Goal: Task Accomplishment & Management: Use online tool/utility

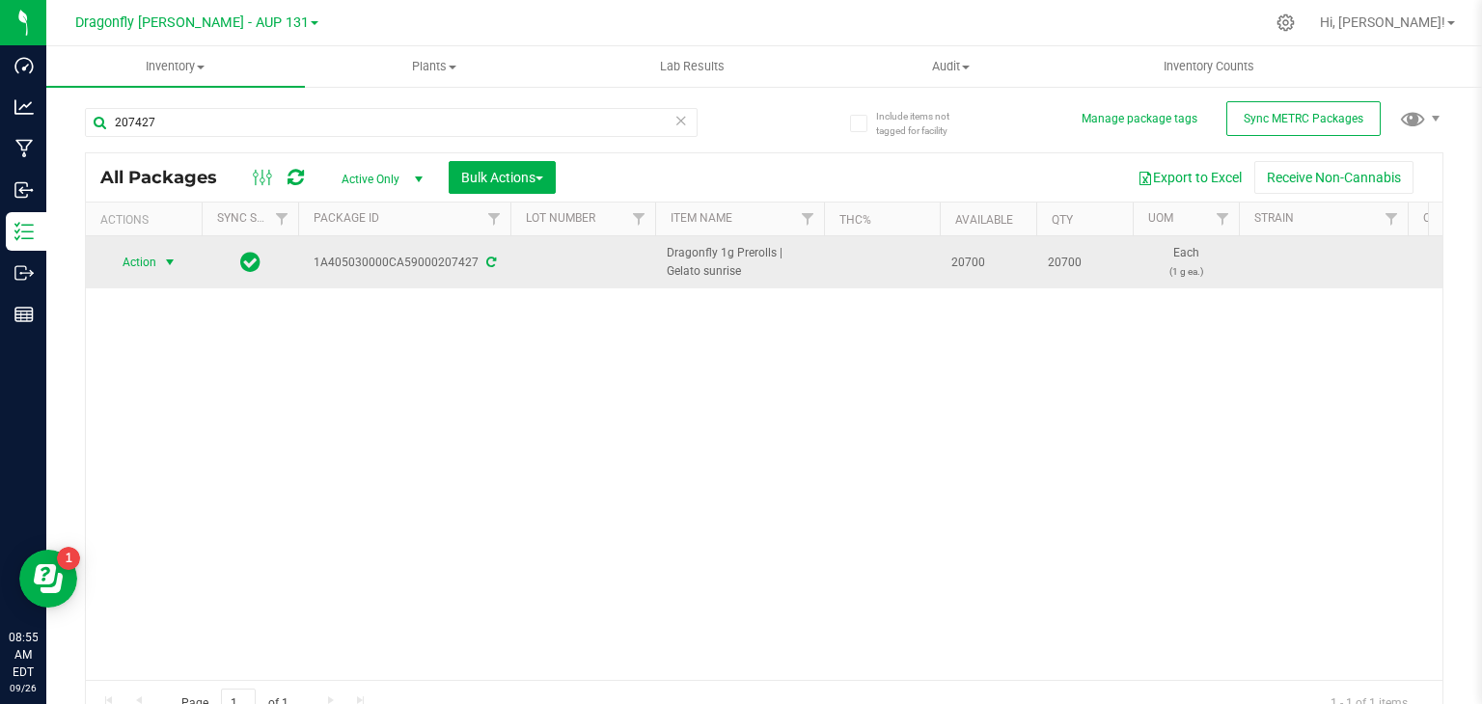
click at [159, 256] on span "select" at bounding box center [170, 262] width 24 height 27
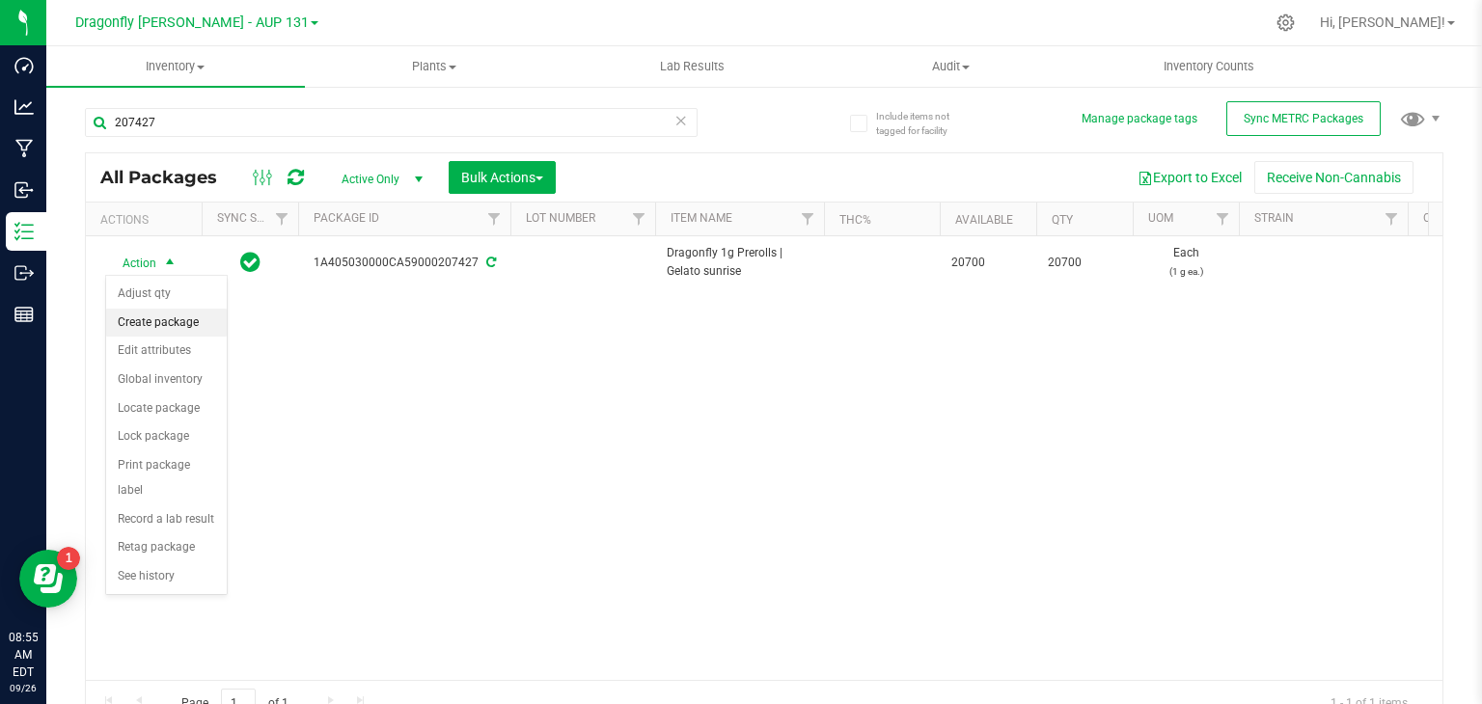
click at [175, 318] on li "Create package" at bounding box center [166, 323] width 121 height 29
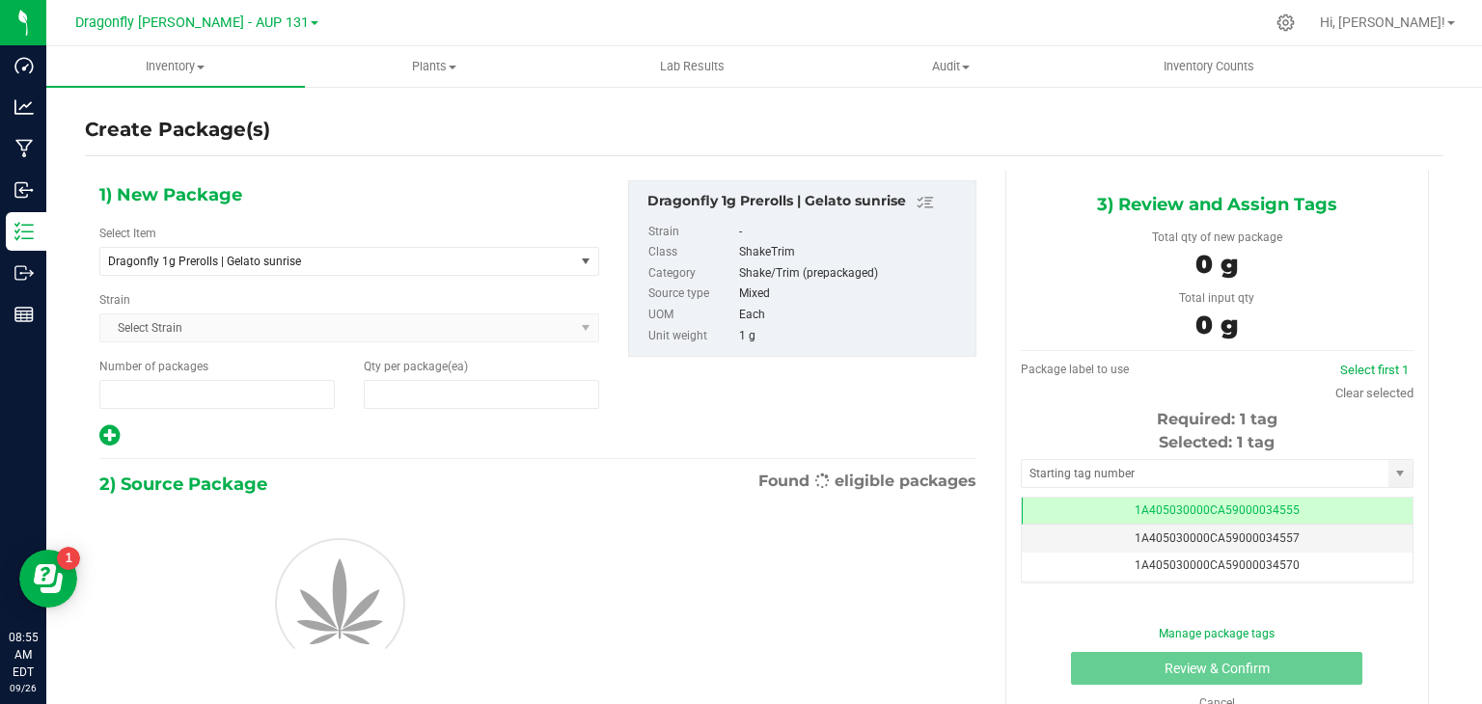
type input "1"
type input "0"
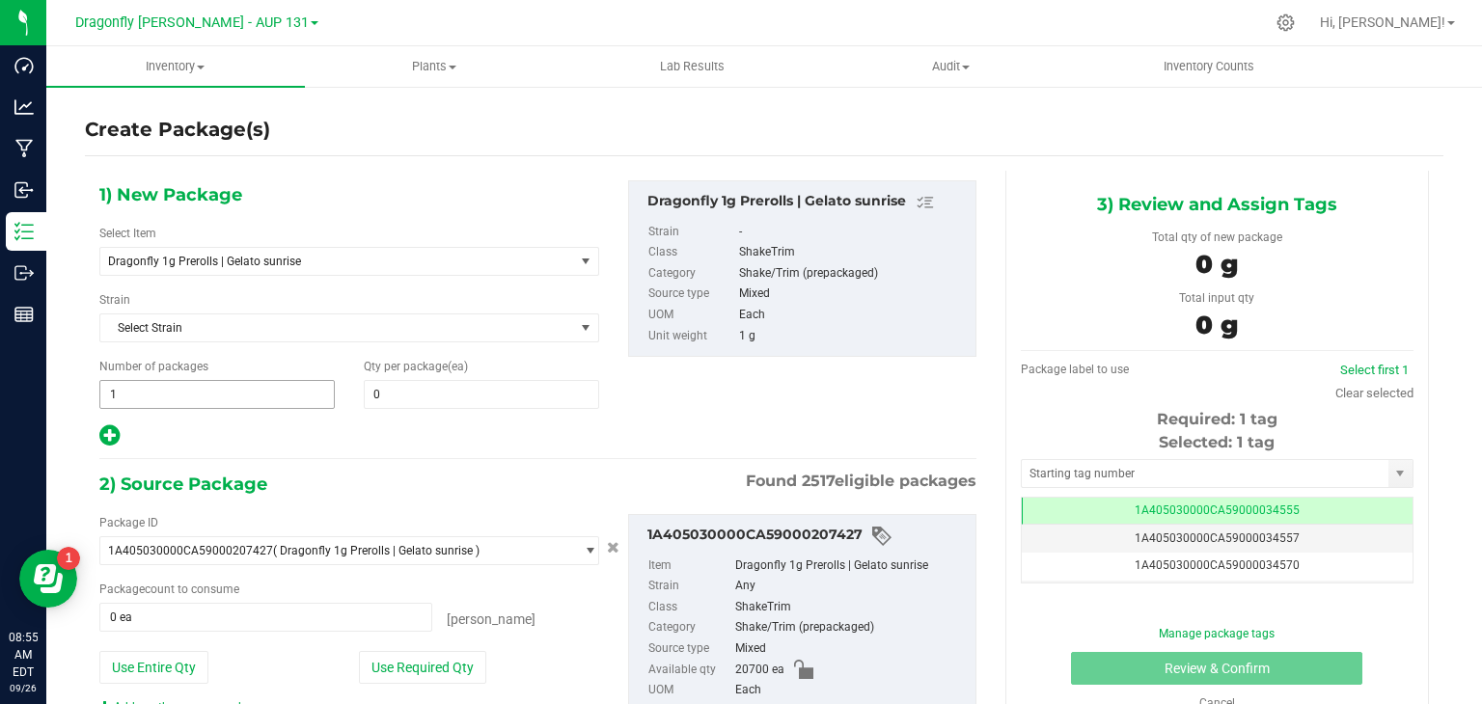
click at [251, 400] on span "1 1" at bounding box center [216, 394] width 235 height 29
type input "1"
type input "41"
click at [464, 392] on span at bounding box center [481, 394] width 235 height 29
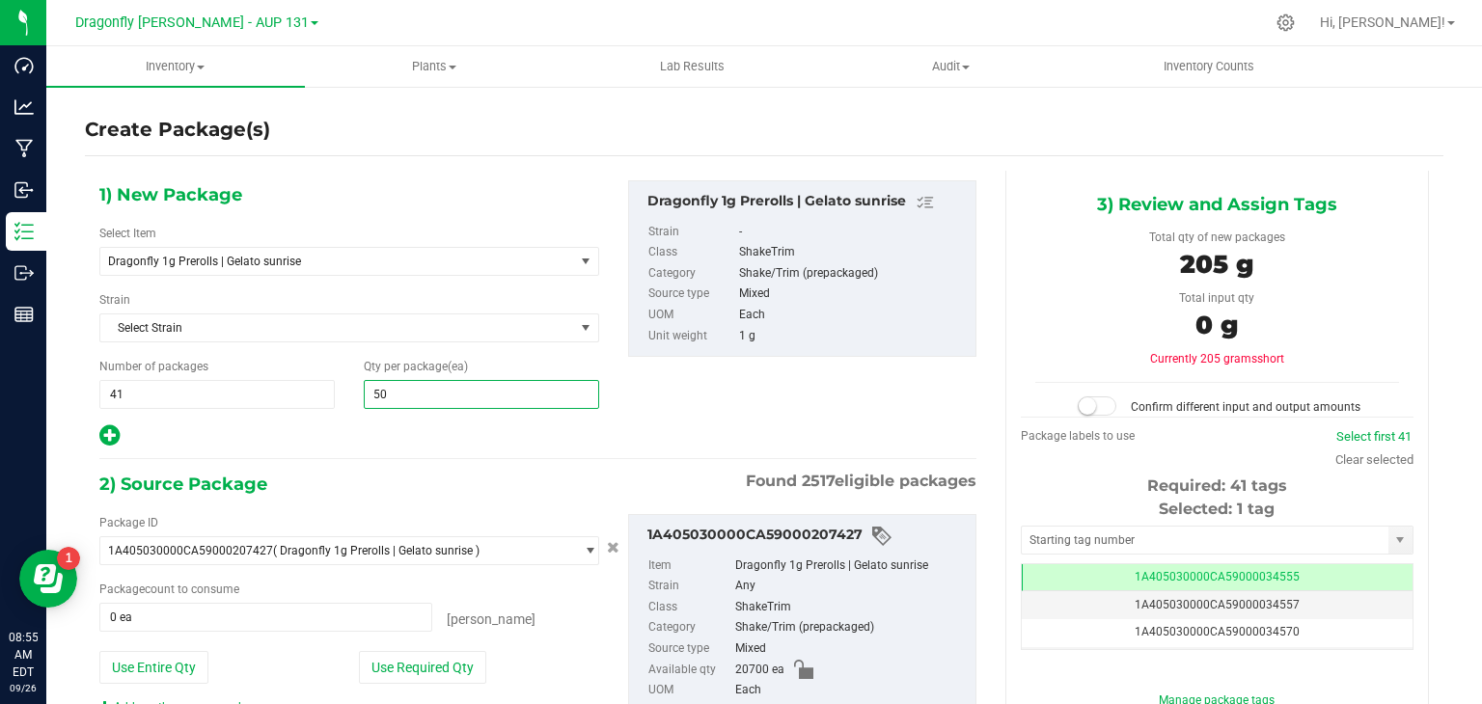
type input "500"
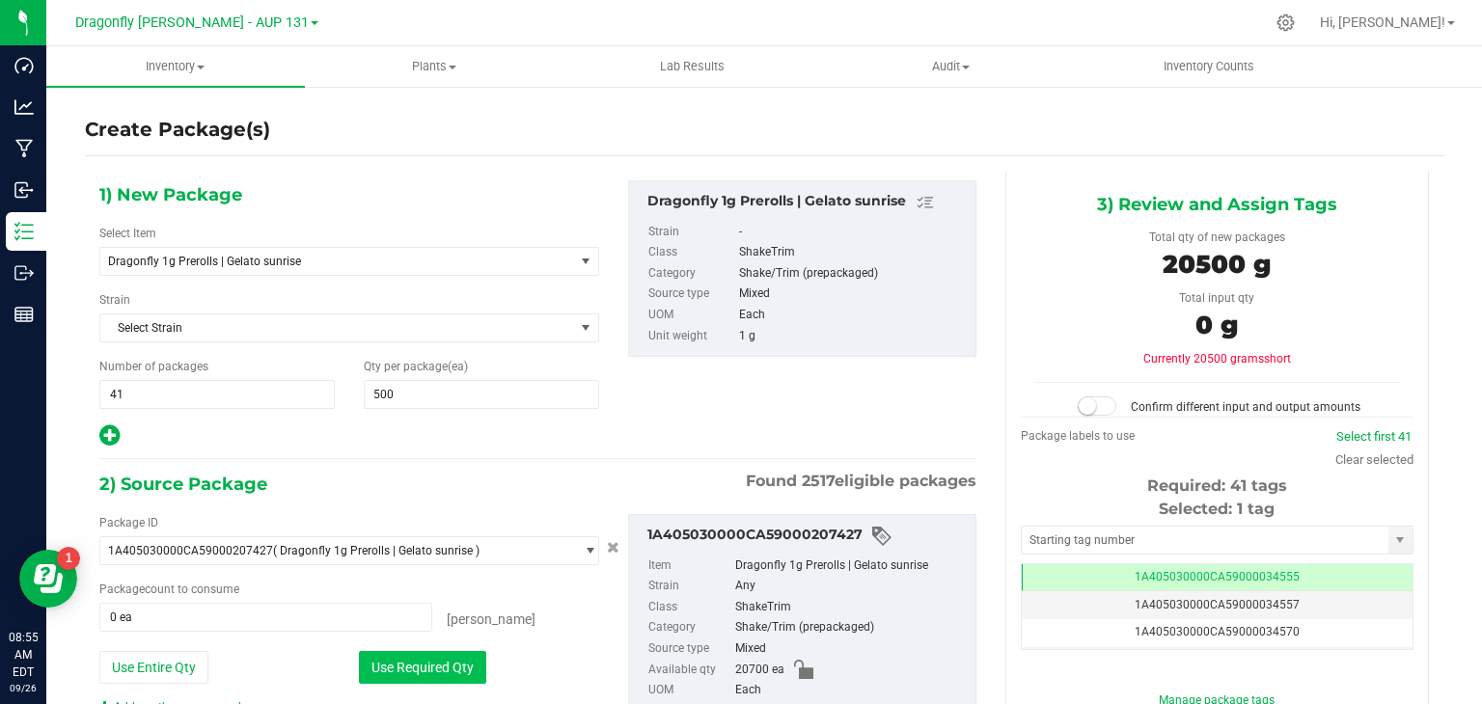
click at [444, 671] on button "Use Required Qty" at bounding box center [422, 667] width 127 height 33
type input "20500 ea"
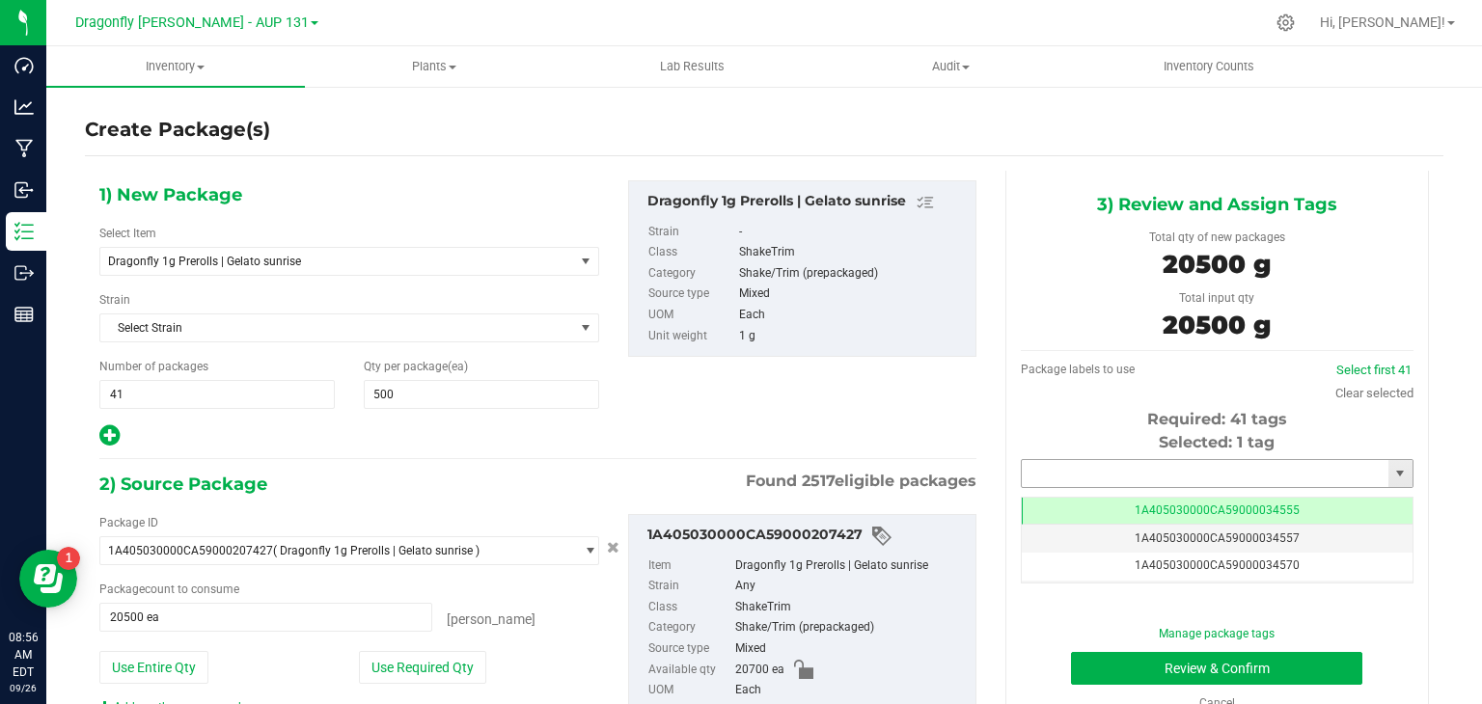
click at [1206, 476] on input "text" at bounding box center [1205, 473] width 367 height 27
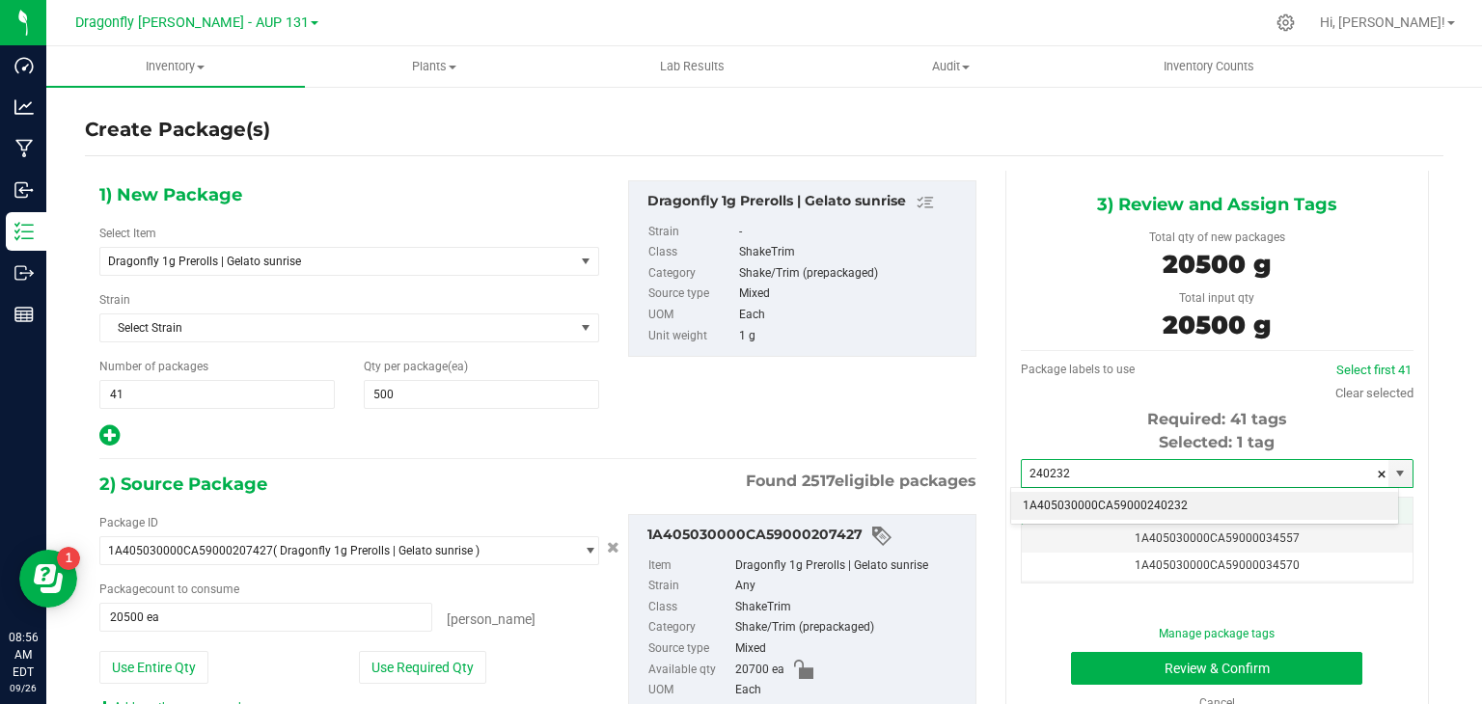
click at [1157, 511] on li "1A405030000CA59000240232" at bounding box center [1204, 506] width 387 height 29
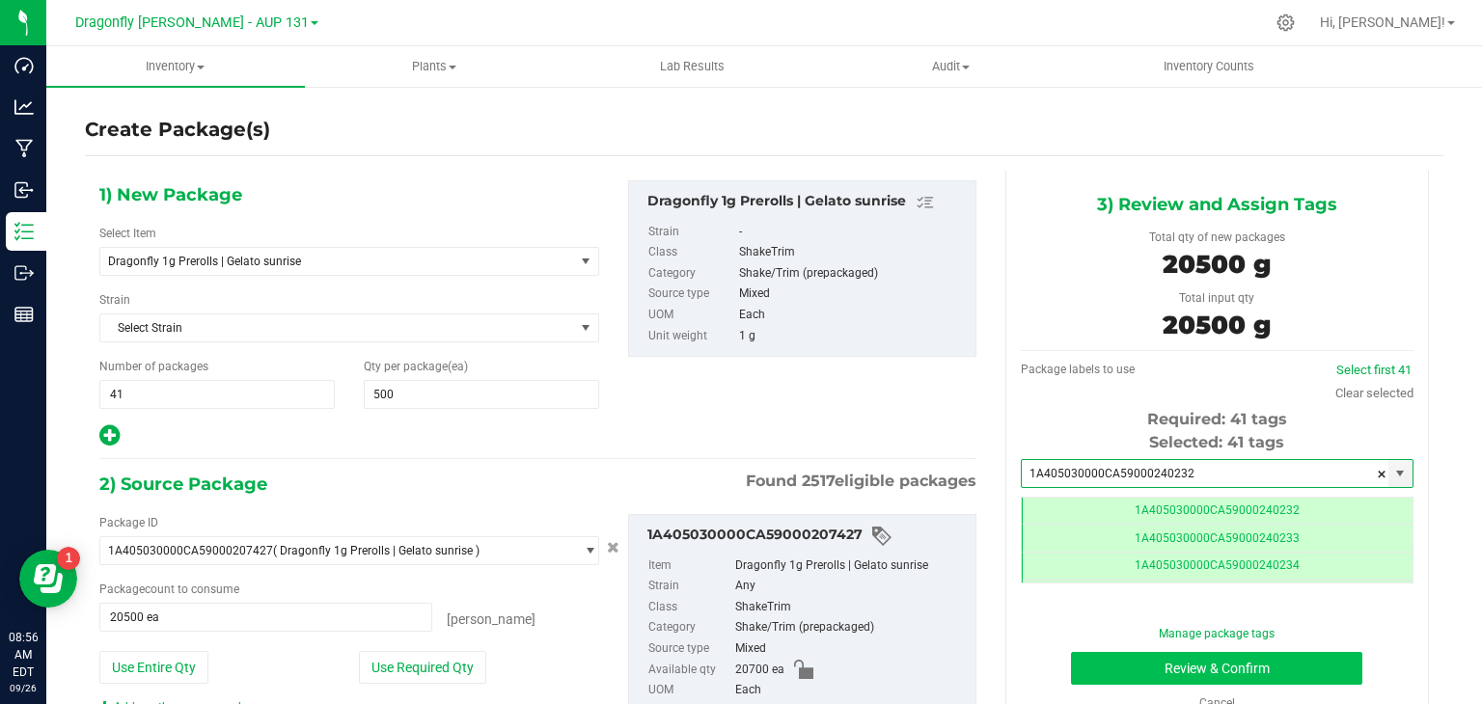
type input "1A405030000CA59000240232"
click at [1247, 659] on button "Review & Confirm" at bounding box center [1216, 668] width 291 height 33
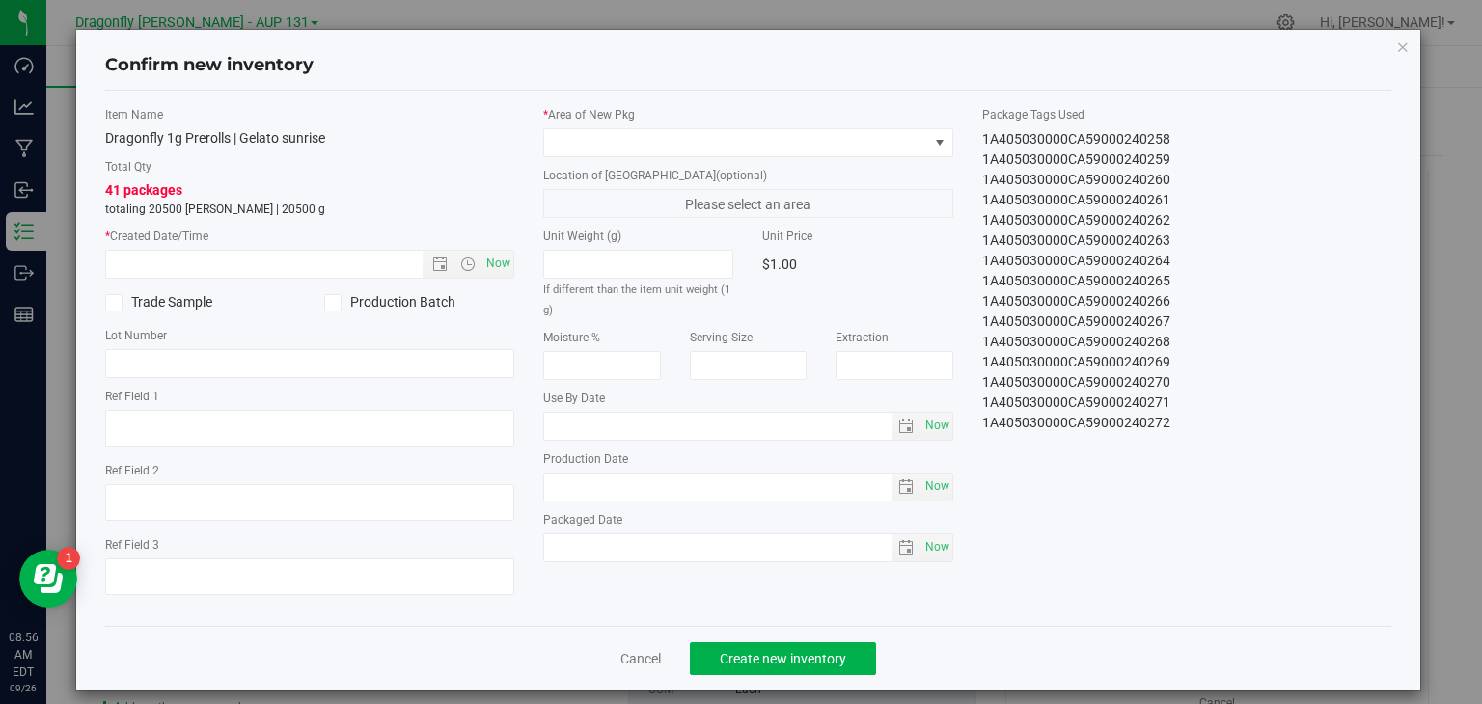
drag, startPoint x: 961, startPoint y: 134, endPoint x: 1180, endPoint y: 544, distance: 465.0
click at [1180, 544] on div "Item Name Dragonfly 1g Prerolls | Gelato sunrise Total Qty 41 packages totaling…" at bounding box center [749, 358] width 1316 height 505
copy div "1A405030000CA59000240232 1A405030000CA59000240233 1A405030000CA59000240234 1A40…"
click at [1396, 43] on icon "button" at bounding box center [1403, 46] width 14 height 23
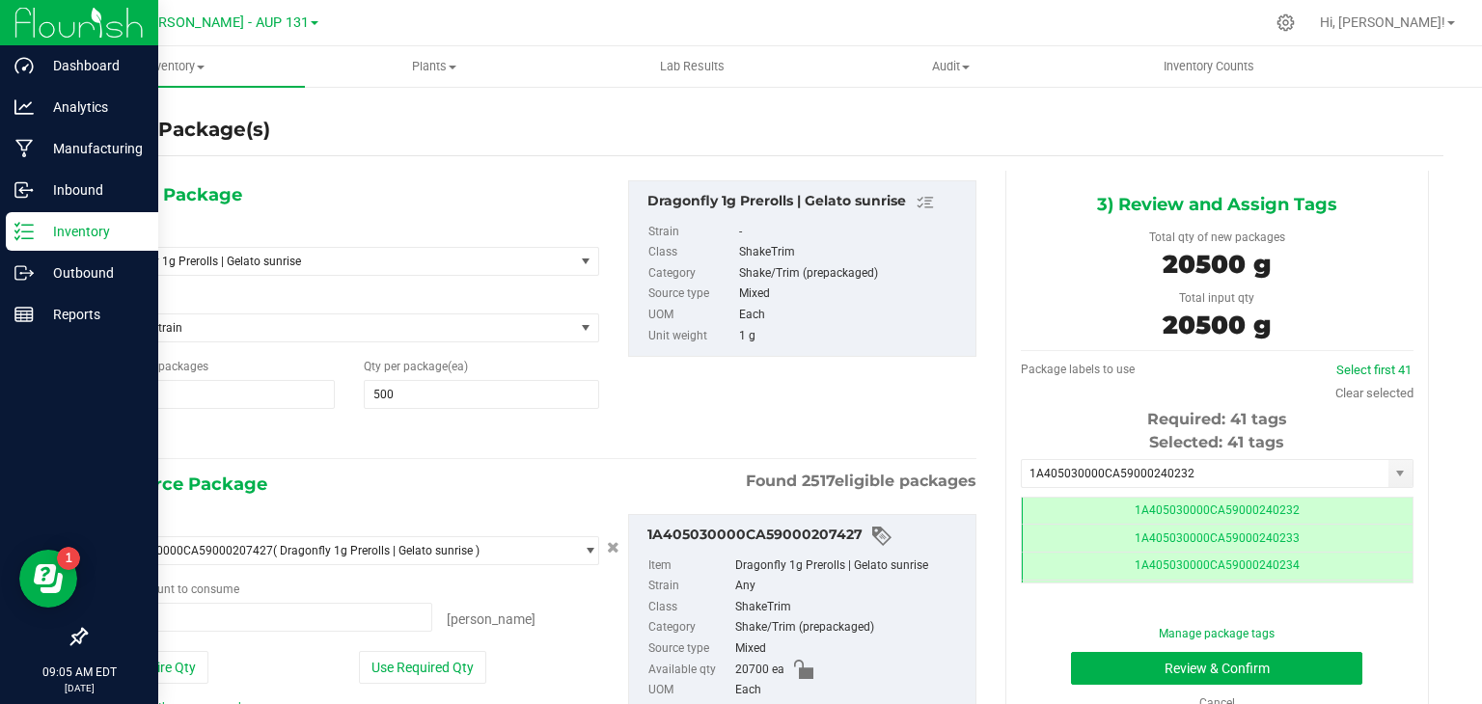
click at [15, 241] on div "Inventory" at bounding box center [82, 231] width 152 height 39
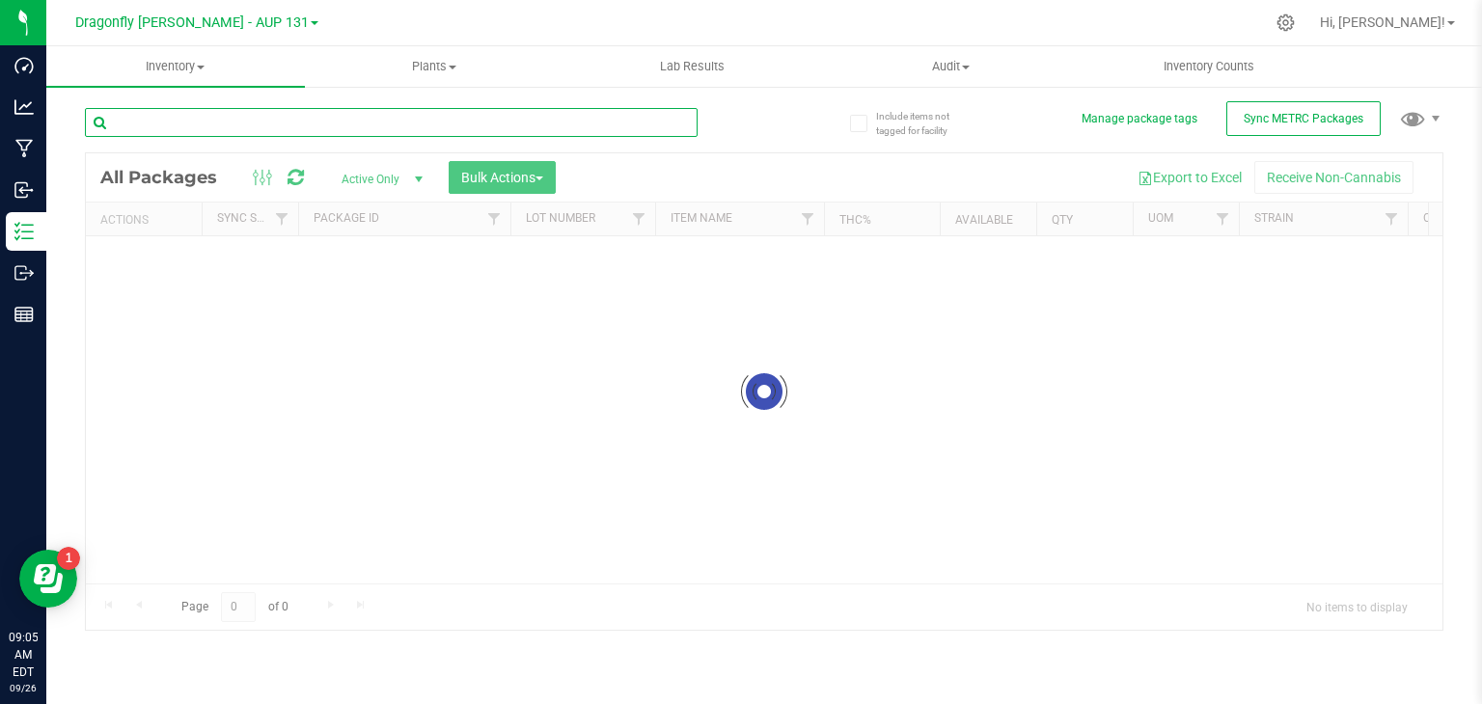
click at [201, 116] on input "text" at bounding box center [391, 122] width 613 height 29
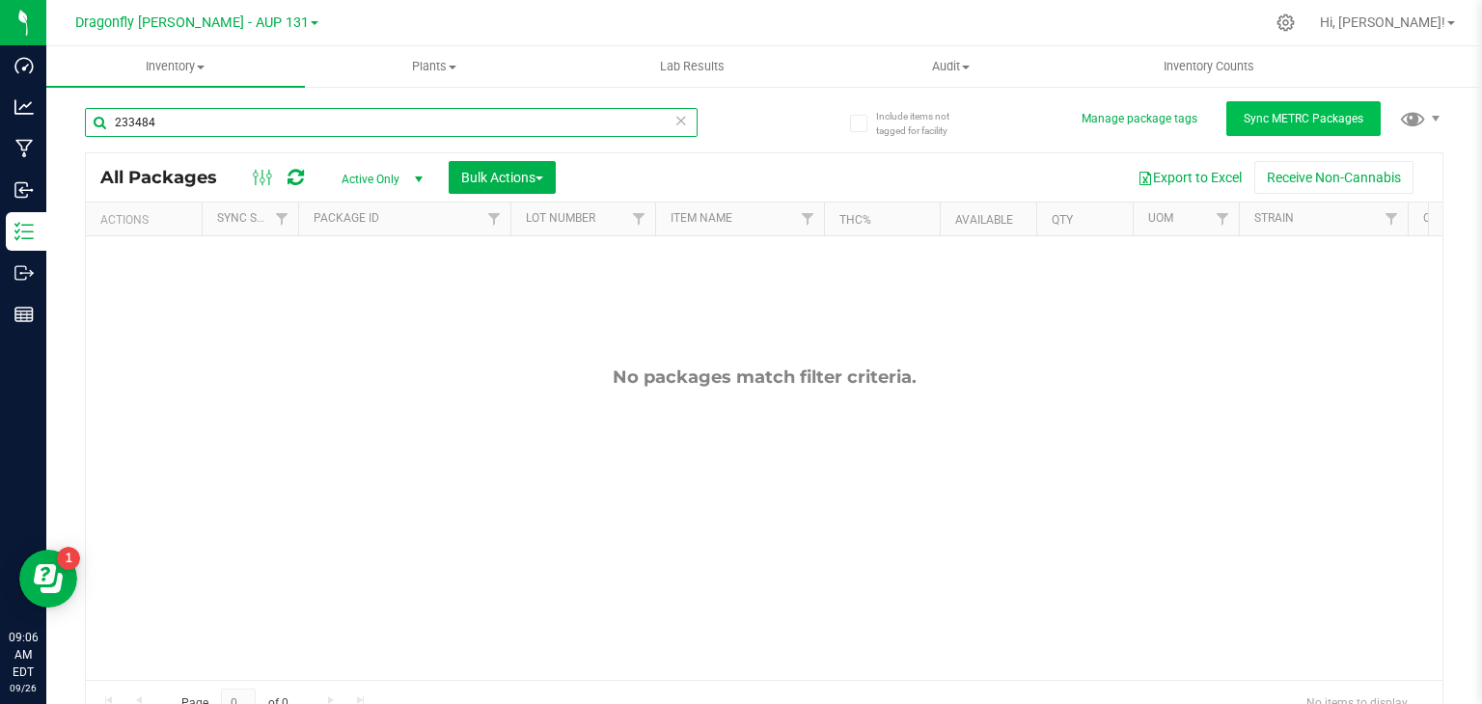
type input "233484"
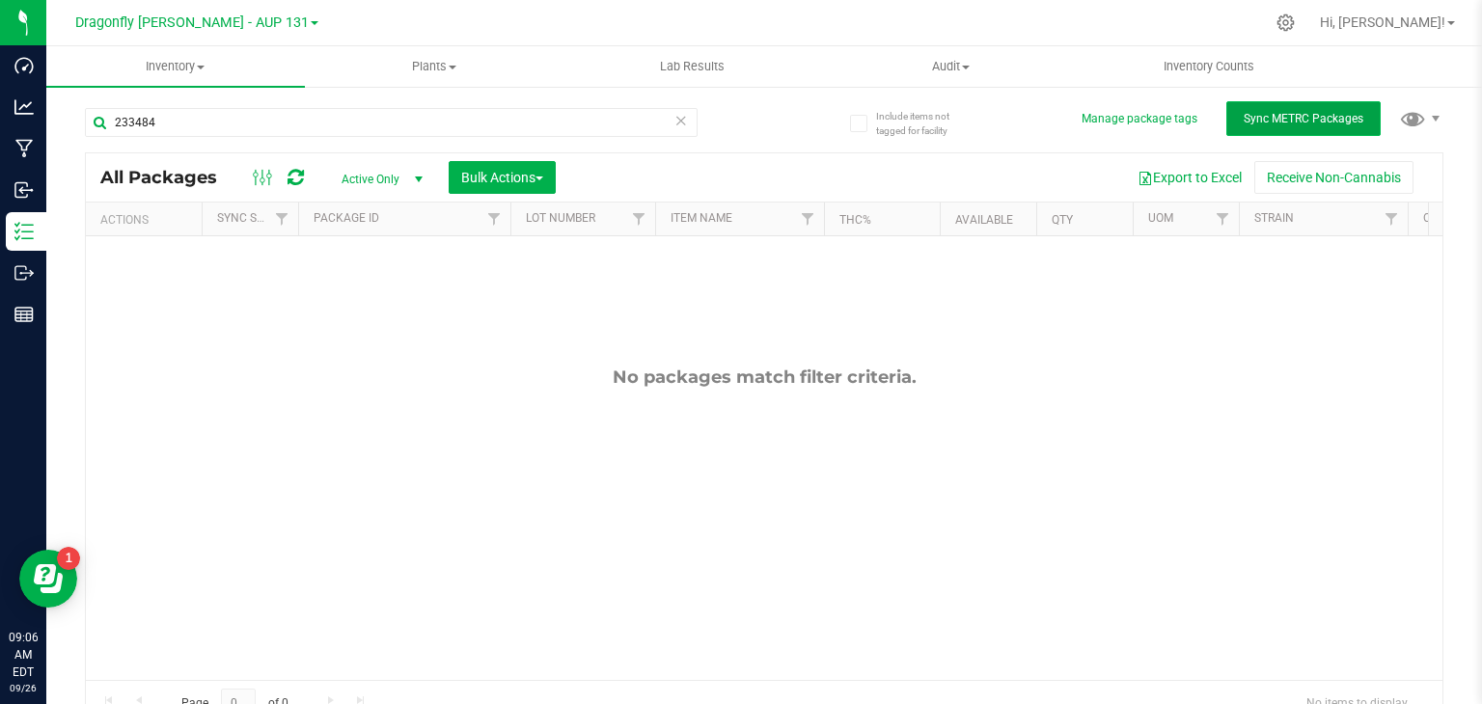
click at [1266, 113] on span "Sync METRC Packages" at bounding box center [1304, 119] width 120 height 14
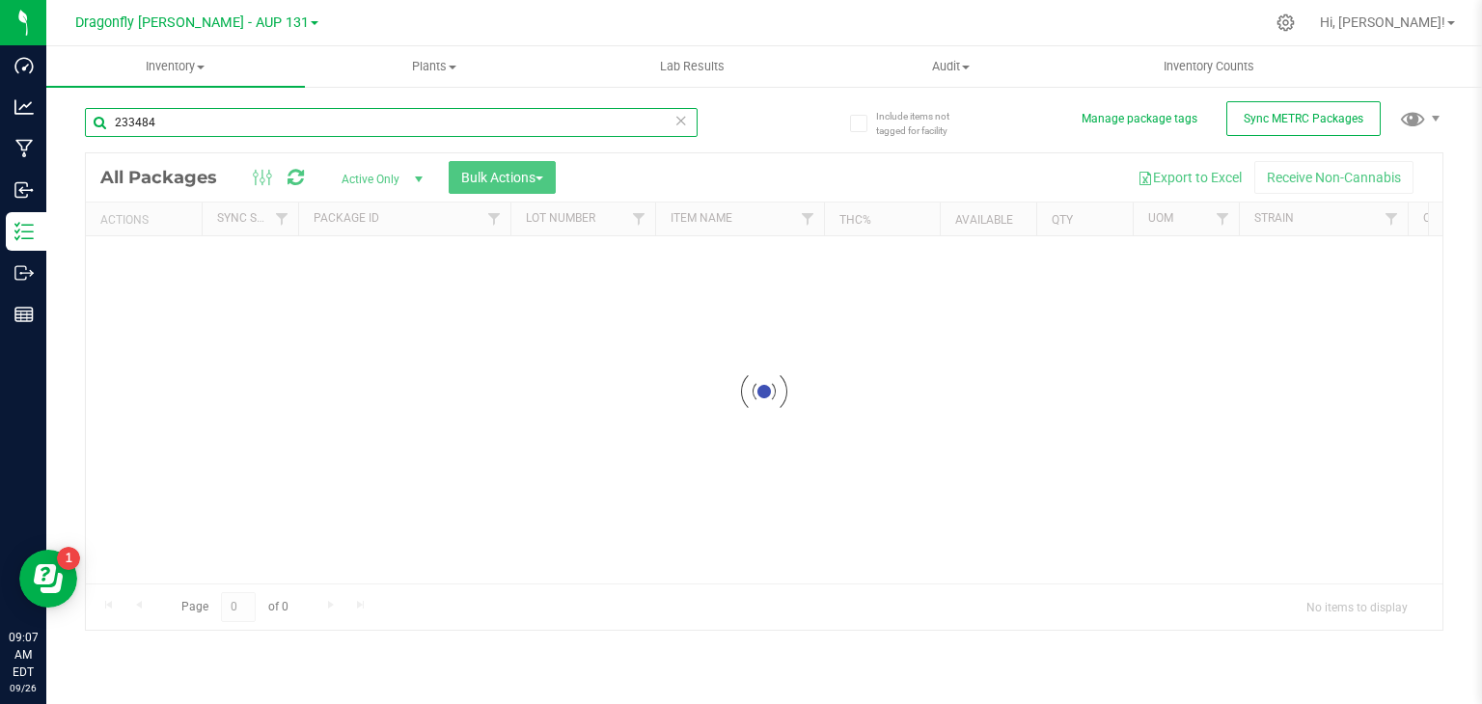
click at [190, 122] on input "233484" at bounding box center [391, 122] width 613 height 29
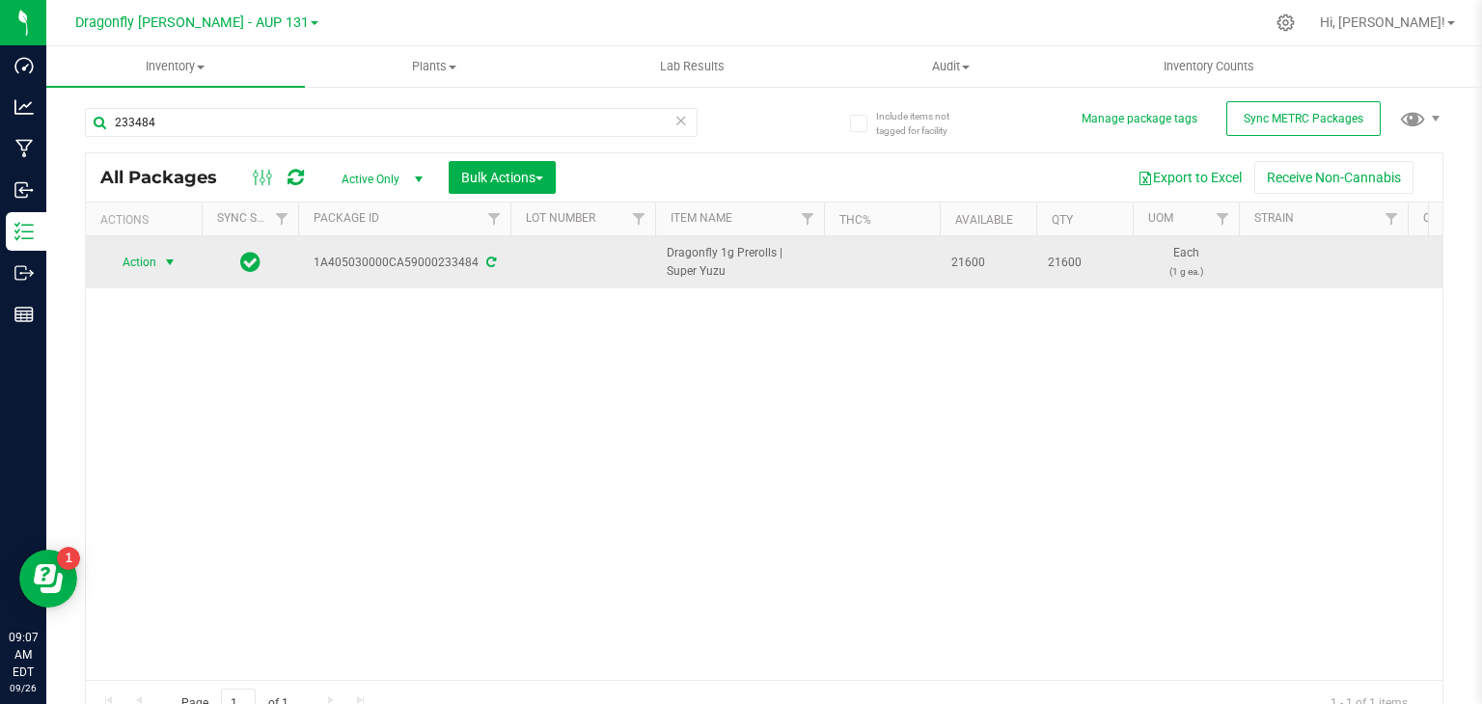
click at [152, 262] on span "Action" at bounding box center [131, 262] width 52 height 27
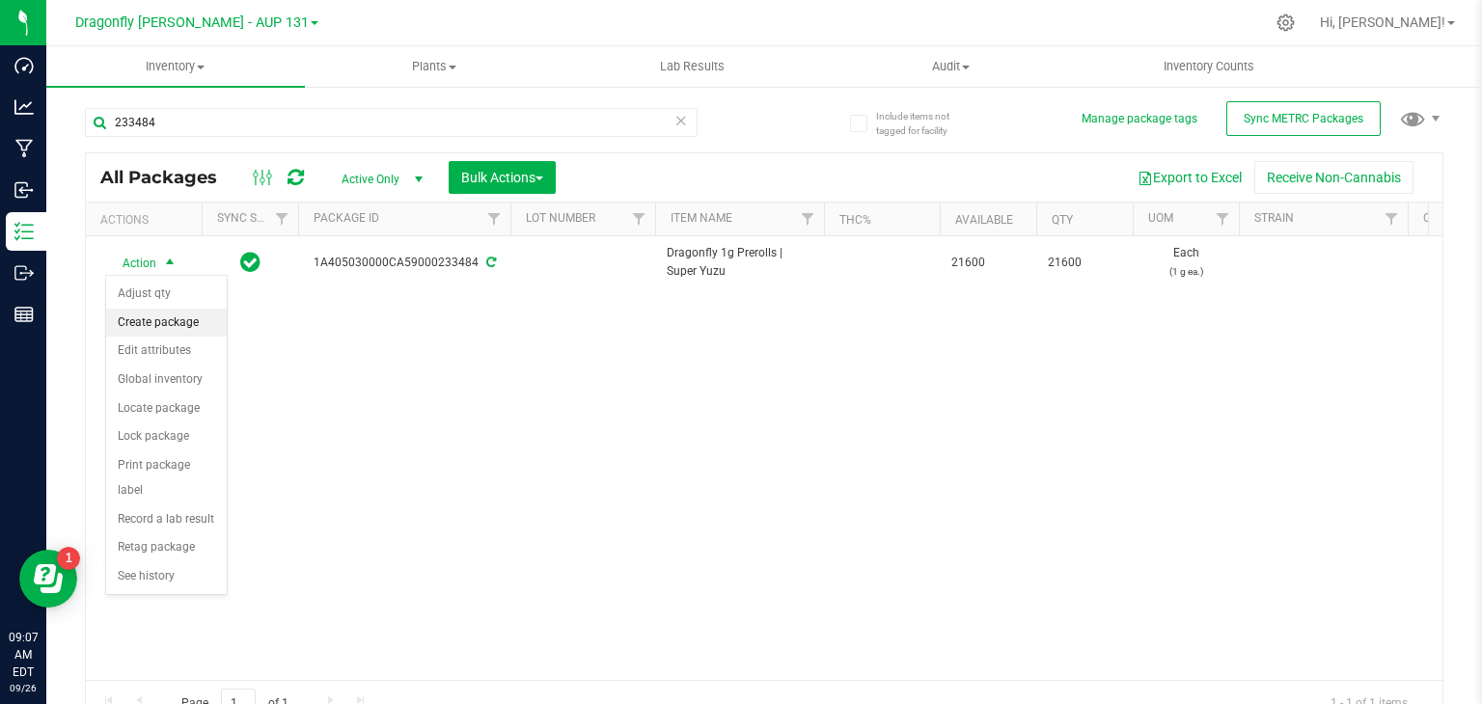
click at [179, 325] on li "Create package" at bounding box center [166, 323] width 121 height 29
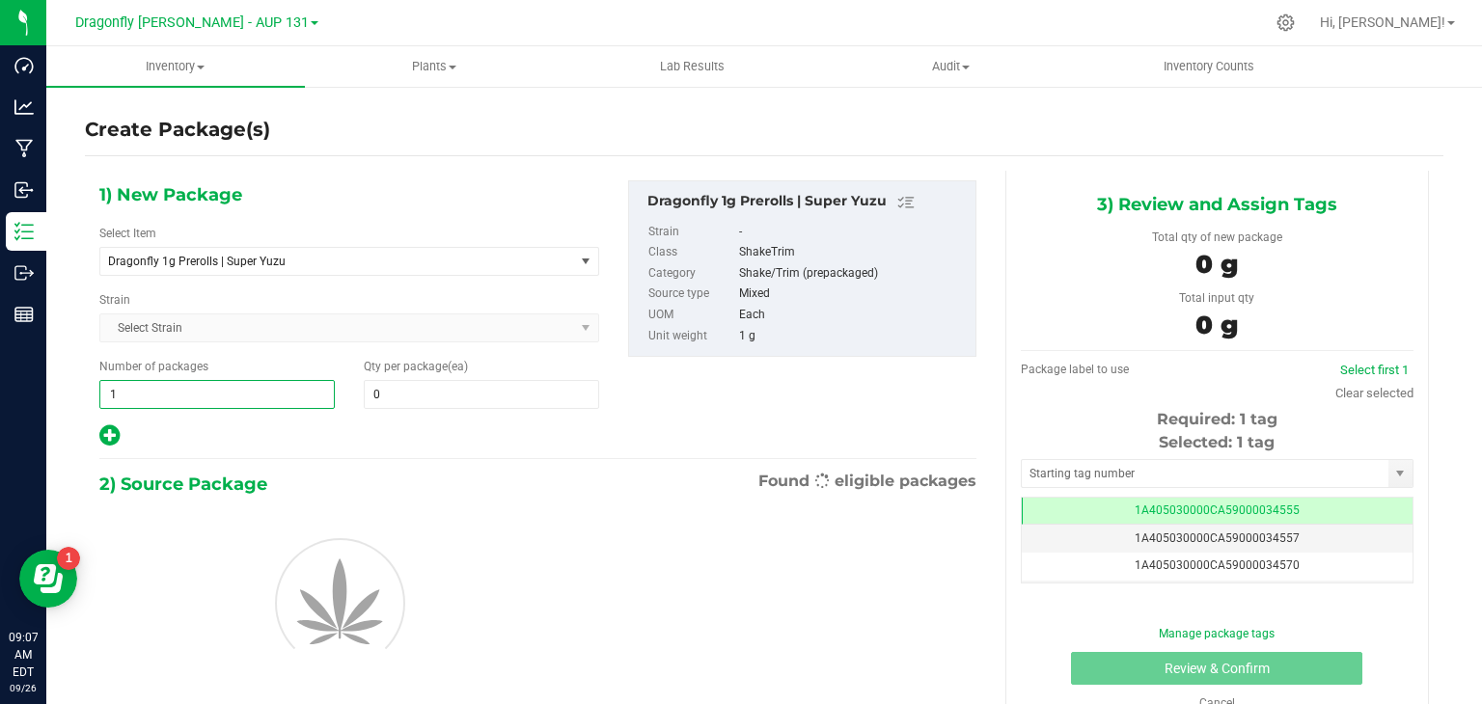
click at [205, 392] on span "1 1" at bounding box center [216, 394] width 235 height 29
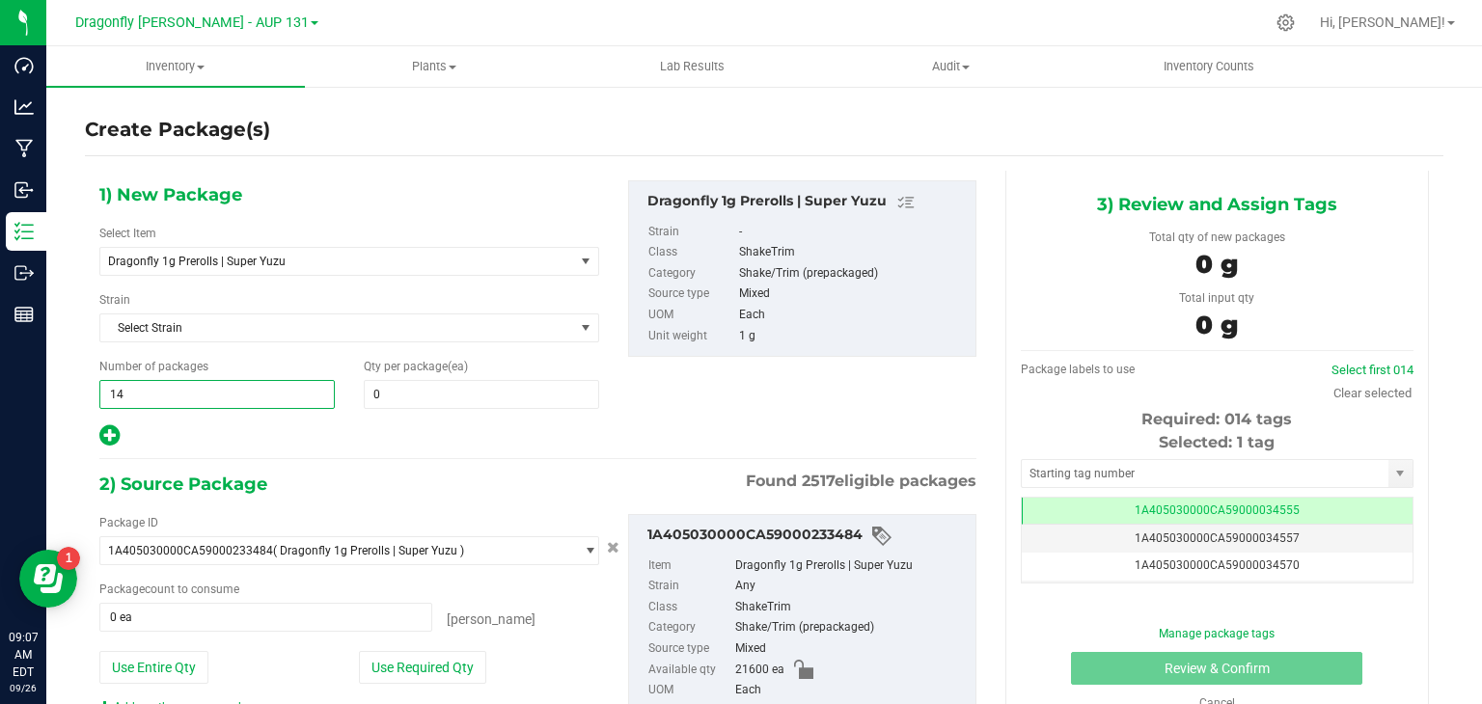
type input "1"
type input "43"
click at [410, 399] on span at bounding box center [481, 394] width 235 height 29
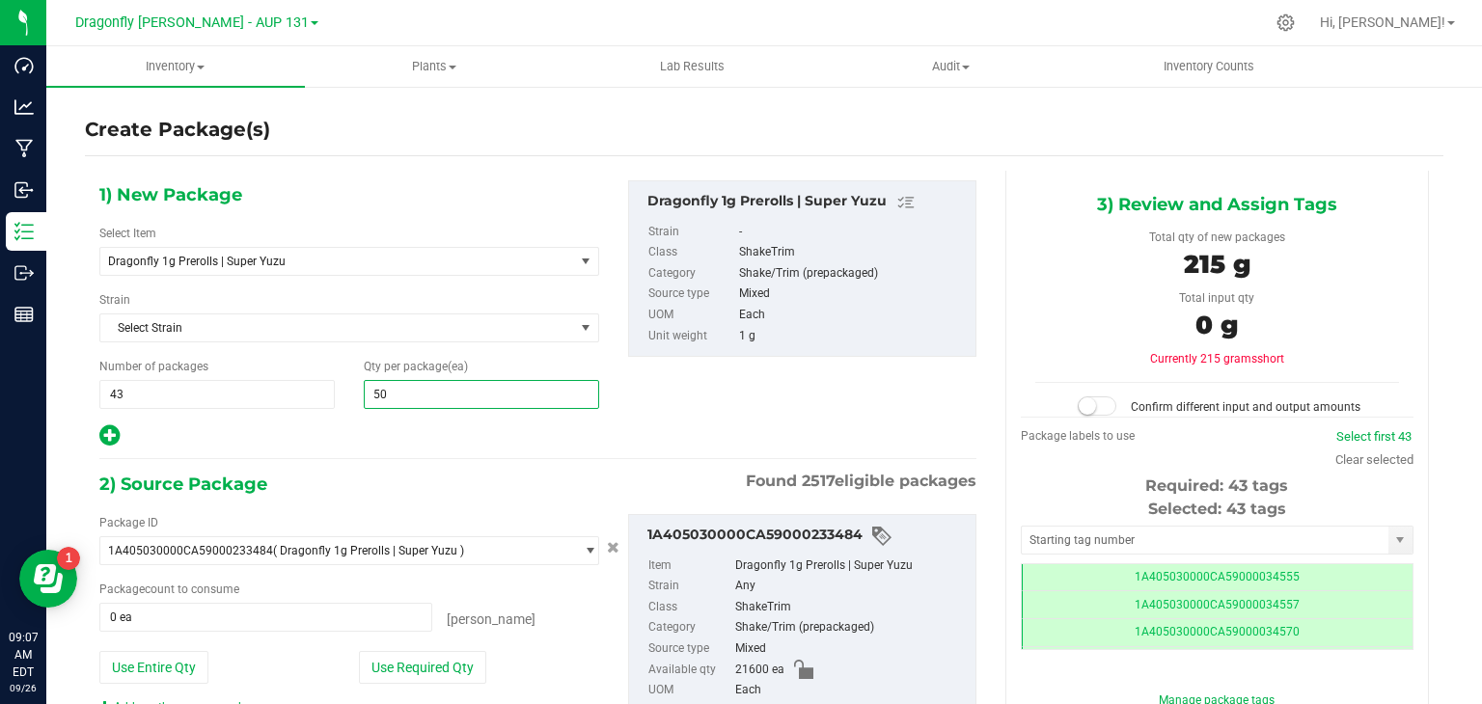
type input "500"
click at [421, 671] on button "Use Required Qty" at bounding box center [422, 667] width 127 height 33
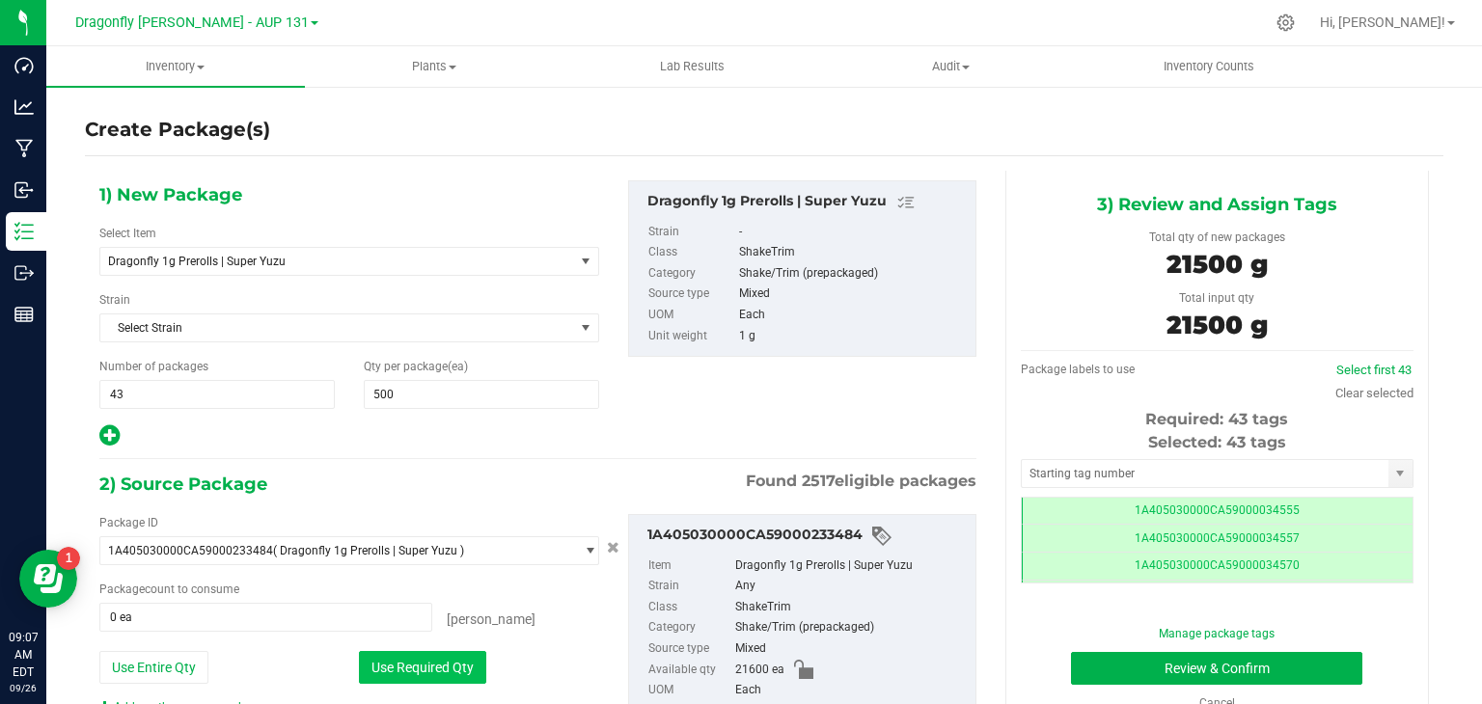
type input "21500 ea"
click at [1153, 474] on input "text" at bounding box center [1205, 473] width 367 height 27
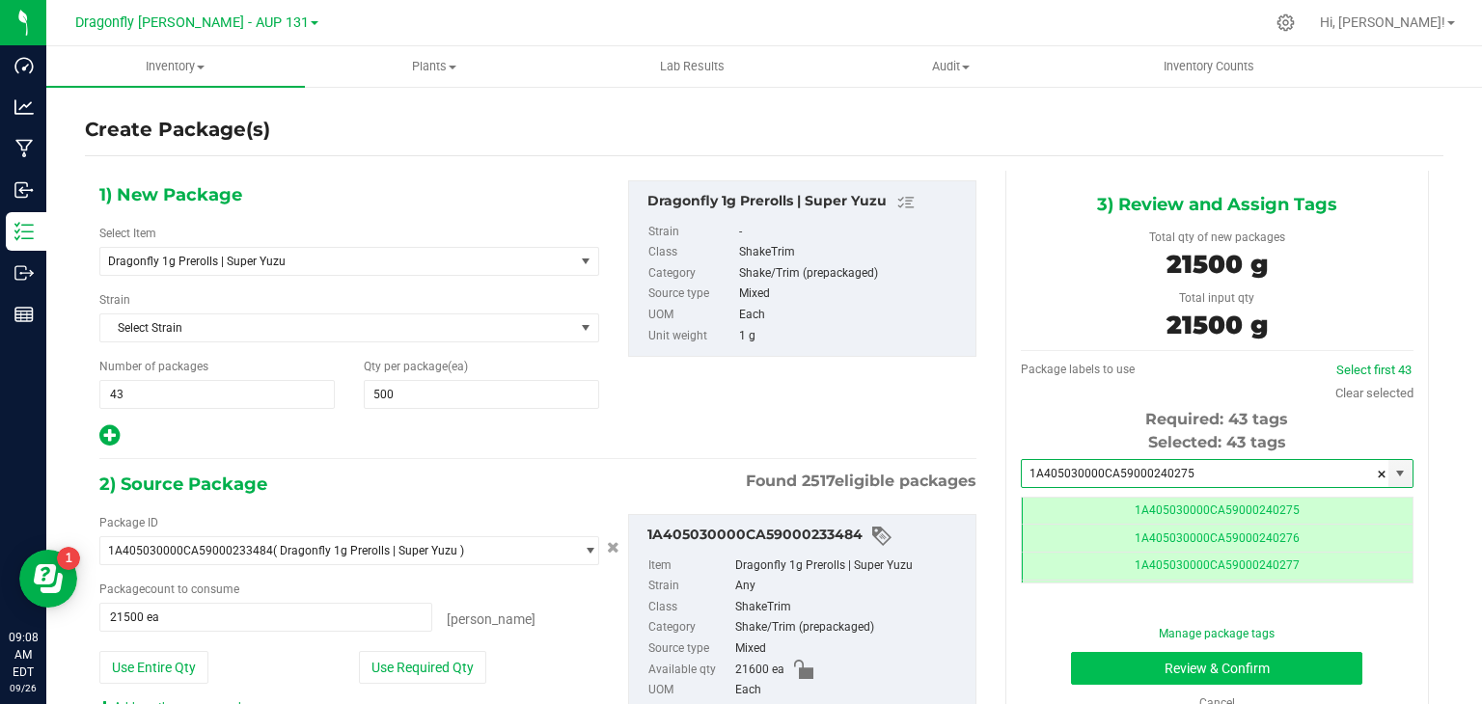
type input "1A405030000CA59000240275"
click at [1224, 665] on button "Review & Confirm" at bounding box center [1216, 668] width 291 height 33
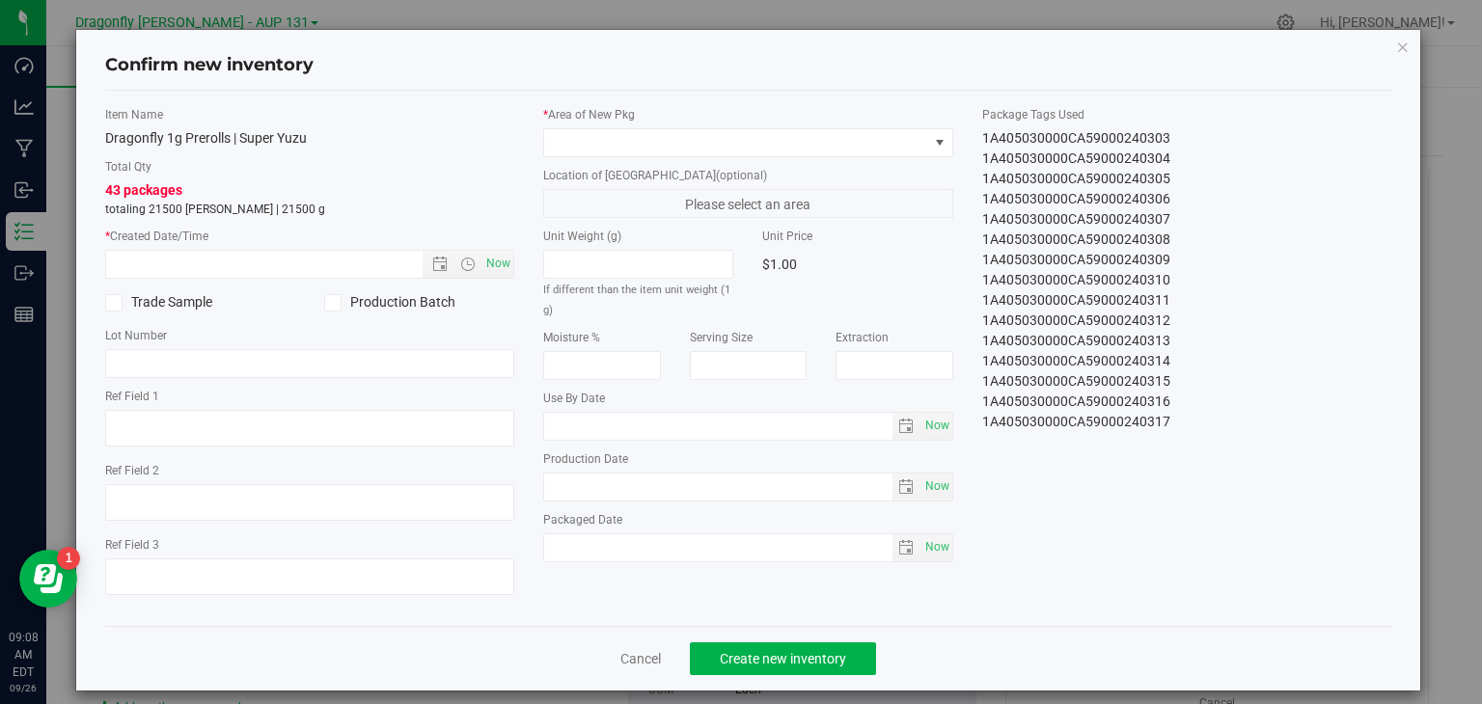
drag, startPoint x: 966, startPoint y: 134, endPoint x: 1289, endPoint y: 495, distance: 484.6
click at [1289, 495] on div "Item Name Dragonfly 1g Prerolls | Super Yuzu Total Qty 43 packages totaling 215…" at bounding box center [749, 358] width 1316 height 505
copy div "1A405030000CA59000240275 1A405030000CA59000240276 1A405030000CA59000240277 1A40…"
click at [1396, 46] on icon "button" at bounding box center [1403, 46] width 14 height 23
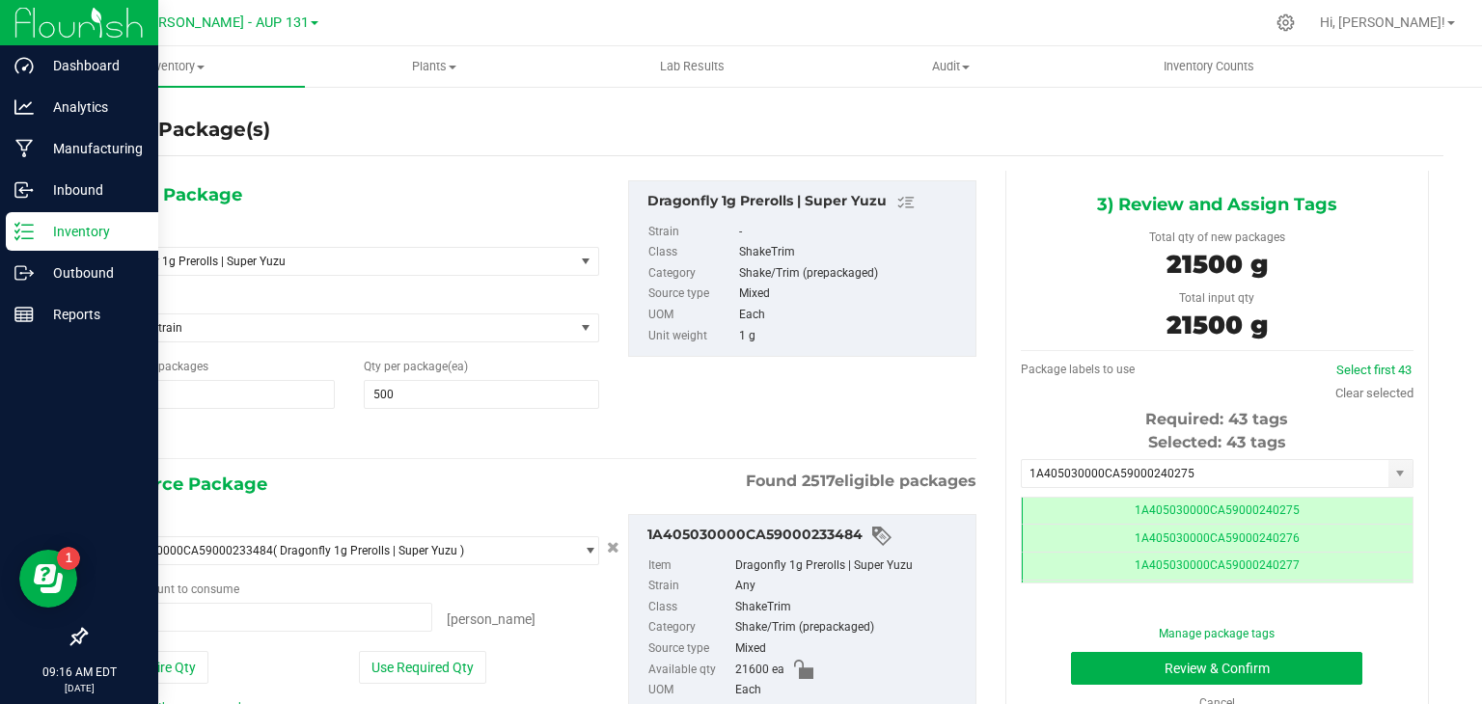
click at [32, 223] on icon at bounding box center [23, 231] width 19 height 19
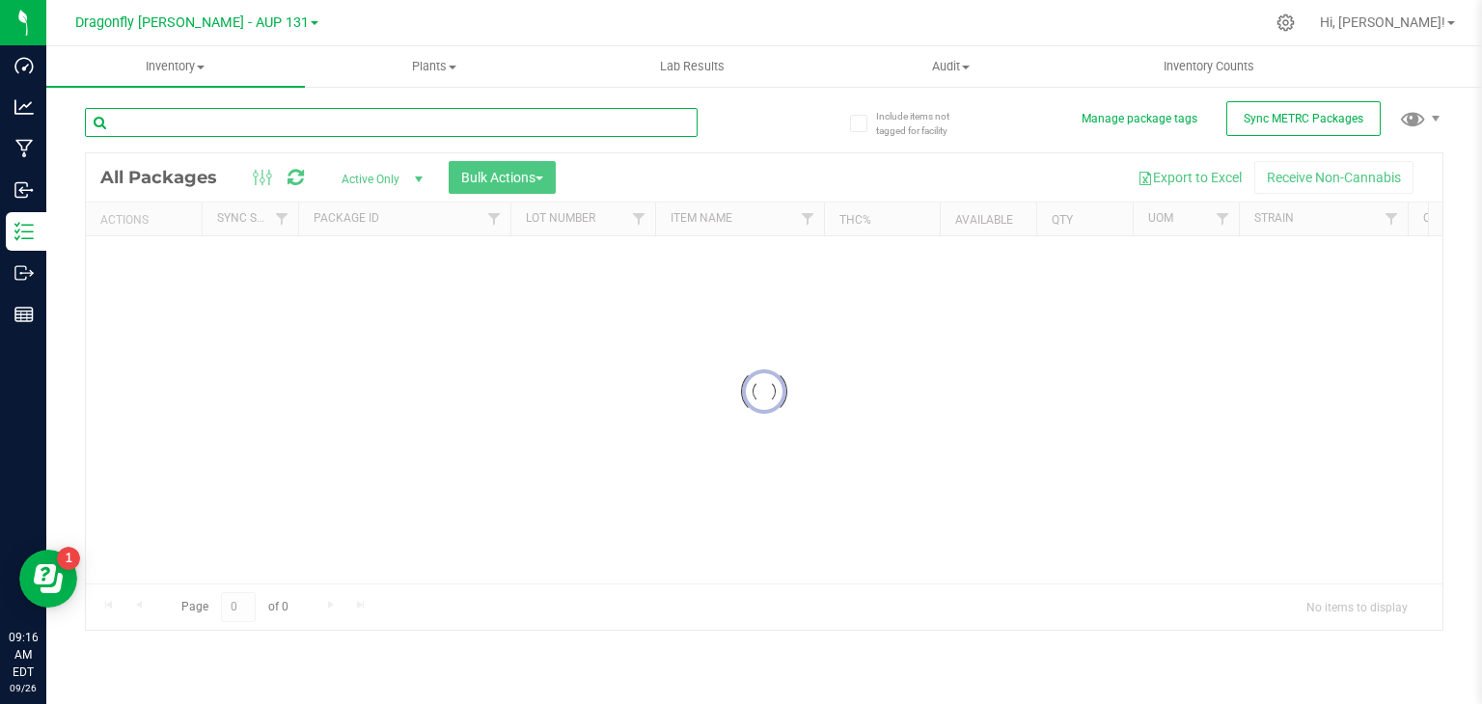
click at [214, 120] on input "text" at bounding box center [391, 122] width 613 height 29
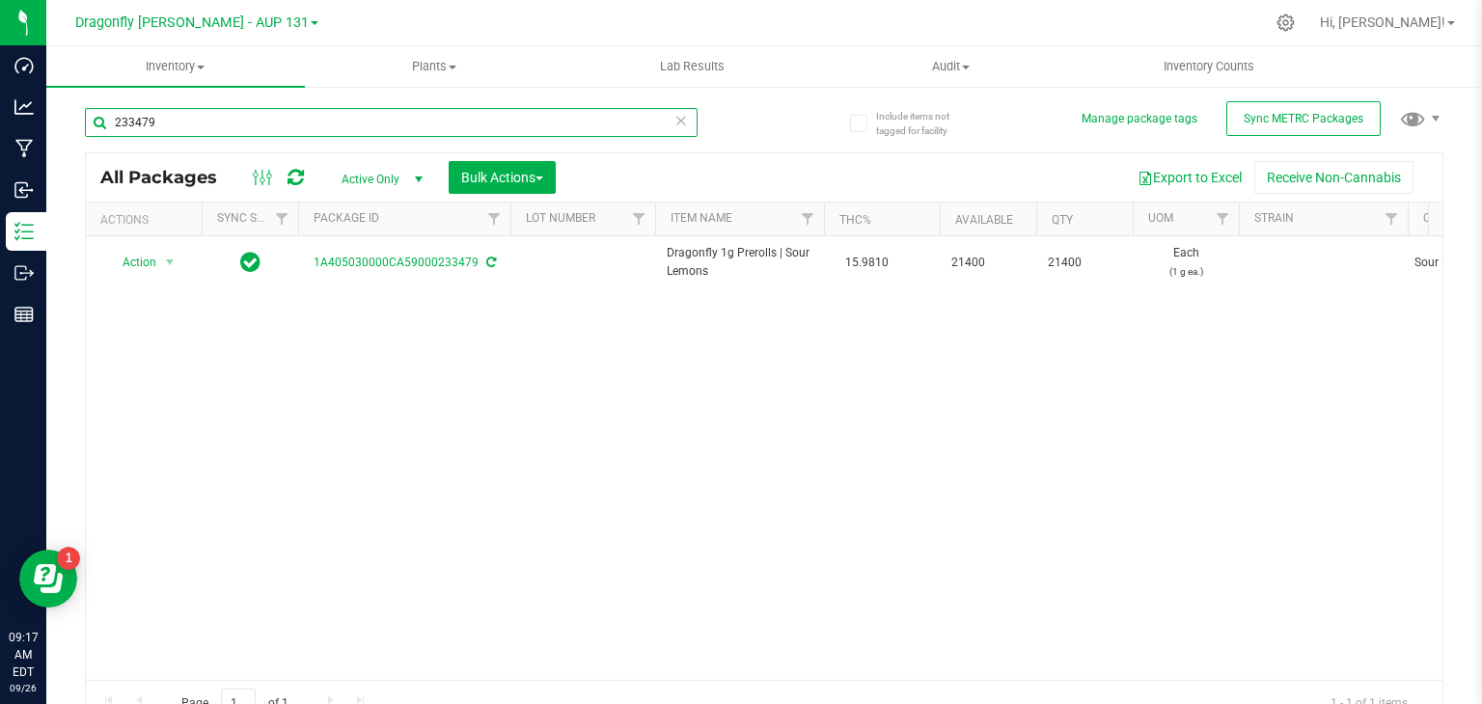
type input "233479"
click at [702, 429] on div "Action Action Adjust qty Create package Edit attributes Global inventory Locate…" at bounding box center [764, 458] width 1357 height 444
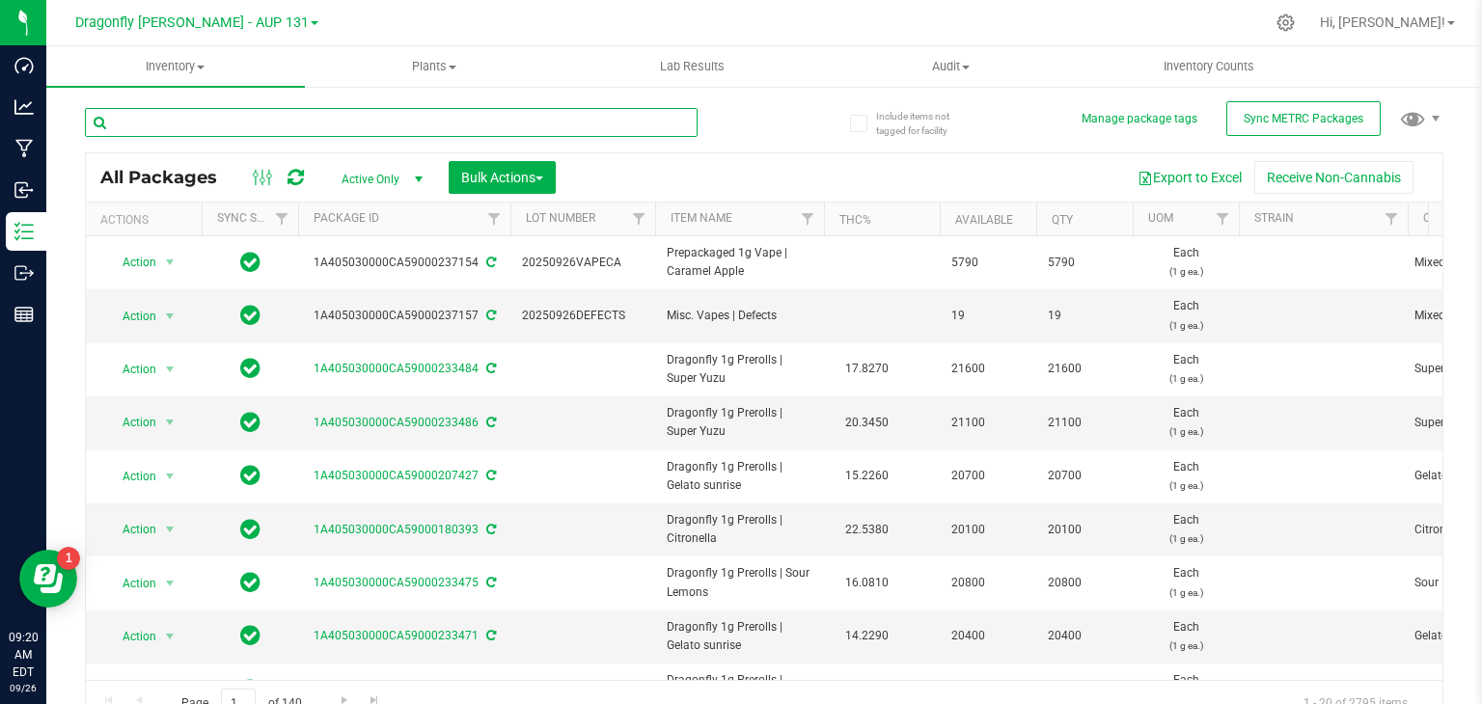
click at [271, 131] on input "text" at bounding box center [391, 122] width 613 height 29
type input "233479"
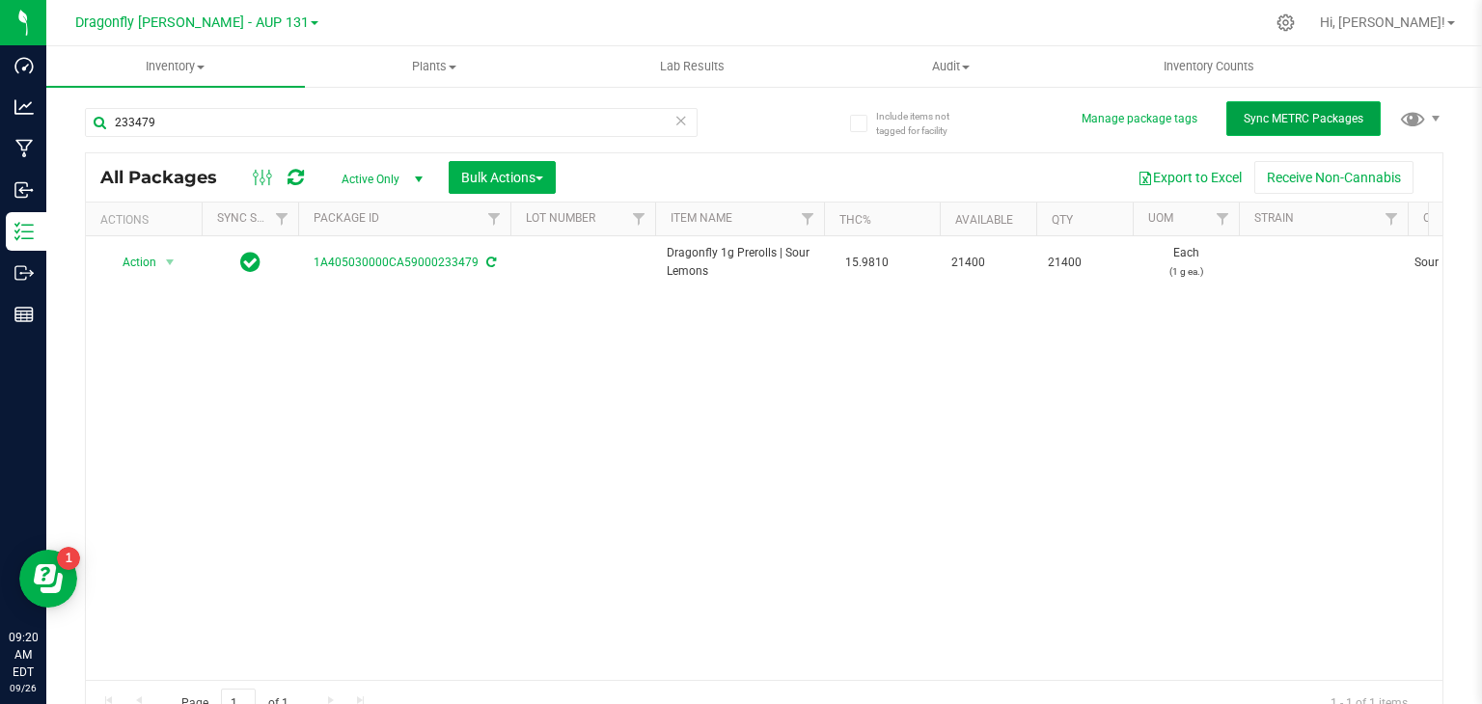
click at [1281, 132] on button "Sync METRC Packages" at bounding box center [1304, 118] width 154 height 35
click at [297, 180] on icon at bounding box center [296, 177] width 16 height 19
click at [296, 176] on icon at bounding box center [296, 177] width 16 height 19
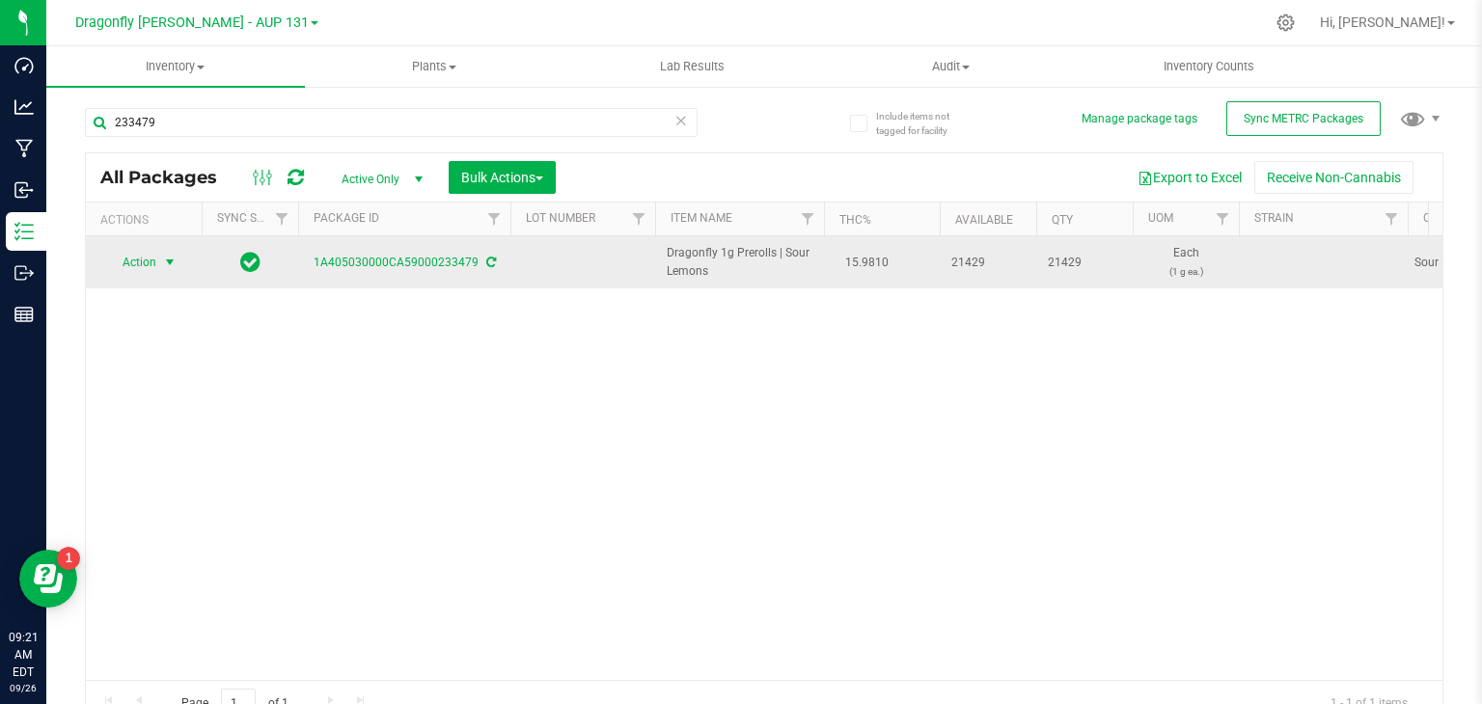
click at [172, 259] on span "select" at bounding box center [169, 262] width 15 height 15
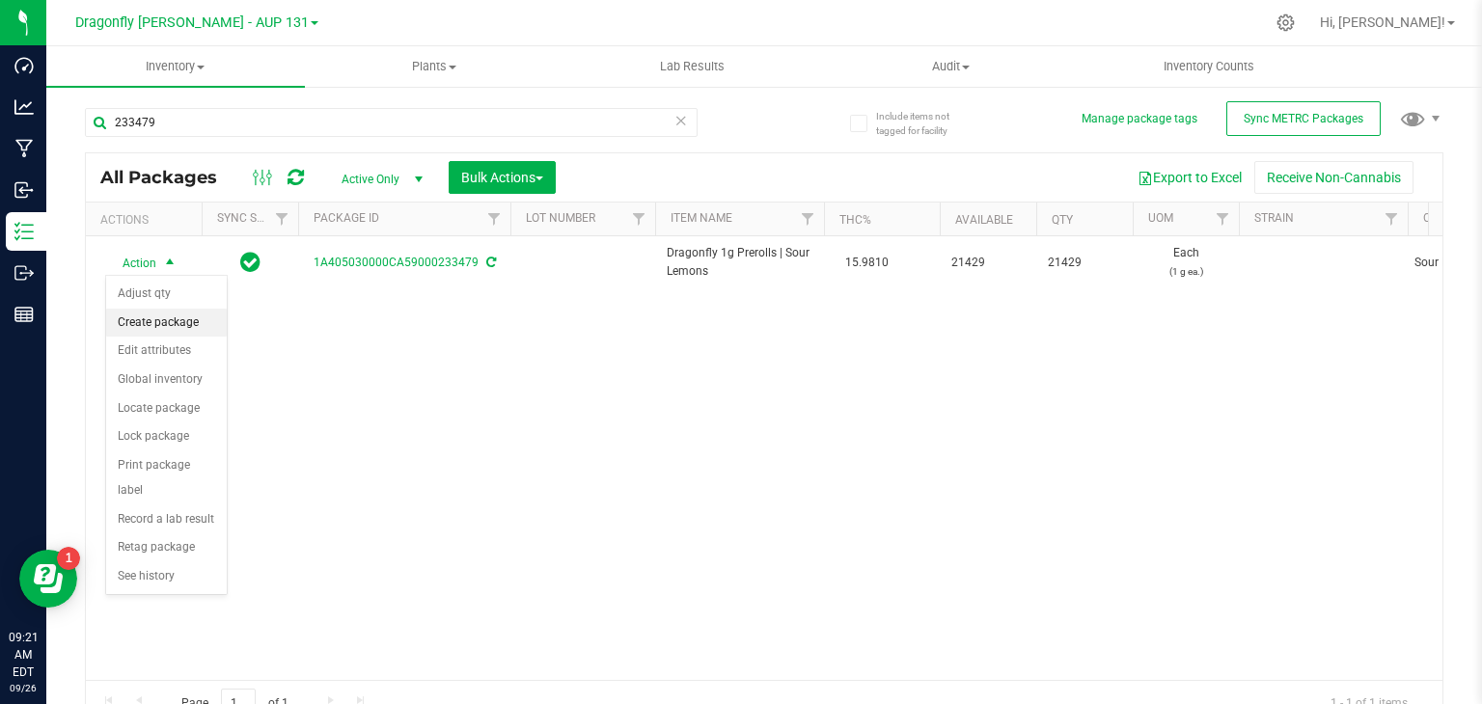
click at [166, 321] on li "Create package" at bounding box center [166, 323] width 121 height 29
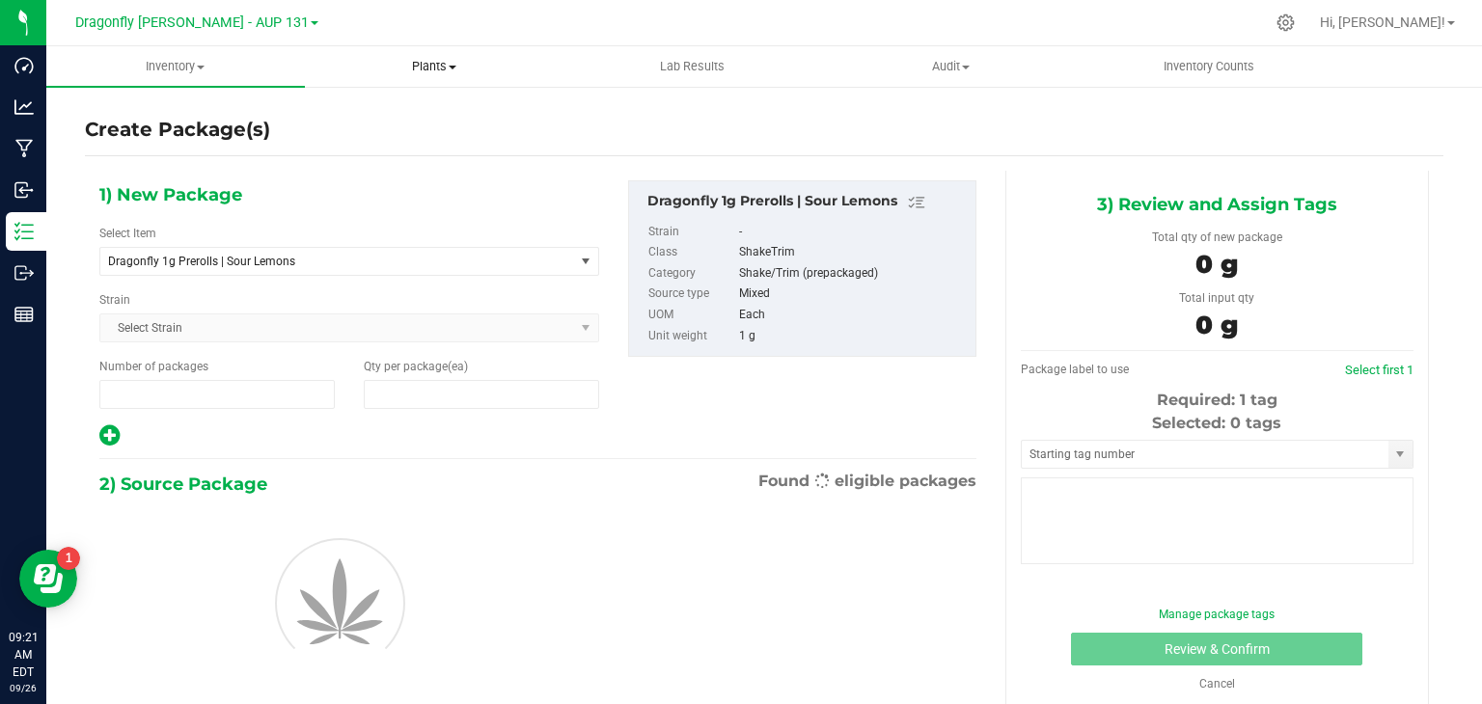
type input "1"
type input "0"
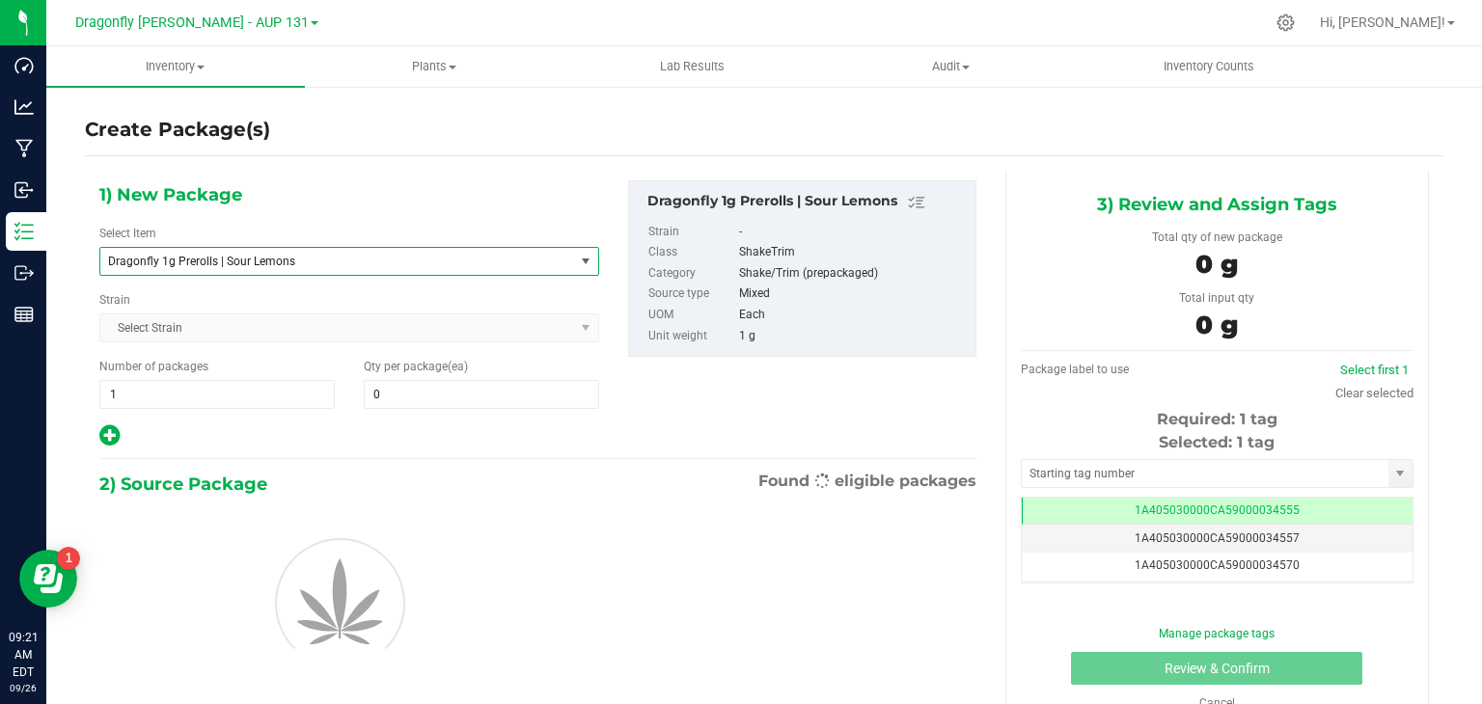
click at [368, 263] on span "Dragonfly 1g Prerolls | Sour Lemons" at bounding box center [328, 262] width 440 height 14
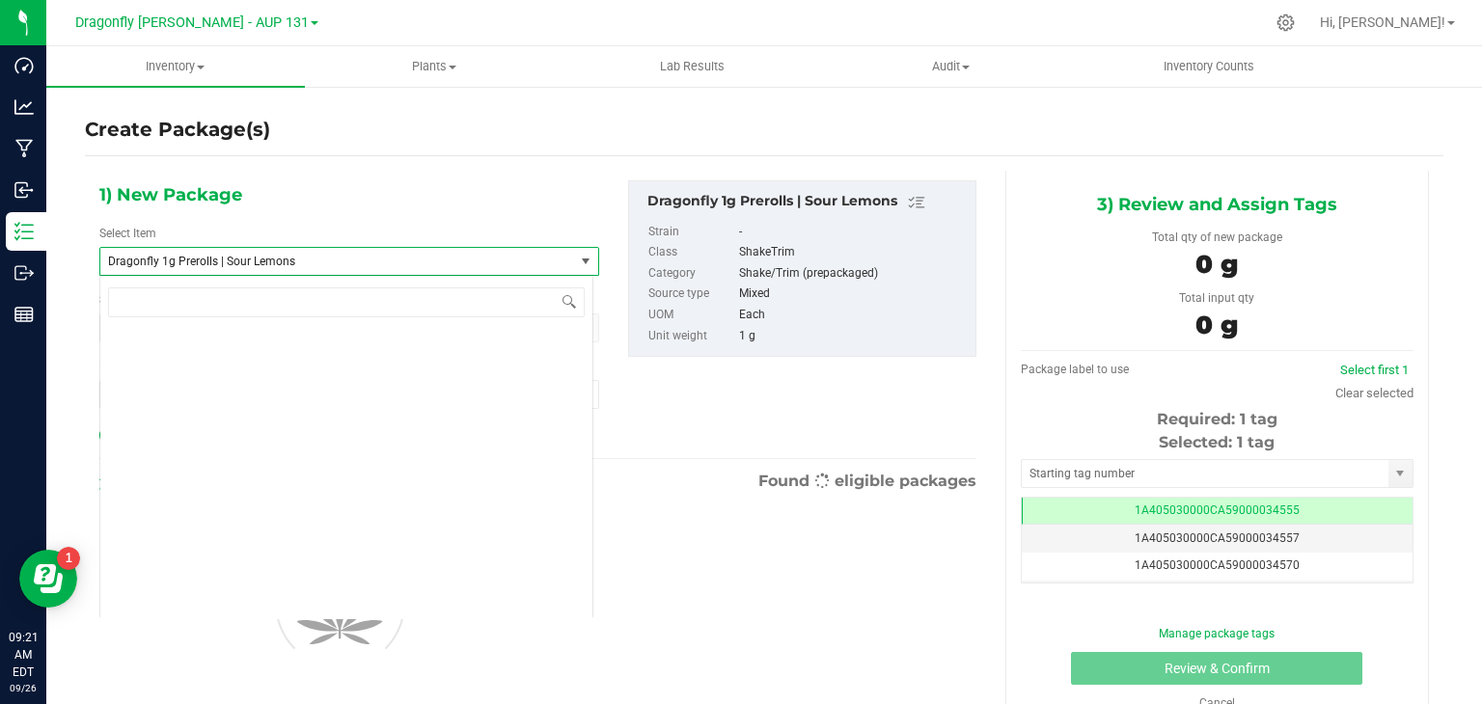
scroll to position [47450, 0]
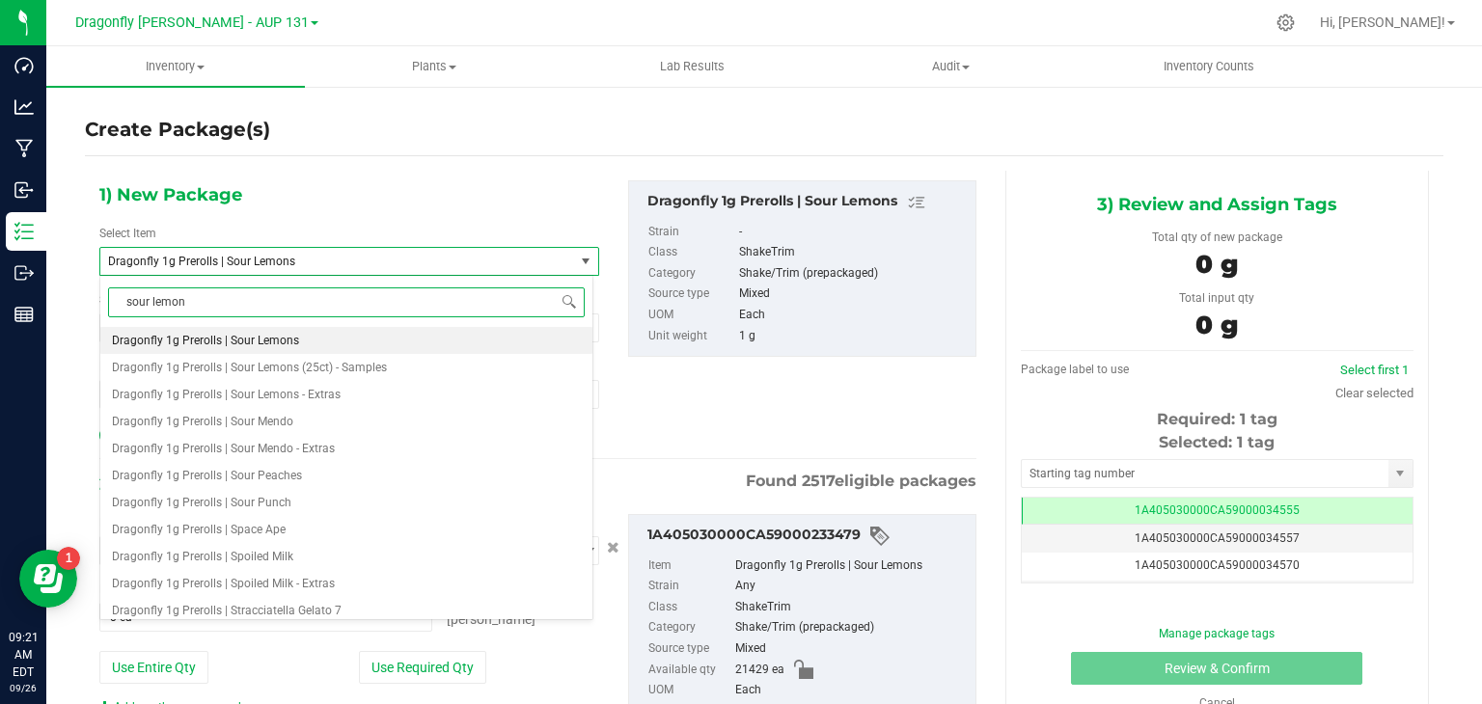
type input "sour lemons"
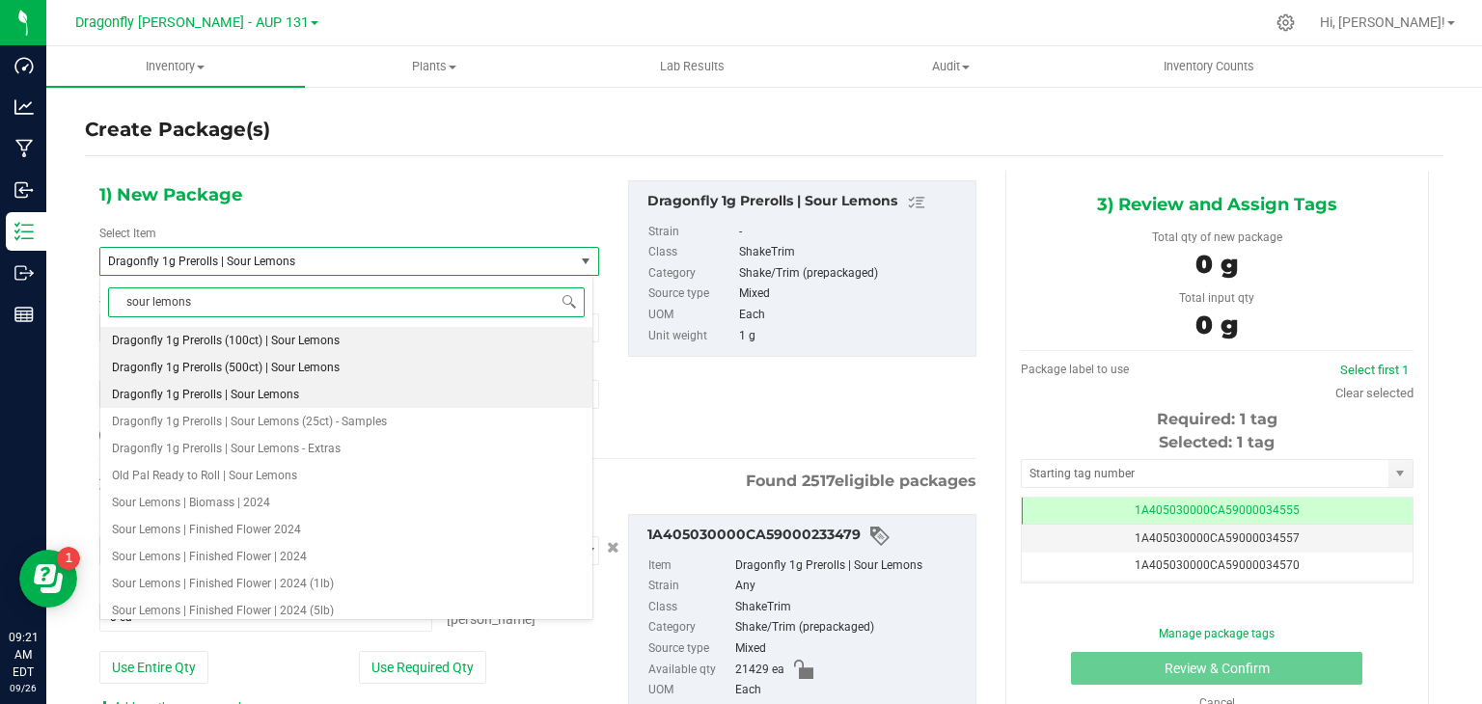
click at [290, 369] on span "Dragonfly 1g Prerolls (500ct) | Sour Lemons" at bounding box center [226, 368] width 228 height 14
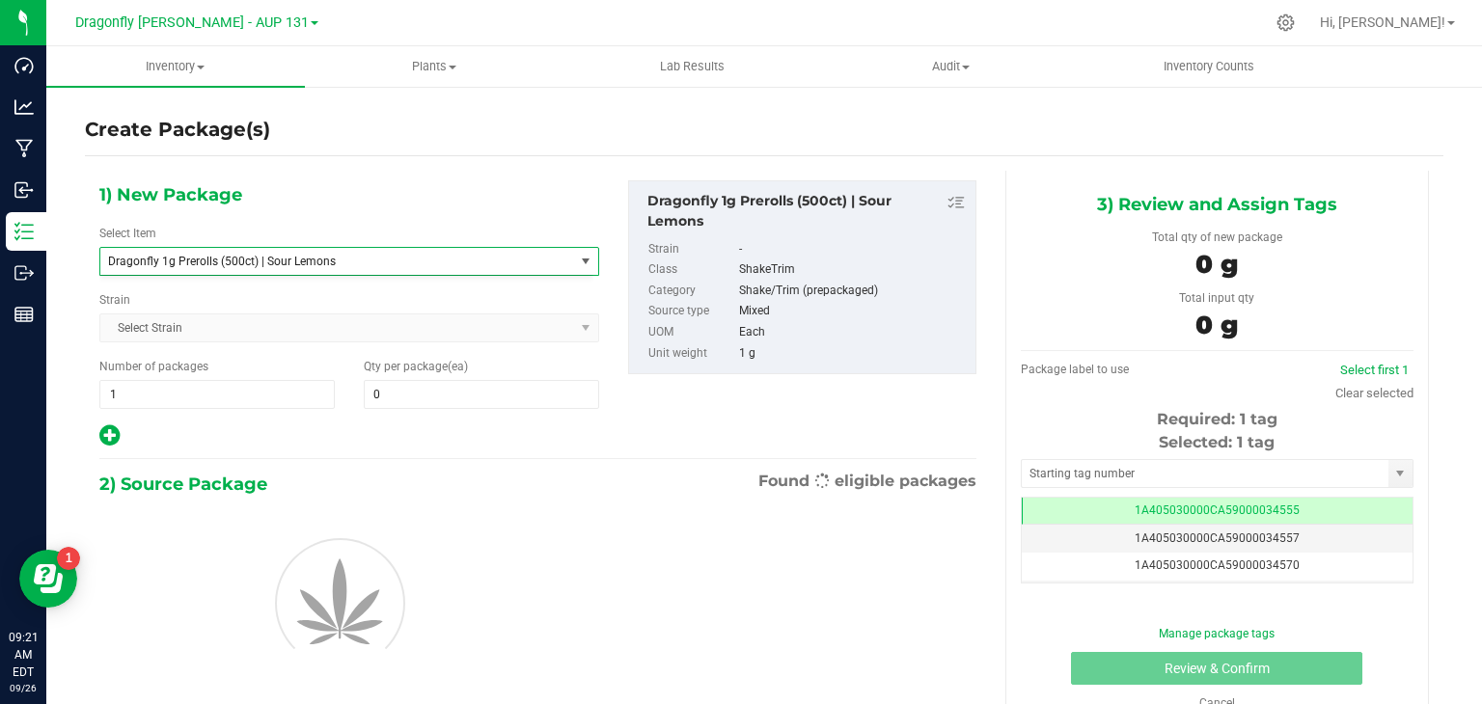
type input "0"
click at [208, 398] on span "1 1" at bounding box center [216, 394] width 235 height 29
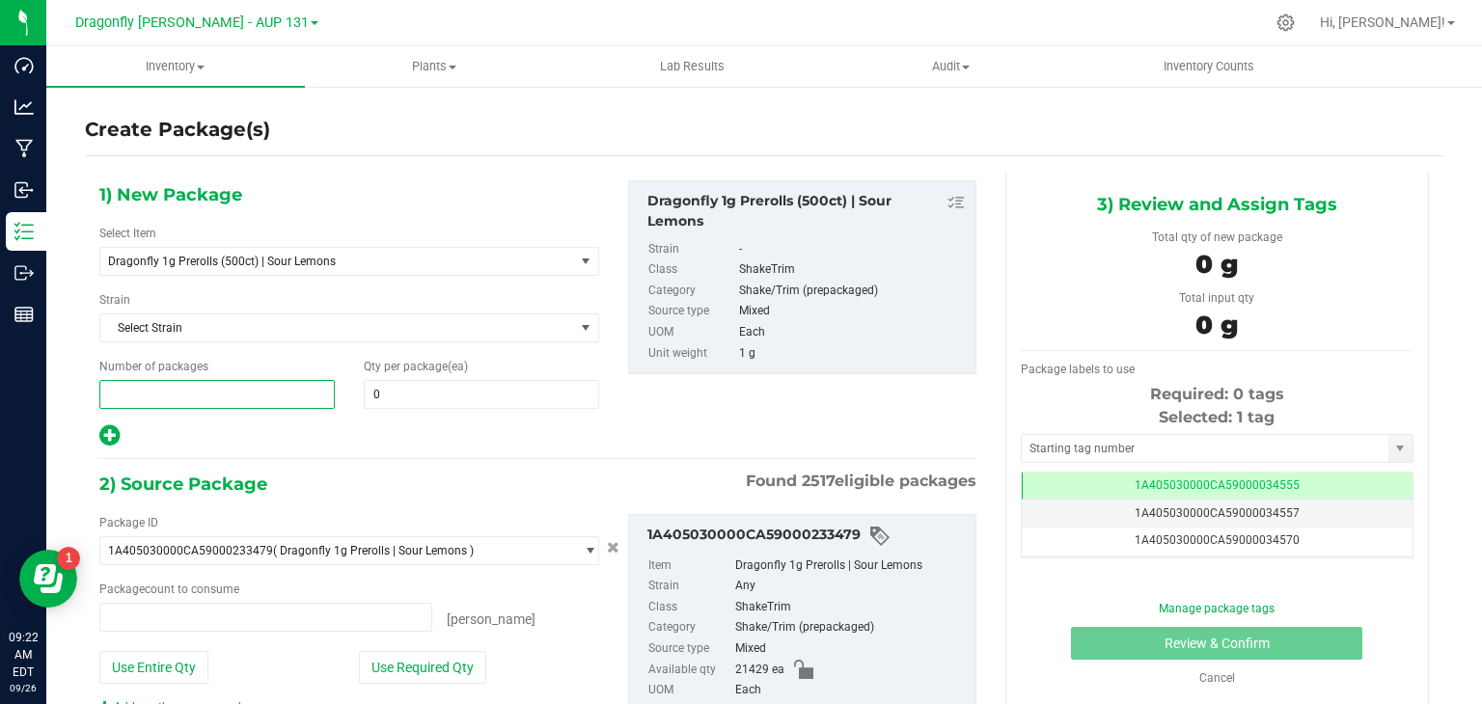
type input "0 ea"
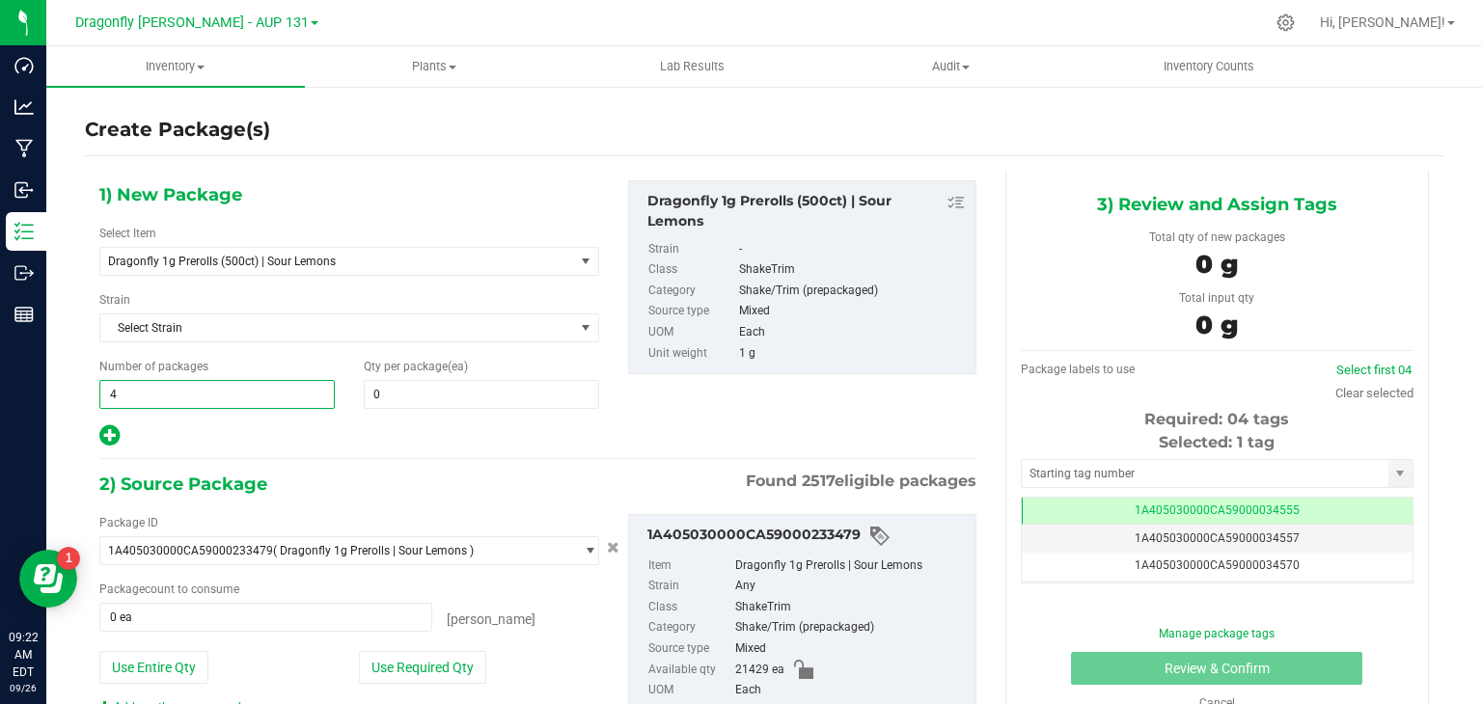
type input "42"
click at [450, 395] on span at bounding box center [481, 394] width 235 height 29
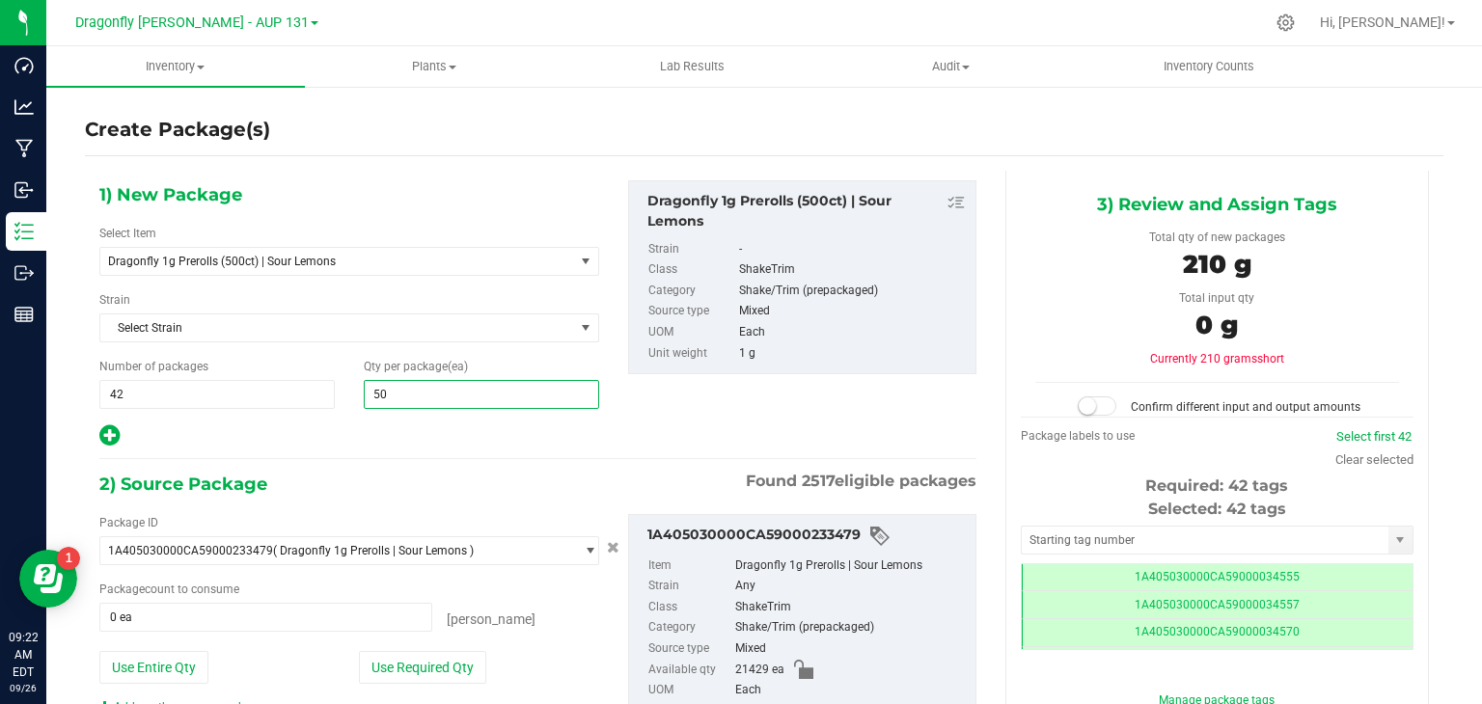
type input "500"
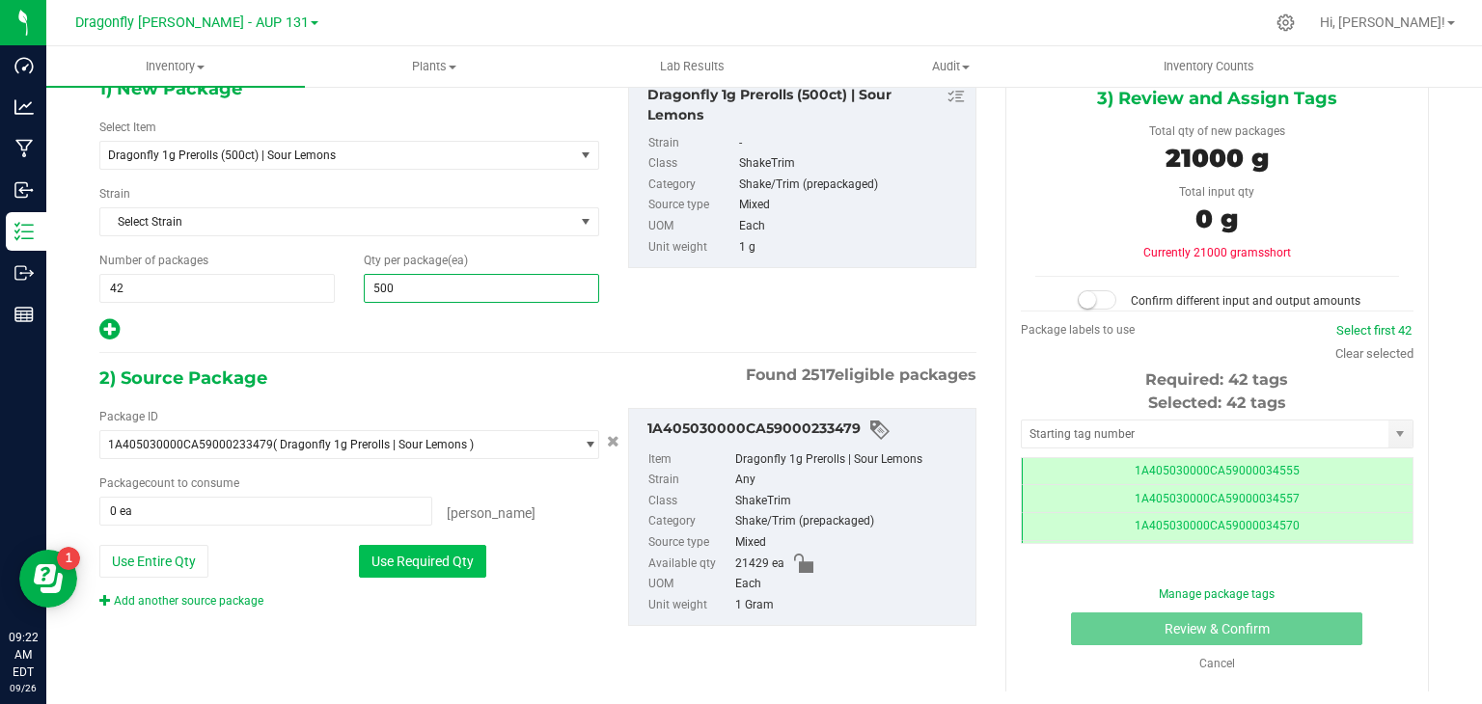
type input "500"
click at [361, 567] on button "Use Required Qty" at bounding box center [422, 561] width 127 height 33
type input "21000 ea"
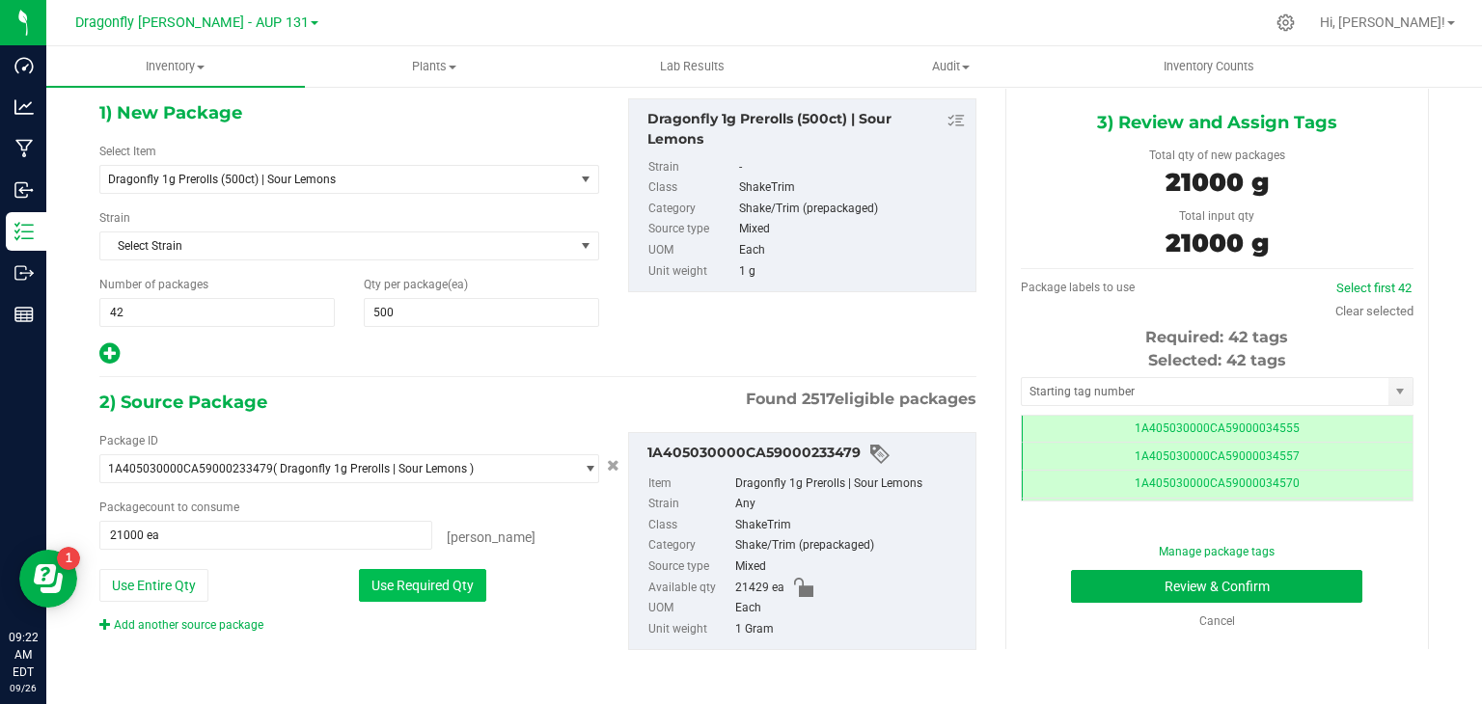
click at [416, 589] on button "Use Required Qty" at bounding box center [422, 585] width 127 height 33
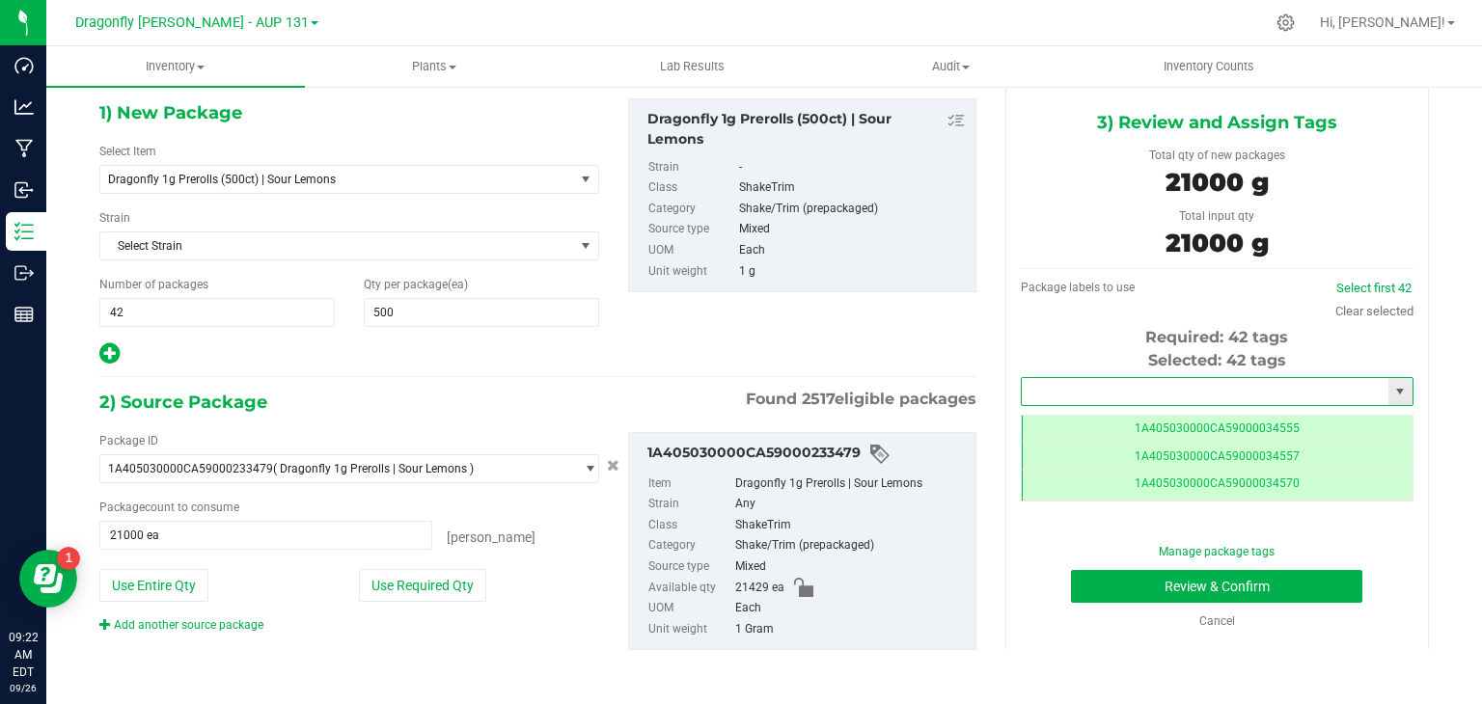
click at [1085, 379] on input "text" at bounding box center [1205, 391] width 367 height 27
click at [1076, 426] on li "1A405030000CA59000245586" at bounding box center [1204, 423] width 387 height 29
type input "1A405030000CA59000245586"
click at [1255, 584] on button "Review & Confirm" at bounding box center [1216, 586] width 291 height 33
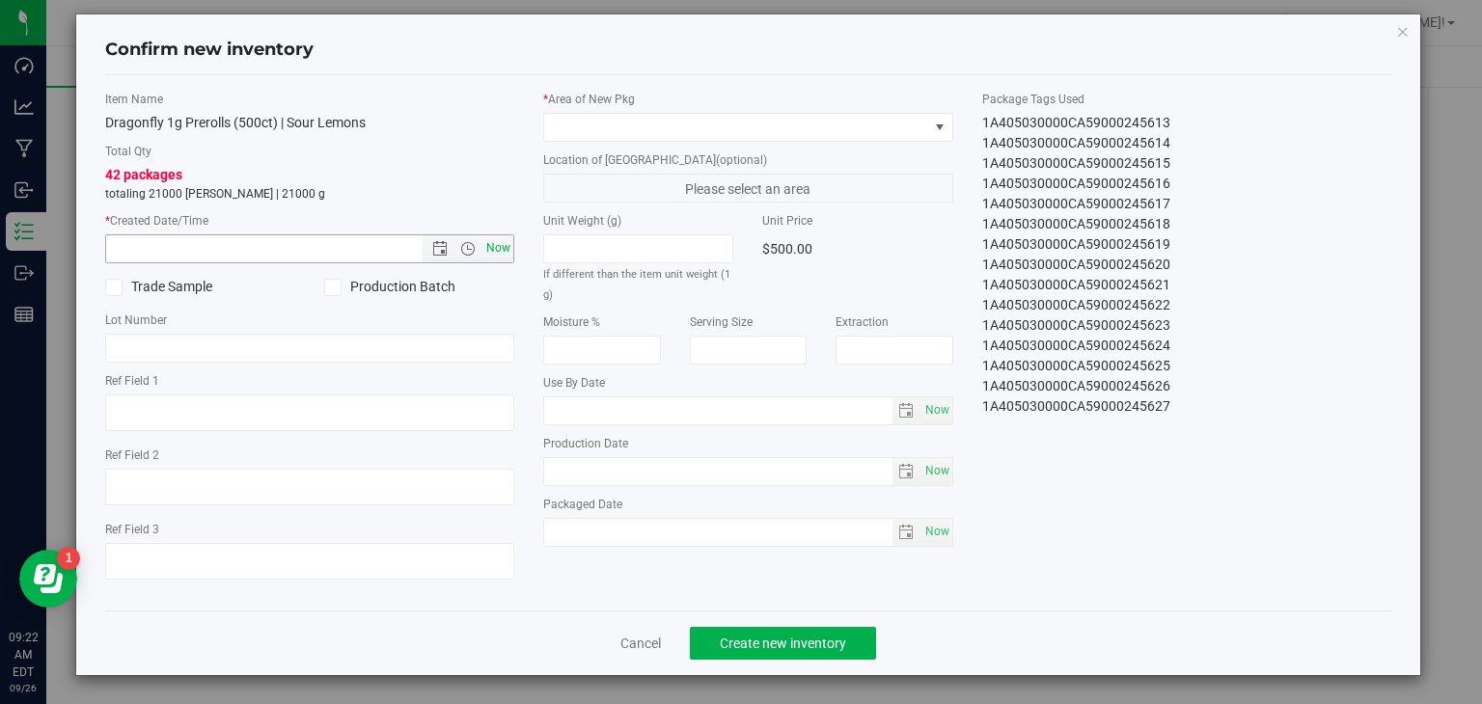
click at [499, 252] on span "Now" at bounding box center [499, 249] width 33 height 28
type input "9/26/2025 9:22 AM"
click at [780, 126] on span at bounding box center [736, 127] width 384 height 27
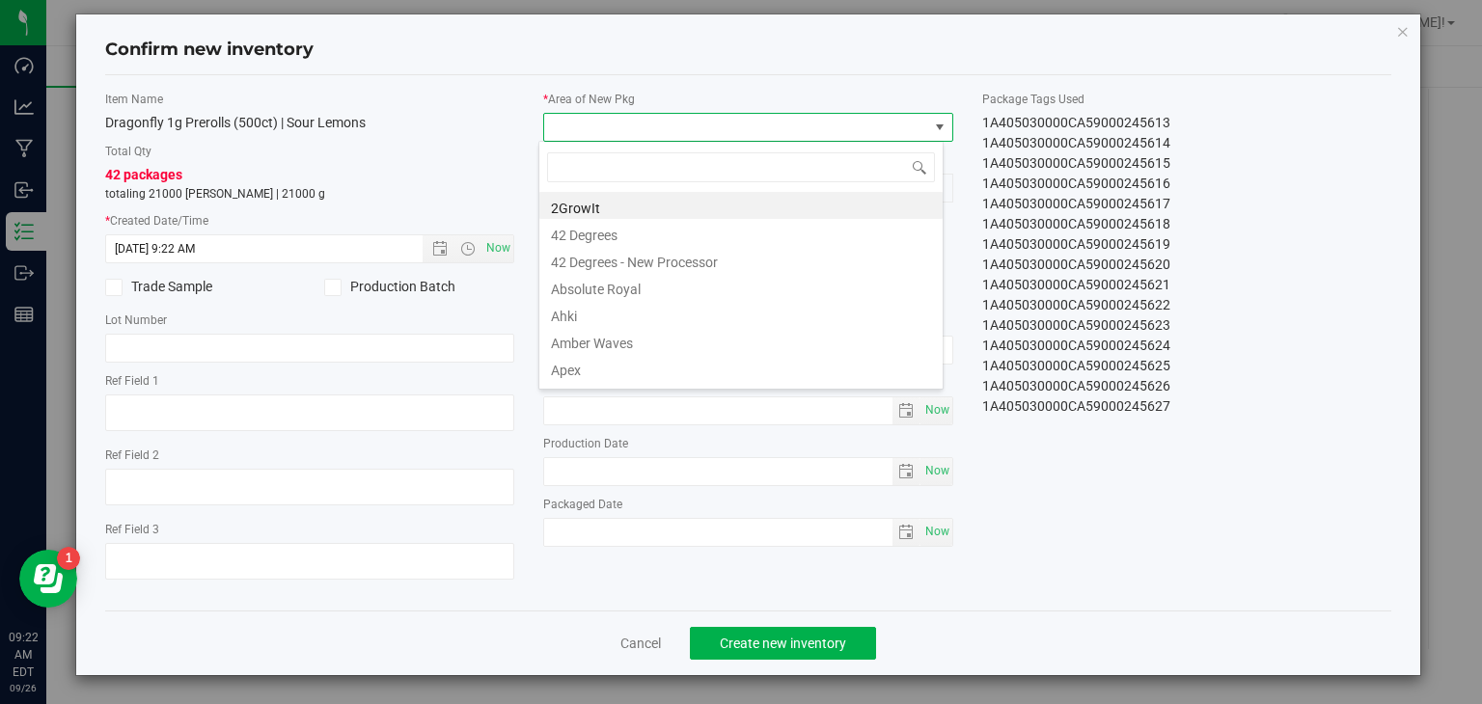
click at [773, 121] on span at bounding box center [736, 127] width 384 height 27
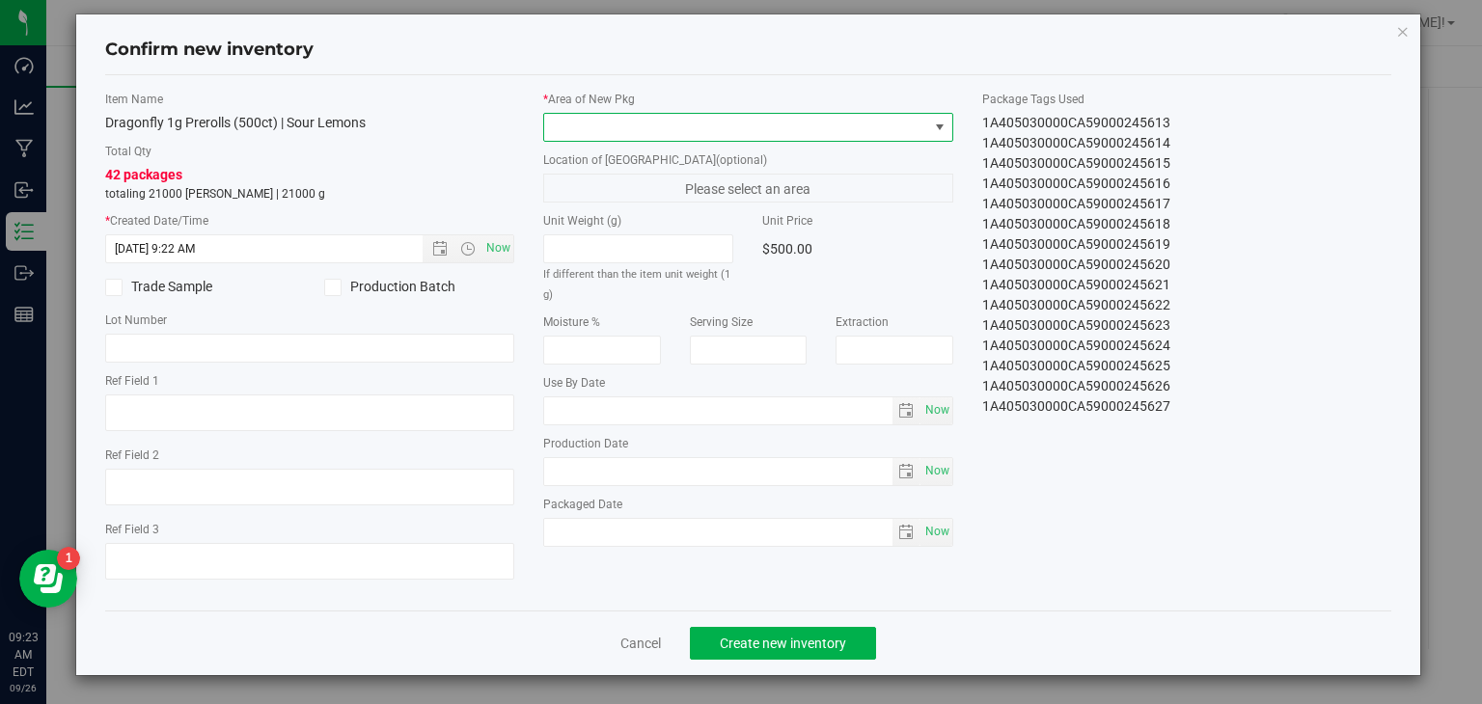
click at [787, 133] on span at bounding box center [736, 127] width 384 height 27
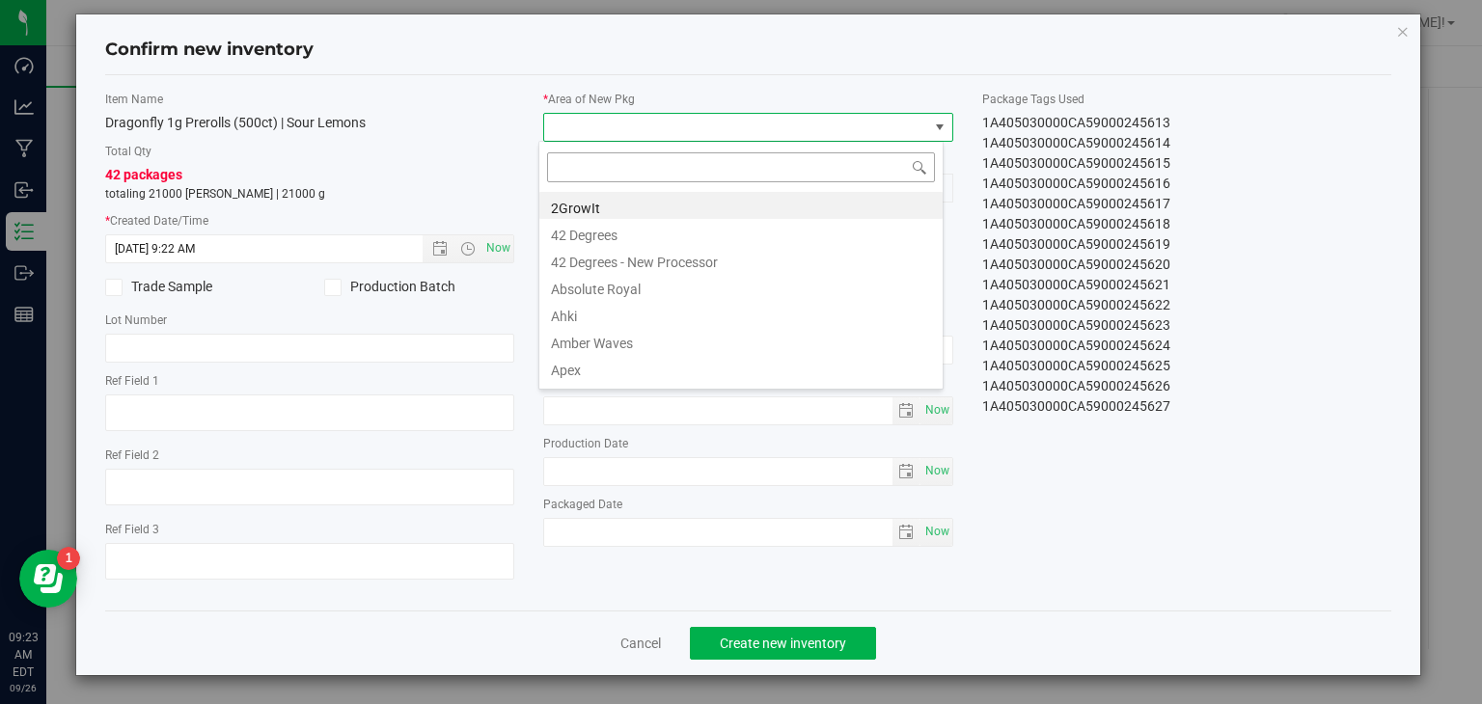
click at [587, 171] on input at bounding box center [741, 167] width 388 height 30
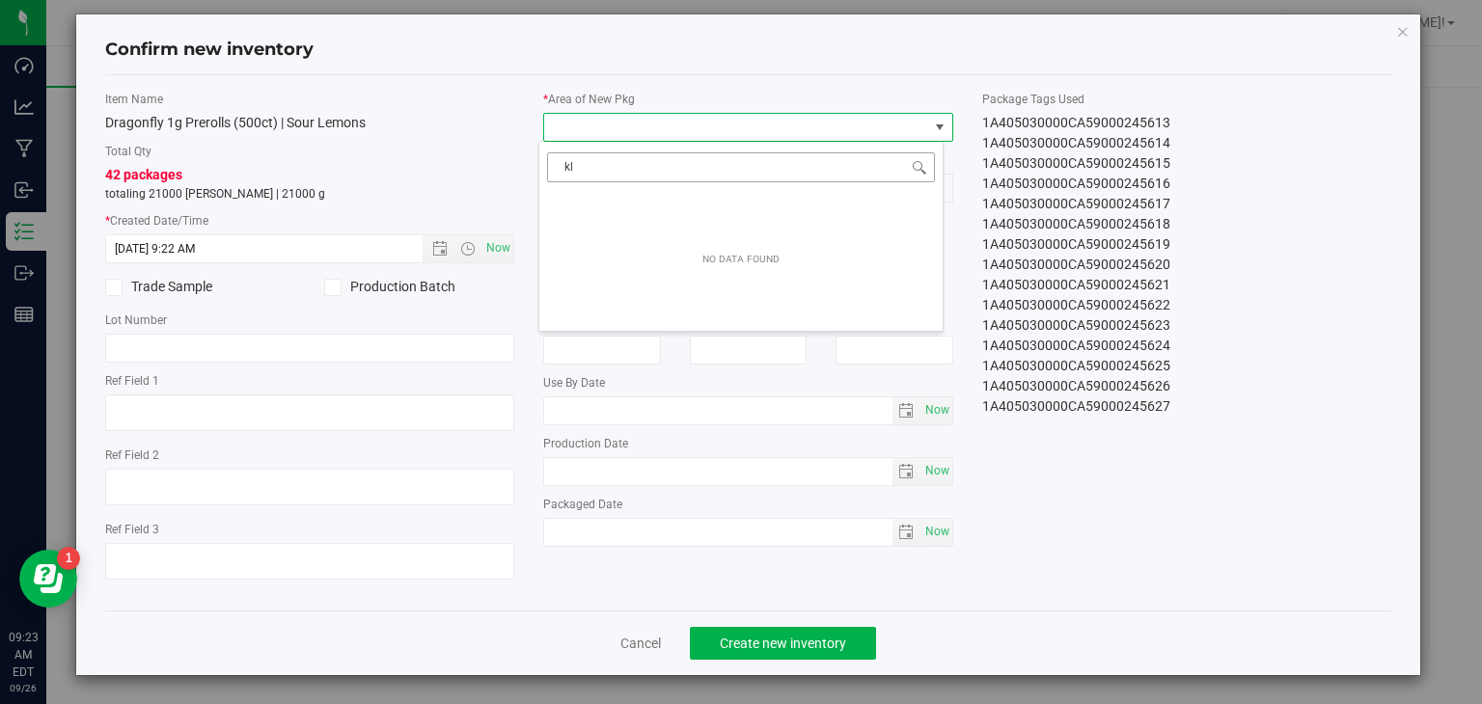
type input "k"
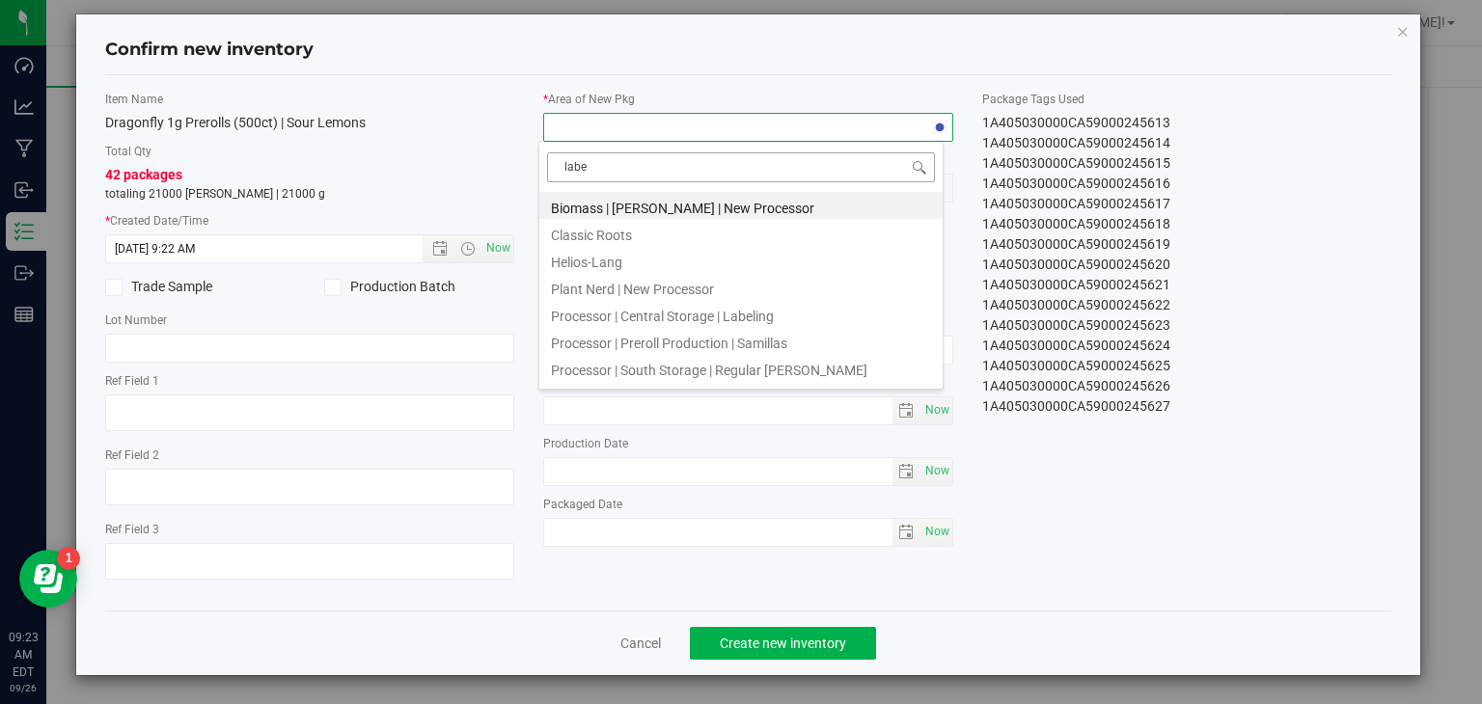
type input "label"
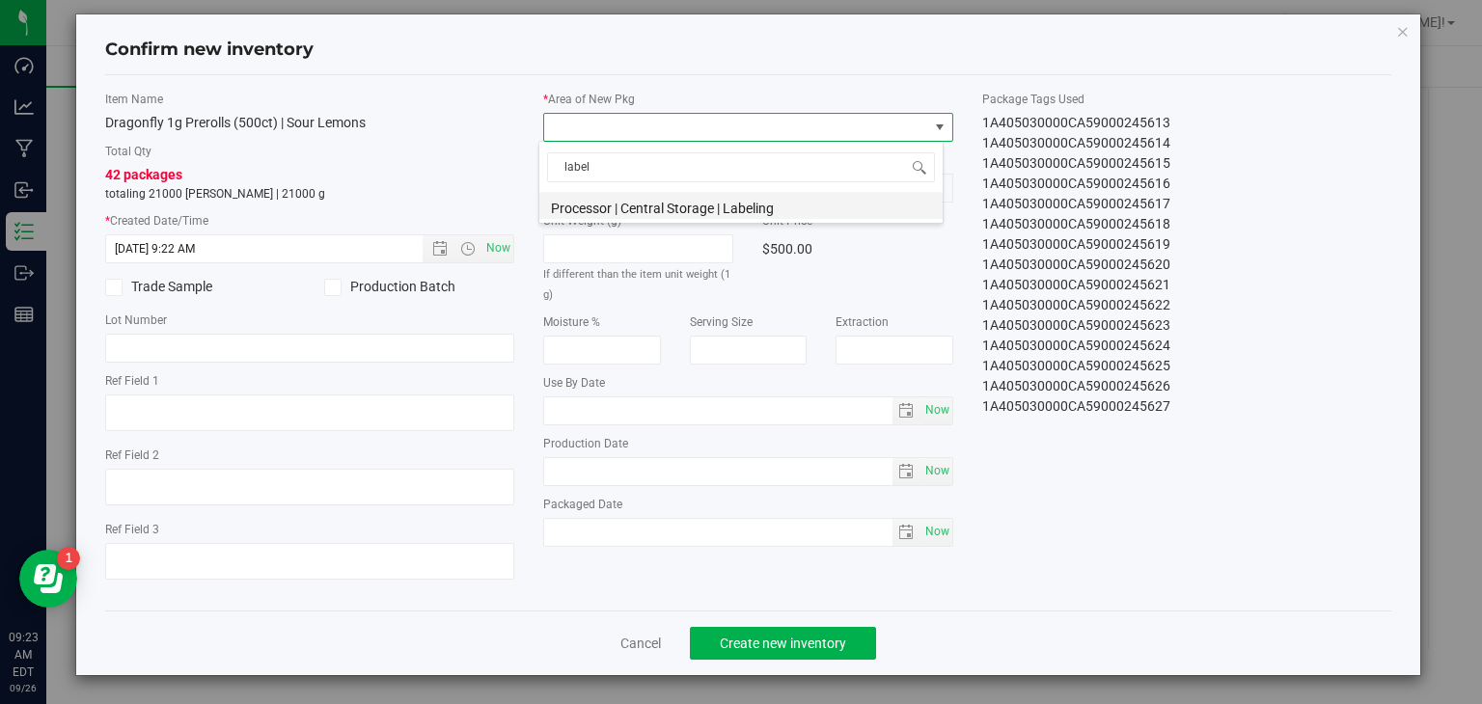
click at [628, 209] on li "Processor | Central Storage | Labeling" at bounding box center [740, 205] width 403 height 27
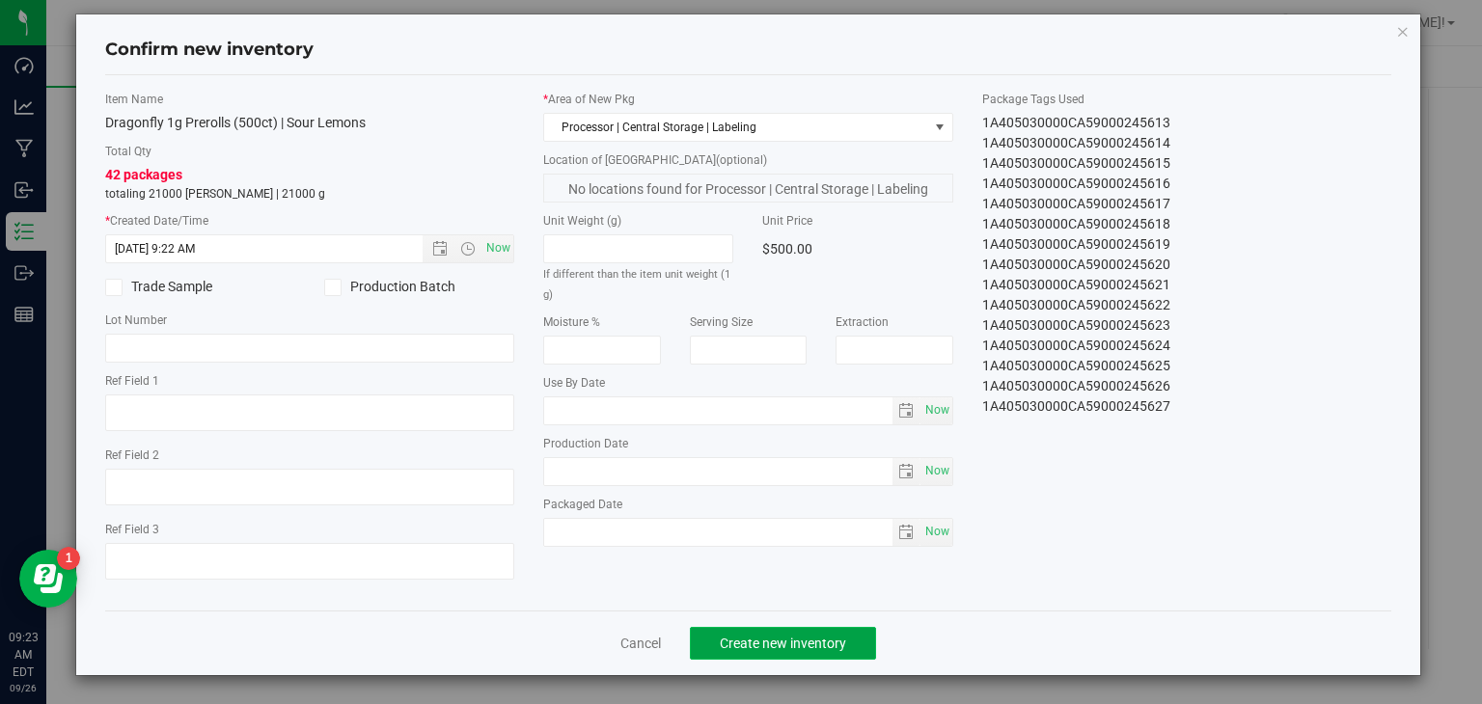
click at [752, 645] on span "Create new inventory" at bounding box center [783, 643] width 126 height 15
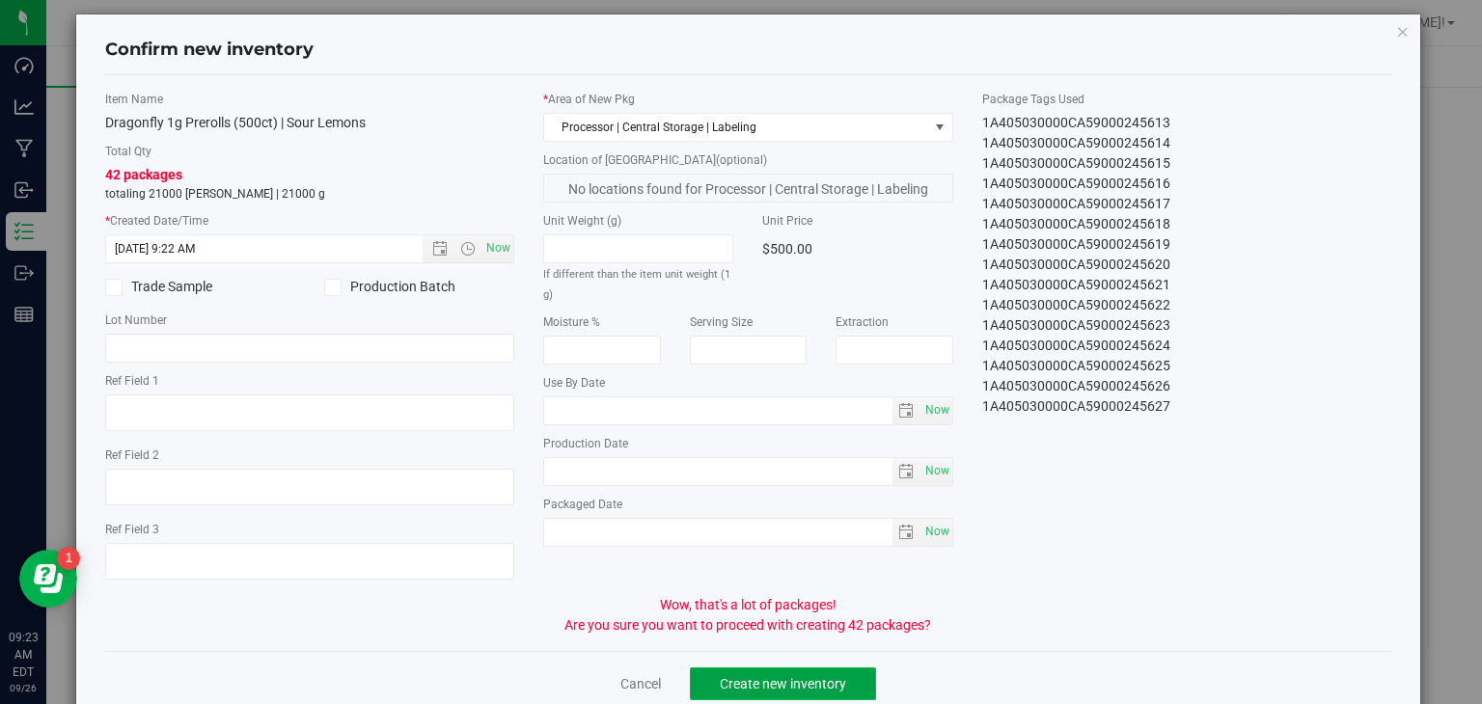
click at [764, 684] on span "Create new inventory" at bounding box center [783, 684] width 126 height 15
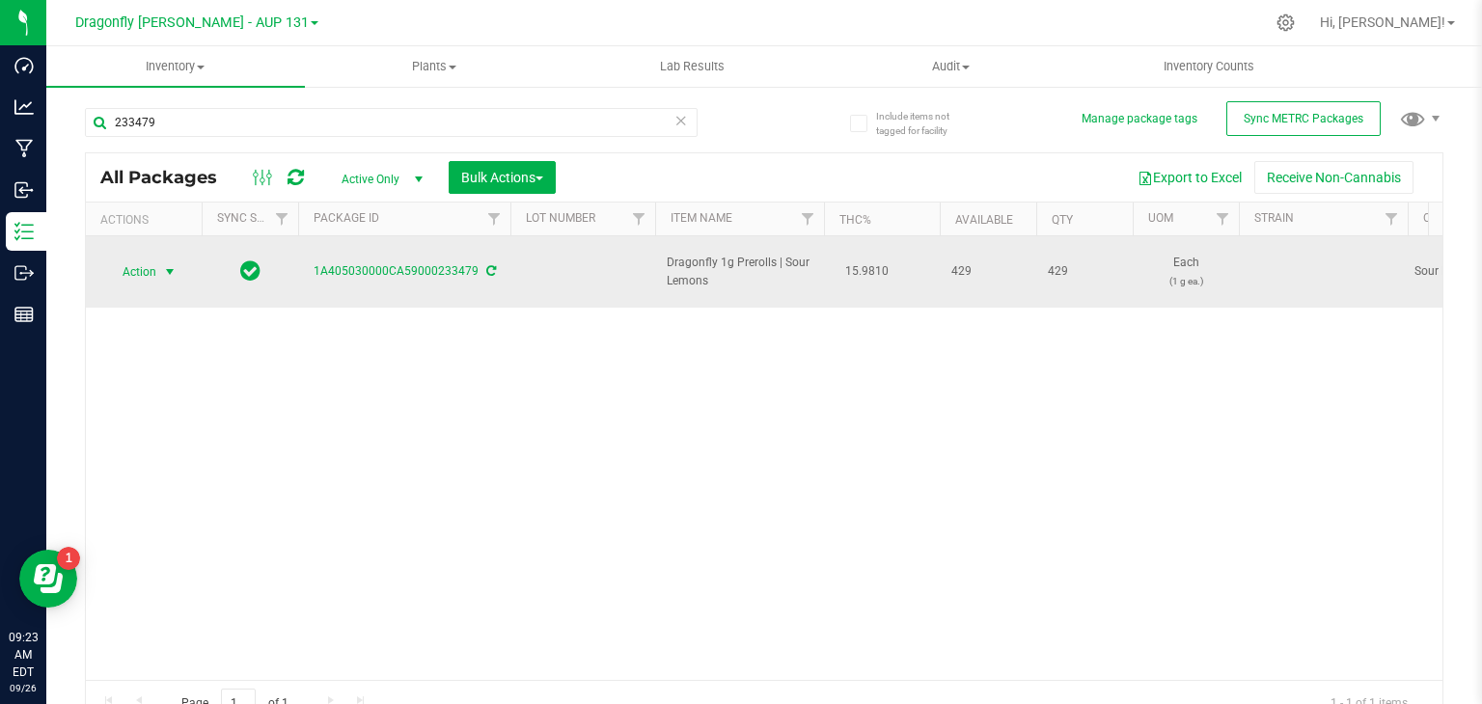
click at [175, 264] on span "select" at bounding box center [169, 271] width 15 height 15
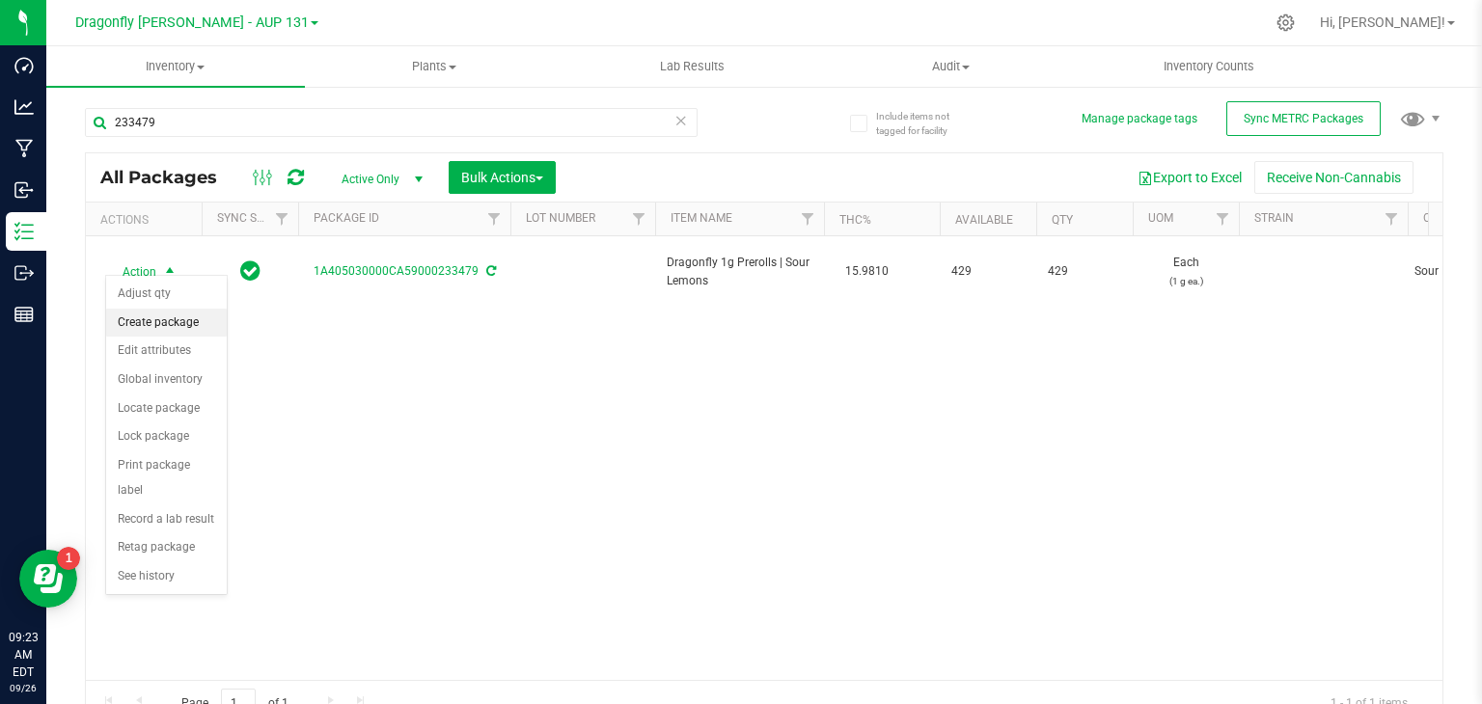
click at [186, 318] on li "Create package" at bounding box center [166, 323] width 121 height 29
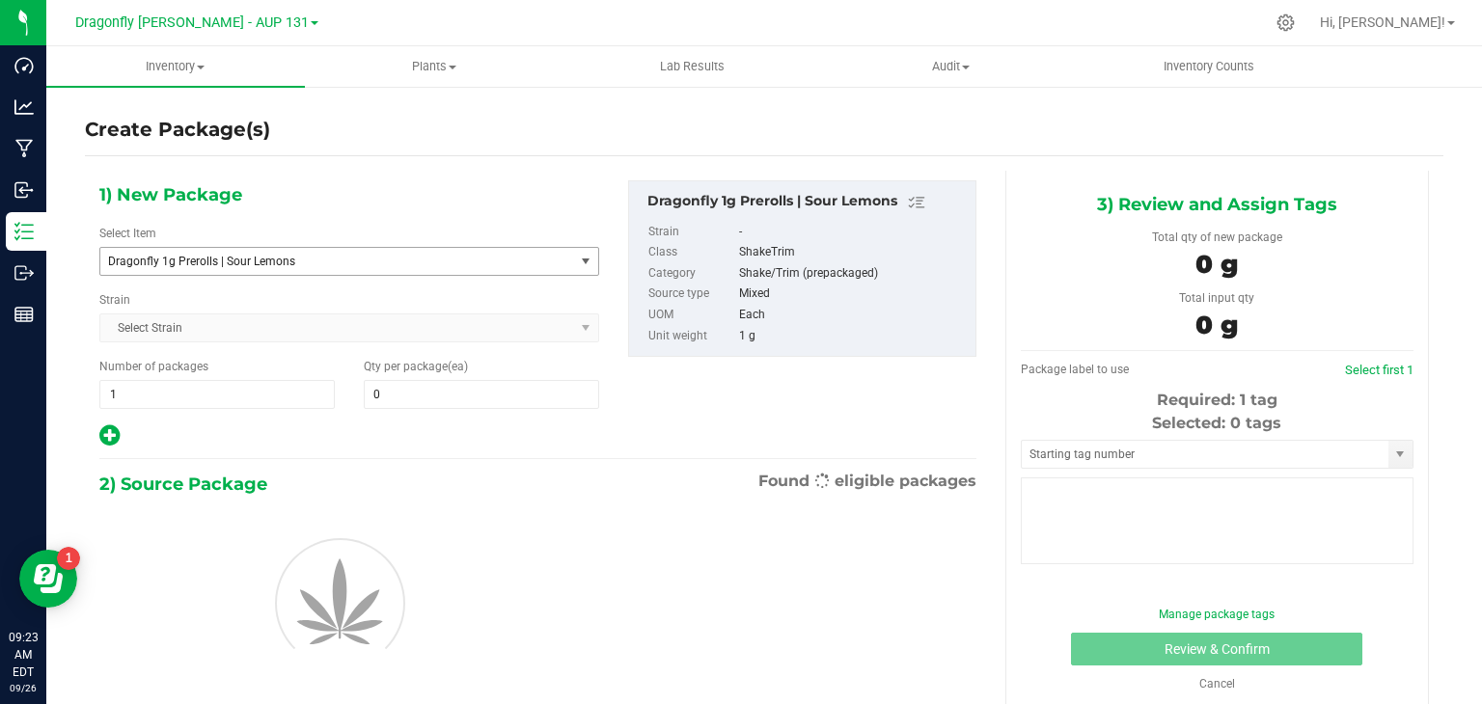
type input "0"
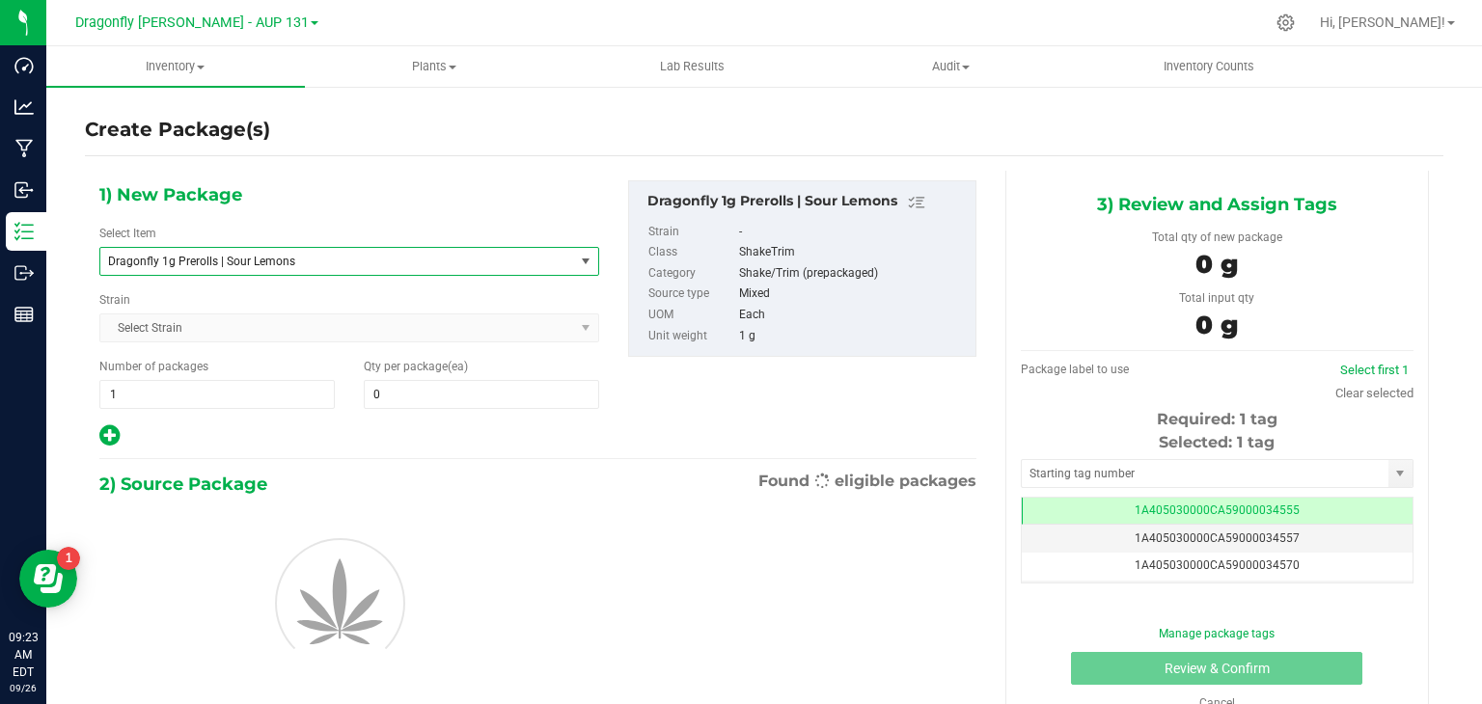
click at [313, 263] on span "Dragonfly 1g Prerolls | Sour Lemons" at bounding box center [328, 262] width 440 height 14
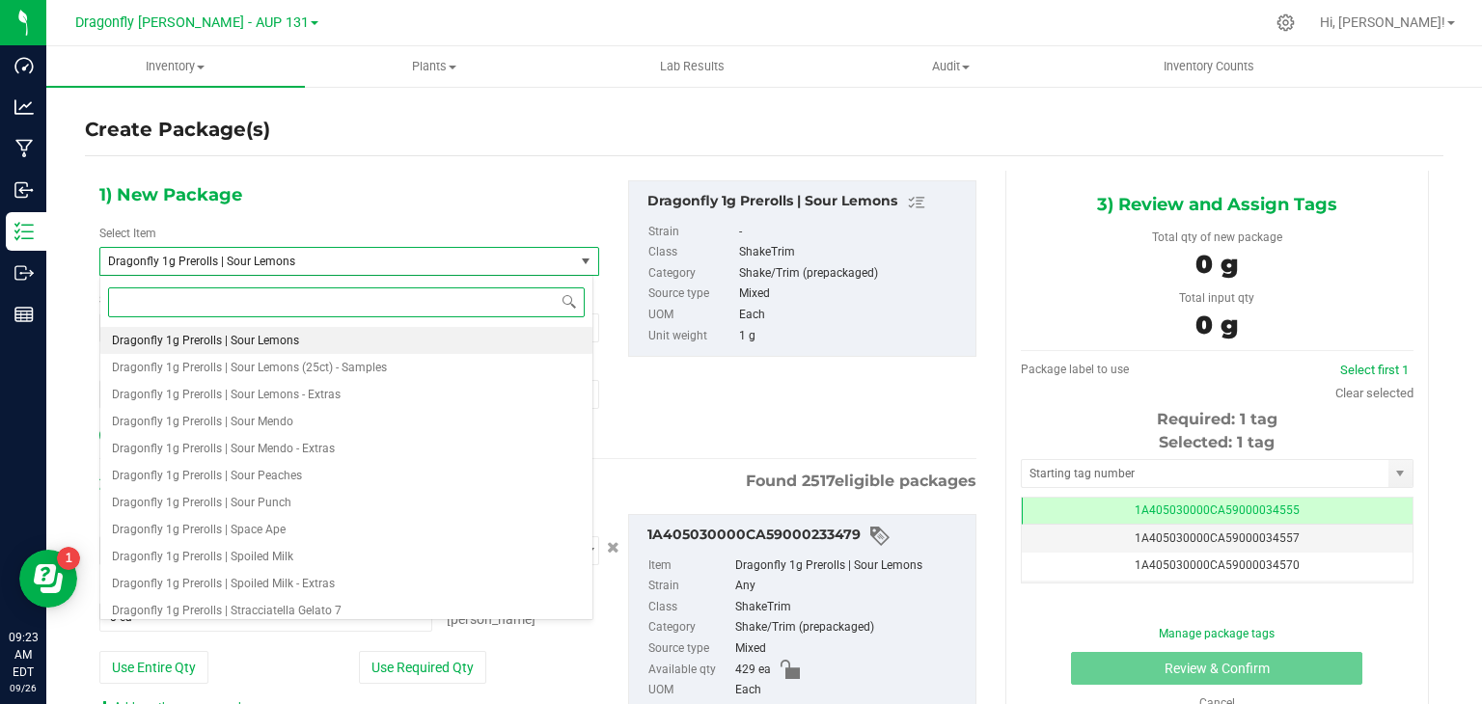
click at [290, 305] on input at bounding box center [346, 303] width 477 height 30
type input "sour lem"
click at [283, 334] on span "Dragonfly 1g Prerolls (100ct) | Sour Lemons" at bounding box center [226, 341] width 228 height 14
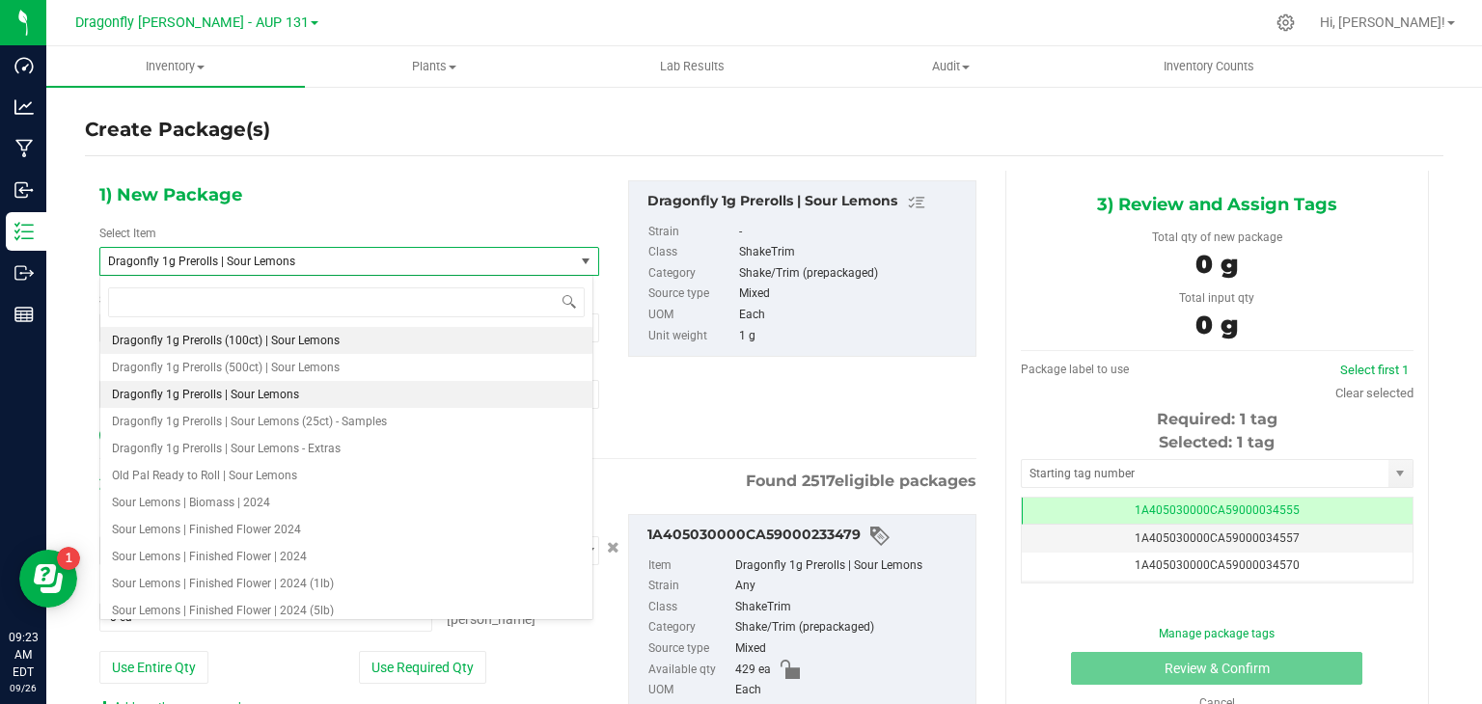
type input "0"
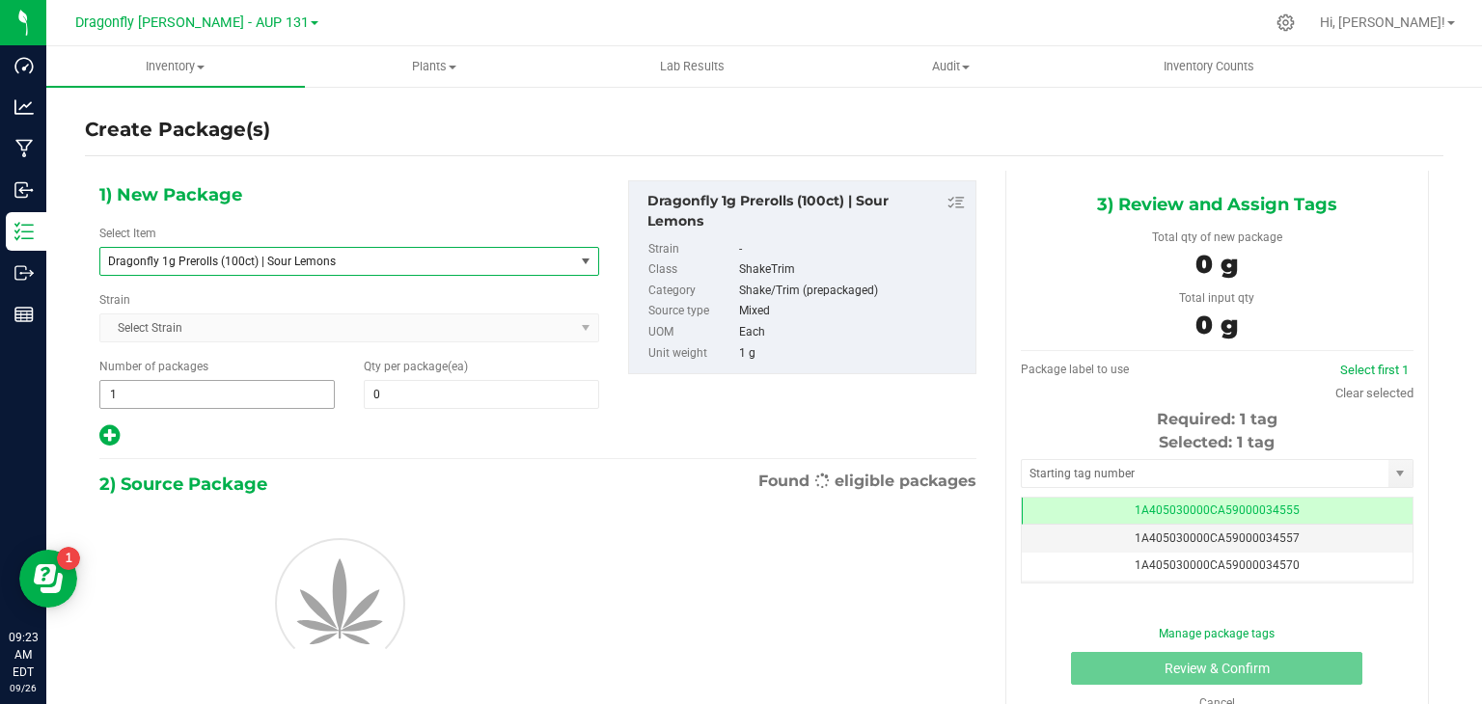
drag, startPoint x: 156, startPoint y: 397, endPoint x: 171, endPoint y: 395, distance: 14.6
click at [157, 396] on span "1 1" at bounding box center [216, 394] width 235 height 29
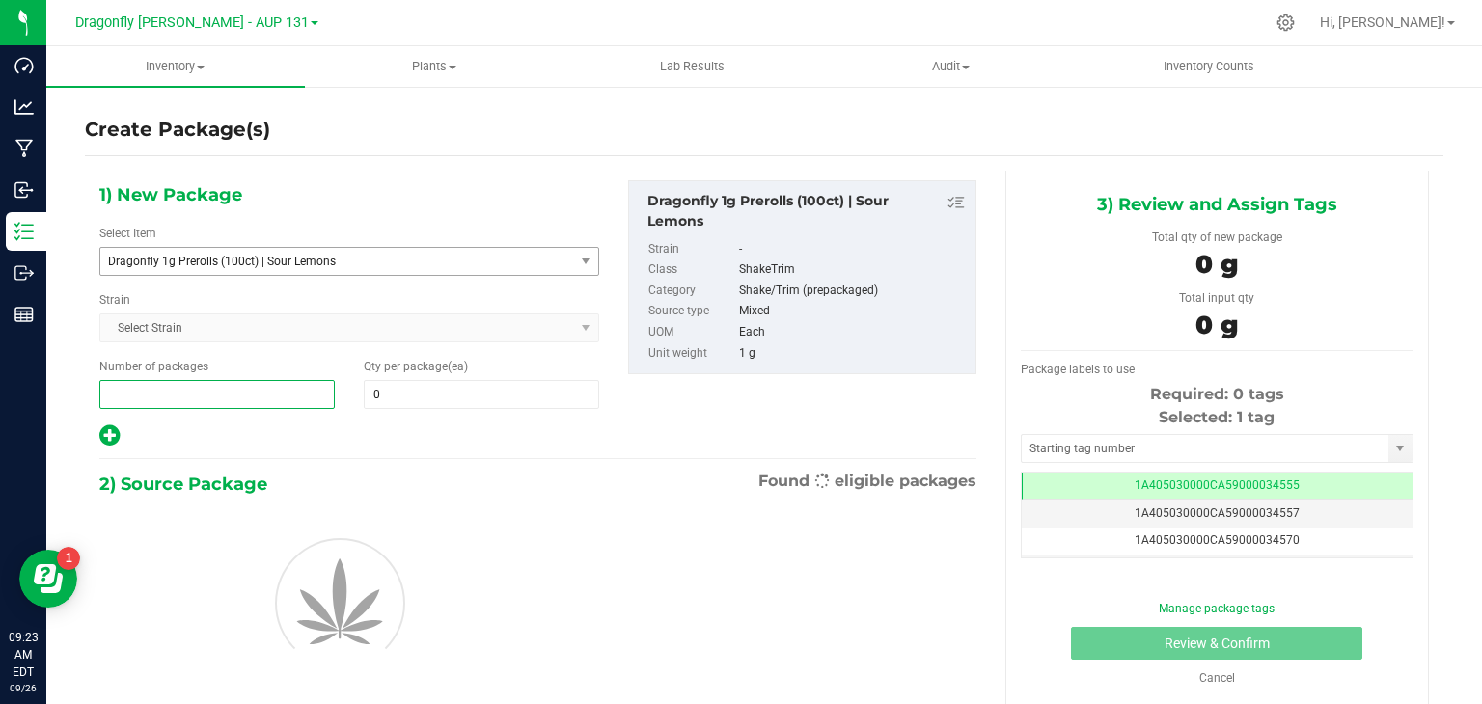
type input "4"
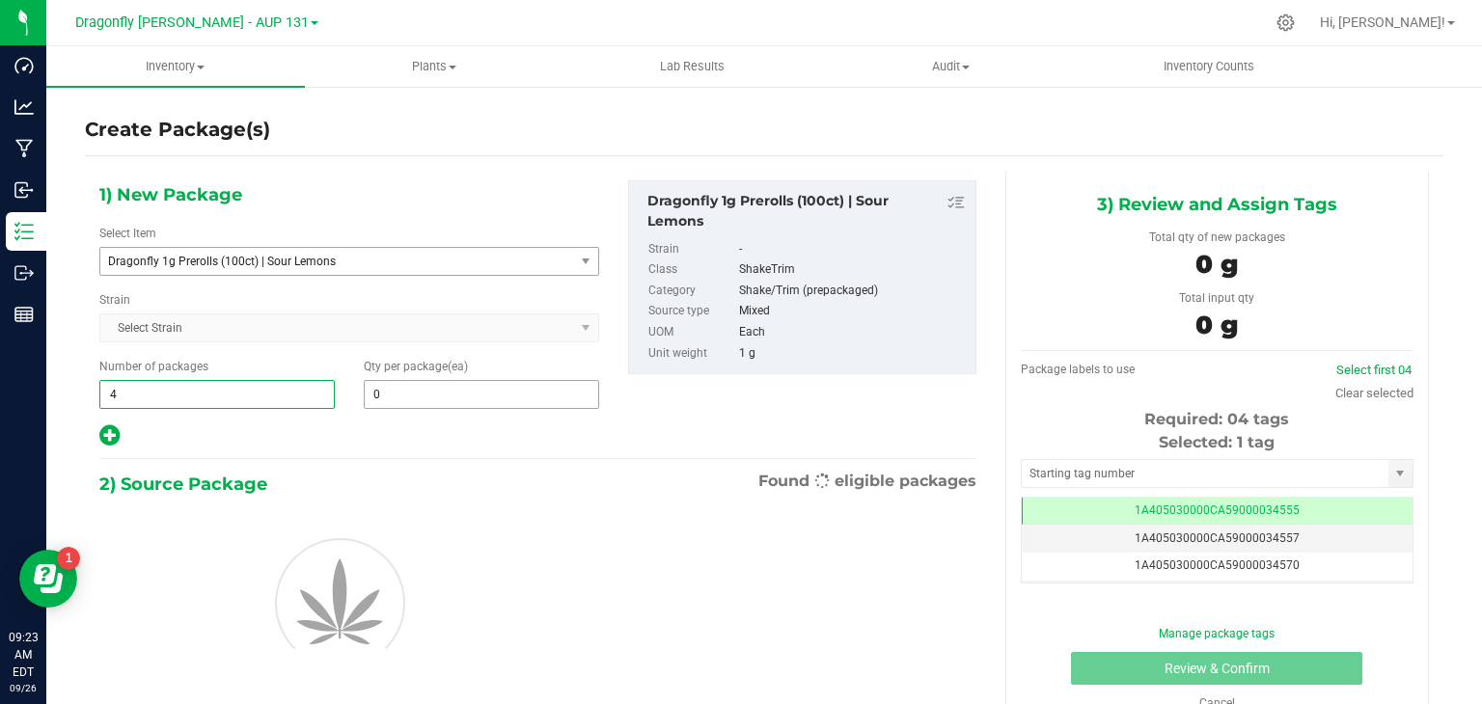
type input "4"
click at [489, 402] on span at bounding box center [481, 394] width 235 height 29
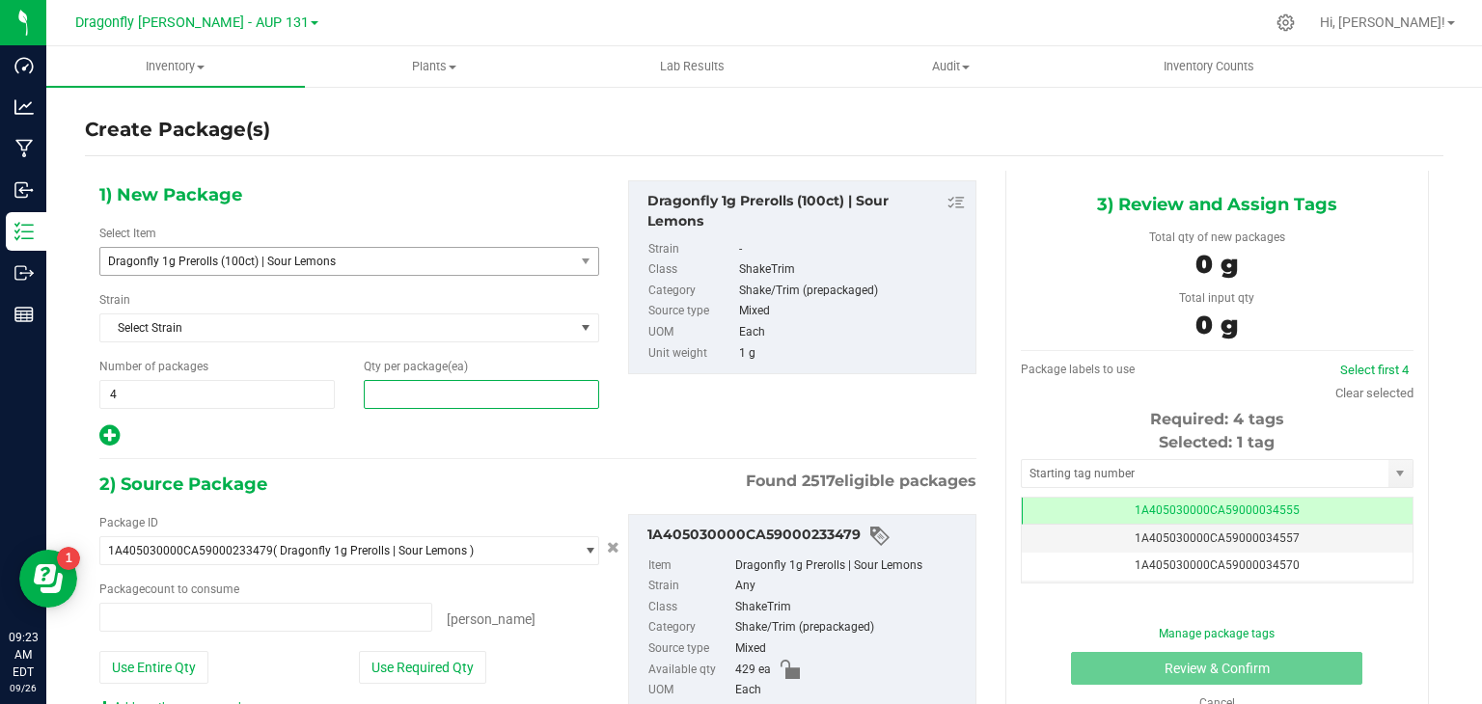
type input "0 ea"
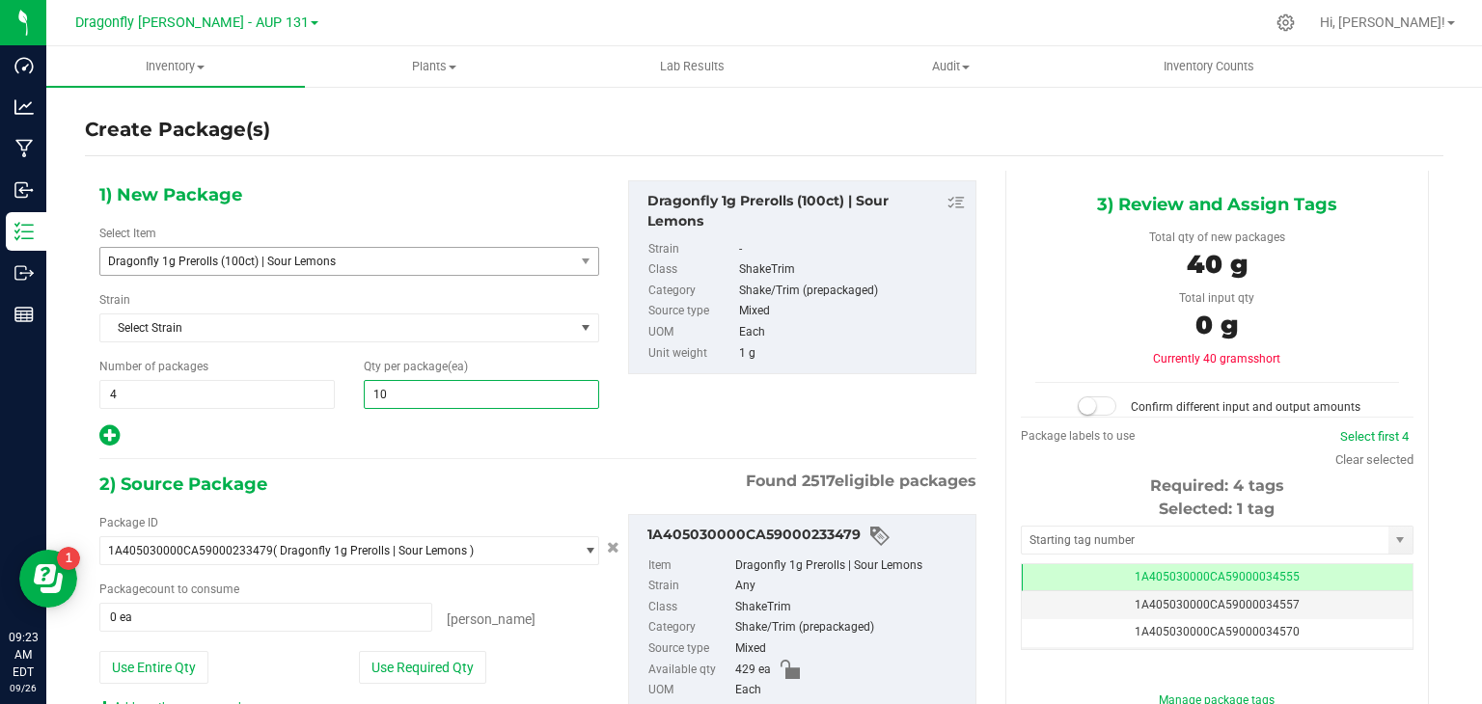
type input "100"
click at [437, 673] on button "Use Required Qty" at bounding box center [422, 667] width 127 height 33
type input "400 ea"
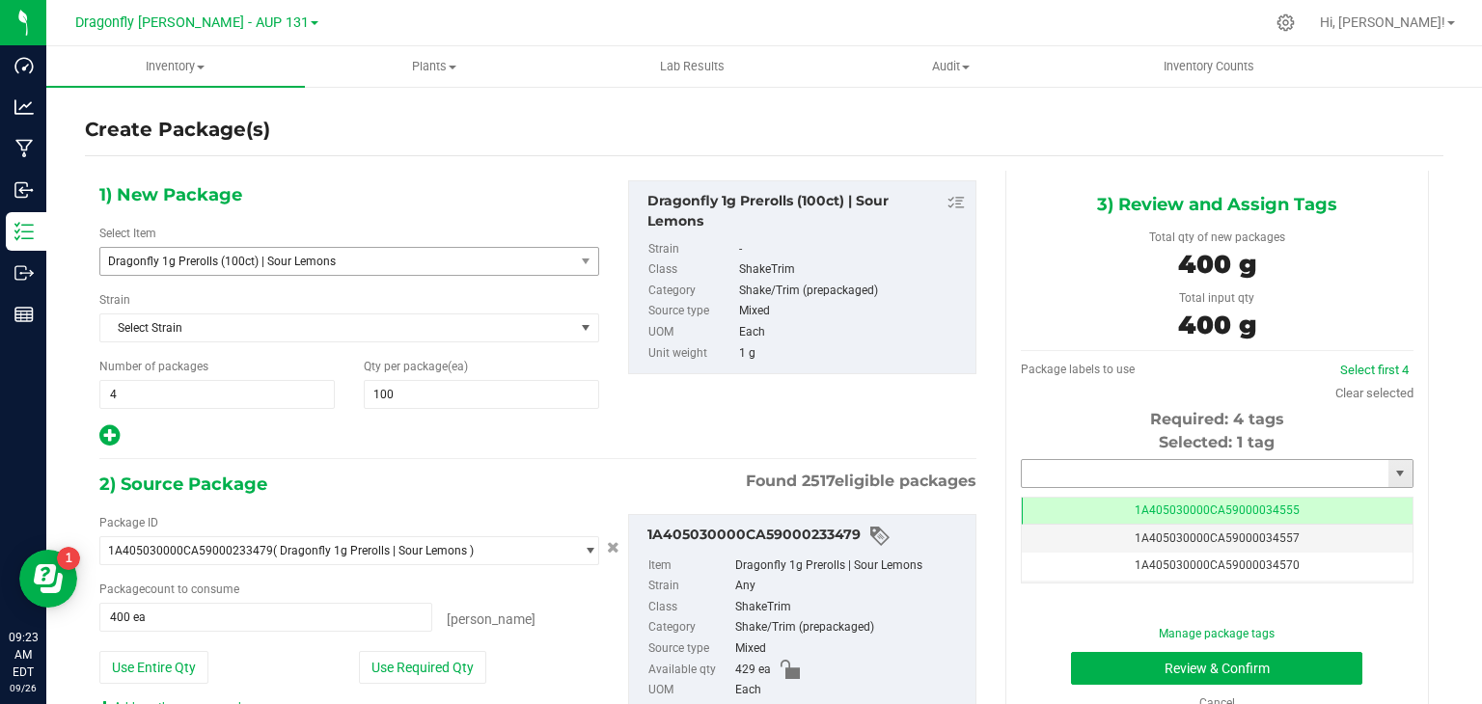
click at [1177, 470] on input "text" at bounding box center [1205, 473] width 367 height 27
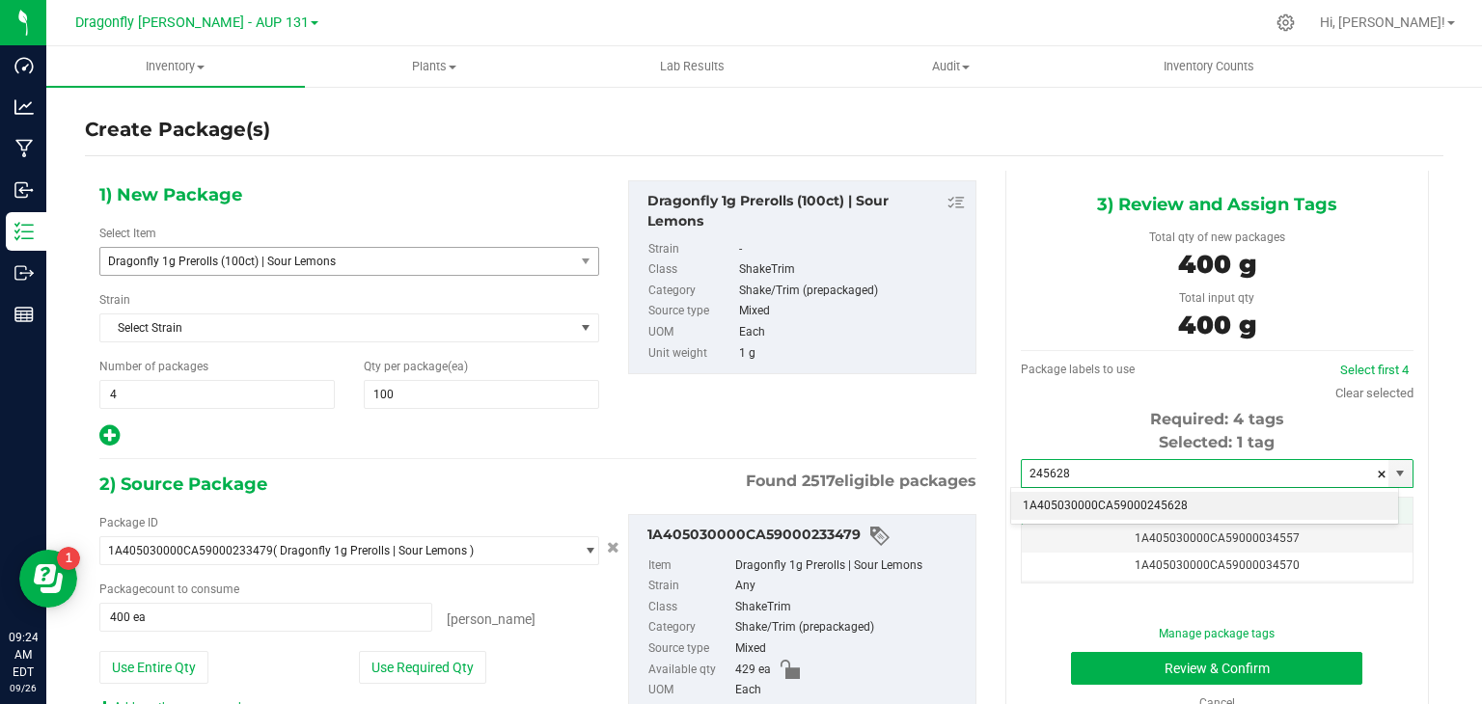
click at [1162, 511] on li "1A405030000CA59000245628" at bounding box center [1204, 506] width 387 height 29
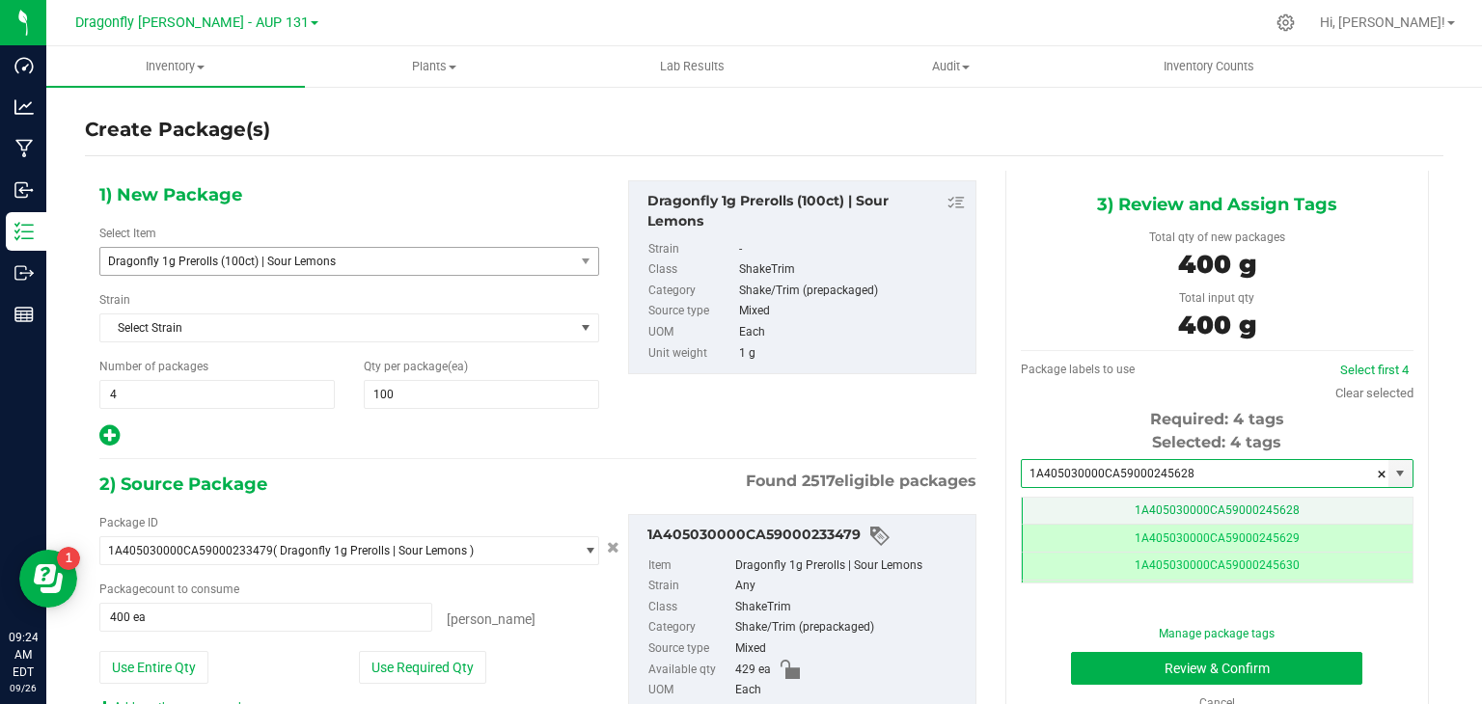
type input "1A405030000CA59000245628"
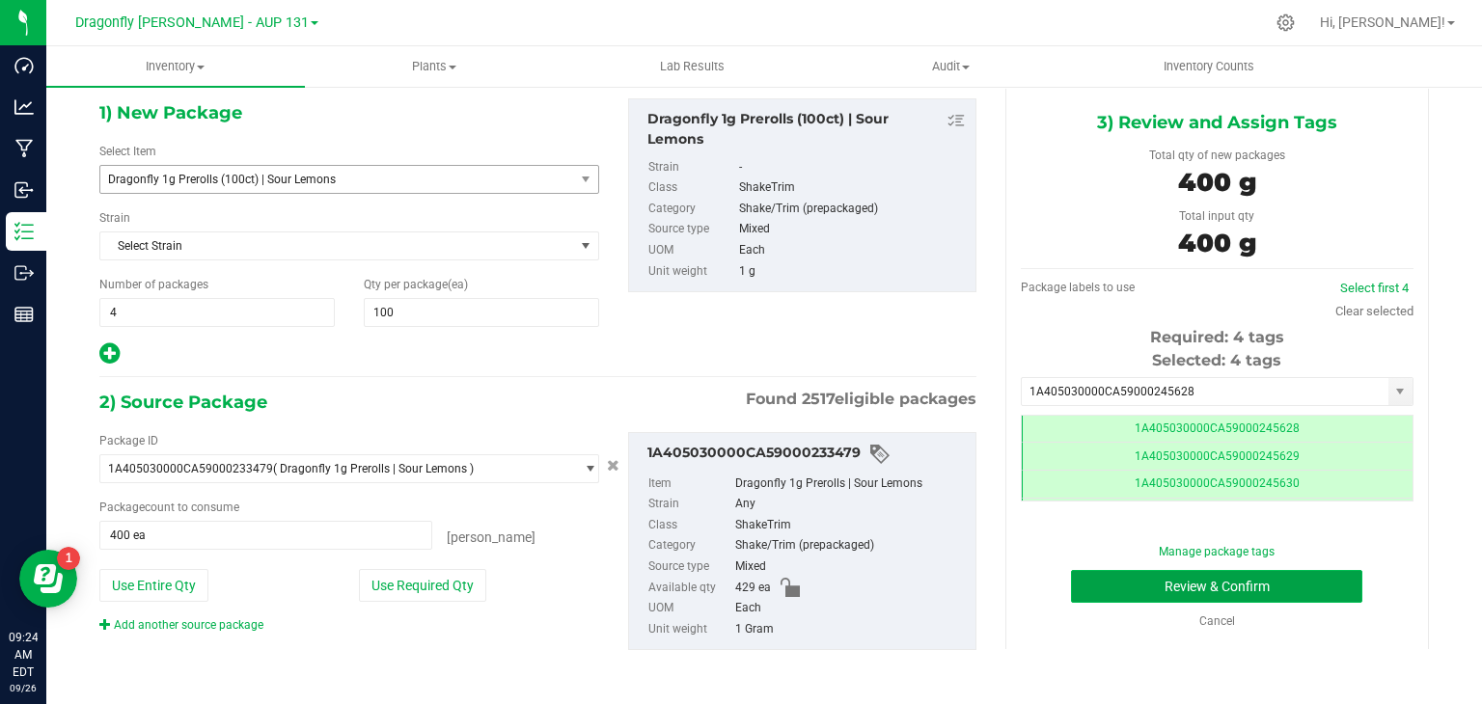
click at [1172, 577] on button "Review & Confirm" at bounding box center [1216, 586] width 291 height 33
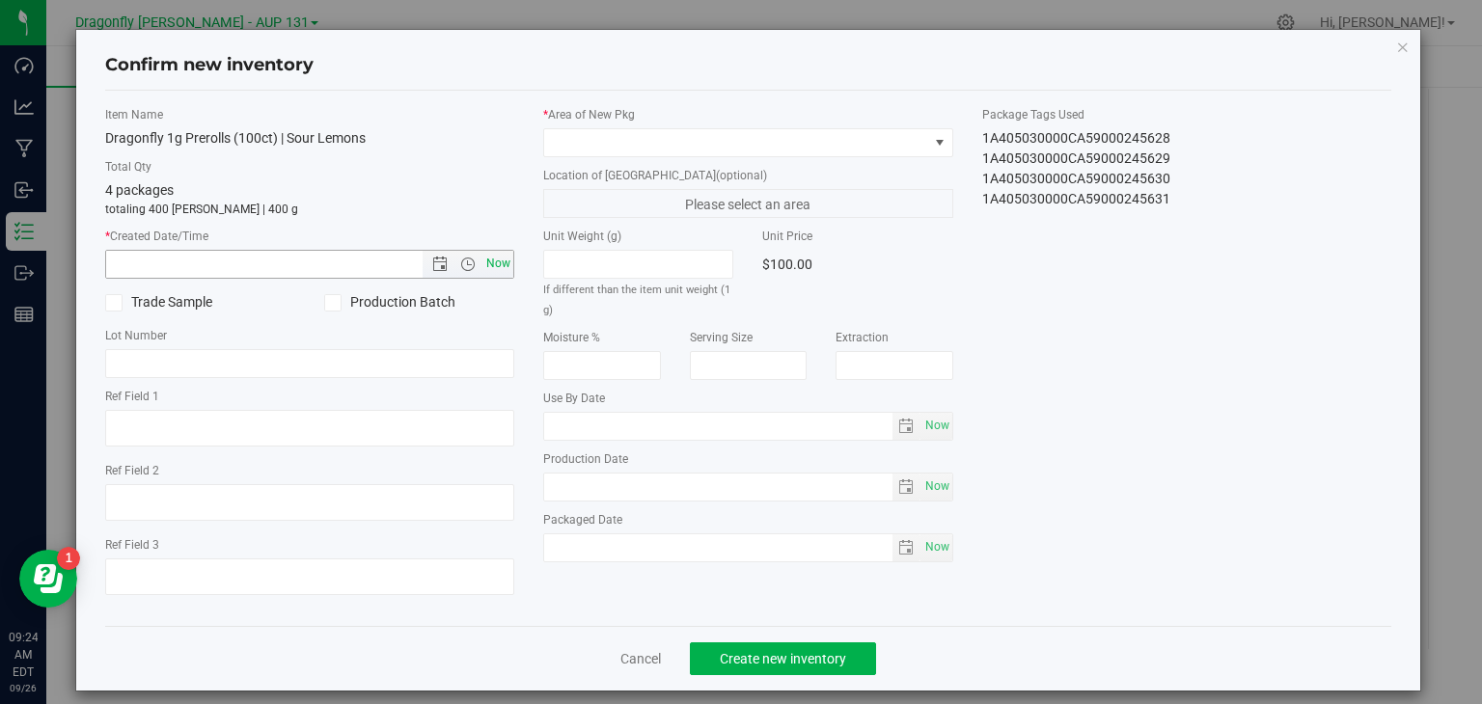
click at [498, 264] on span "Now" at bounding box center [499, 264] width 33 height 28
type input "9/26/2025 9:24 AM"
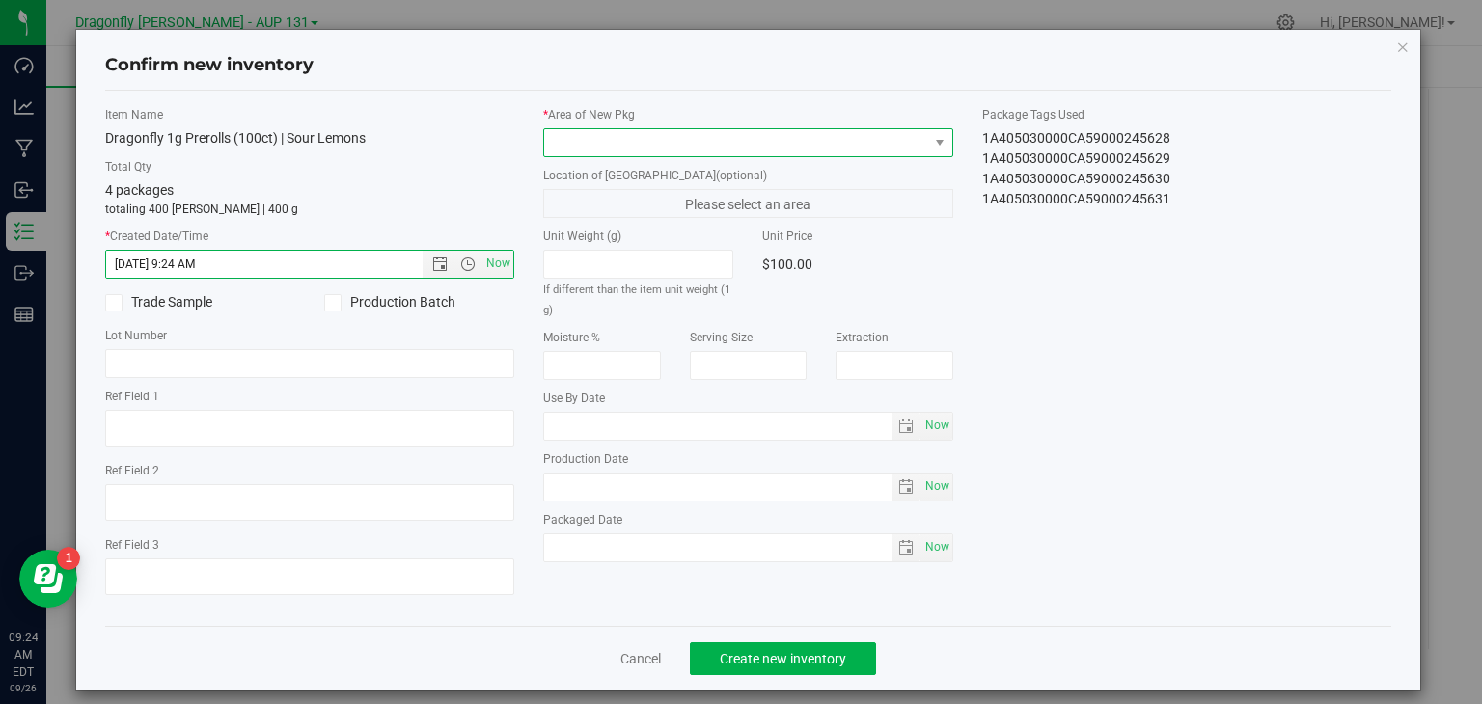
click at [652, 141] on span at bounding box center [736, 142] width 384 height 27
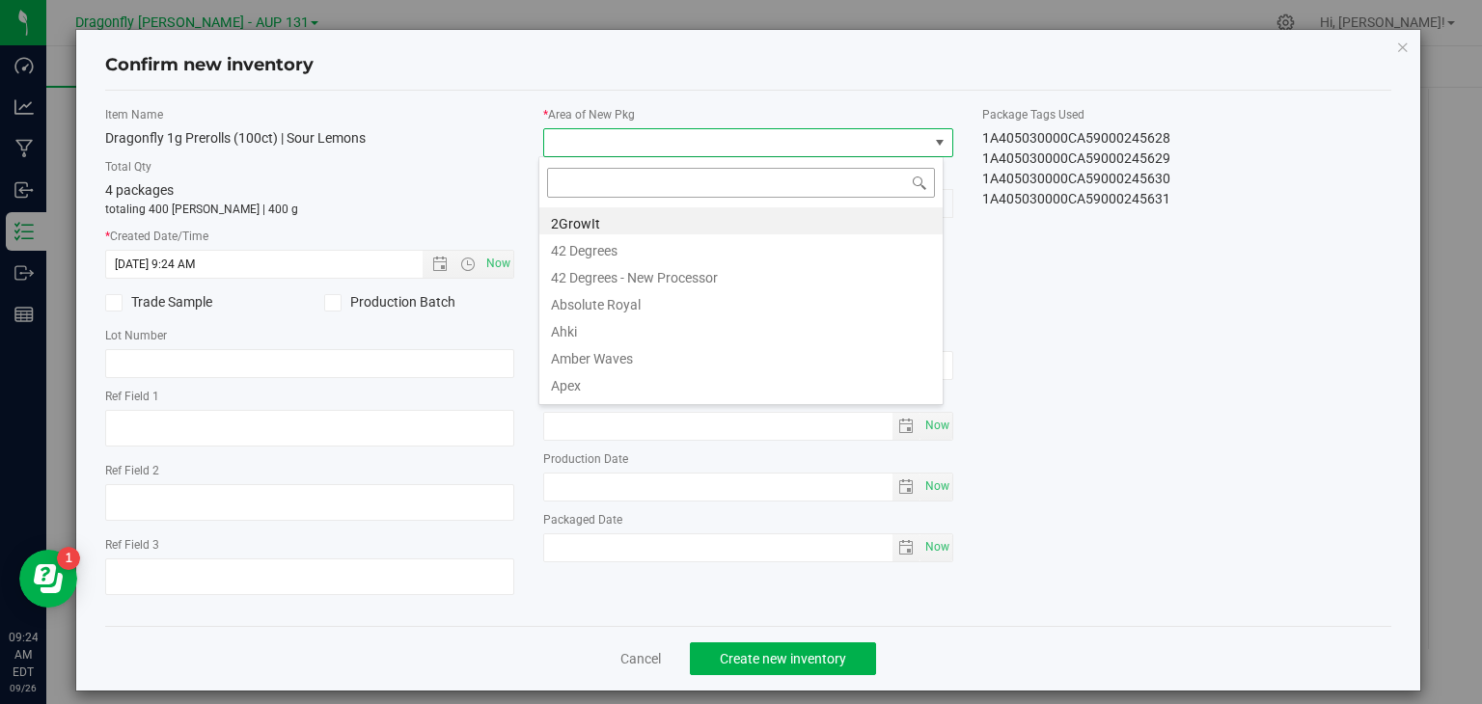
click at [667, 186] on input at bounding box center [741, 183] width 388 height 30
type input "label"
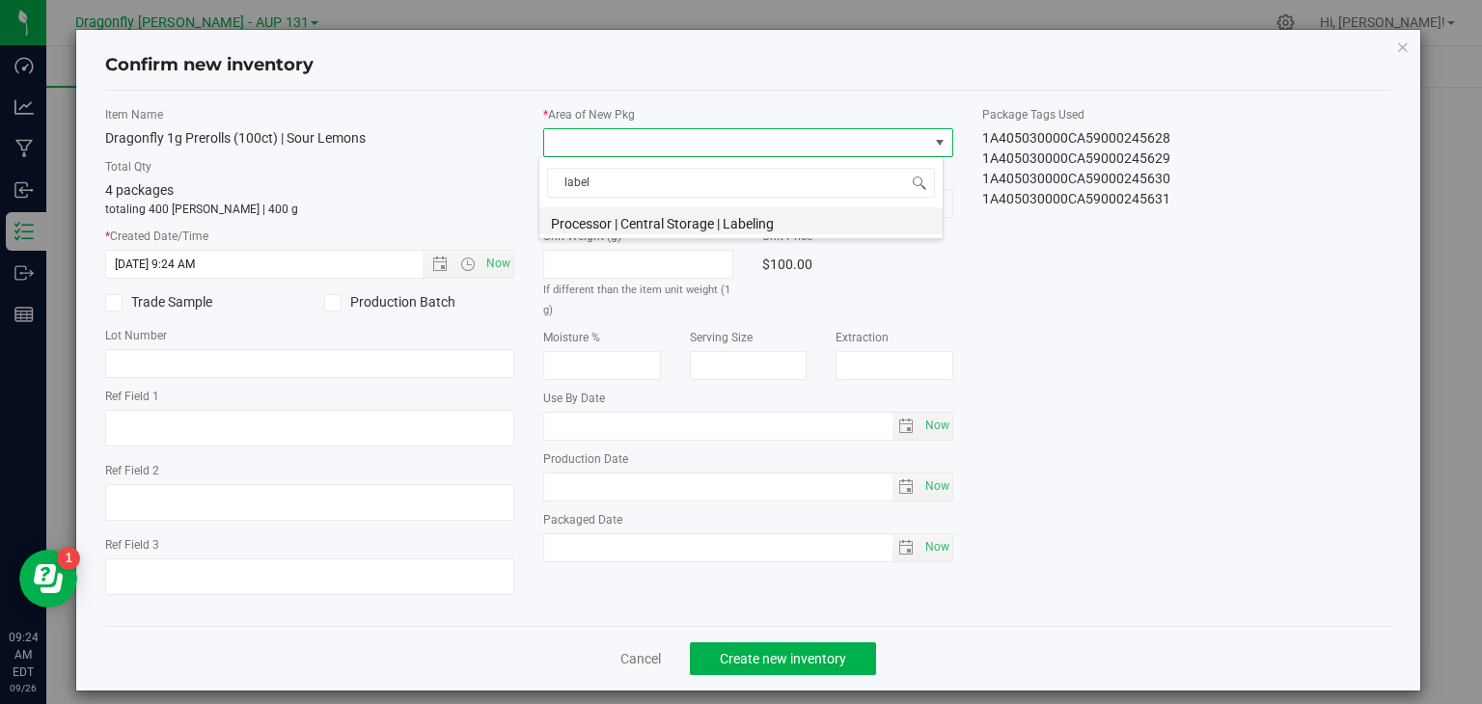
click at [673, 221] on li "Processor | Central Storage | Labeling" at bounding box center [740, 220] width 403 height 27
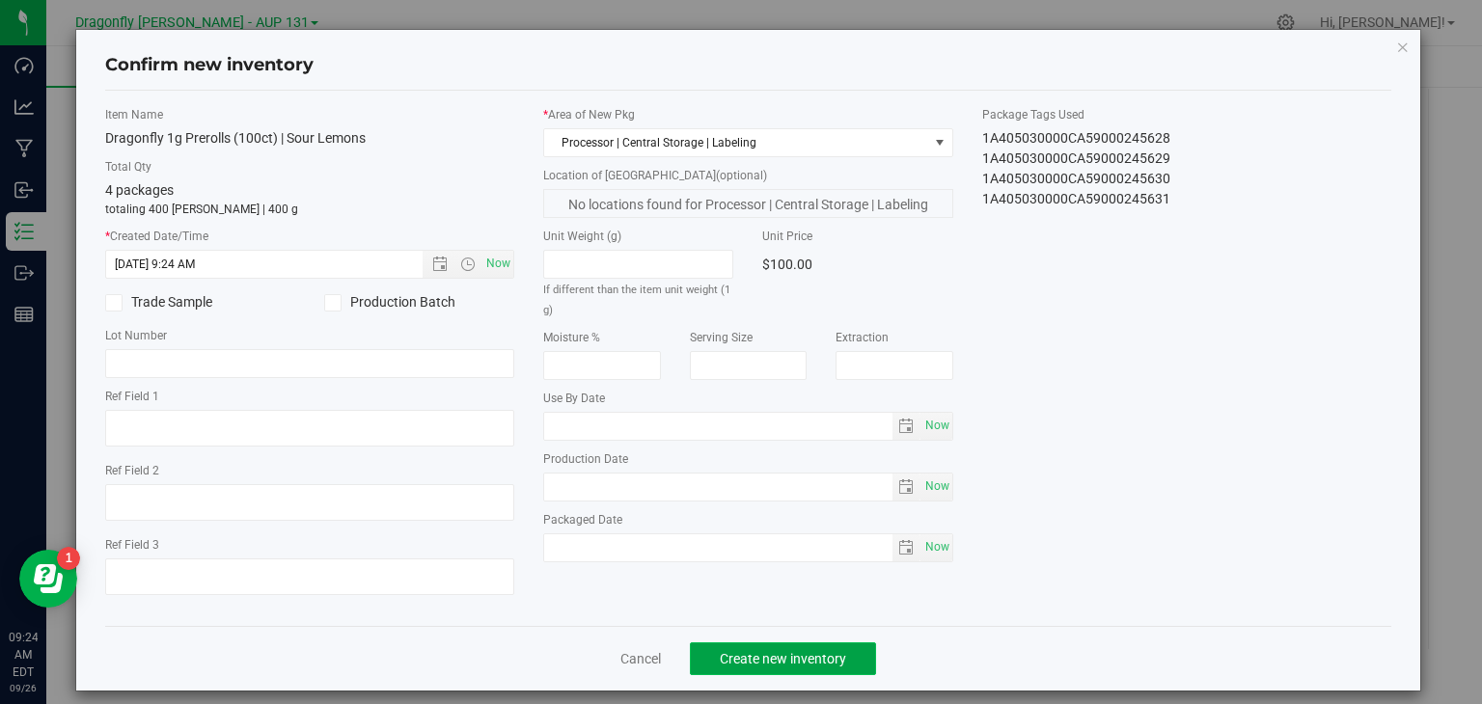
click at [815, 654] on span "Create new inventory" at bounding box center [783, 658] width 126 height 15
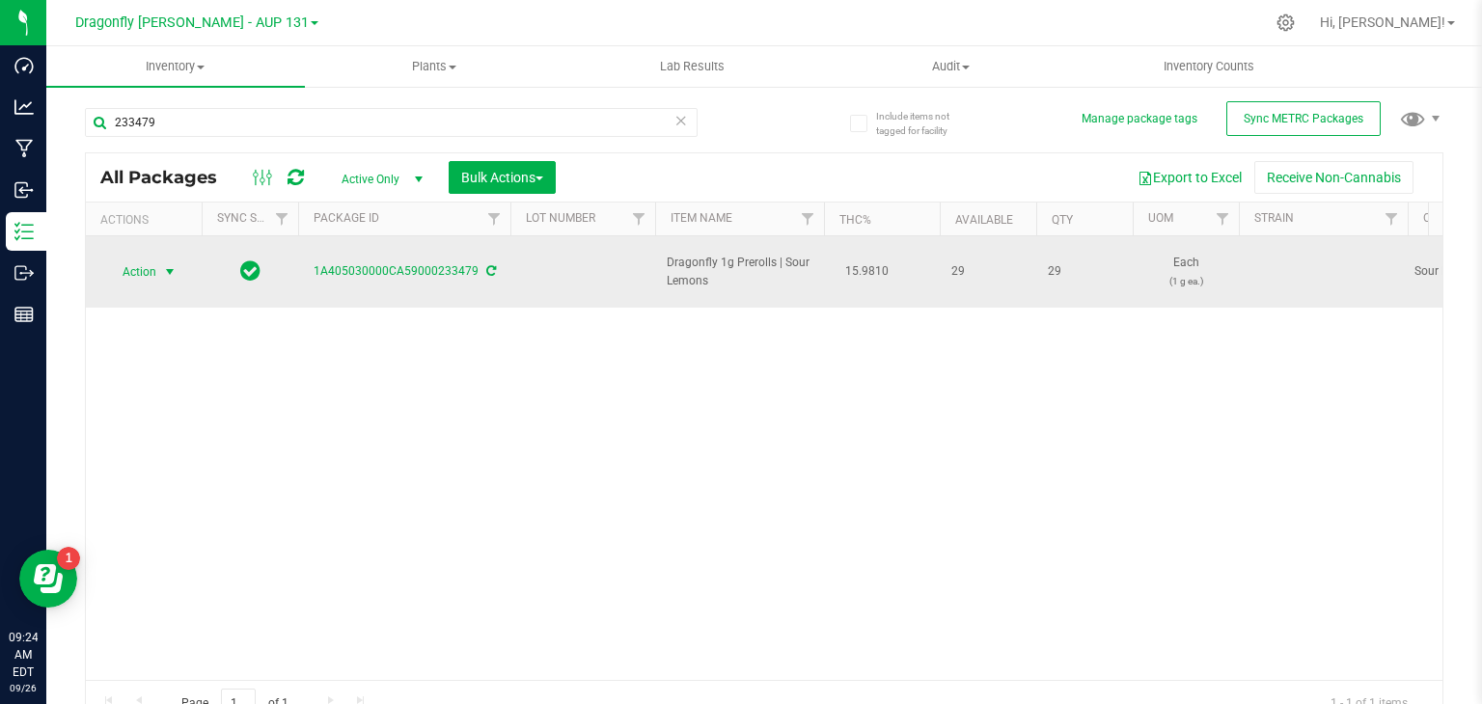
click at [174, 264] on span "select" at bounding box center [169, 271] width 15 height 15
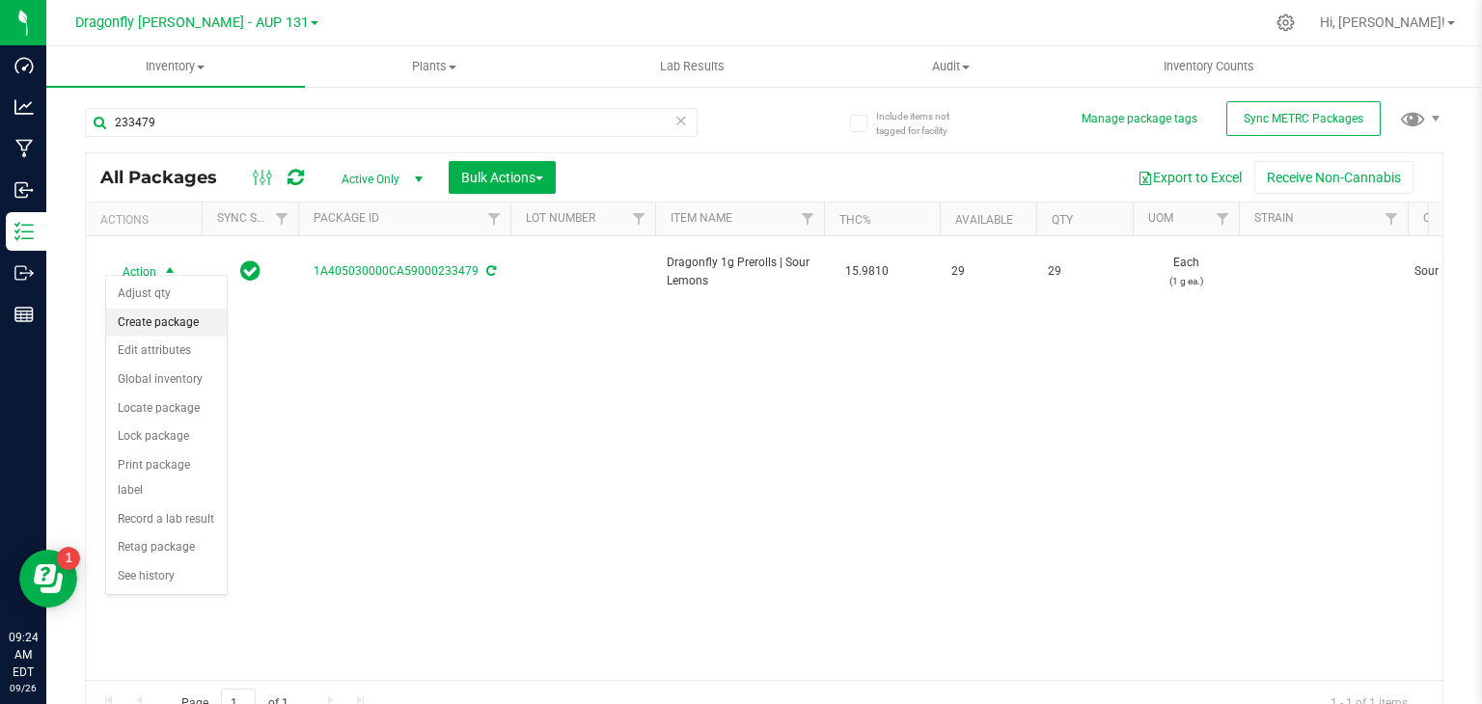
click at [162, 321] on li "Create package" at bounding box center [166, 323] width 121 height 29
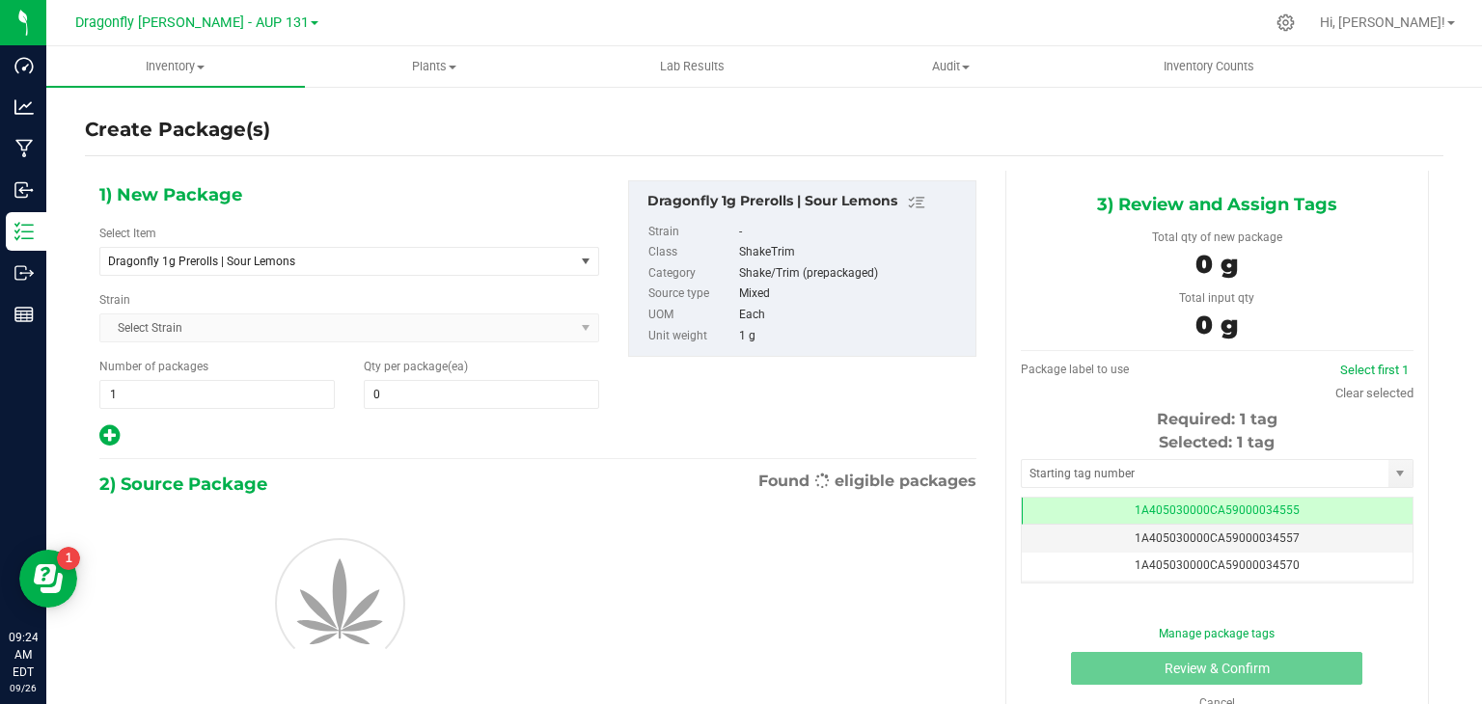
type input "0"
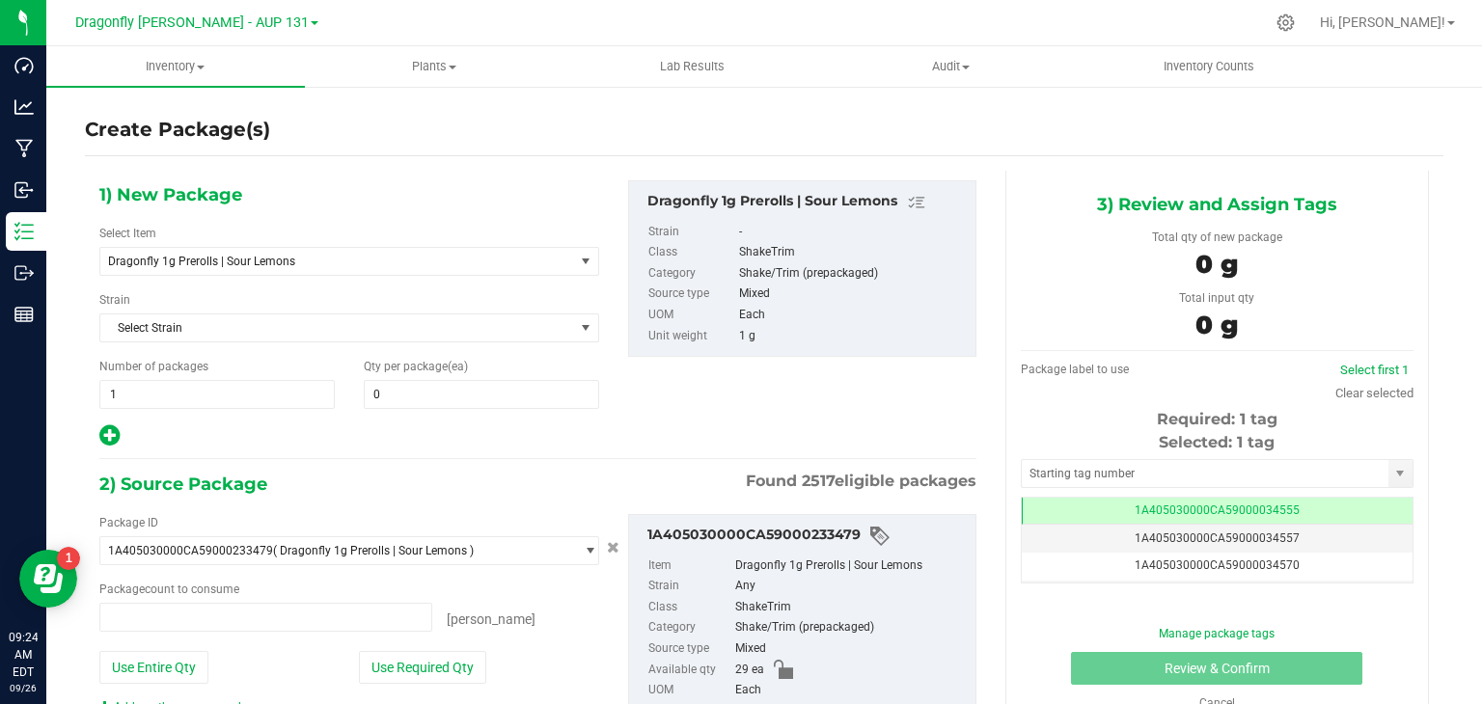
type input "0 ea"
click at [436, 399] on span at bounding box center [481, 394] width 235 height 29
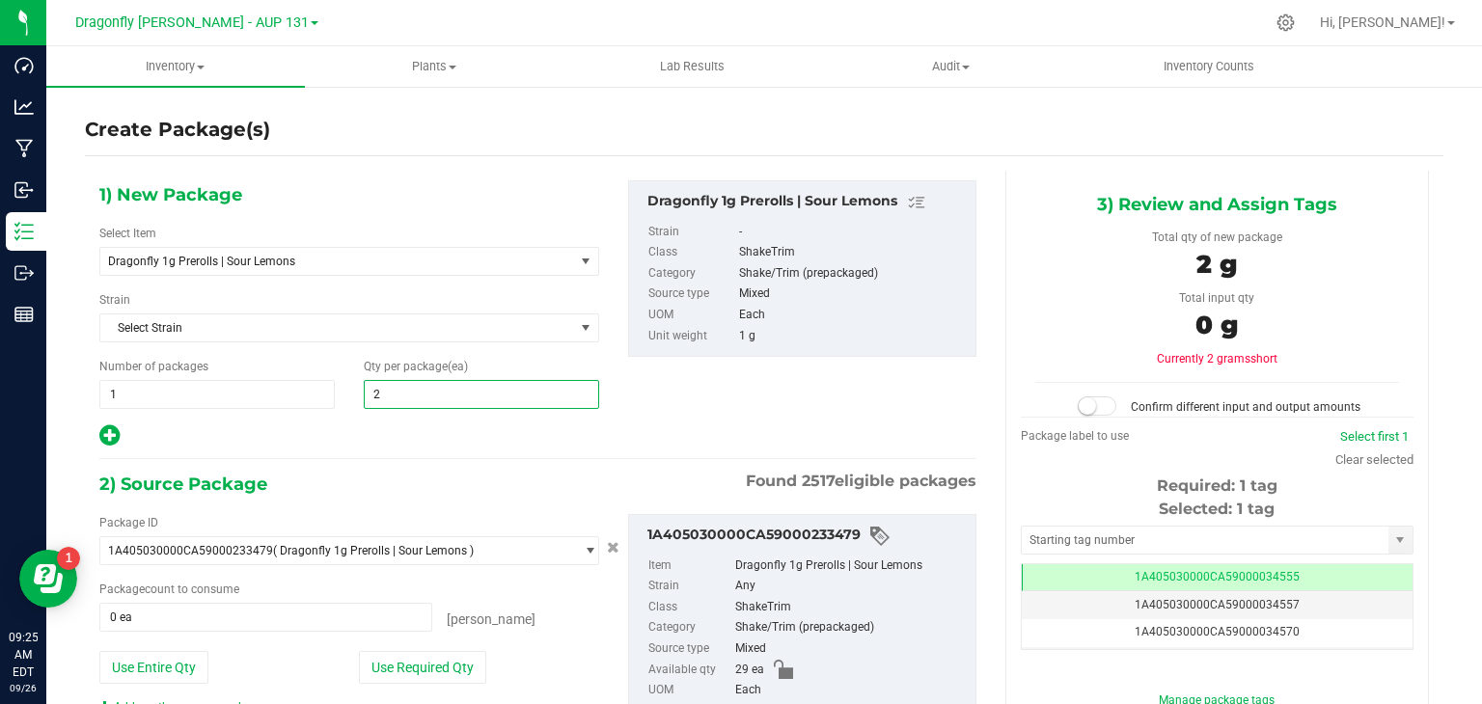
type input "29"
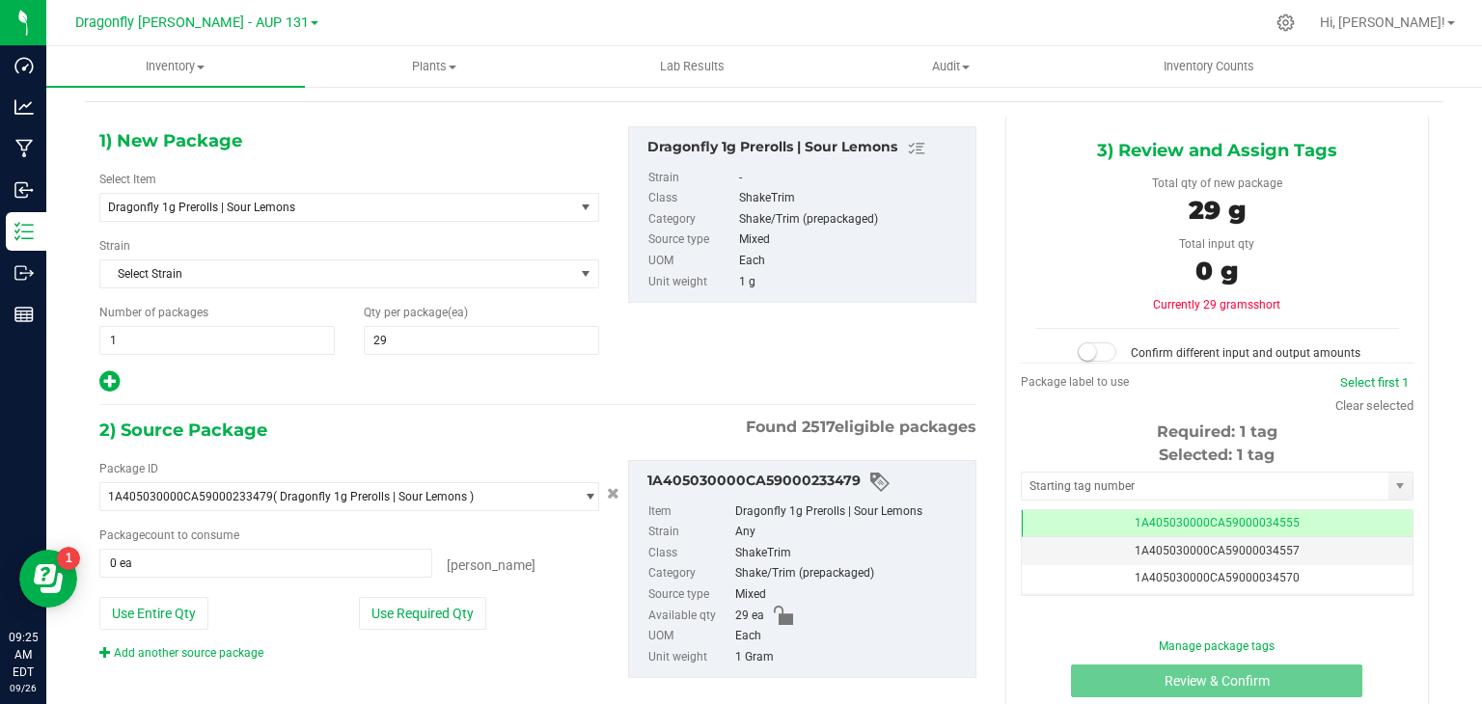
scroll to position [106, 0]
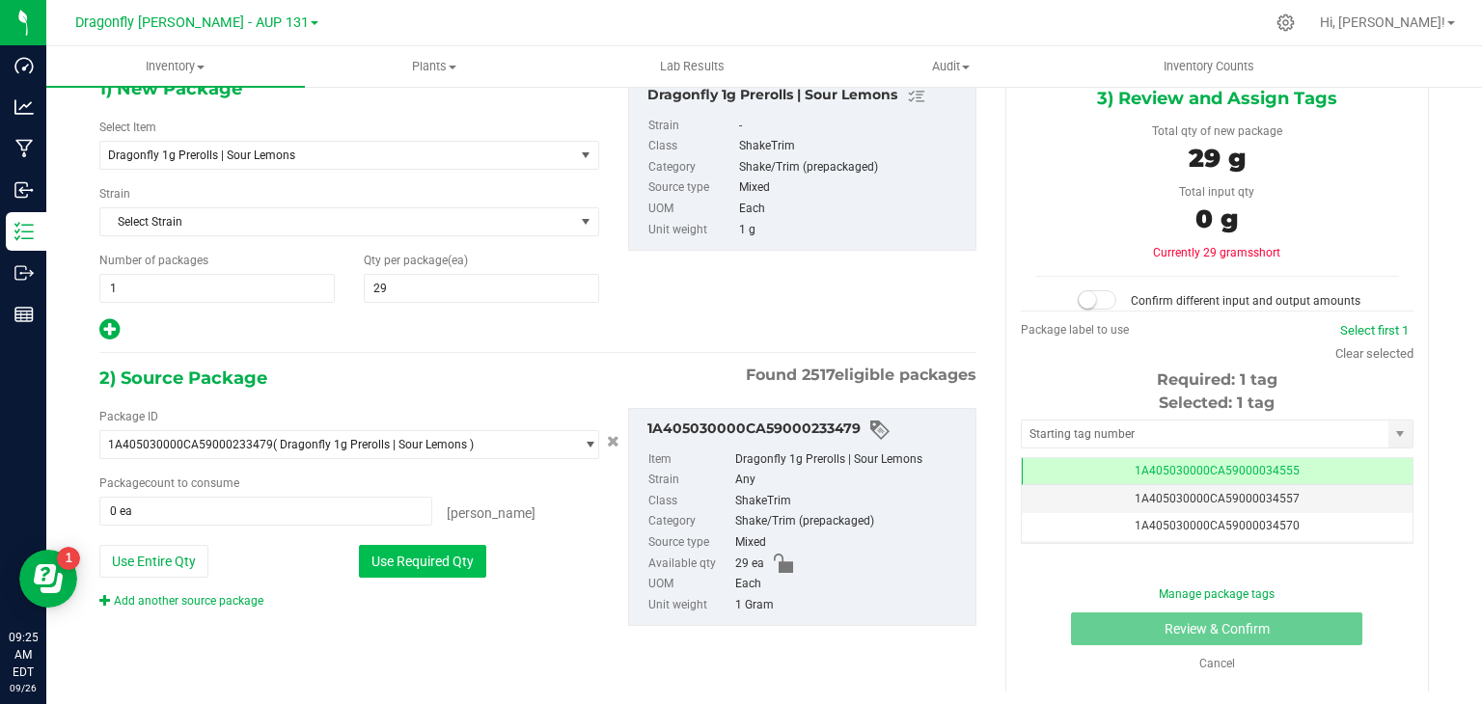
click at [402, 565] on button "Use Required Qty" at bounding box center [422, 561] width 127 height 33
type input "29 ea"
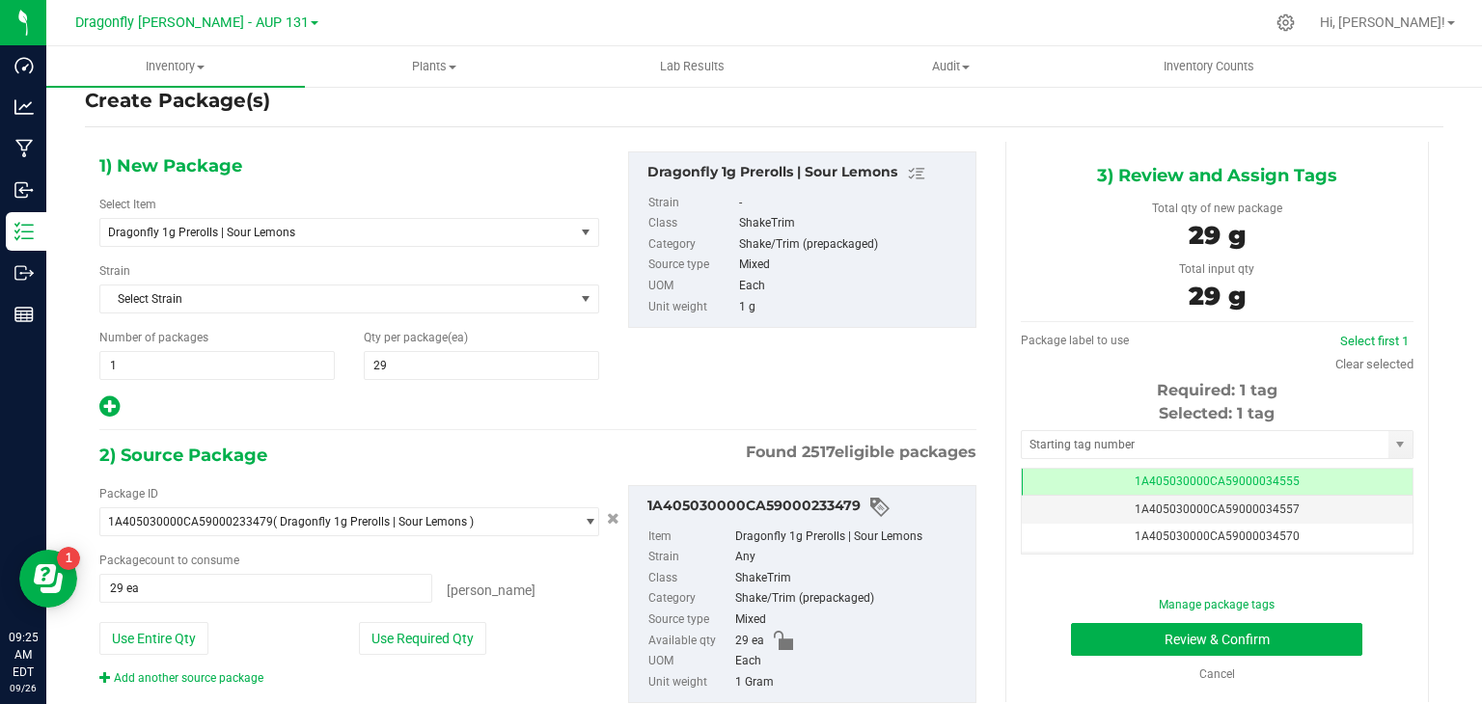
scroll to position [0, 0]
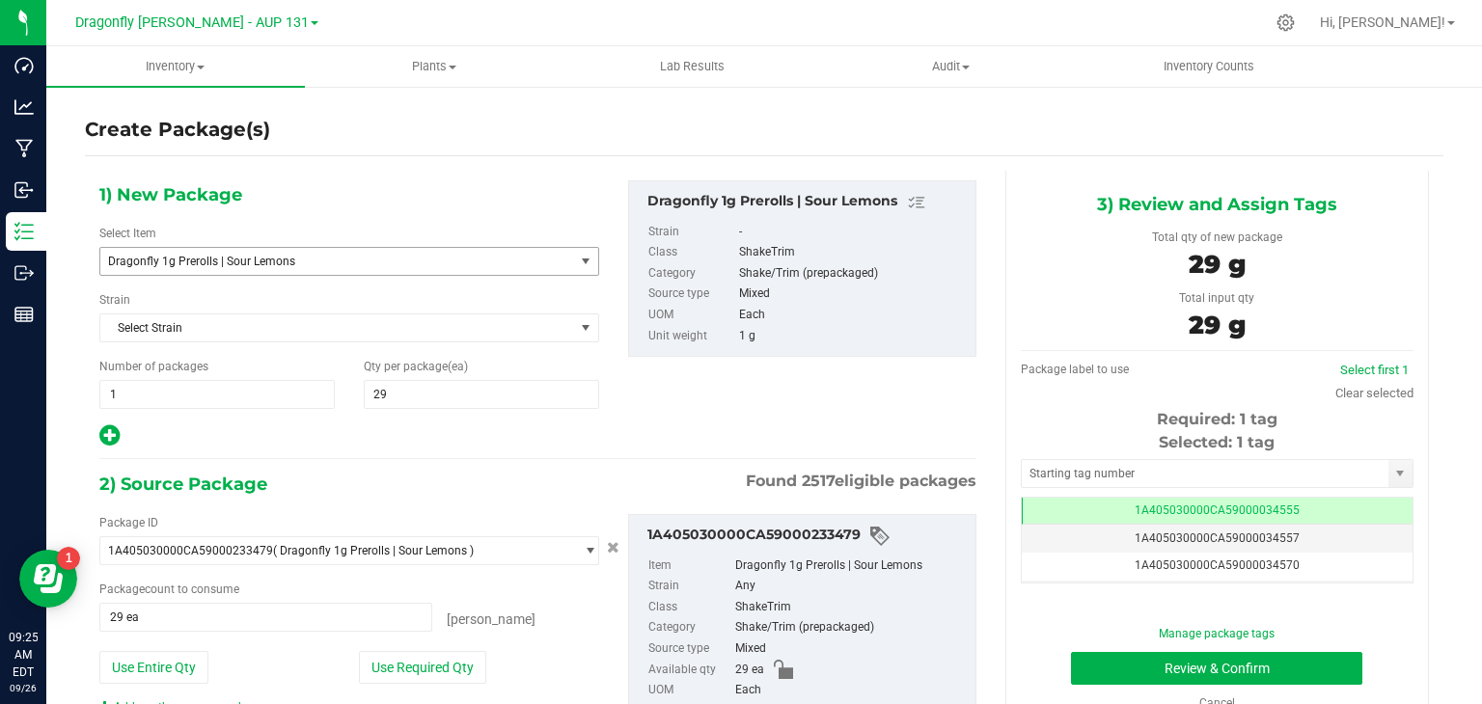
click at [369, 267] on span "Dragonfly 1g Prerolls | Sour Lemons" at bounding box center [337, 261] width 474 height 27
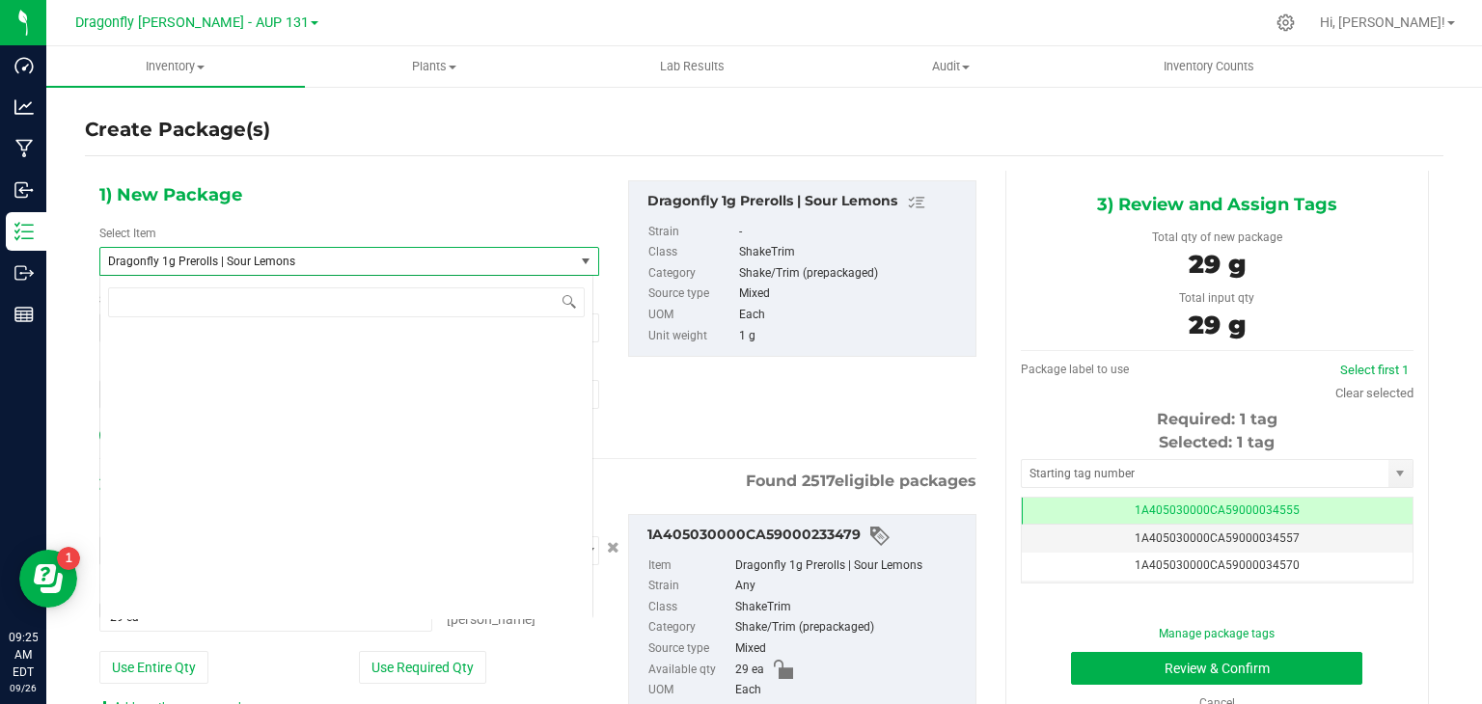
scroll to position [47450, 0]
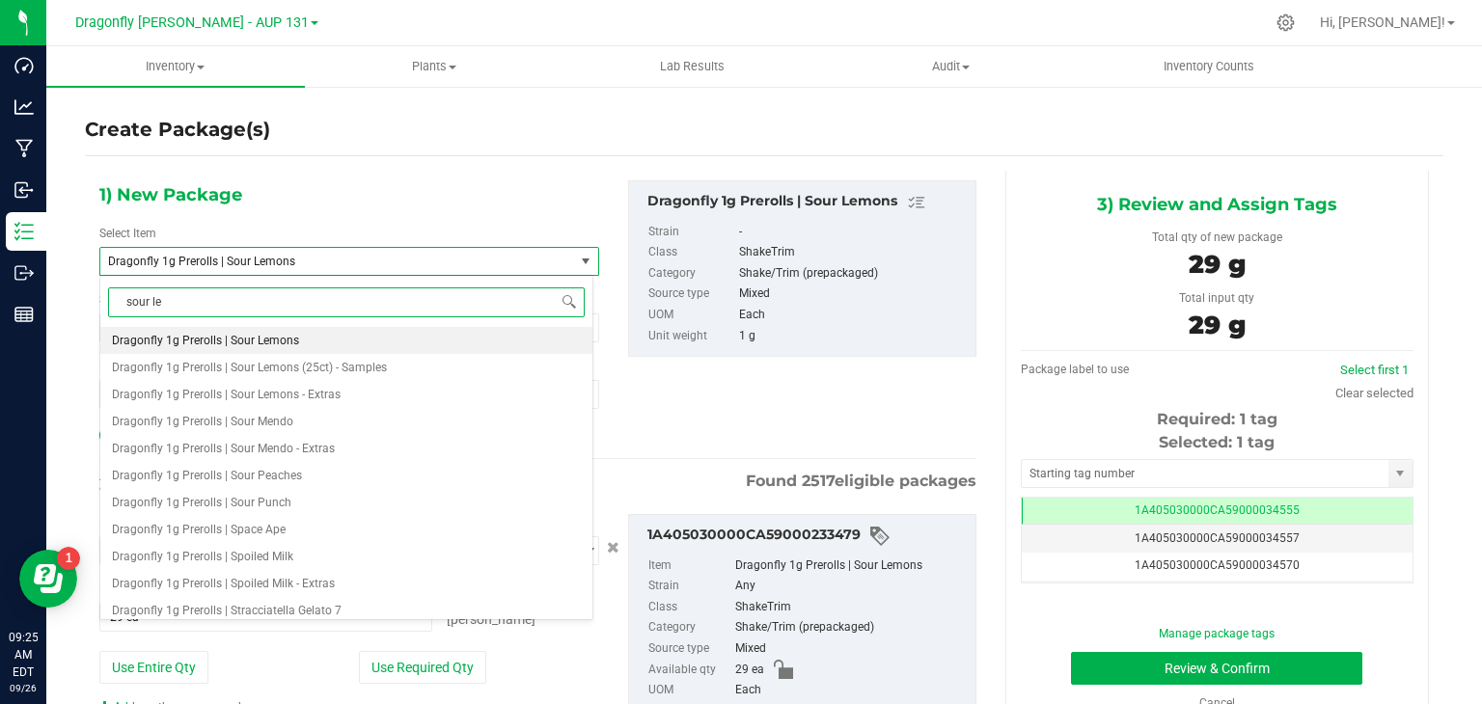
type input "sour lem"
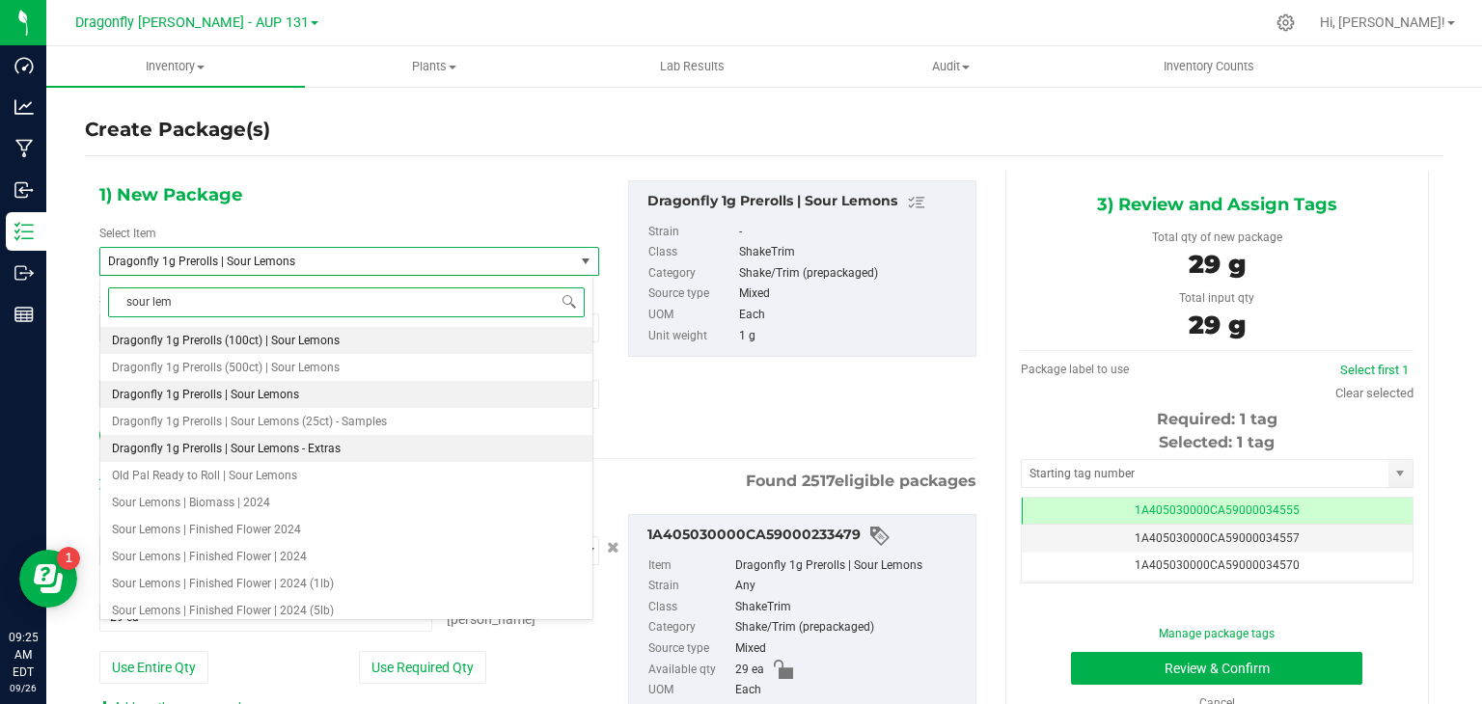
click at [302, 453] on span "Dragonfly 1g Prerolls | Sour Lemons - Extras" at bounding box center [226, 449] width 229 height 14
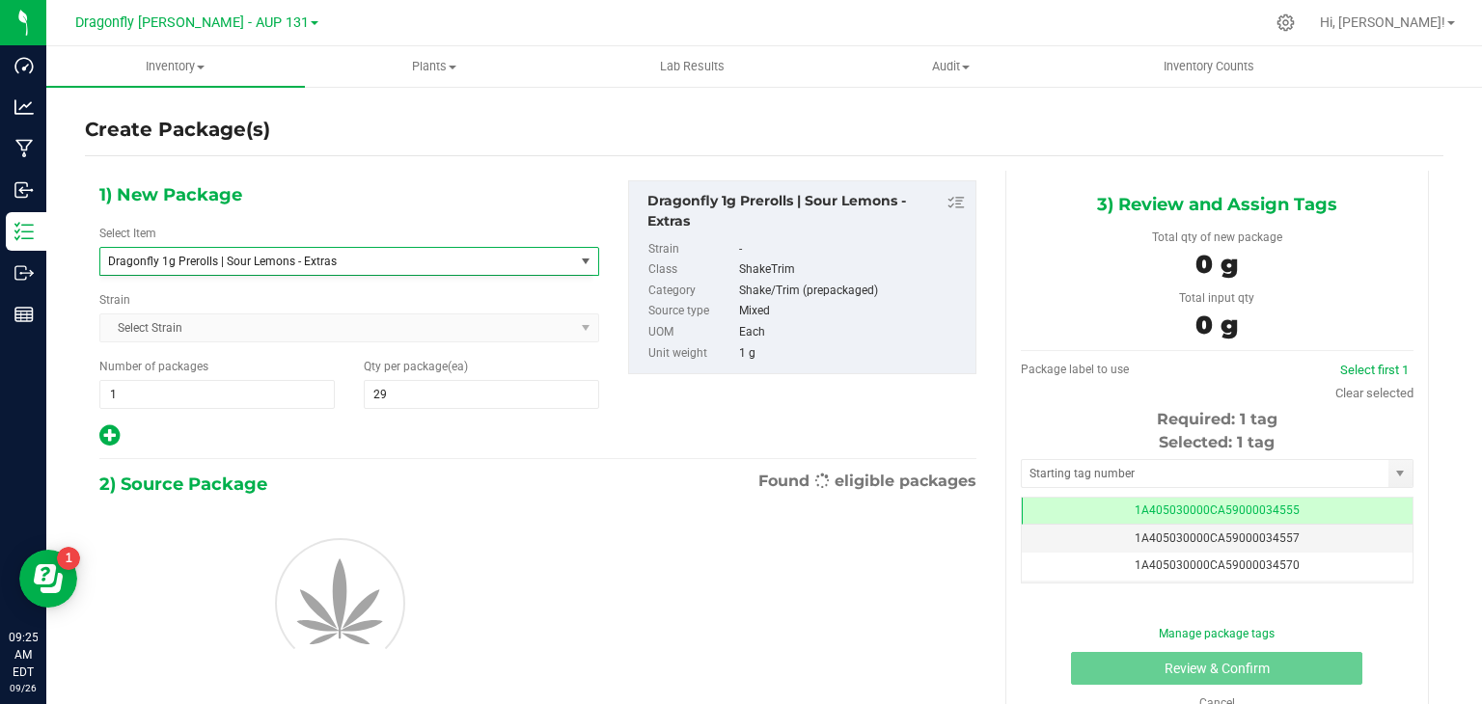
type input "0"
click at [166, 402] on span "1 1" at bounding box center [216, 394] width 235 height 29
click at [425, 398] on span at bounding box center [481, 394] width 235 height 29
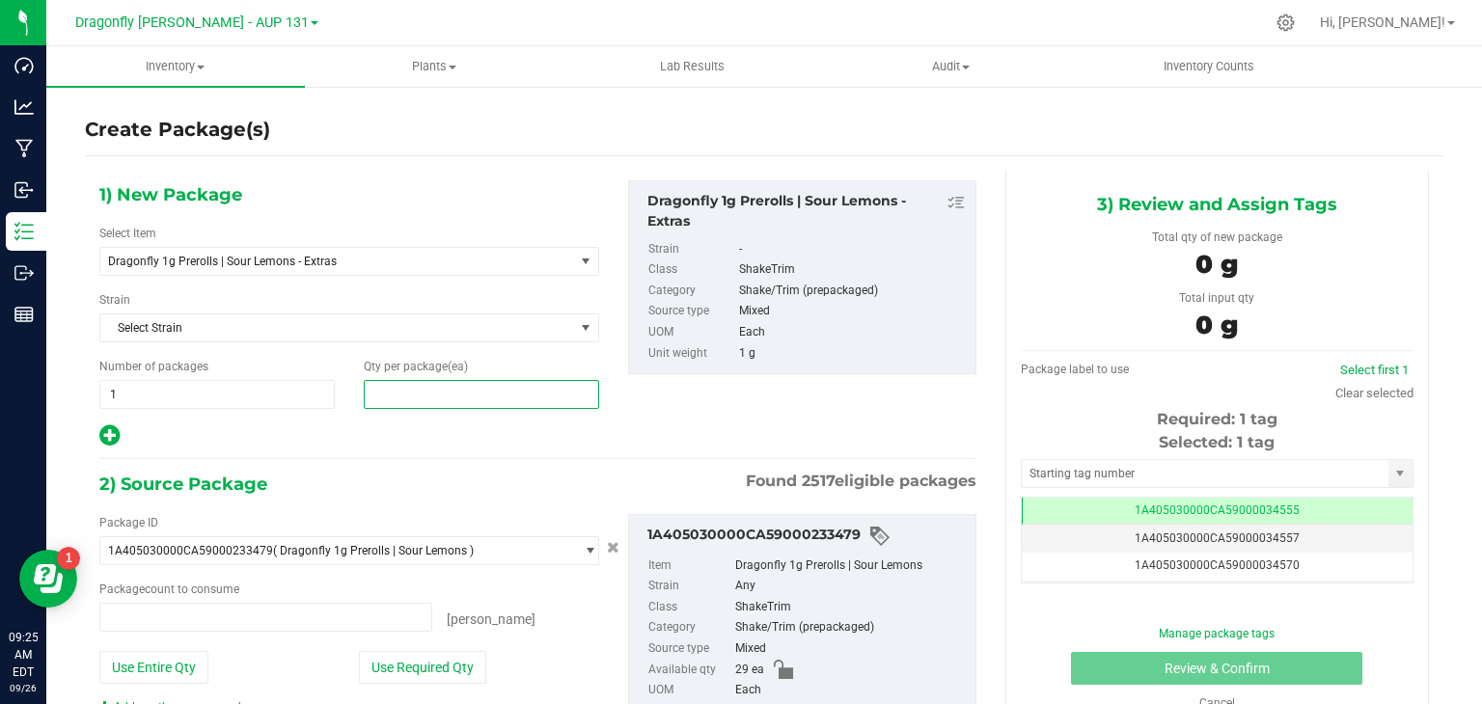
type input "0 ea"
type input "0"
click at [372, 262] on span "Dragonfly 1g Prerolls | Sour Lemons - Extras" at bounding box center [328, 262] width 440 height 14
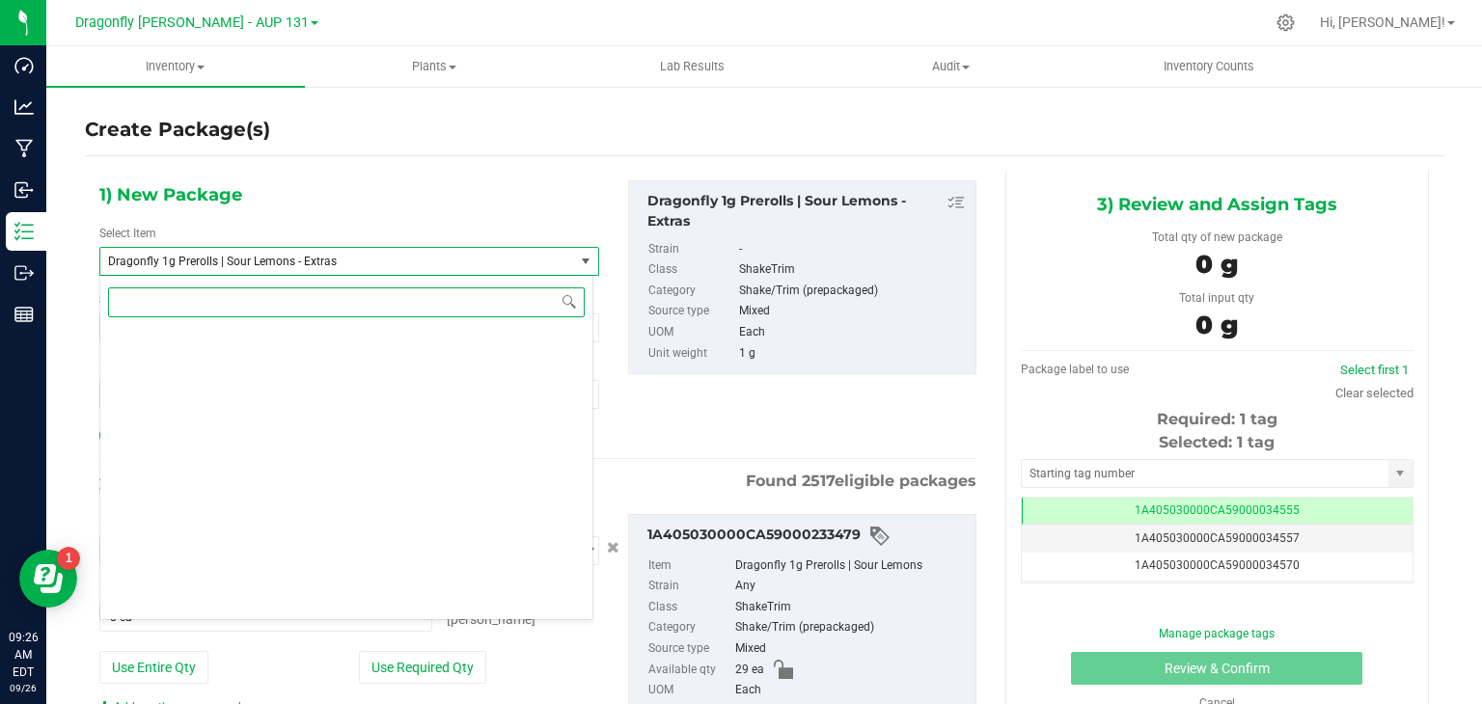
click at [270, 298] on input at bounding box center [346, 303] width 477 height 30
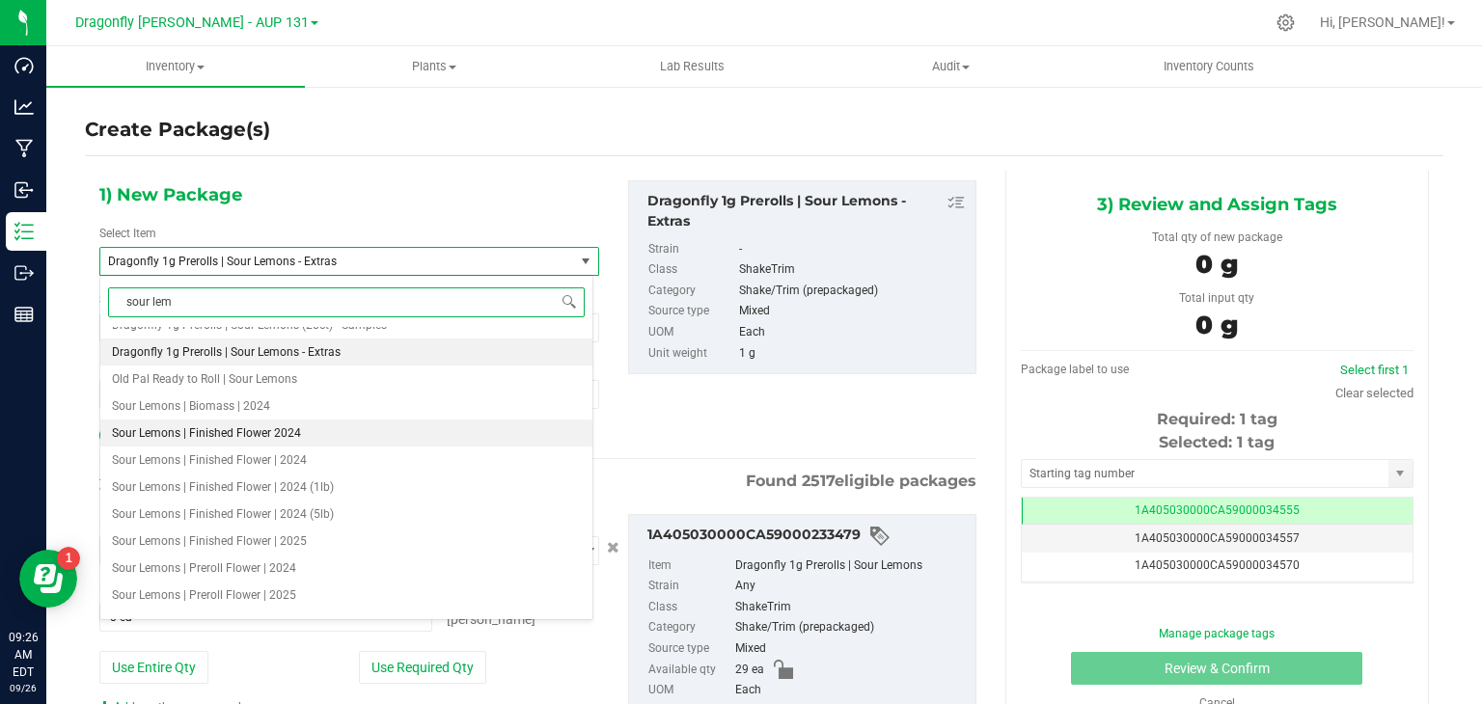
scroll to position [0, 0]
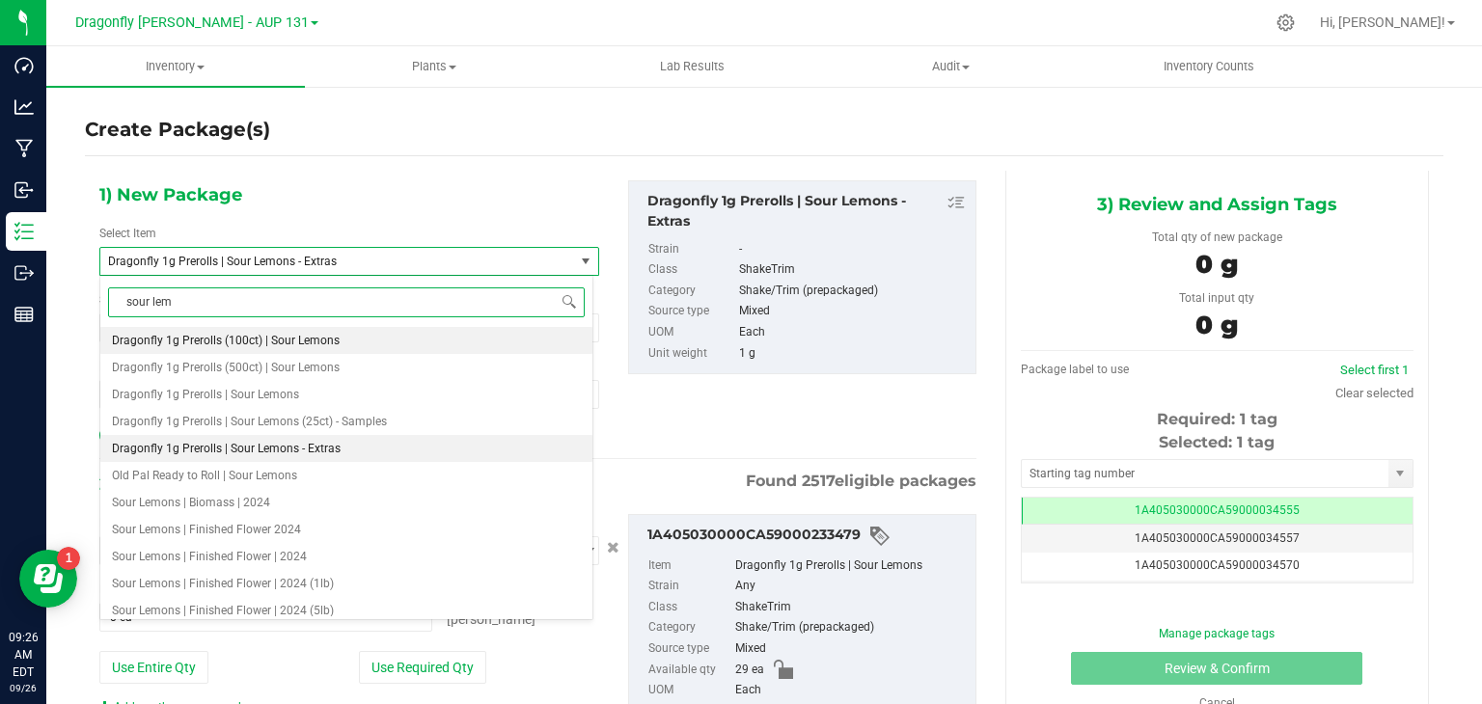
click at [318, 453] on span "Dragonfly 1g Prerolls | Sour Lemons - Extras" at bounding box center [226, 449] width 229 height 14
type input "sour lem"
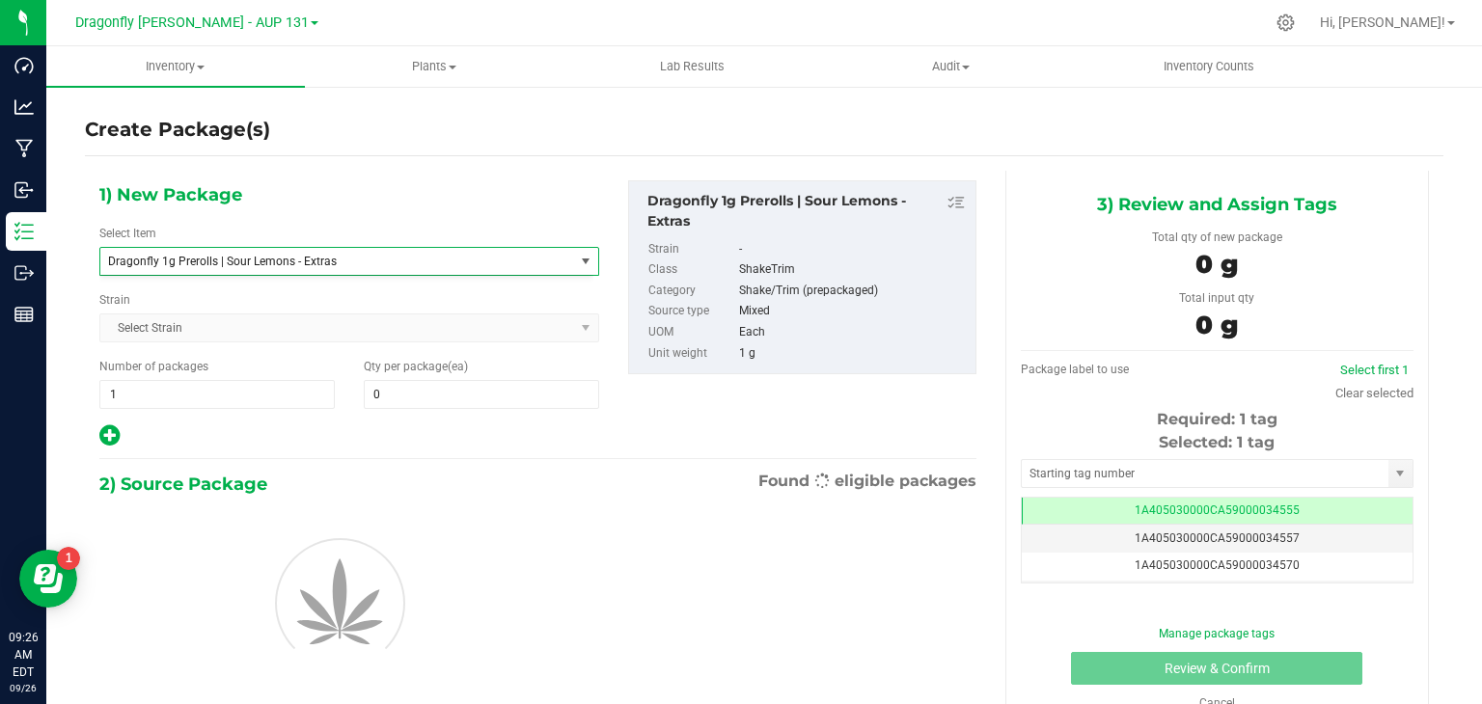
type input "0"
drag, startPoint x: 431, startPoint y: 391, endPoint x: 445, endPoint y: 392, distance: 13.5
click at [431, 392] on span at bounding box center [481, 394] width 235 height 29
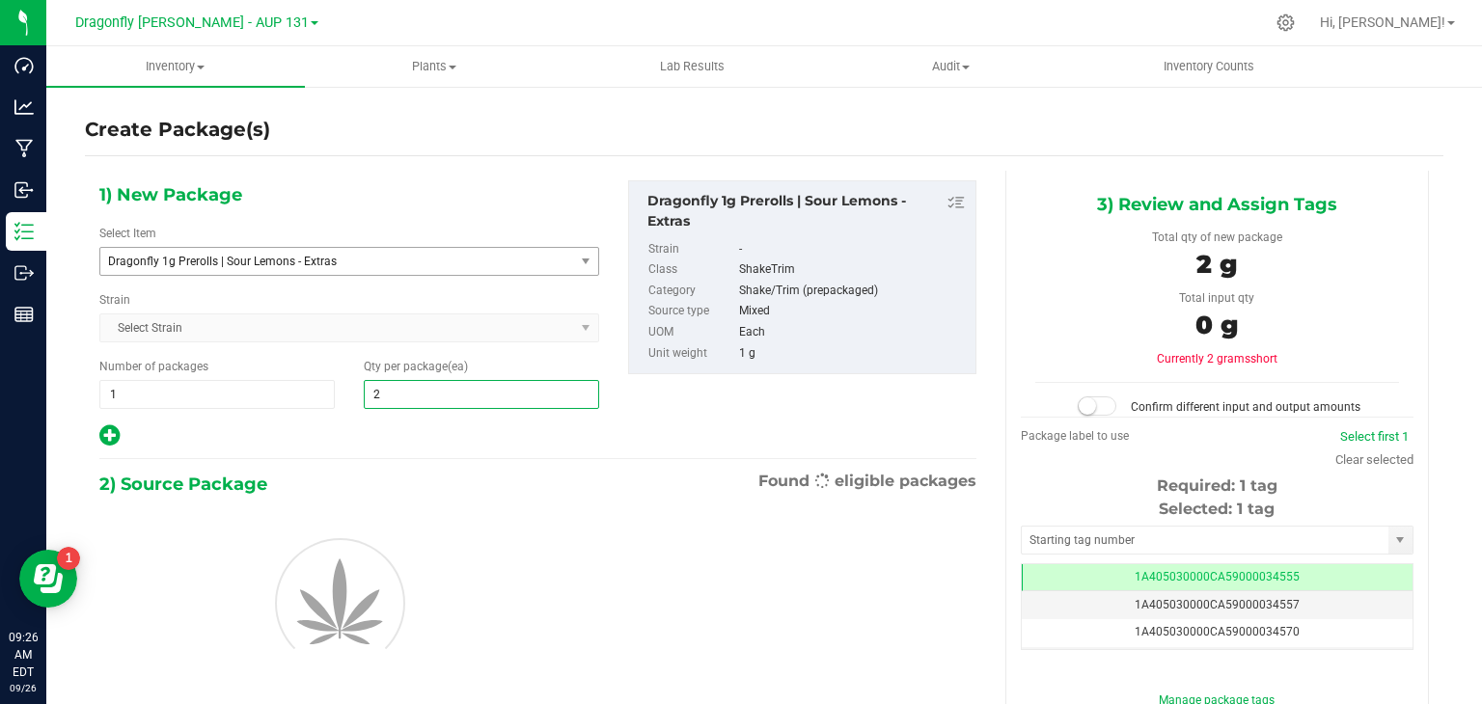
type input "29"
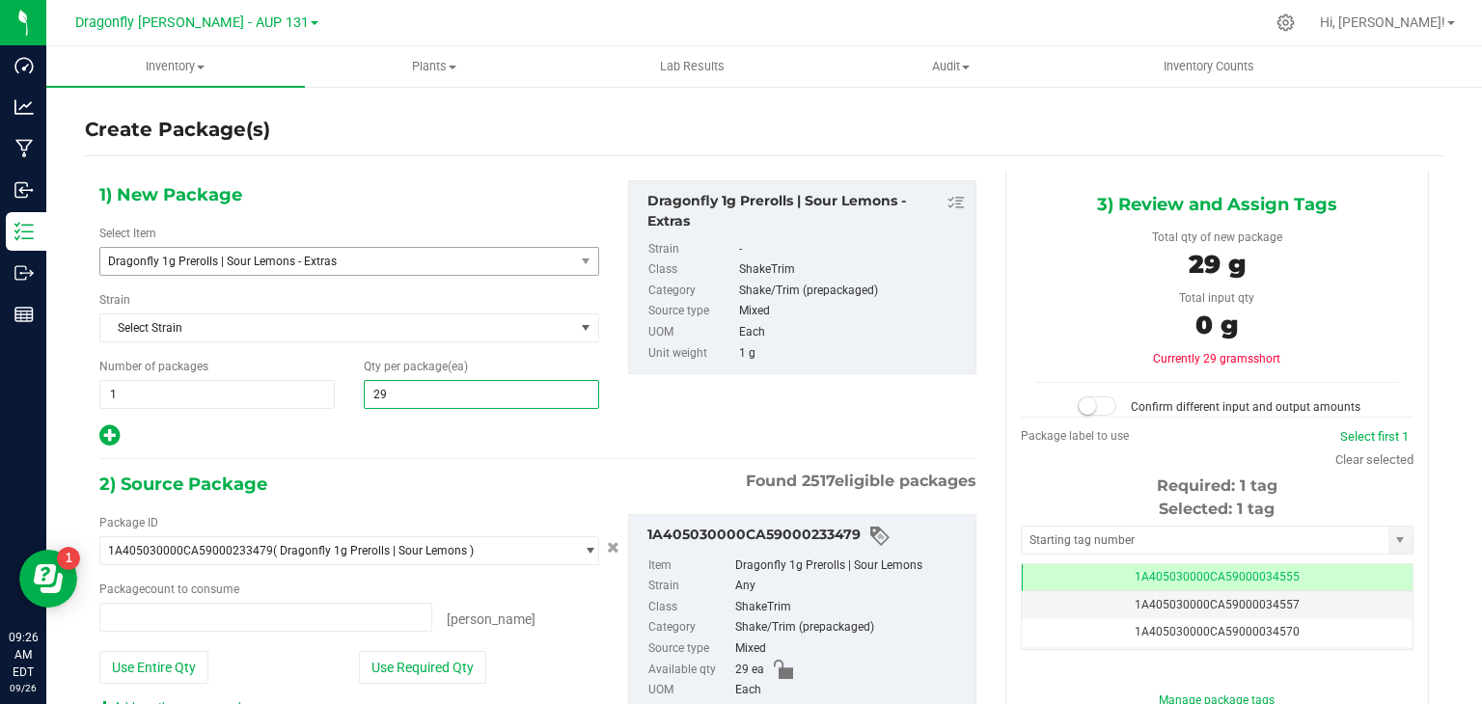
type input "0 ea"
type input "29"
click at [448, 665] on button "Use Required Qty" at bounding box center [422, 667] width 127 height 33
type input "29 ea"
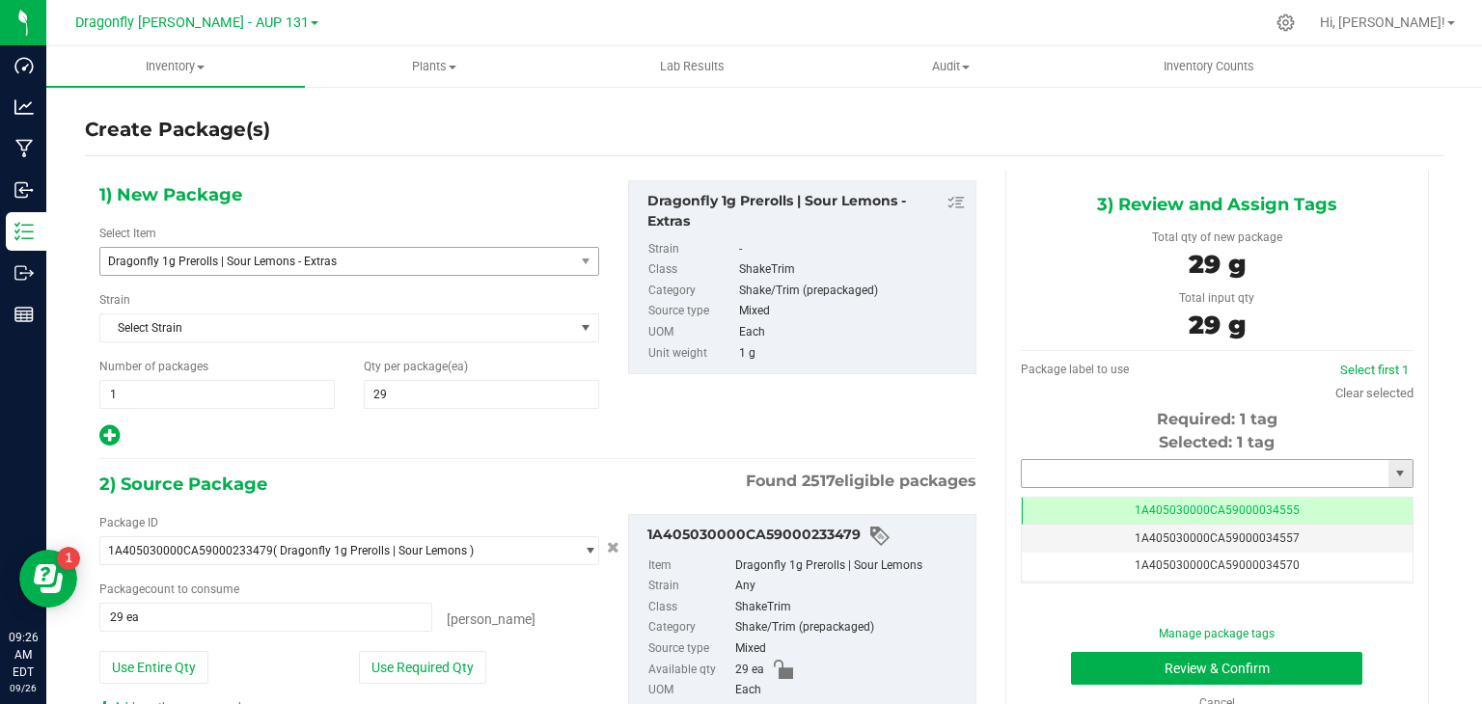
click at [1150, 476] on input "text" at bounding box center [1205, 473] width 367 height 27
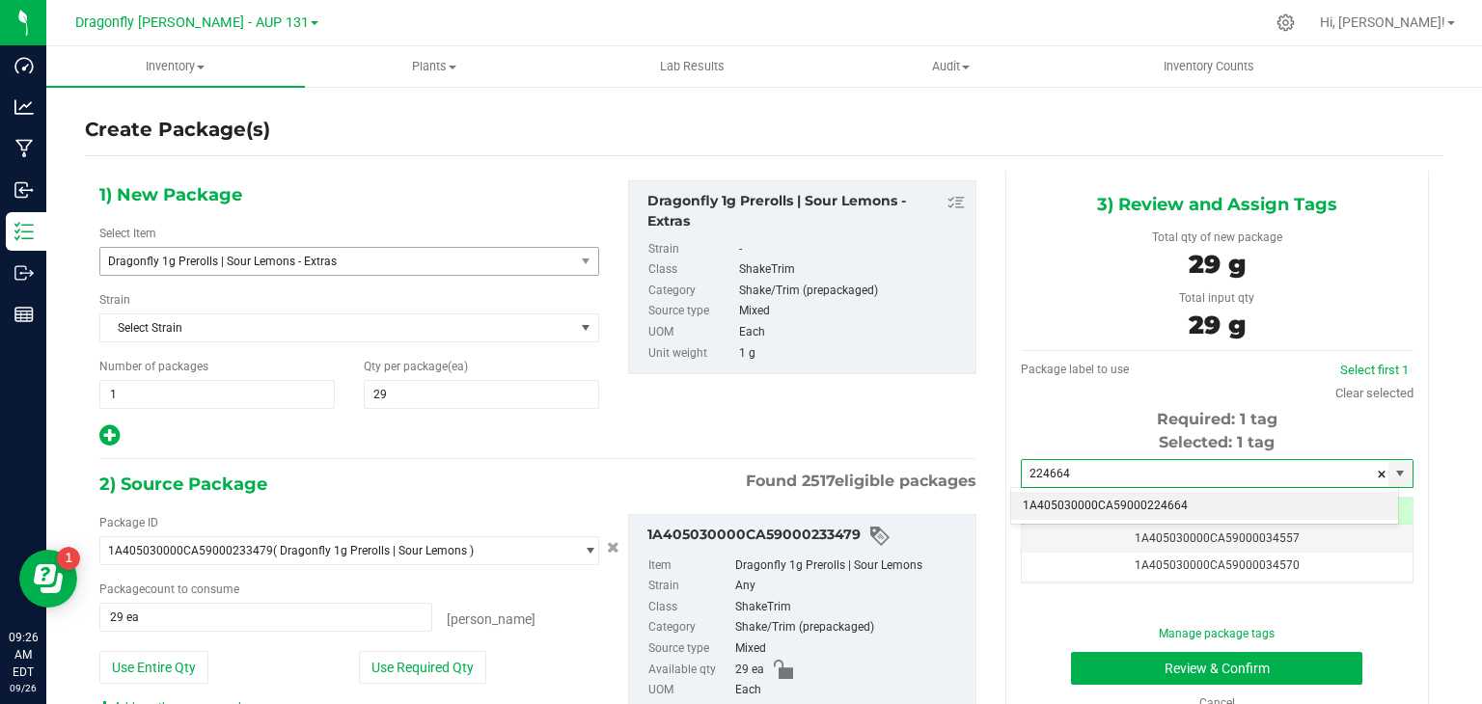
click at [1209, 505] on li "1A405030000CA59000224664" at bounding box center [1204, 506] width 387 height 29
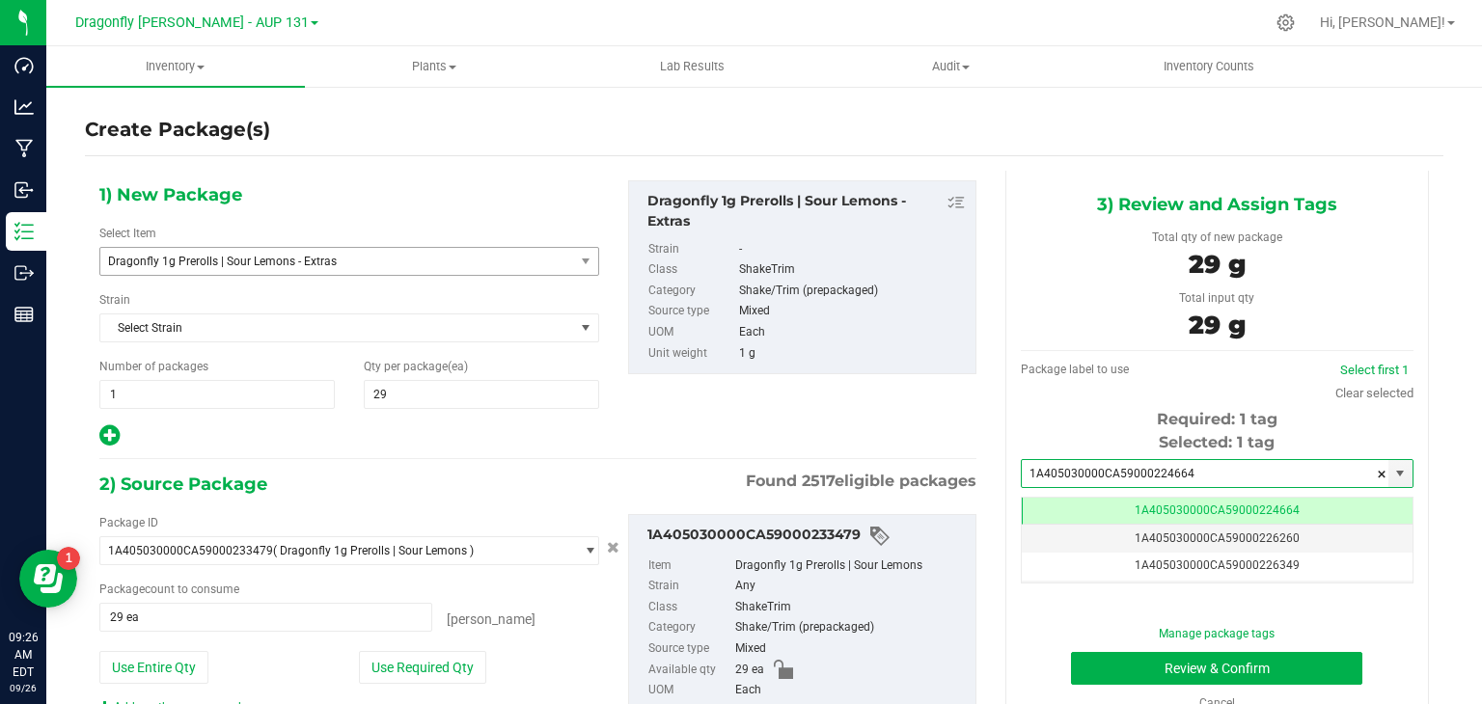
type input "1A405030000CA59000224664"
click at [1189, 677] on button "Review & Confirm" at bounding box center [1216, 668] width 291 height 33
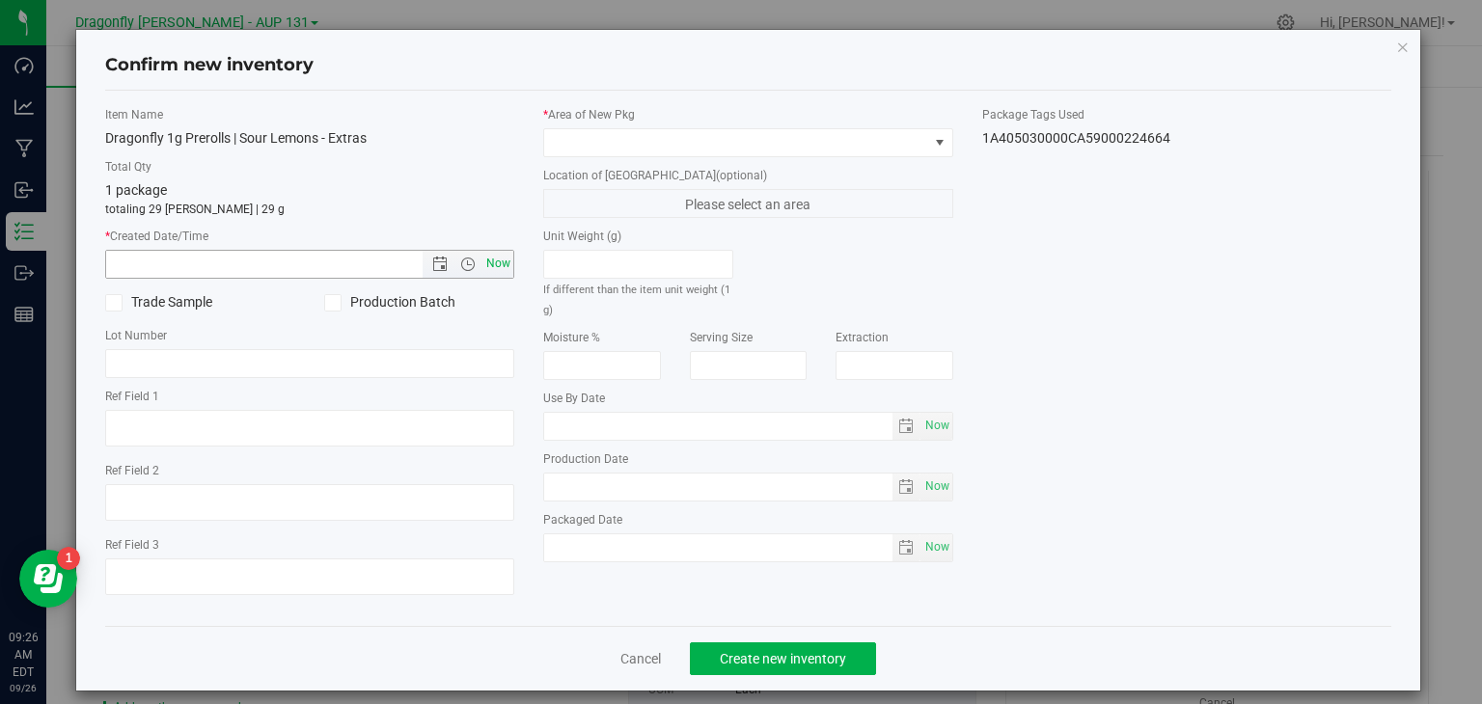
click at [491, 262] on span "Now" at bounding box center [499, 264] width 33 height 28
type input "9/26/2025 9:26 AM"
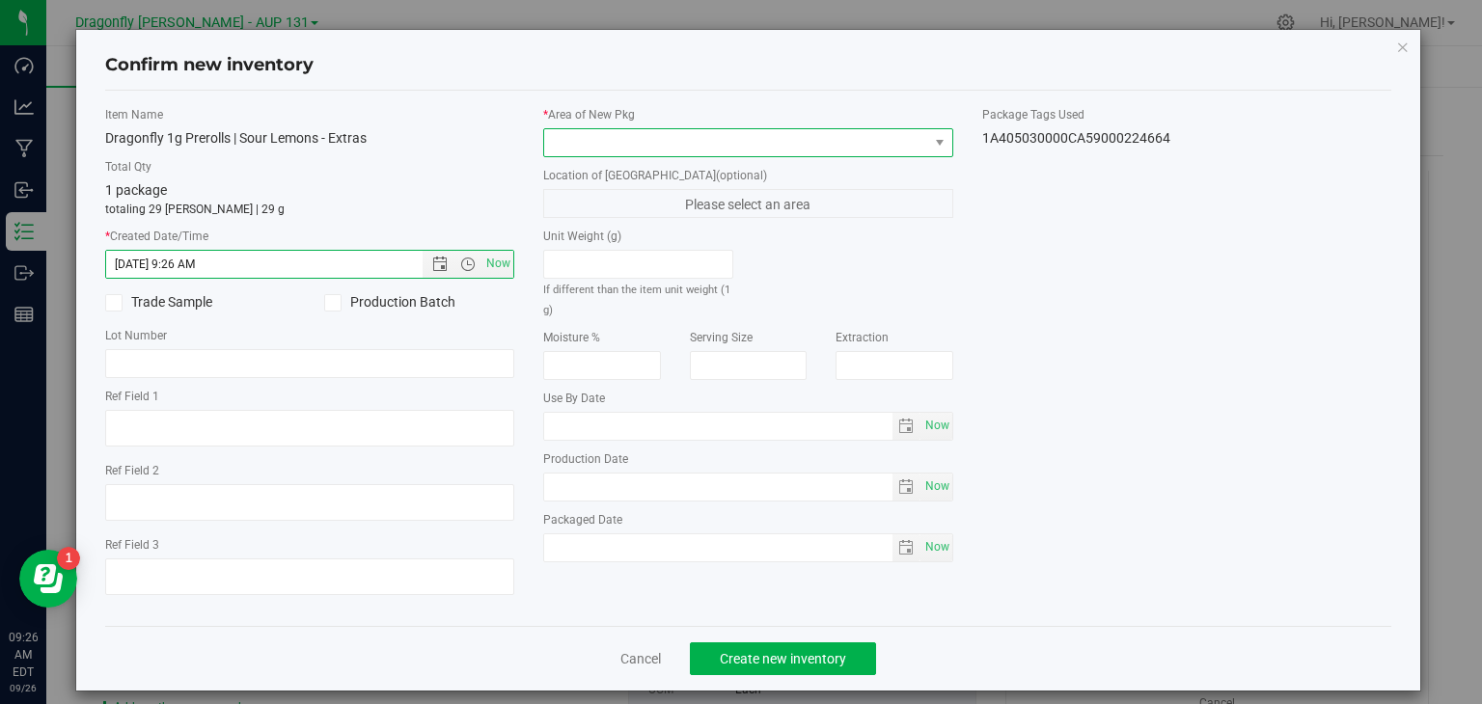
click at [902, 144] on span at bounding box center [736, 142] width 384 height 27
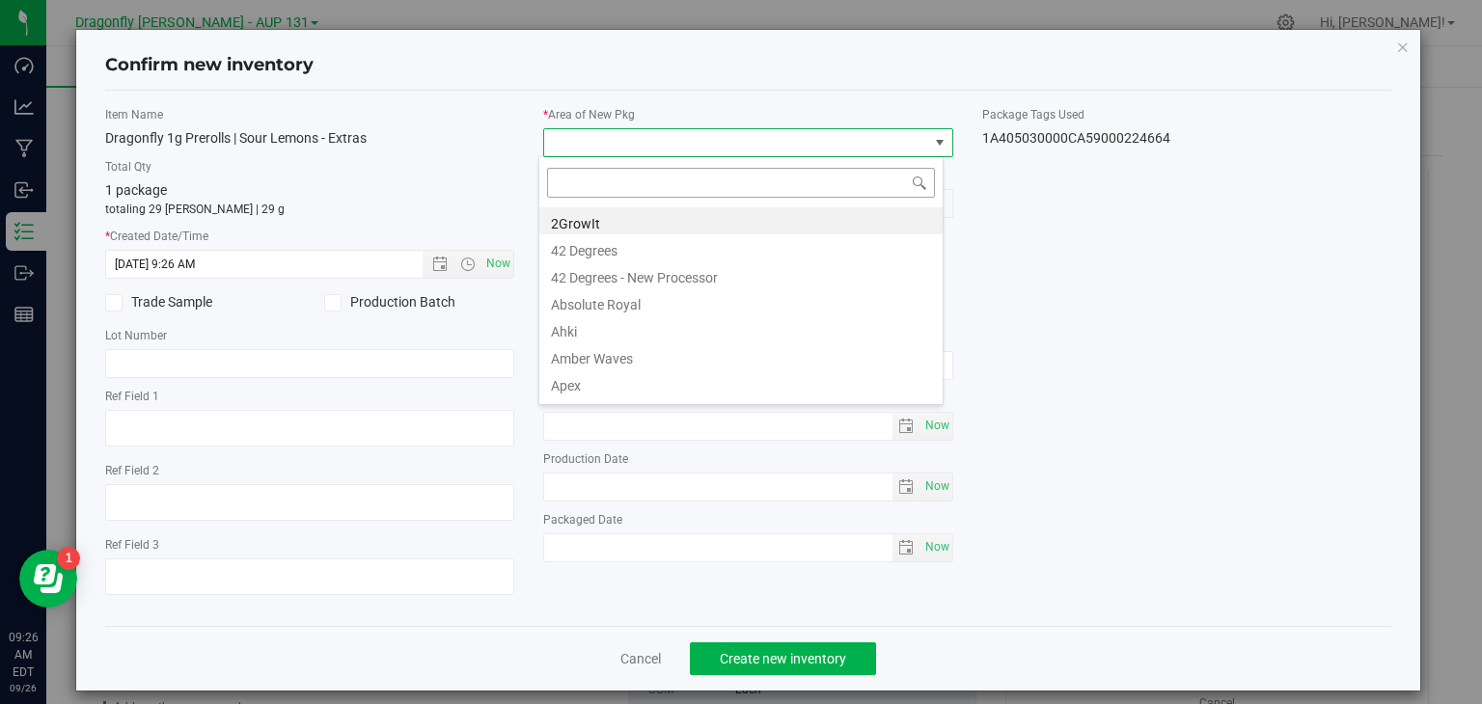
click at [768, 189] on input at bounding box center [741, 183] width 388 height 30
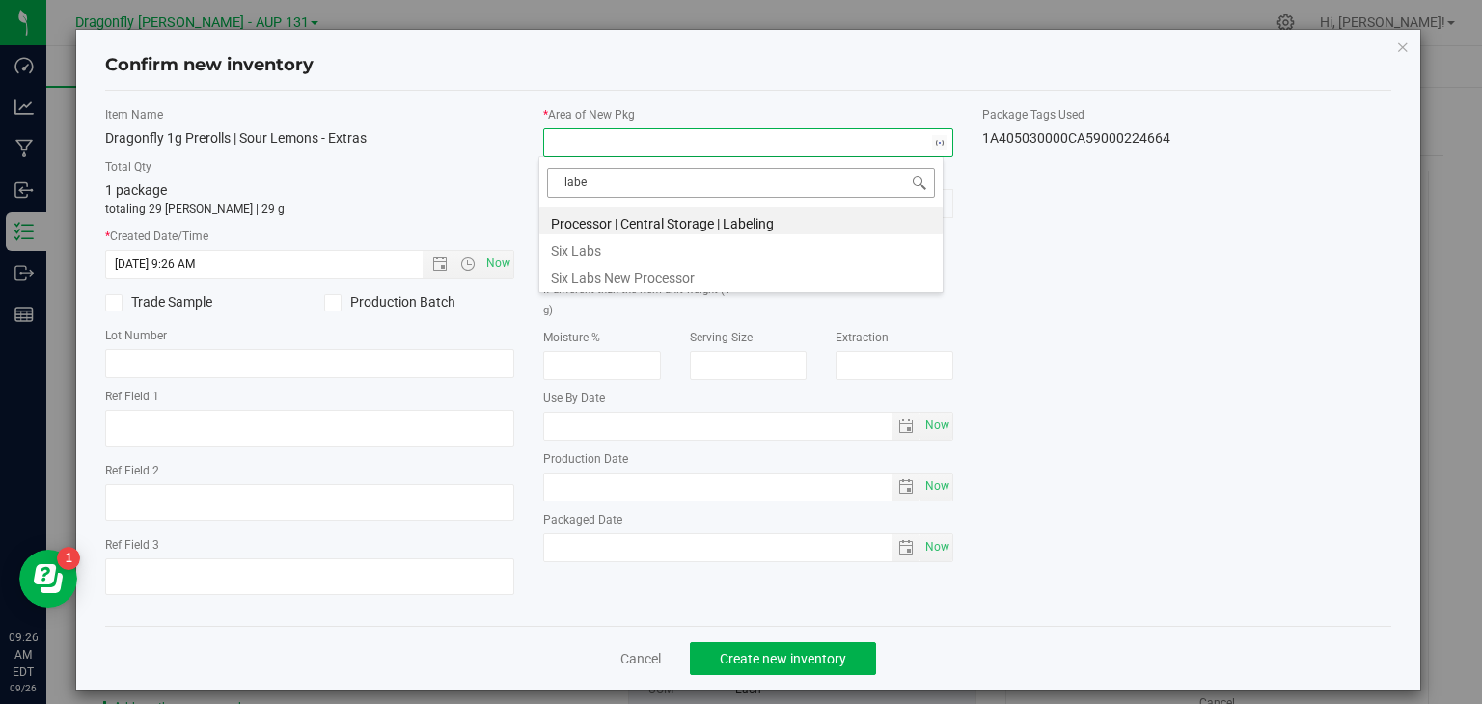
type input "label"
click at [750, 217] on li "Processor | Central Storage | Labeling" at bounding box center [740, 220] width 403 height 27
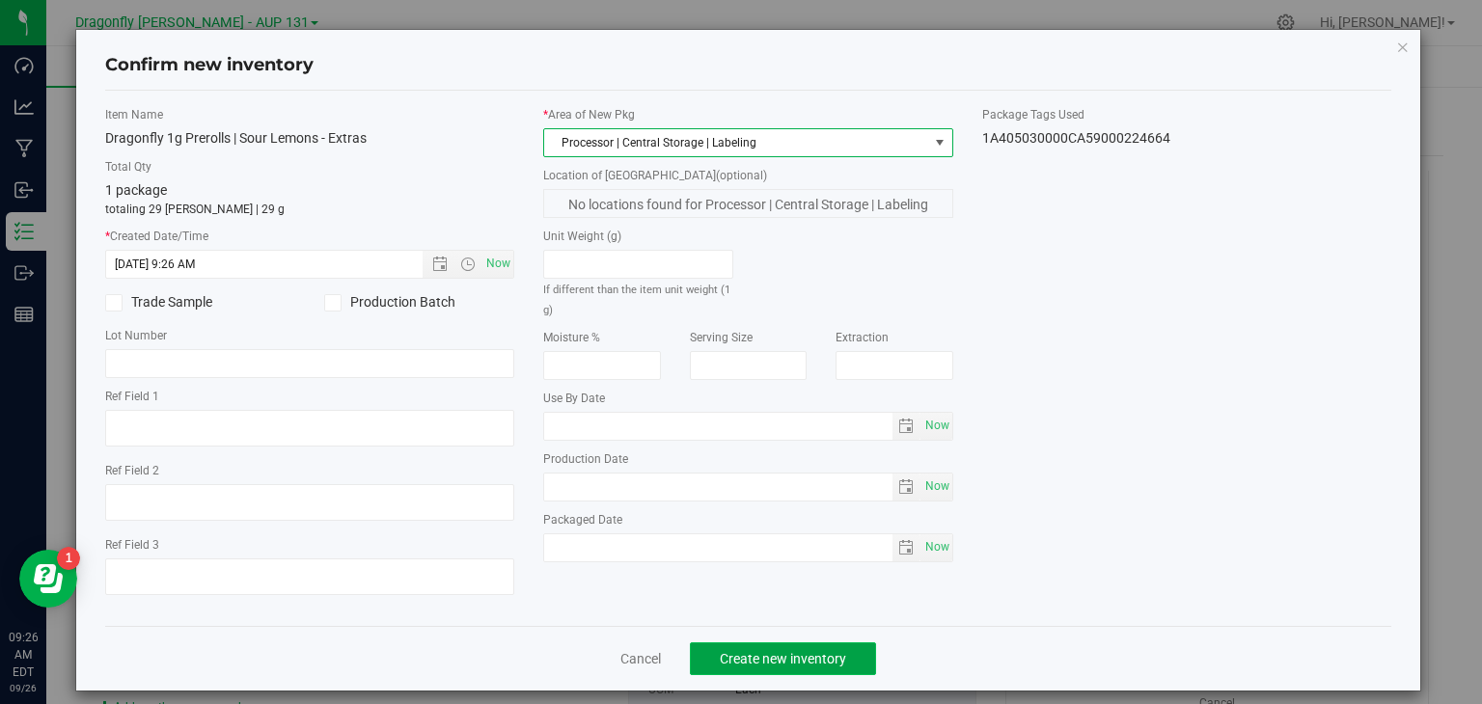
click at [804, 664] on span "Create new inventory" at bounding box center [783, 658] width 126 height 15
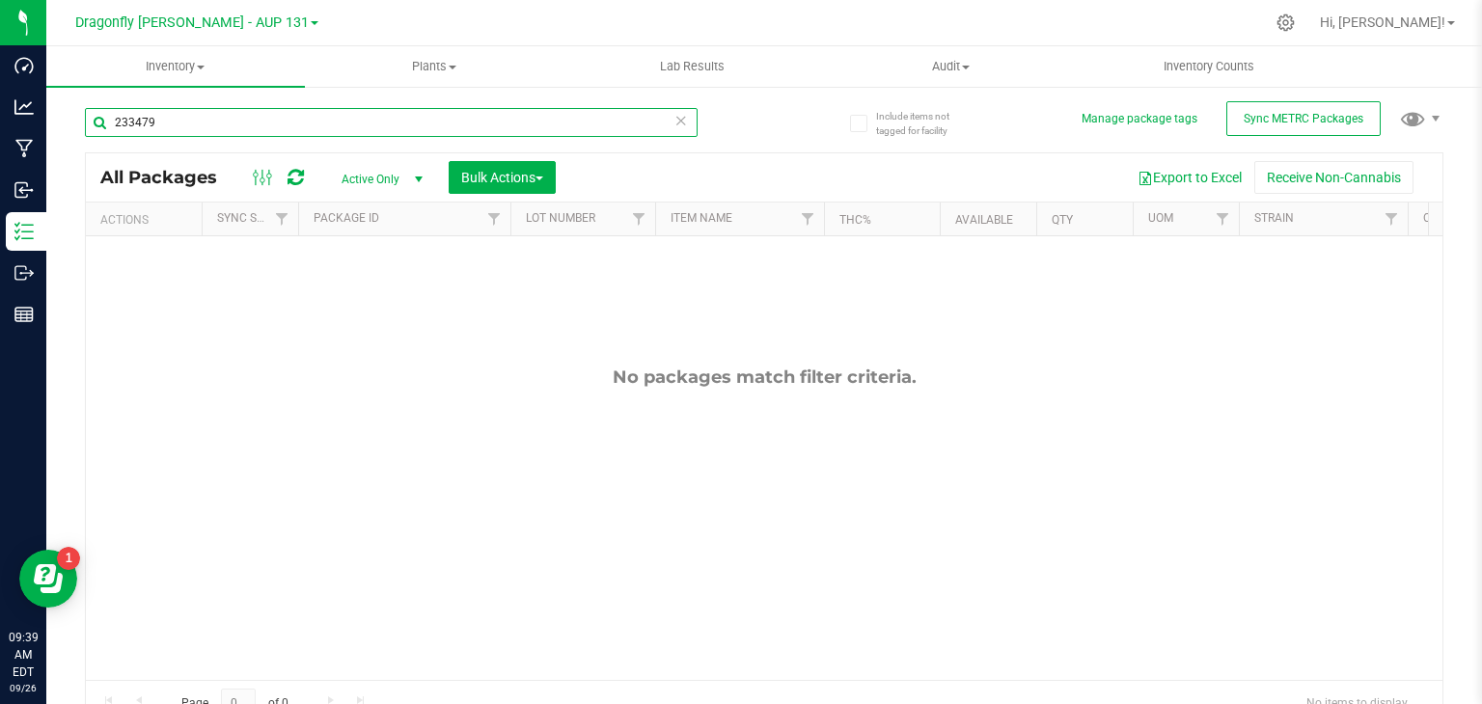
click at [299, 129] on input "233479" at bounding box center [391, 122] width 613 height 29
type input "2"
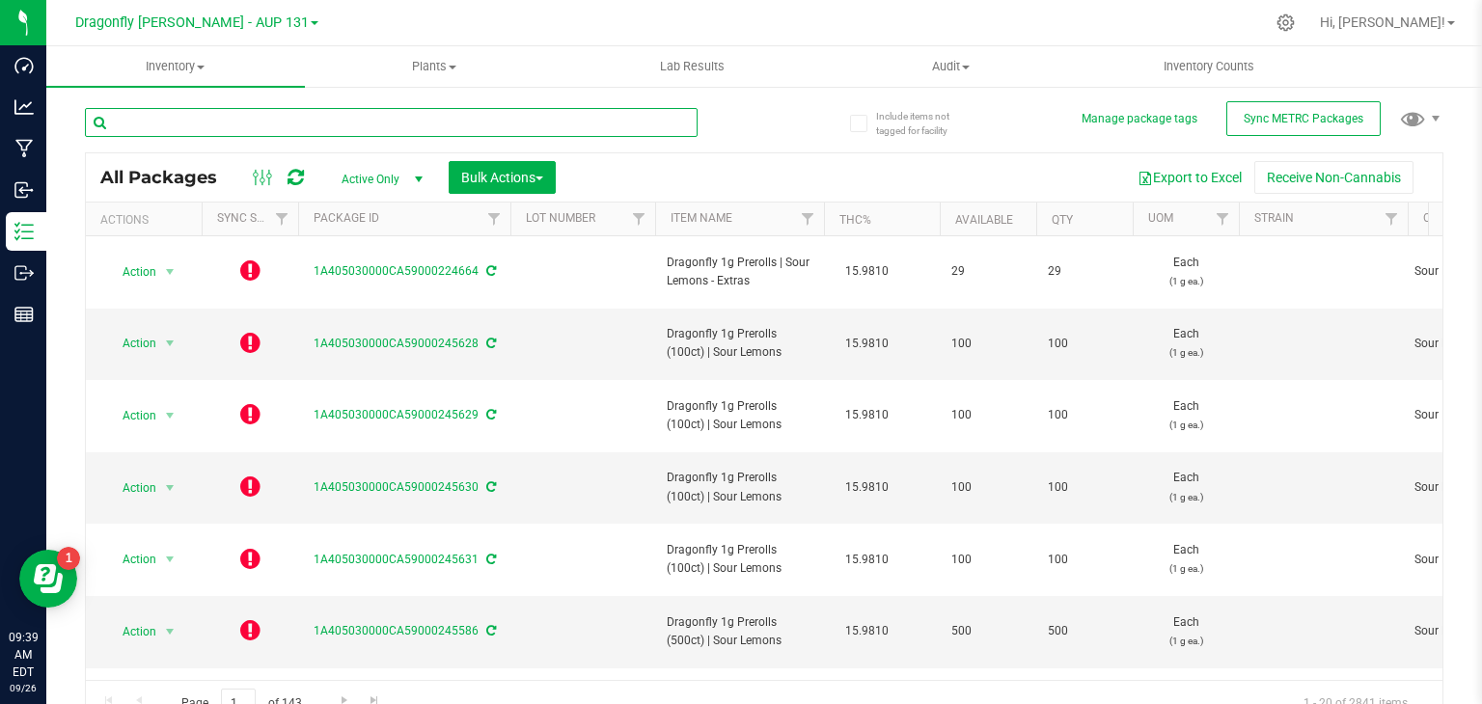
click at [228, 122] on input "text" at bounding box center [391, 122] width 613 height 29
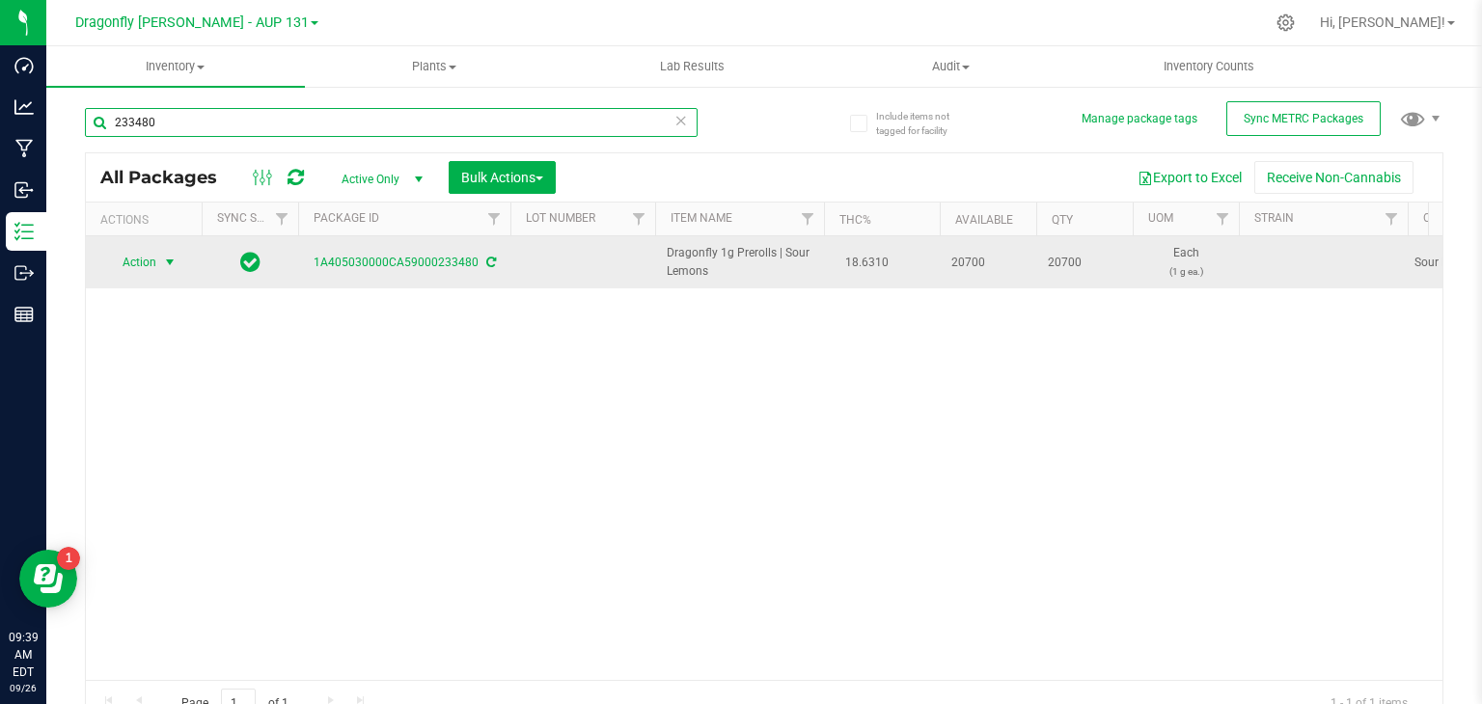
type input "233480"
click at [168, 259] on span "select" at bounding box center [169, 262] width 15 height 15
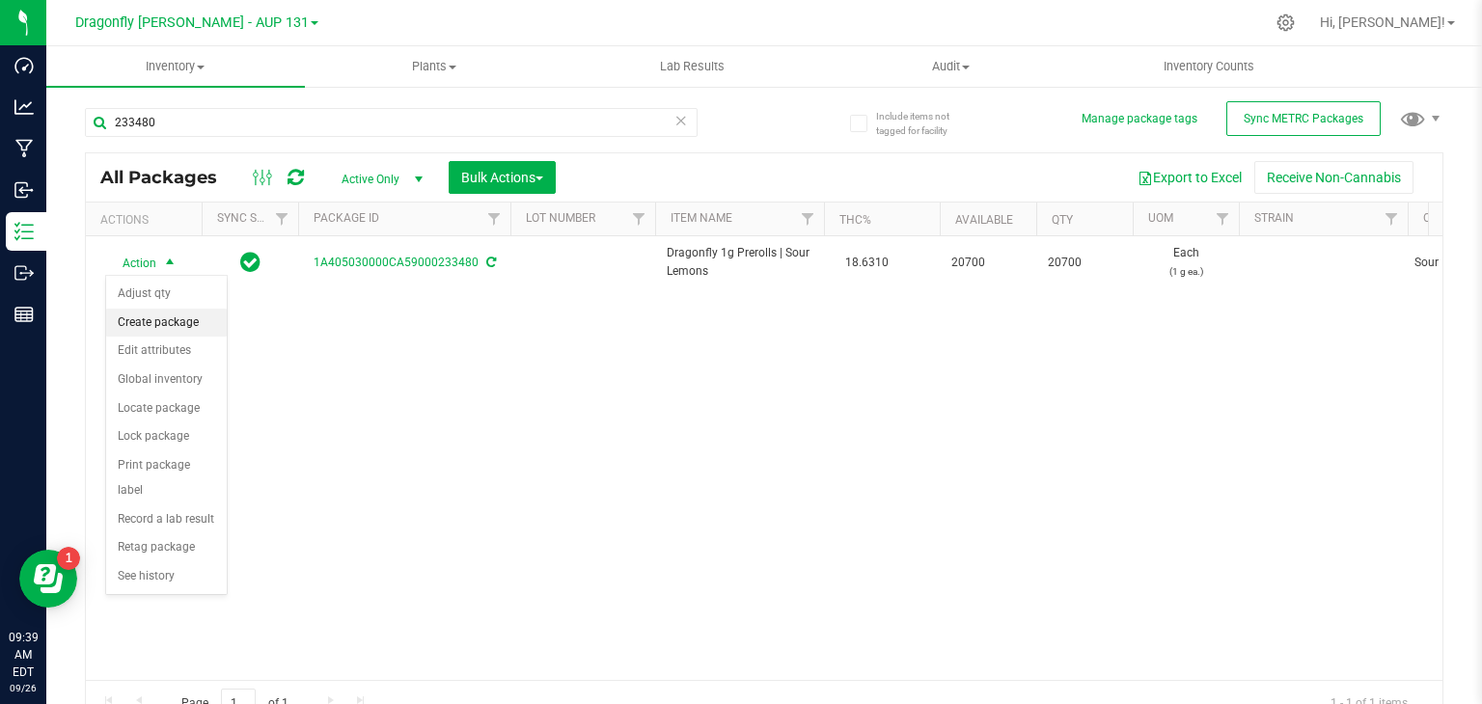
click at [194, 321] on li "Create package" at bounding box center [166, 323] width 121 height 29
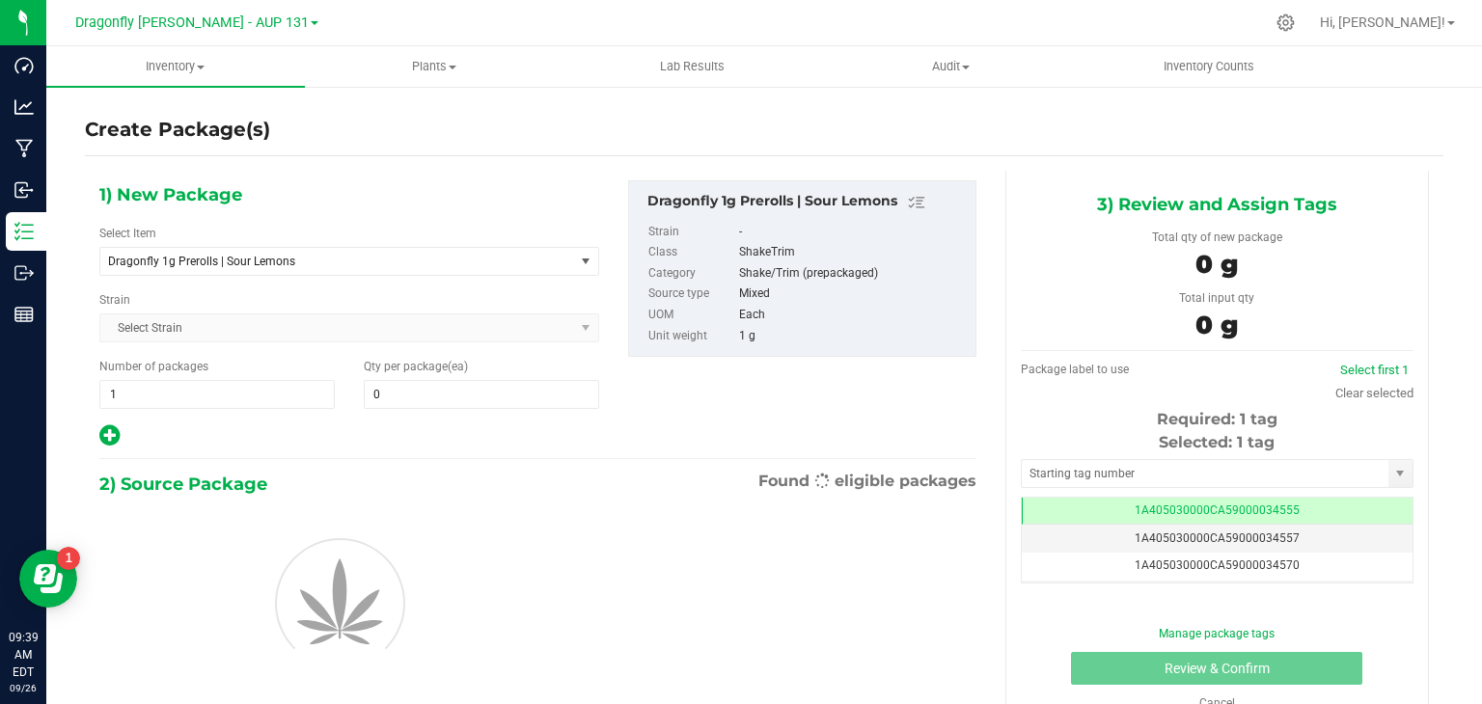
type input "0"
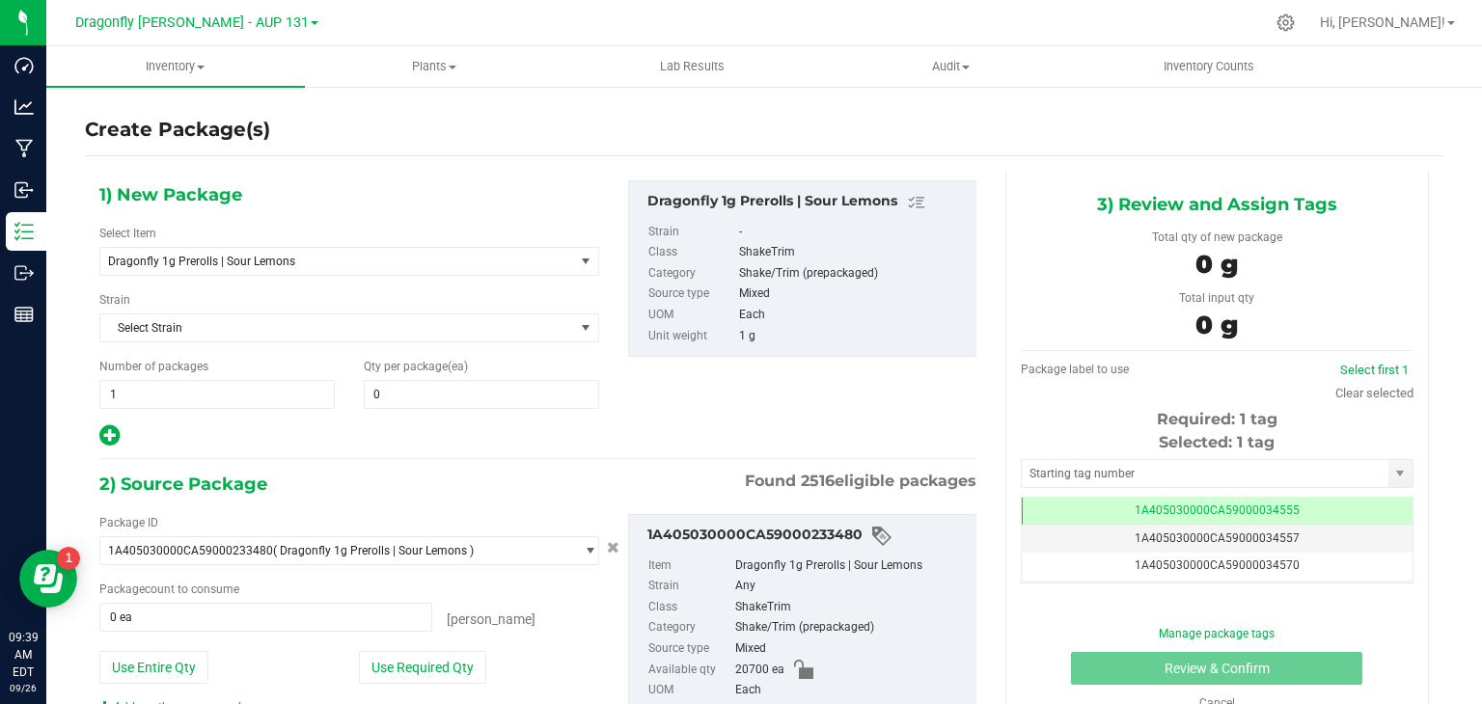
scroll to position [82, 0]
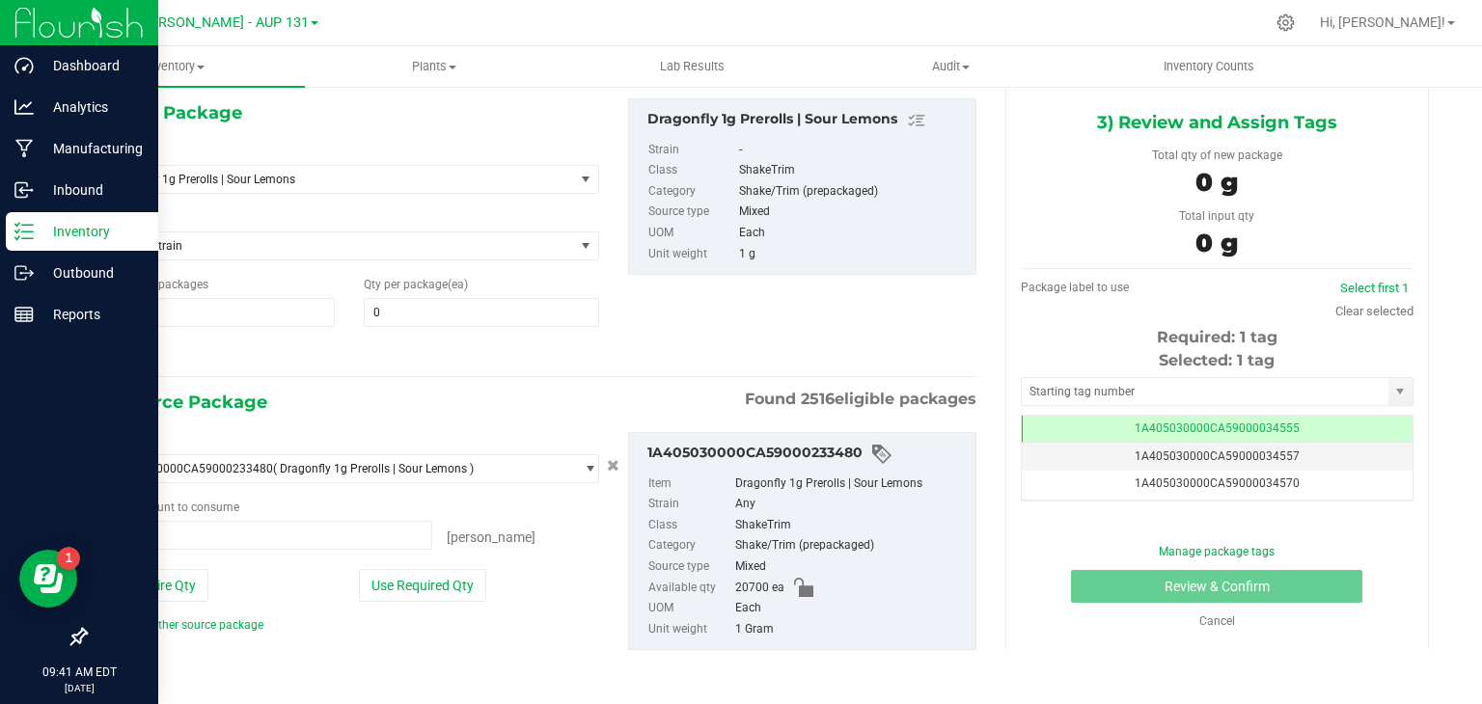
click at [29, 240] on icon at bounding box center [23, 231] width 19 height 19
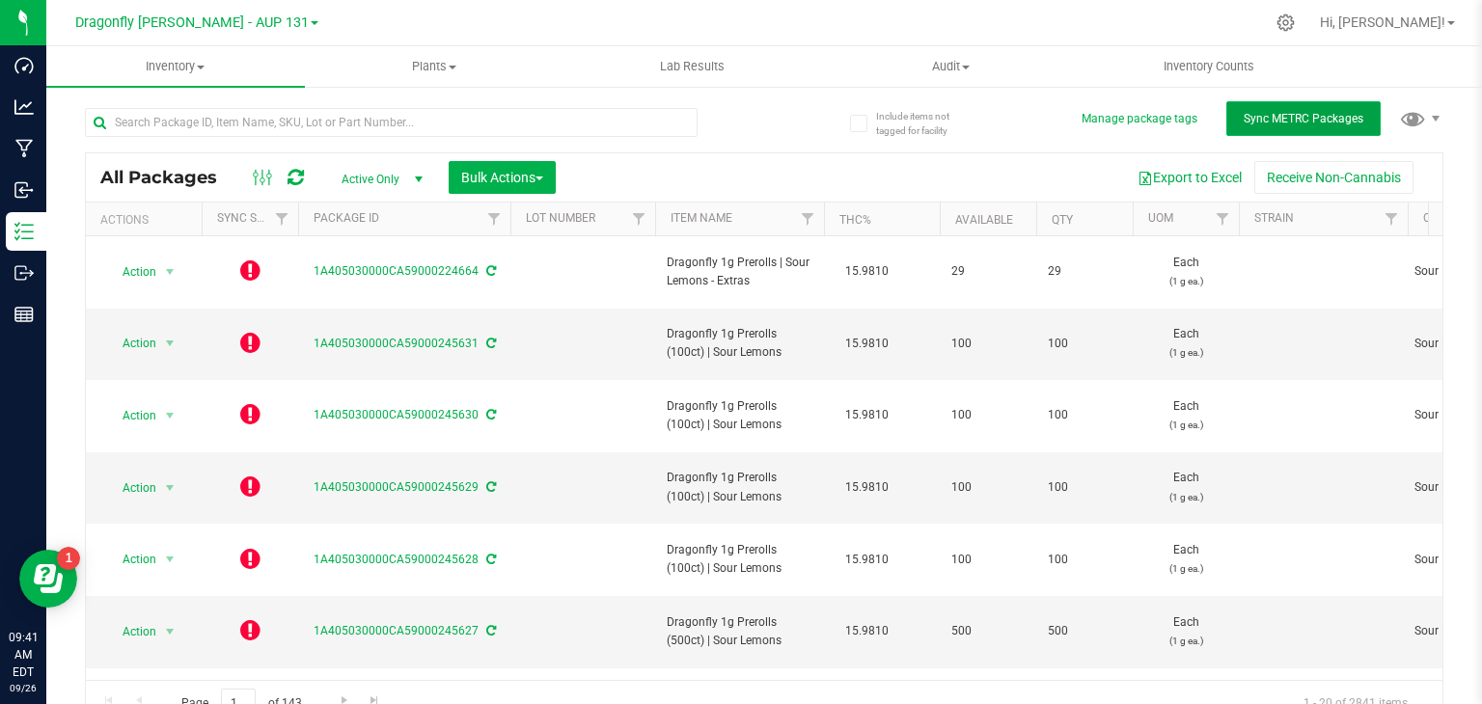
click at [1318, 123] on span "Sync METRC Packages" at bounding box center [1304, 119] width 120 height 14
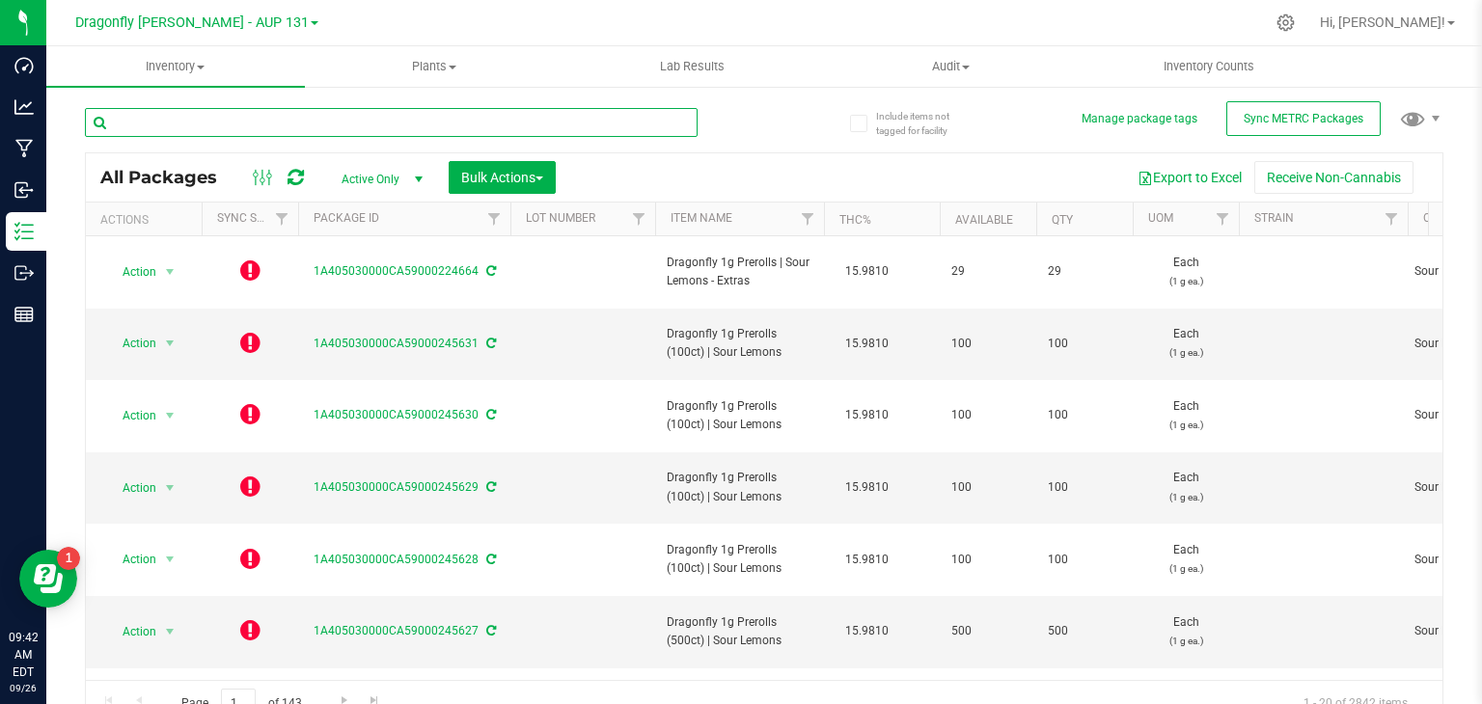
click at [290, 109] on input "text" at bounding box center [391, 122] width 613 height 29
type input "233480"
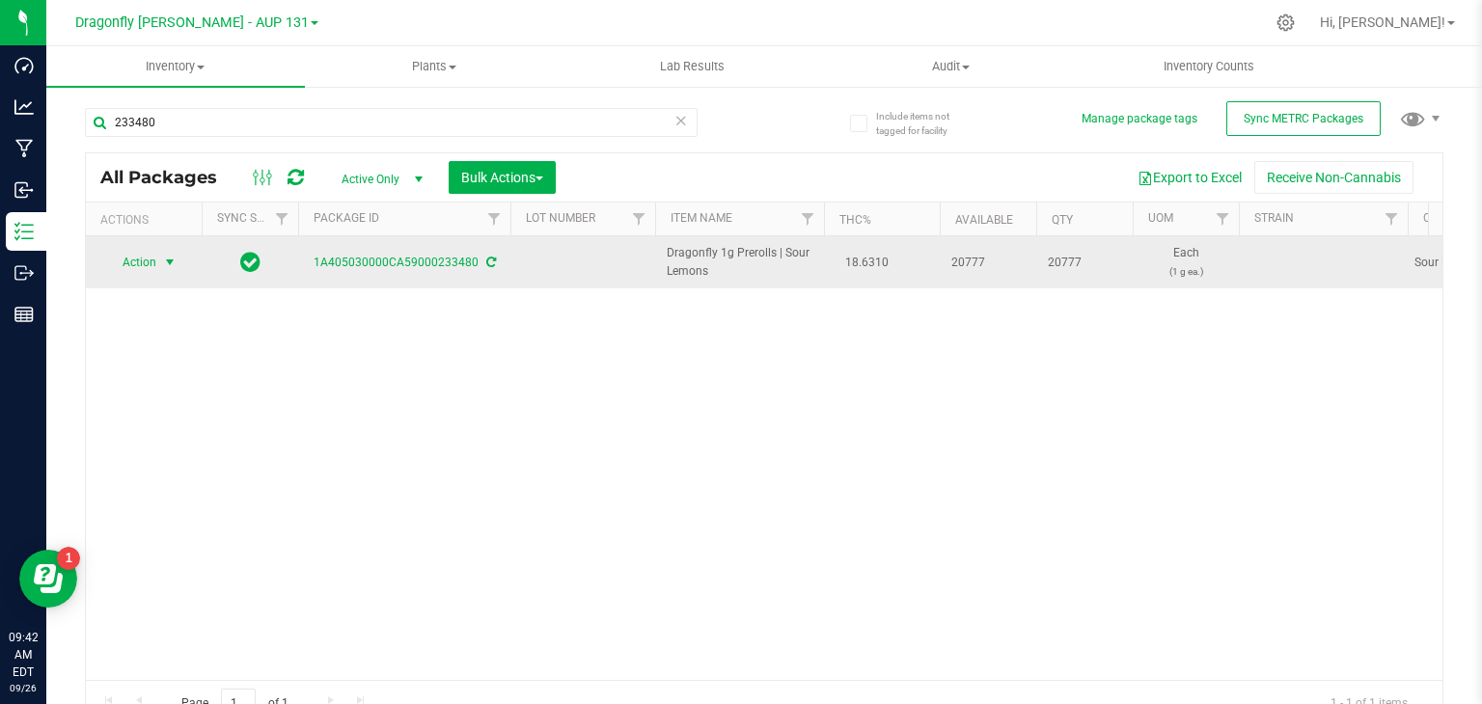
click at [165, 263] on span "select" at bounding box center [169, 262] width 15 height 15
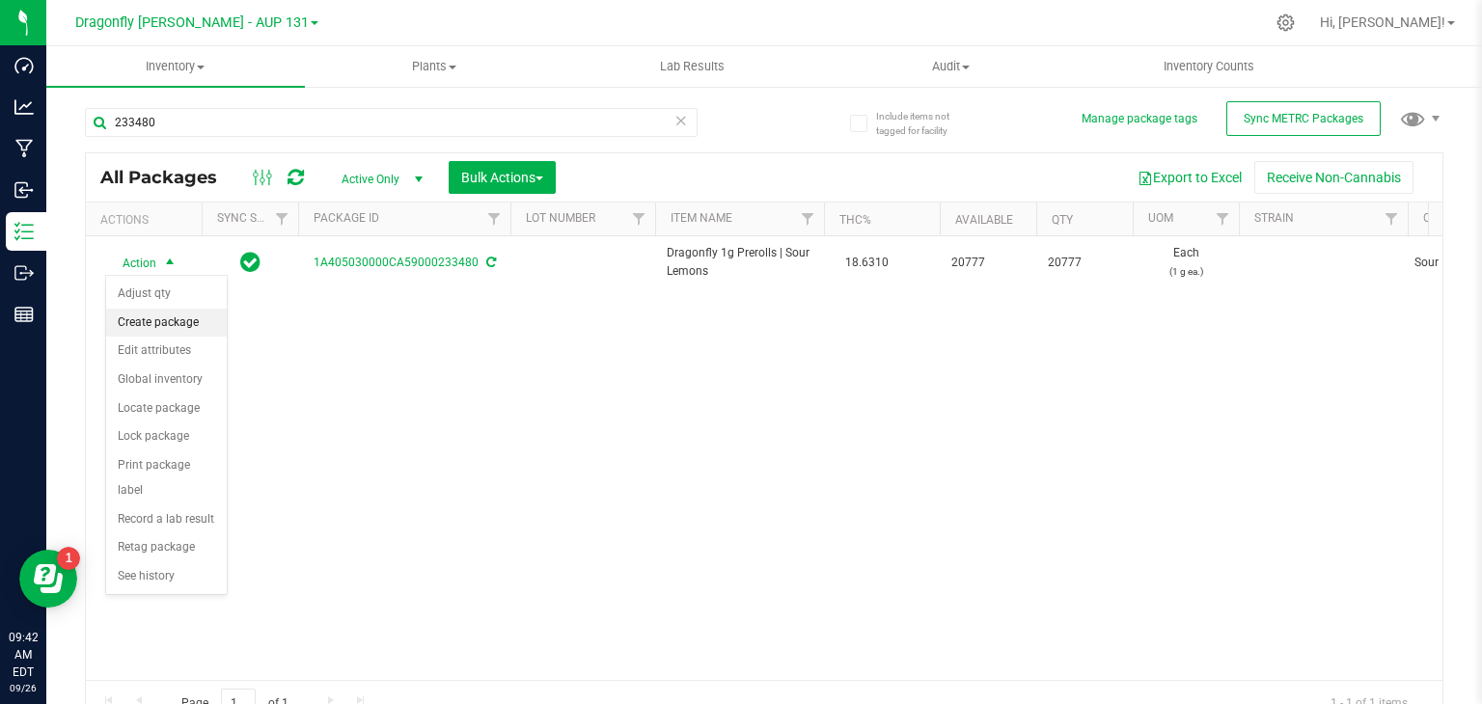
click at [173, 310] on li "Create package" at bounding box center [166, 323] width 121 height 29
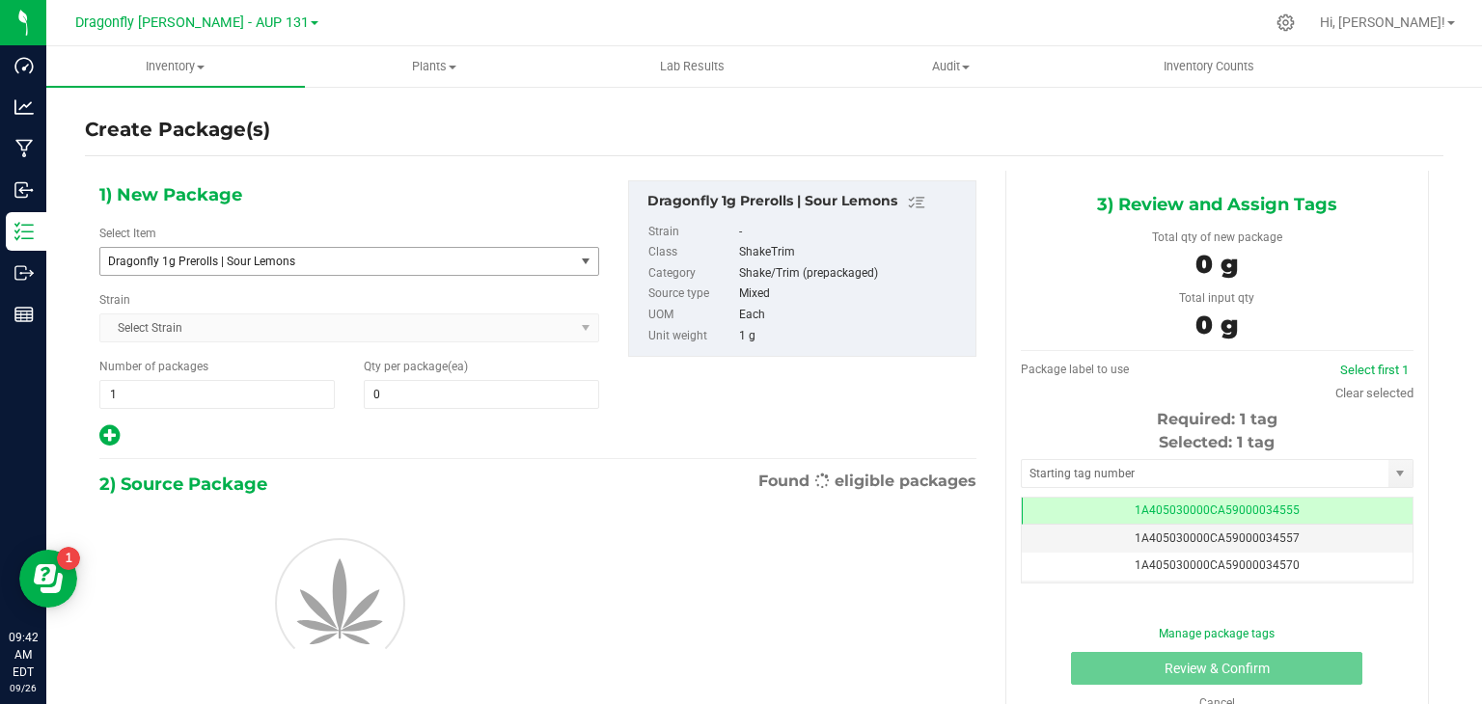
click at [274, 262] on span "Dragonfly 1g Prerolls | Sour Lemons" at bounding box center [328, 262] width 440 height 14
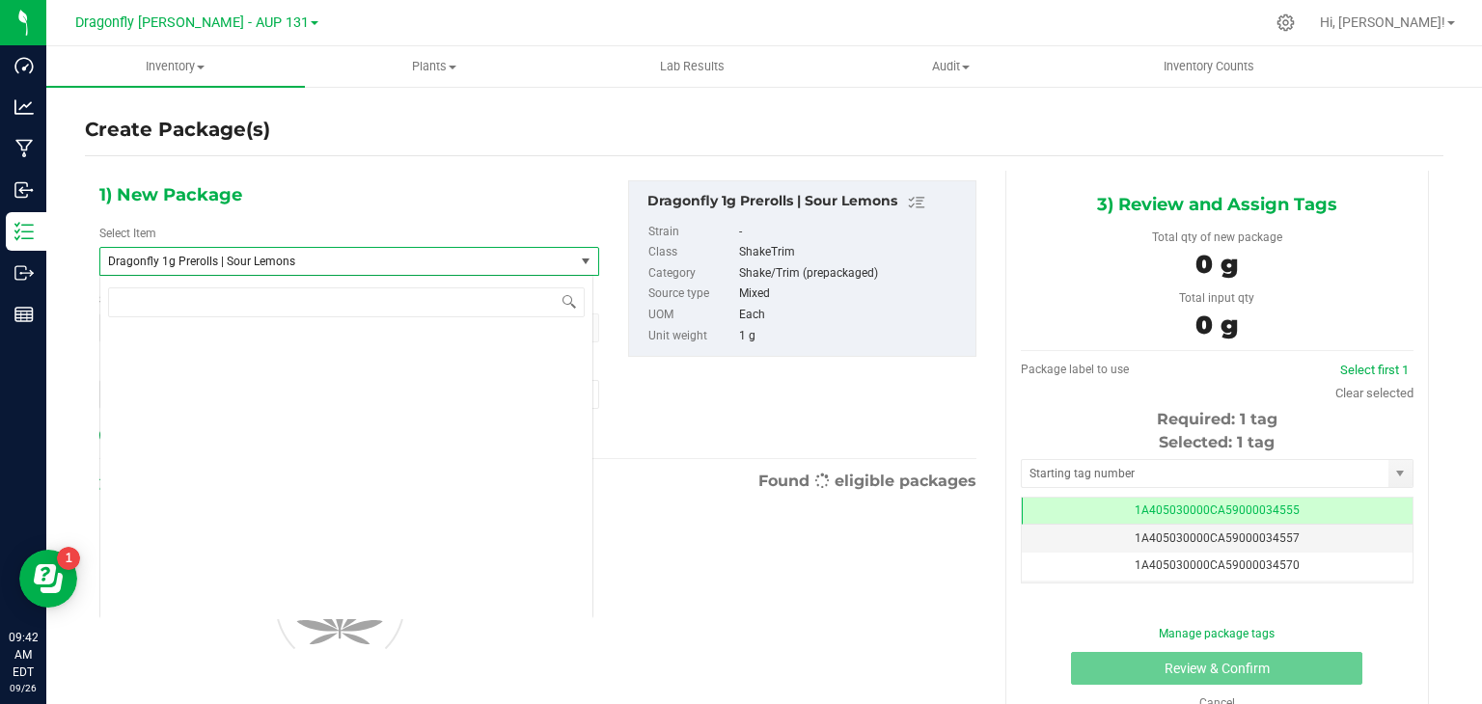
scroll to position [47450, 0]
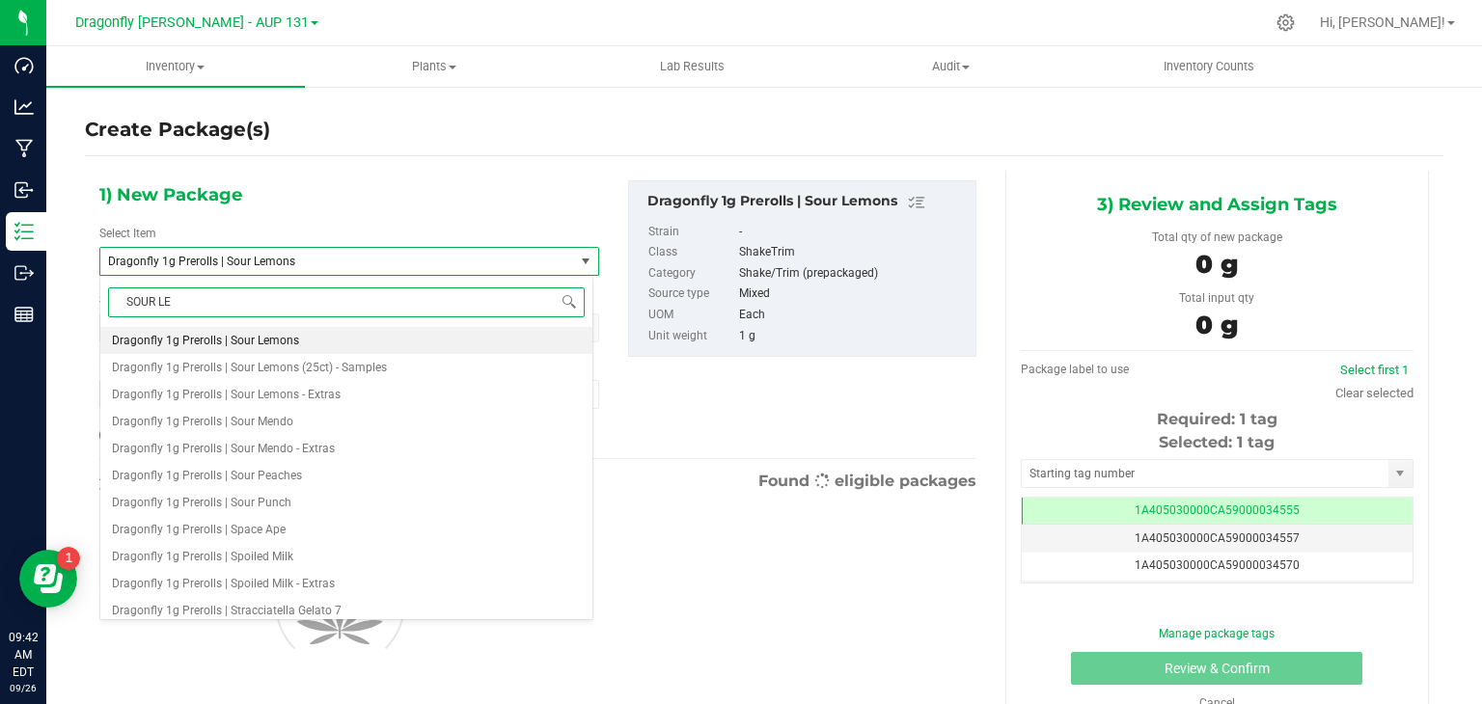
type input "SOUR LEM"
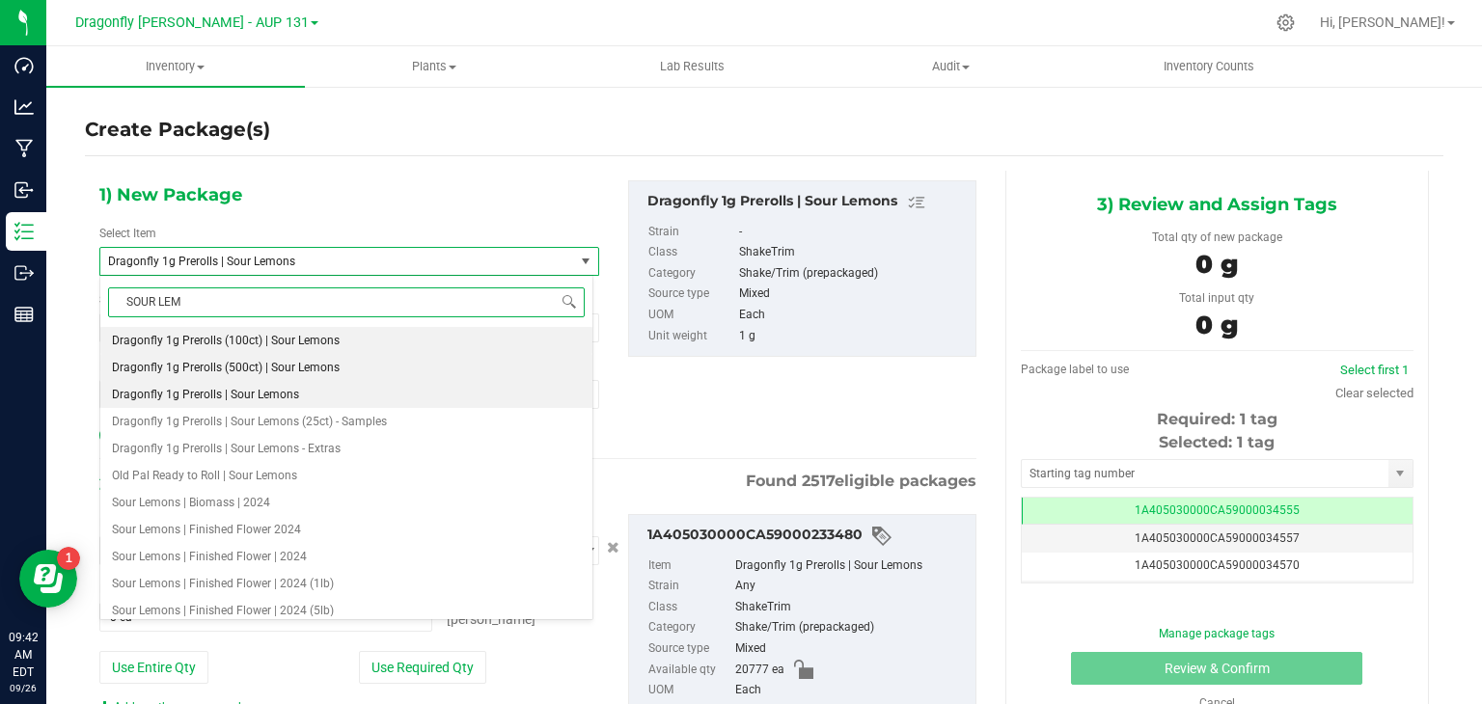
click at [303, 364] on span "Dragonfly 1g Prerolls (500ct) | Sour Lemons" at bounding box center [226, 368] width 228 height 14
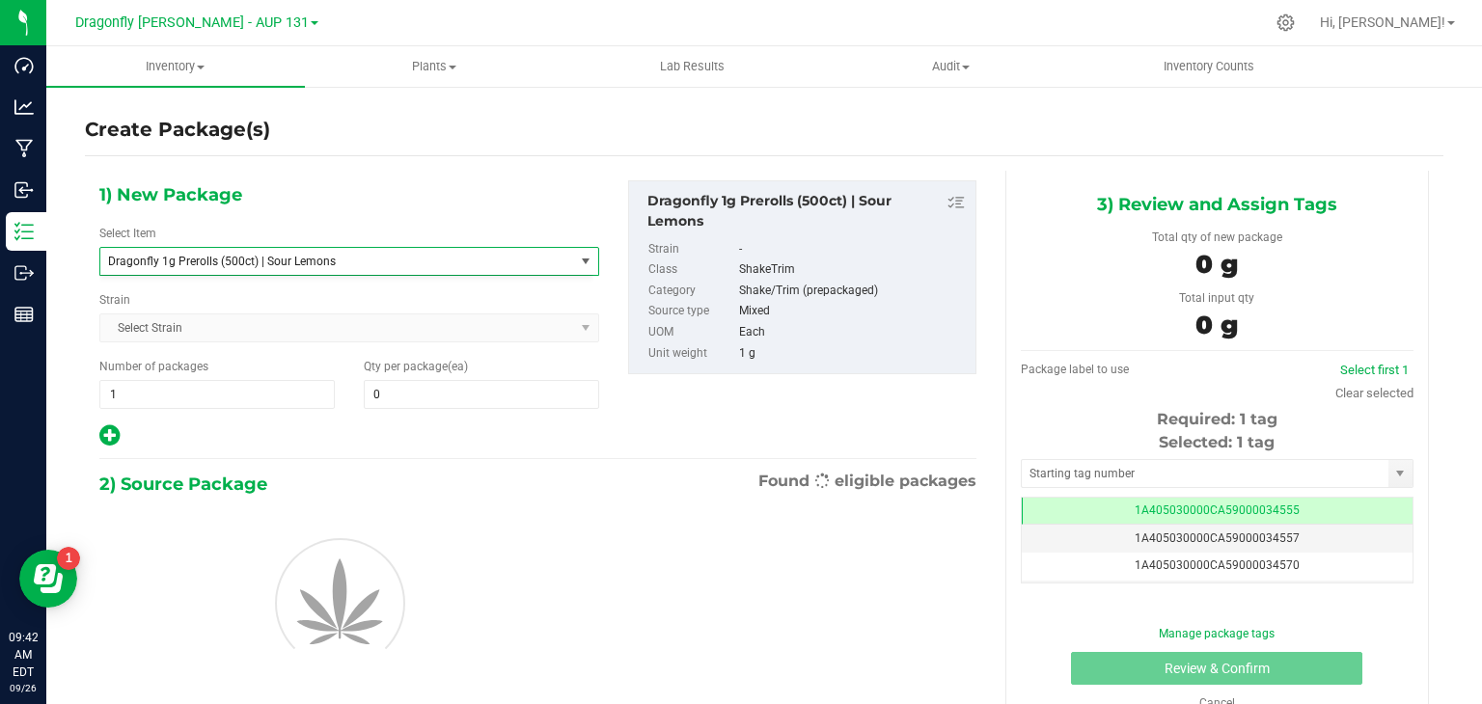
type input "0"
drag, startPoint x: 127, startPoint y: 408, endPoint x: 134, endPoint y: 400, distance: 10.3
click at [128, 408] on div "1) New Package Select Item Dragonfly 1g Prerolls (500ct) | Sour Lemons Dragonfl…" at bounding box center [349, 314] width 529 height 268
click at [141, 394] on span "1 1" at bounding box center [216, 394] width 235 height 29
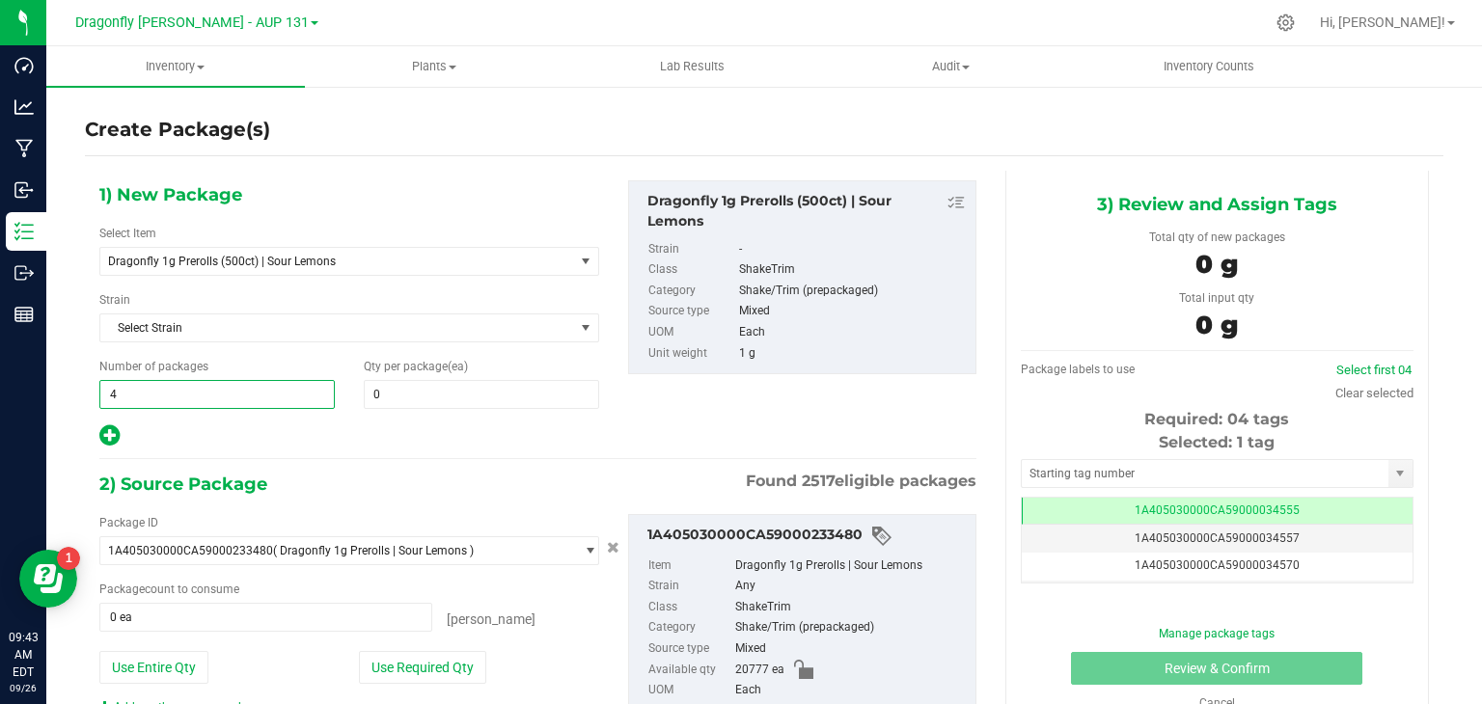
type input "41"
click at [449, 375] on div "Qty per package (ea) 0 0" at bounding box center [481, 383] width 264 height 51
click at [452, 392] on span at bounding box center [481, 394] width 235 height 29
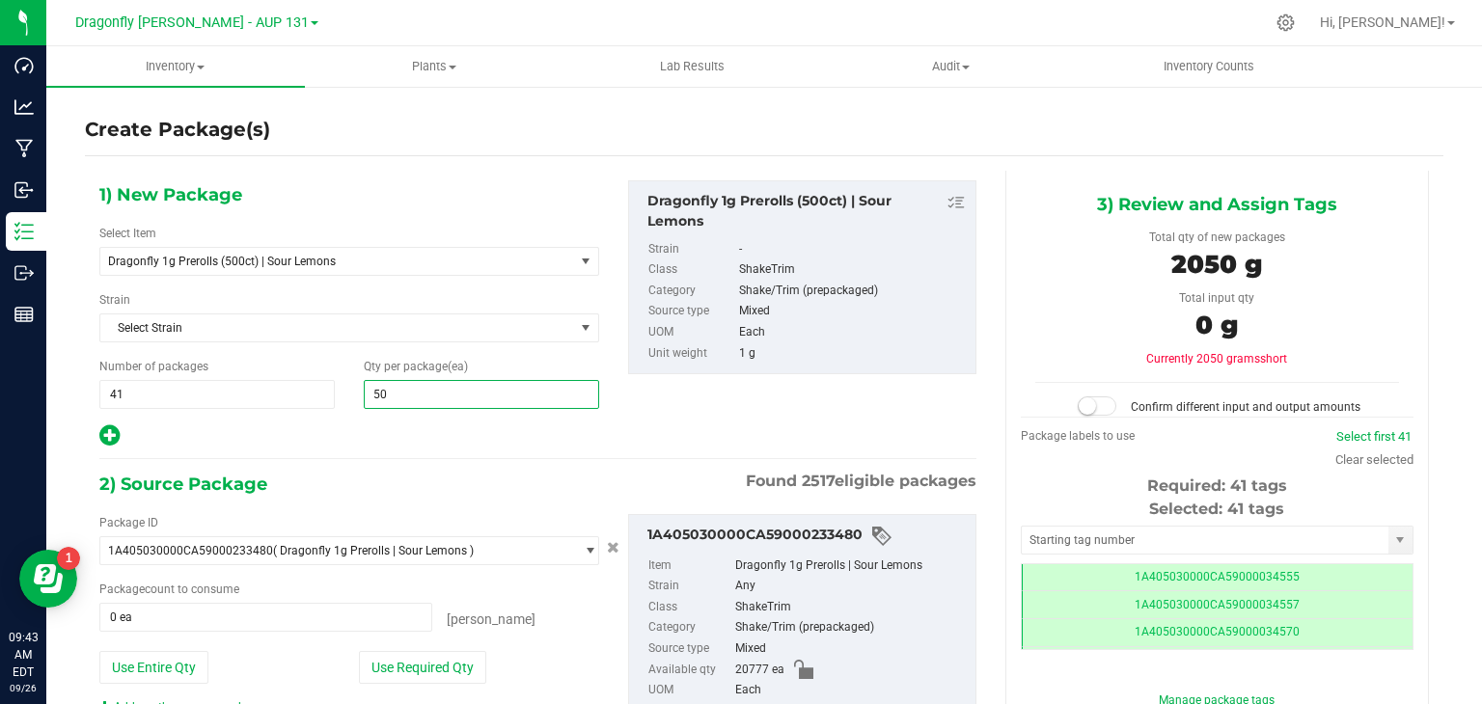
type input "500"
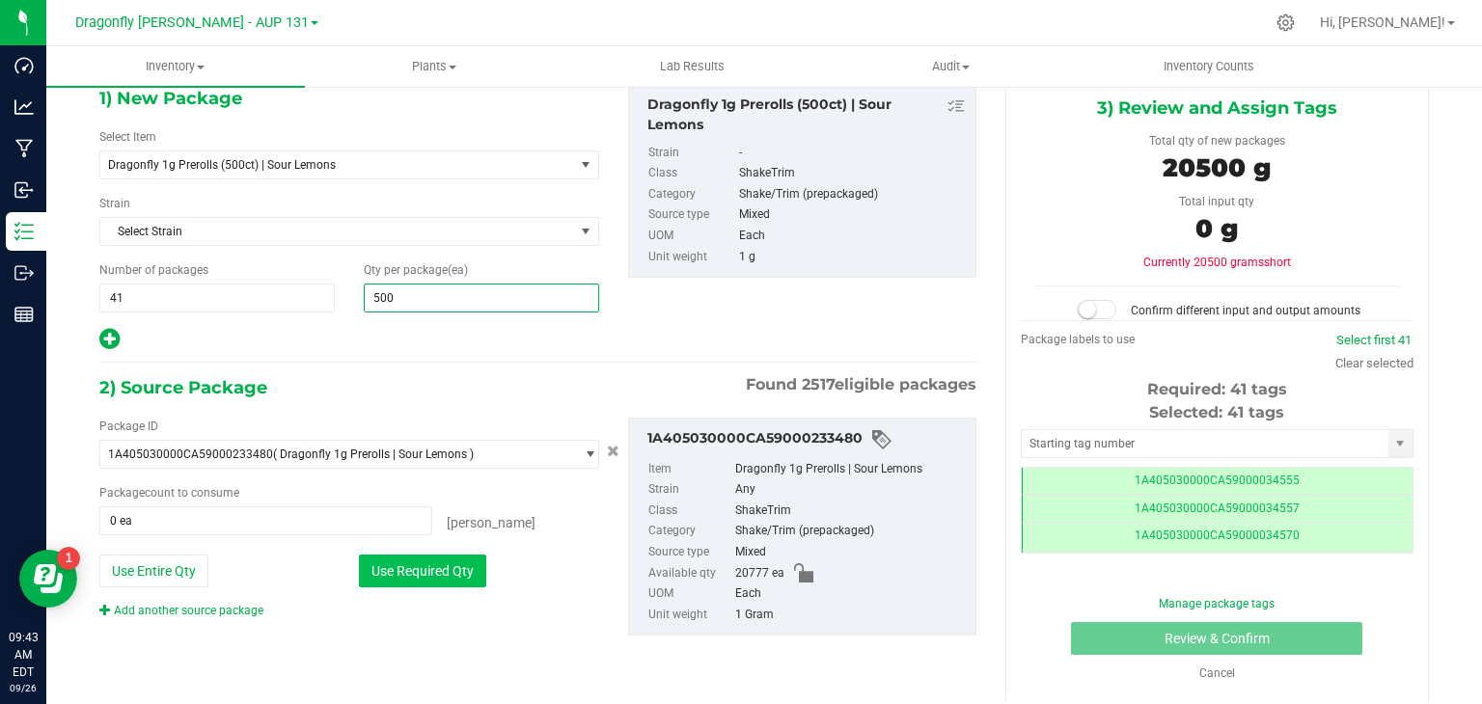
type input "500"
click at [438, 574] on button "Use Required Qty" at bounding box center [422, 571] width 127 height 33
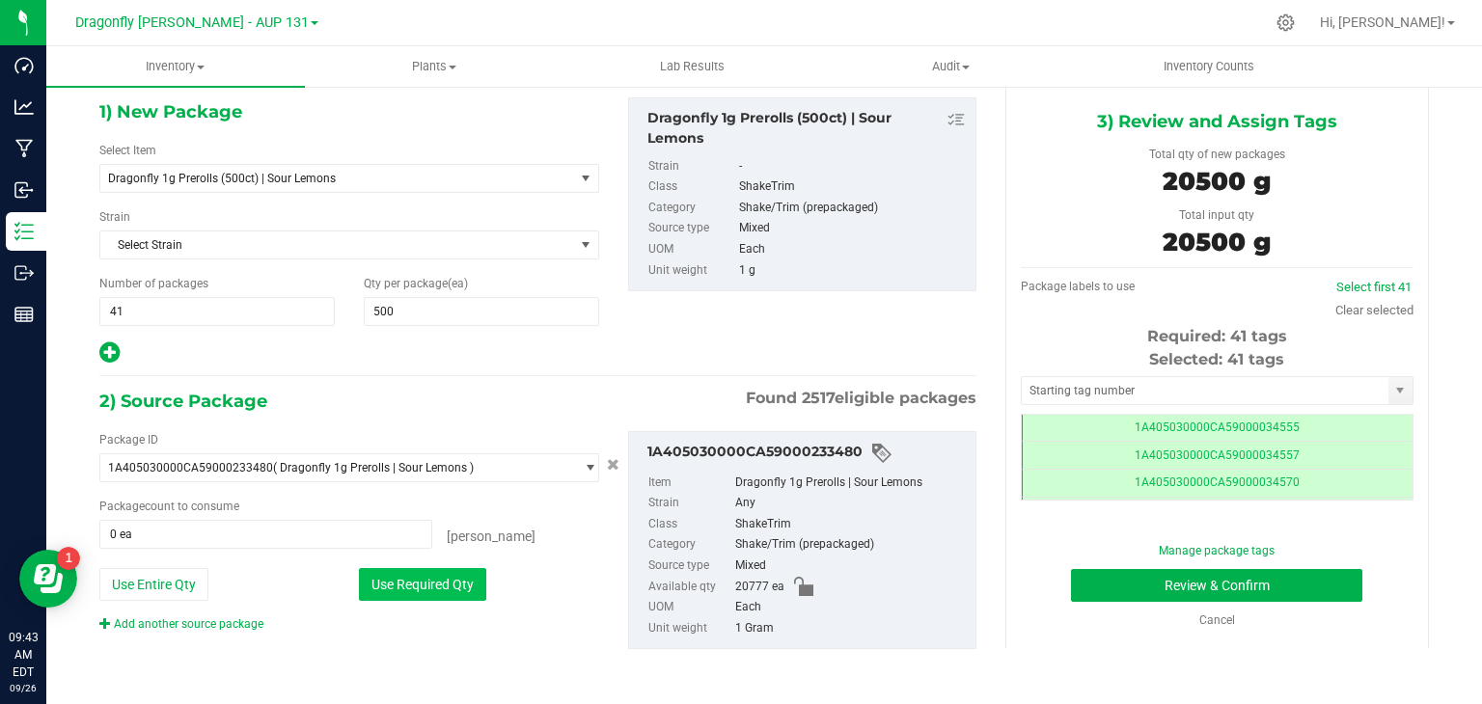
type input "20500 ea"
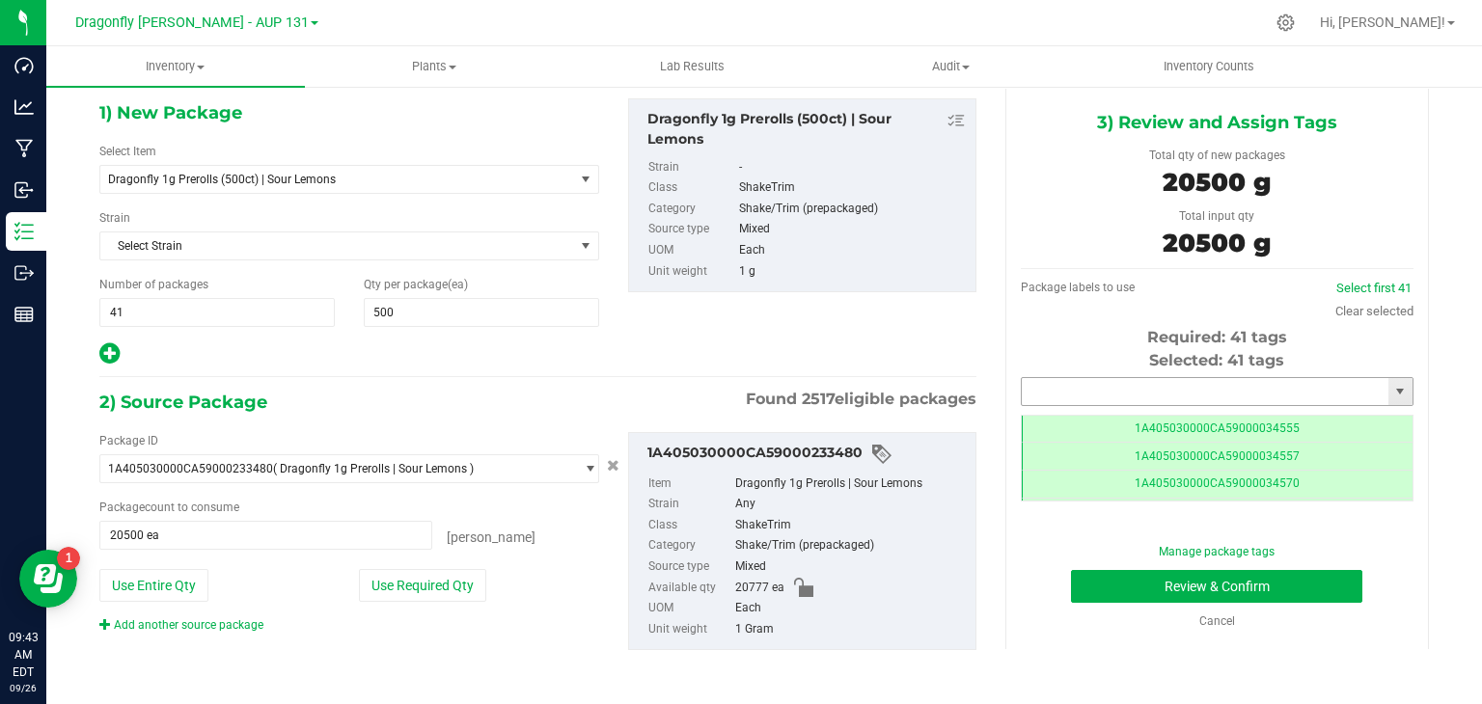
click at [1109, 391] on input "text" at bounding box center [1205, 391] width 367 height 27
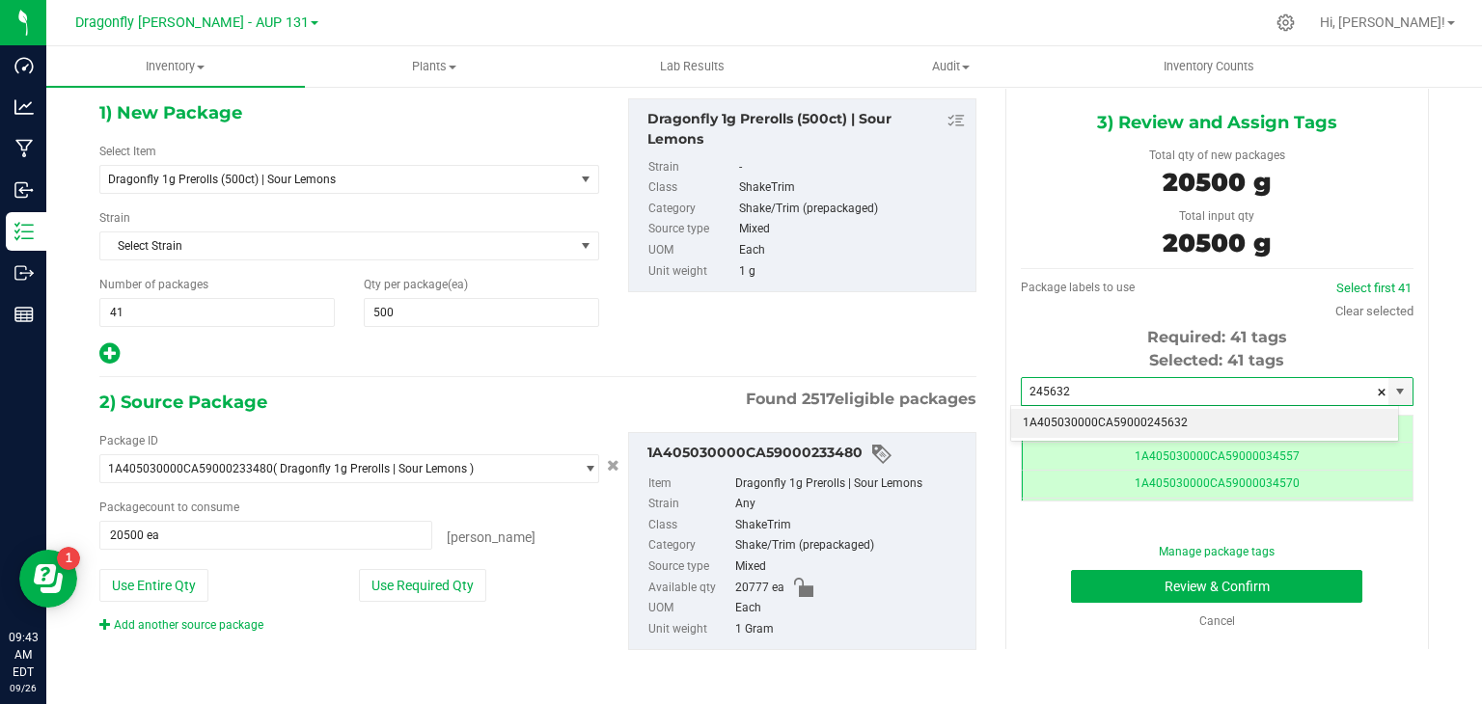
click at [1063, 417] on li "1A405030000CA59000245632" at bounding box center [1204, 423] width 387 height 29
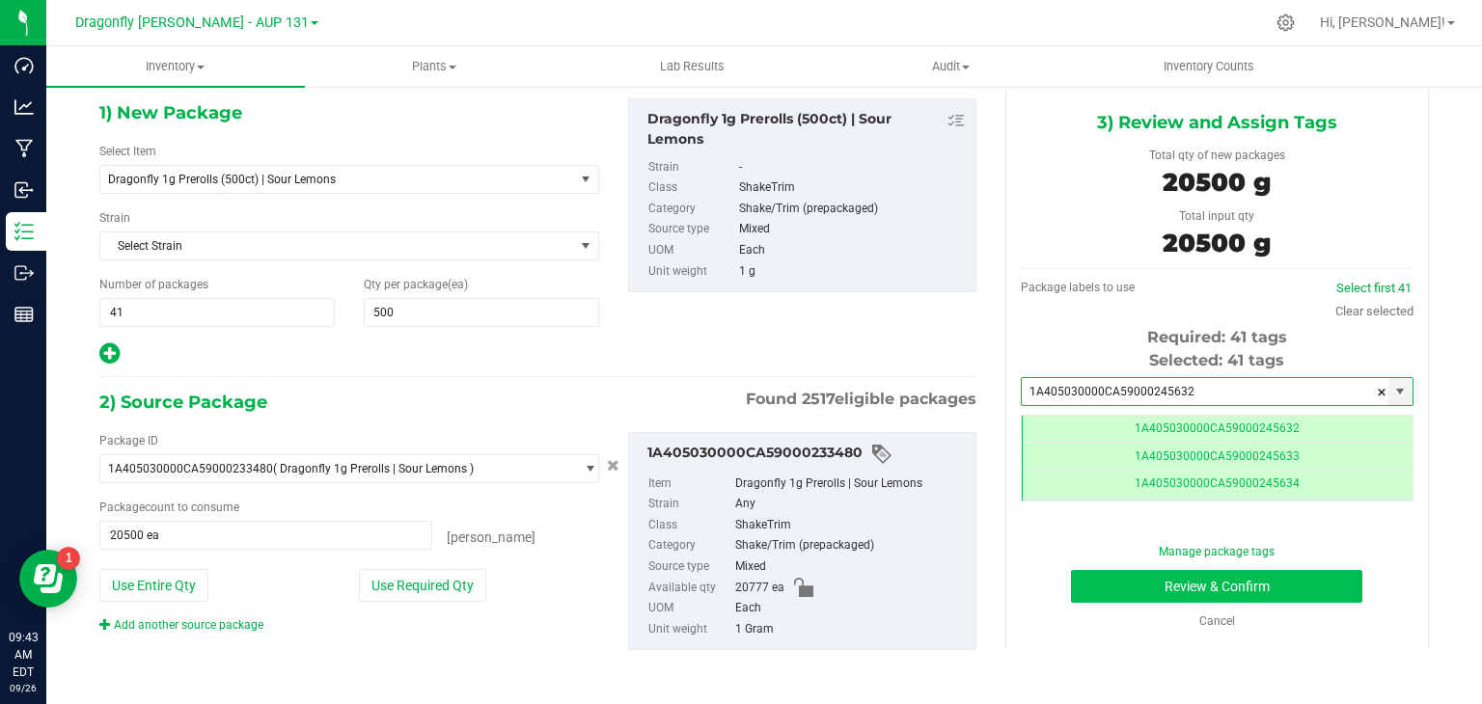
type input "1A405030000CA59000245632"
click at [1174, 588] on button "Review & Confirm" at bounding box center [1216, 586] width 291 height 33
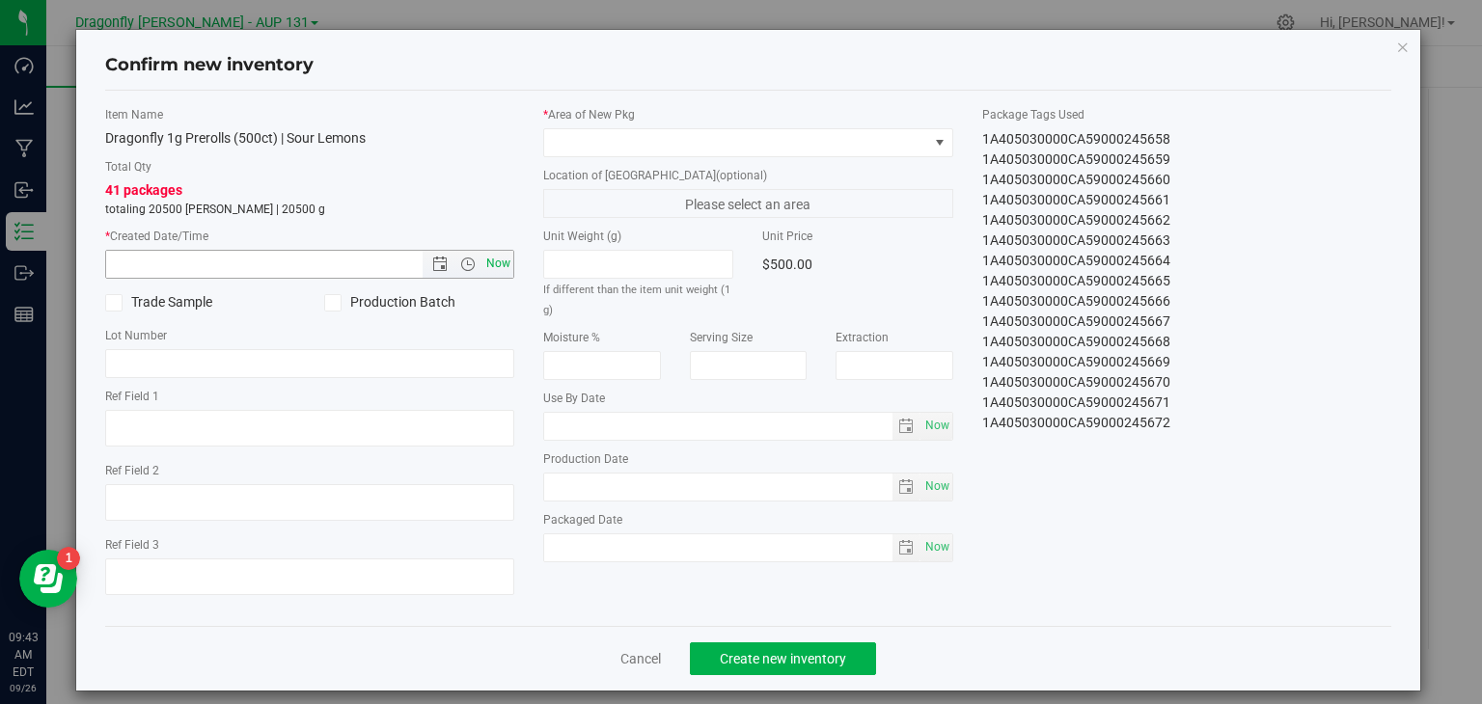
click at [497, 259] on span "Now" at bounding box center [499, 264] width 33 height 28
type input "[DATE] 9:43 AM"
click at [777, 149] on span at bounding box center [736, 142] width 384 height 27
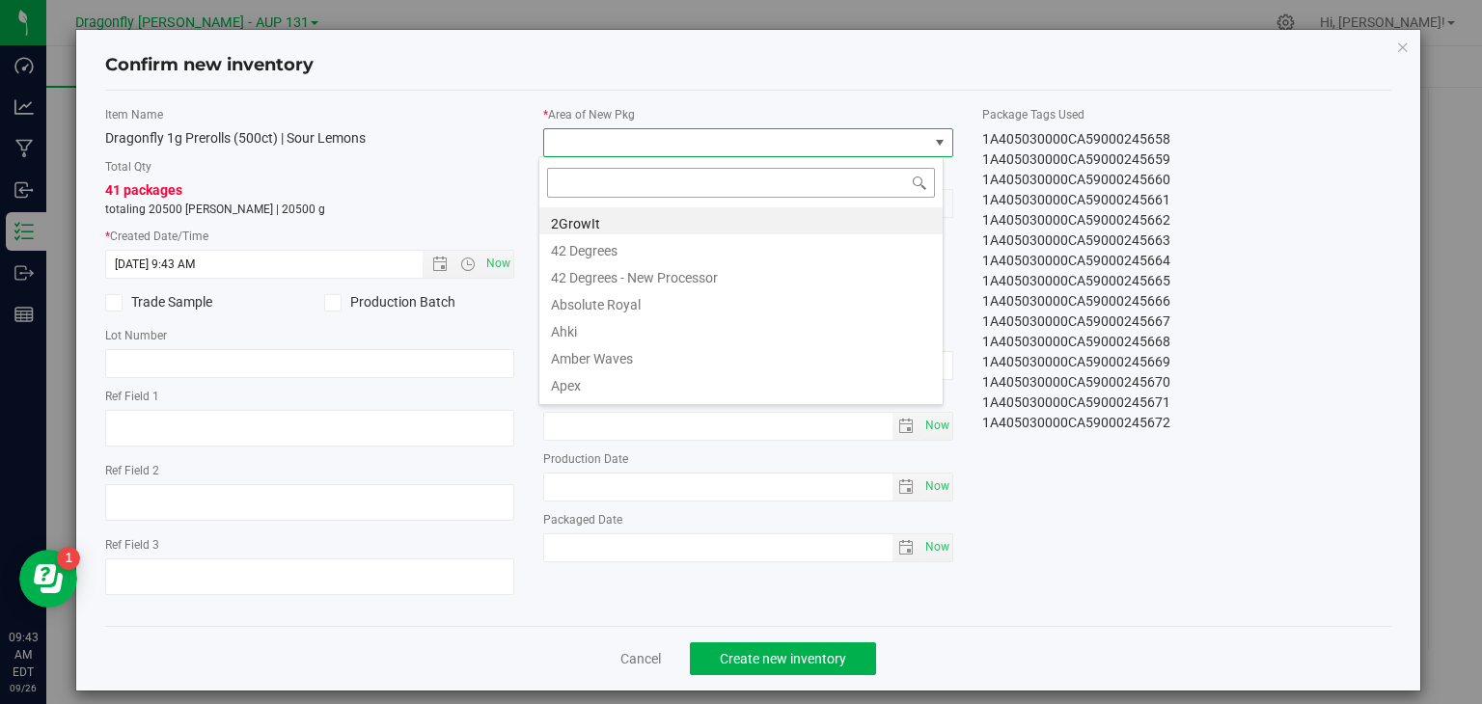
click at [720, 190] on input at bounding box center [741, 183] width 388 height 30
type input "label"
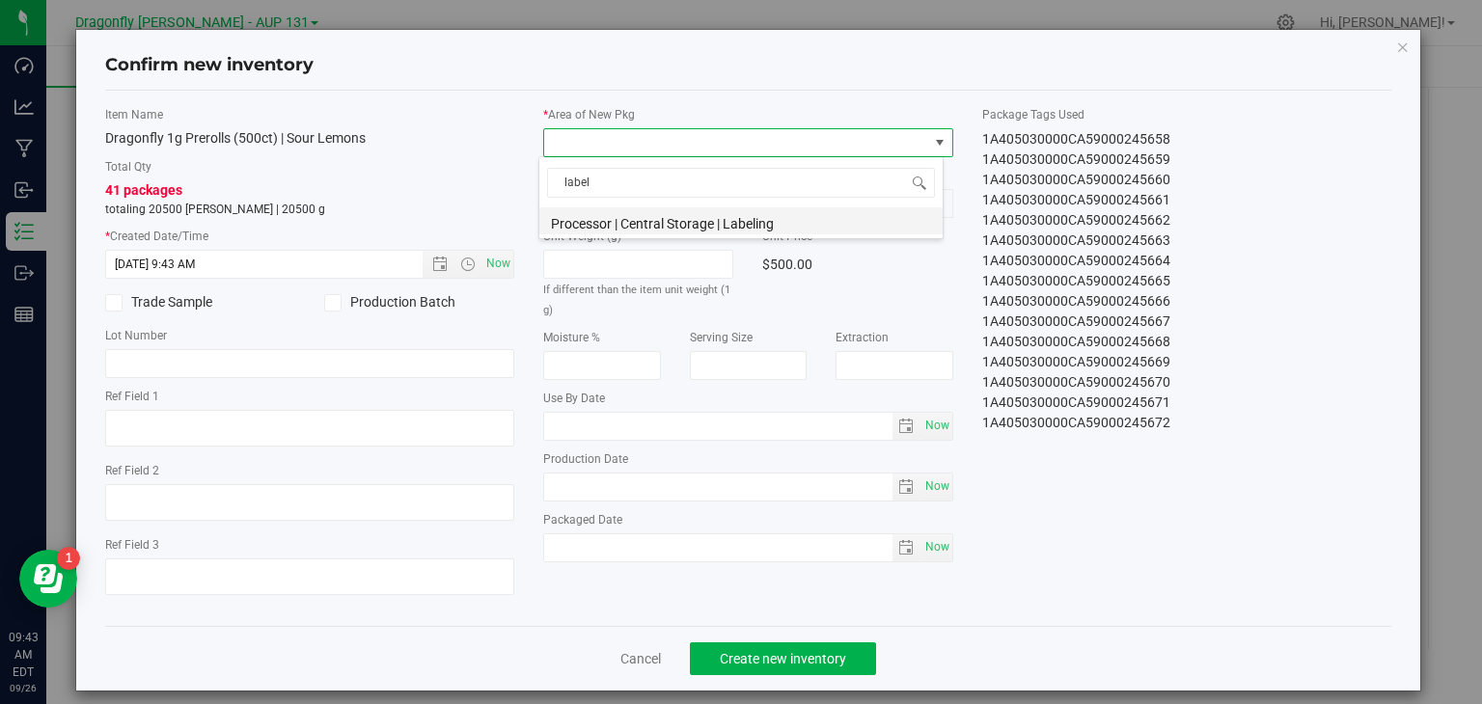
click at [716, 207] on li "Processor | Central Storage | Labeling" at bounding box center [740, 220] width 403 height 27
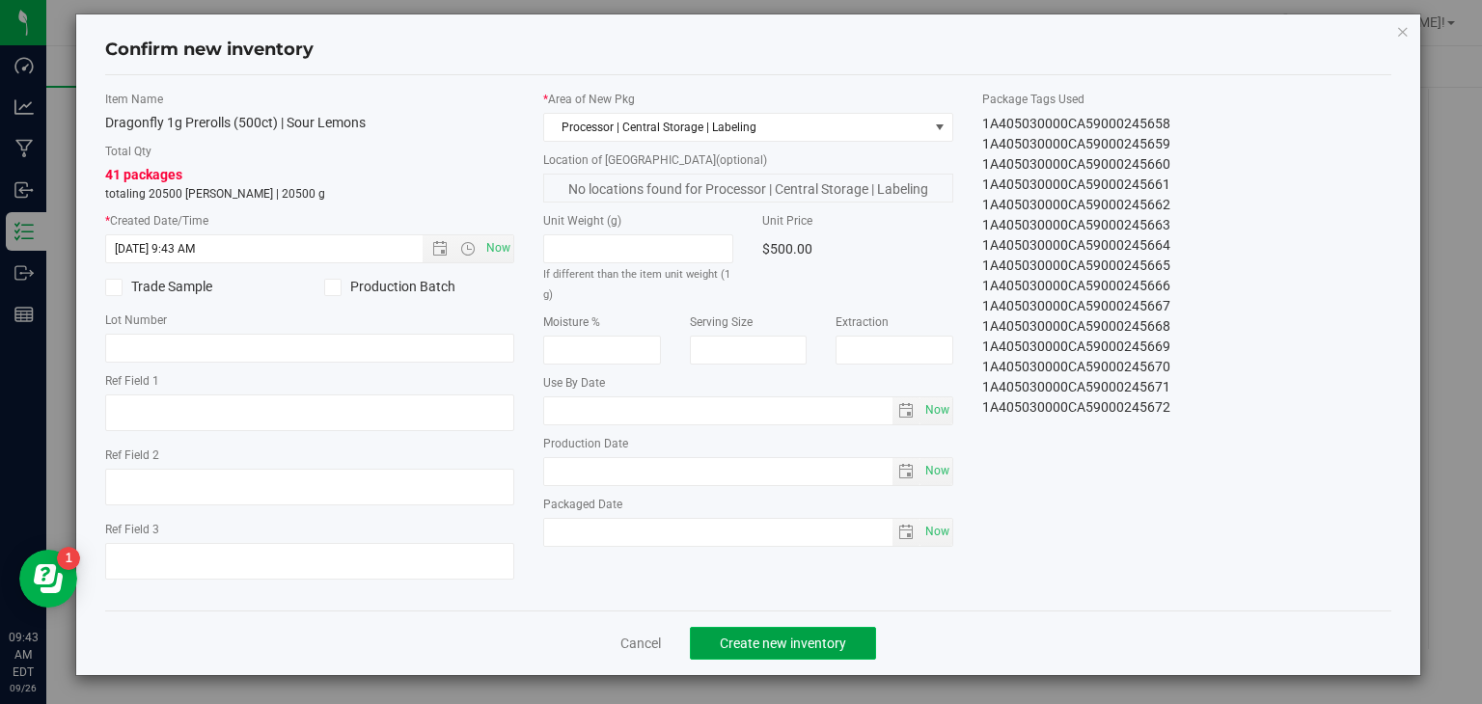
click at [775, 648] on span "Create new inventory" at bounding box center [783, 643] width 126 height 15
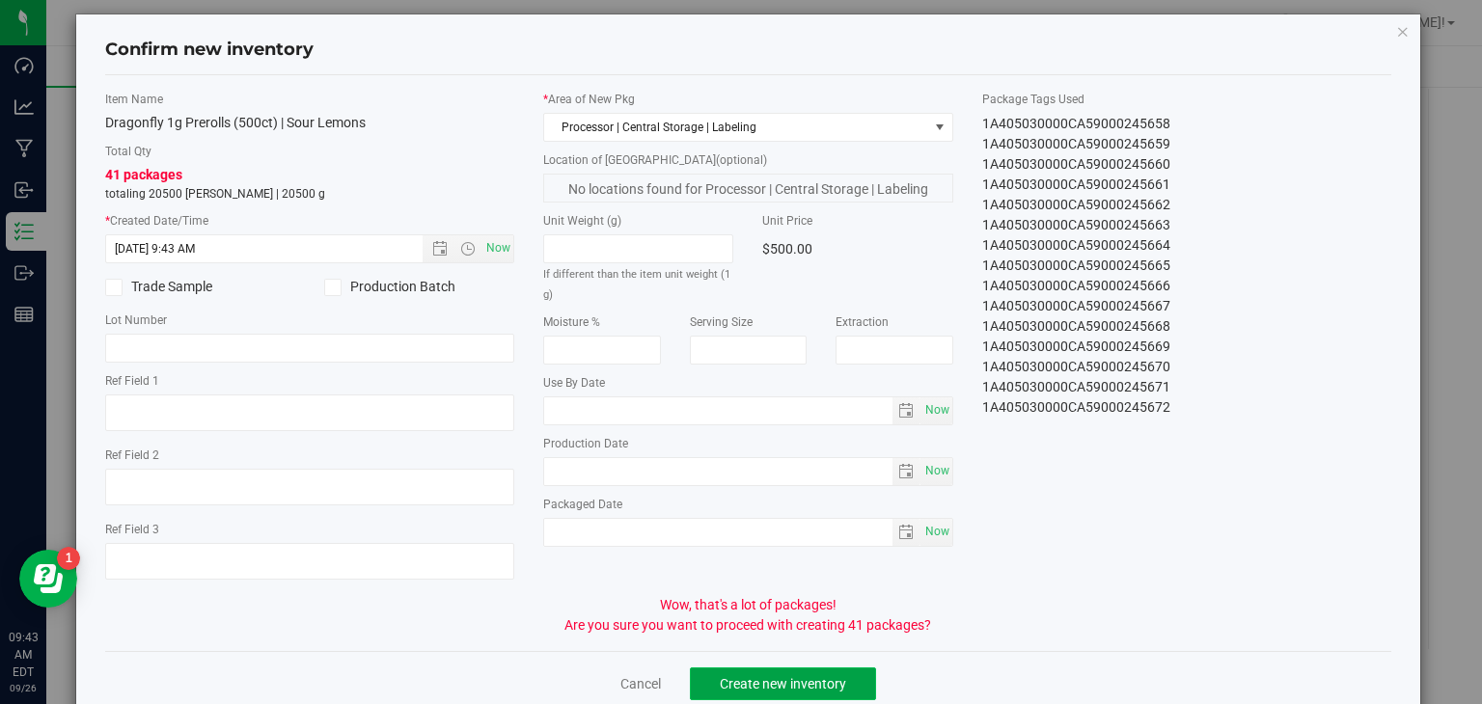
click at [780, 677] on span "Create new inventory" at bounding box center [783, 684] width 126 height 15
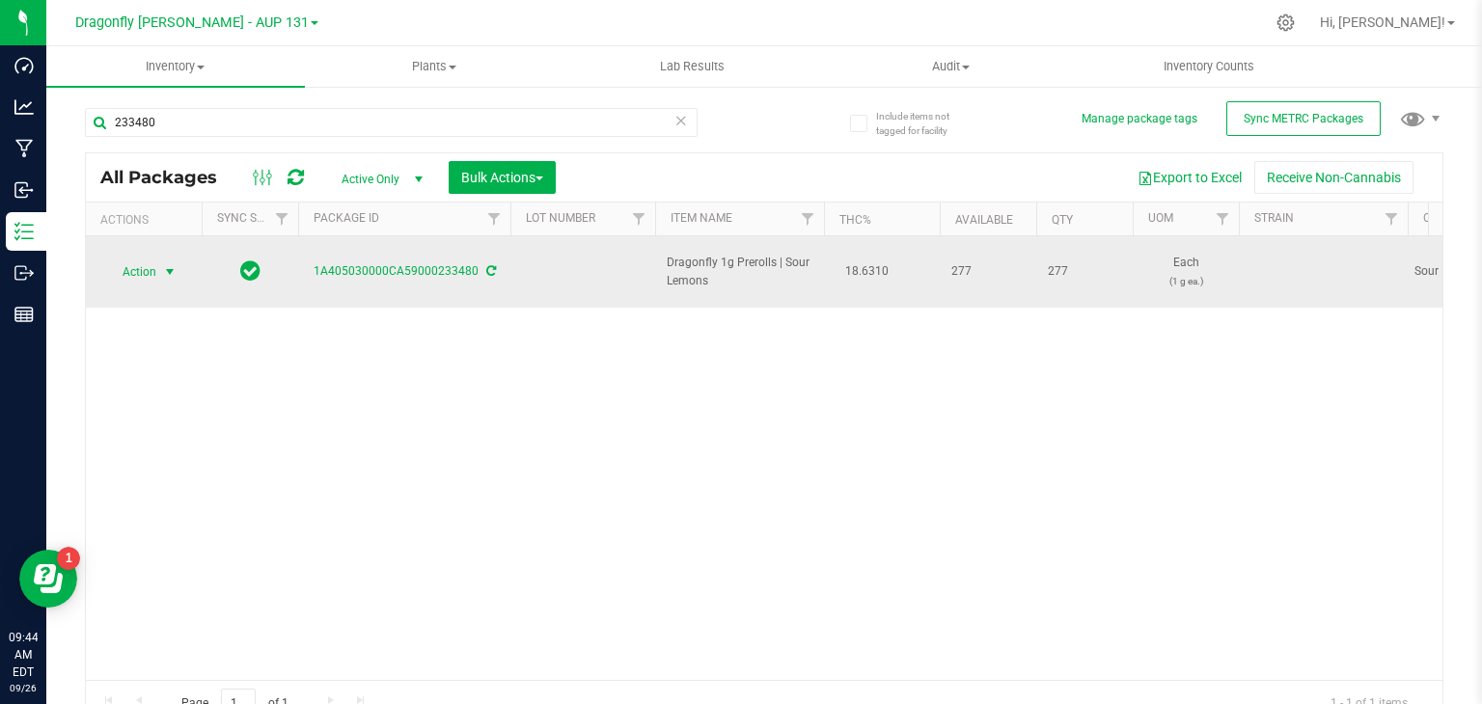
click at [170, 264] on span "select" at bounding box center [169, 271] width 15 height 15
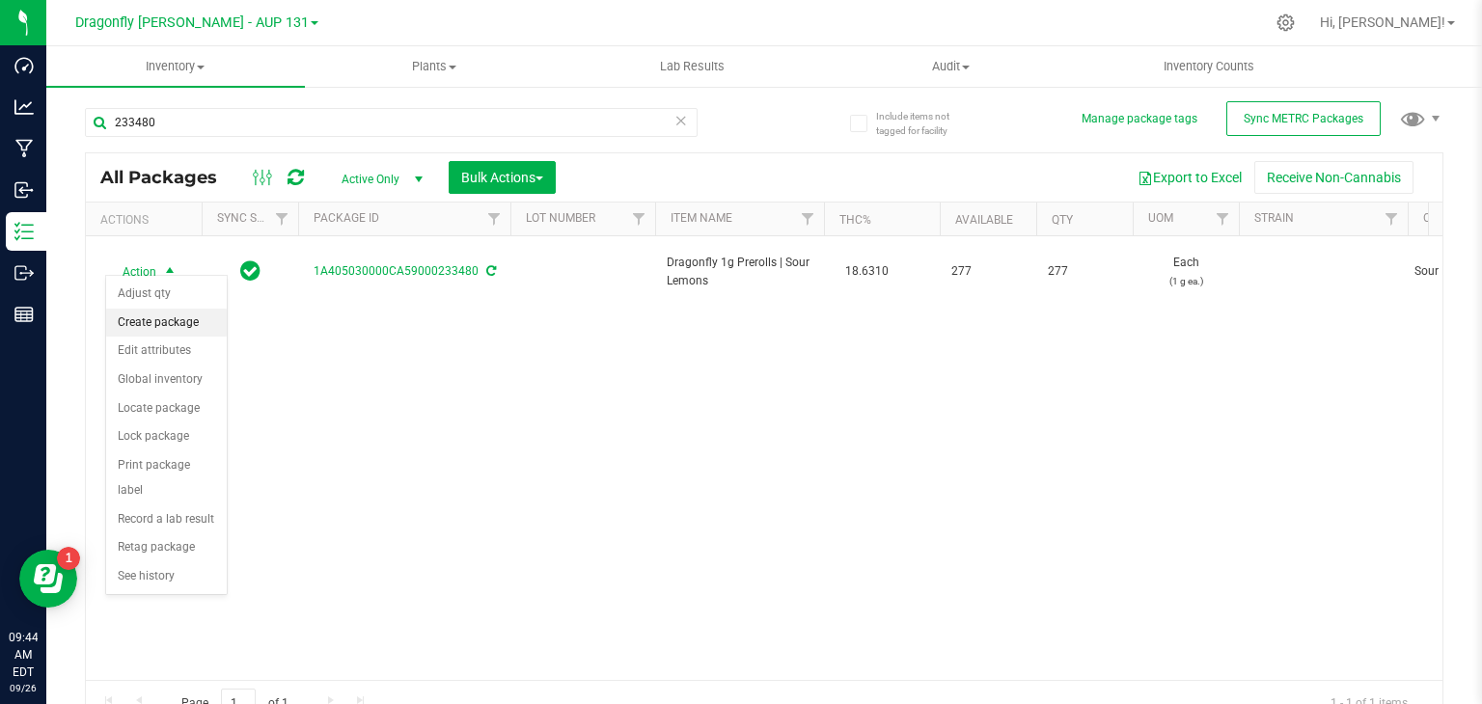
click at [194, 327] on li "Create package" at bounding box center [166, 323] width 121 height 29
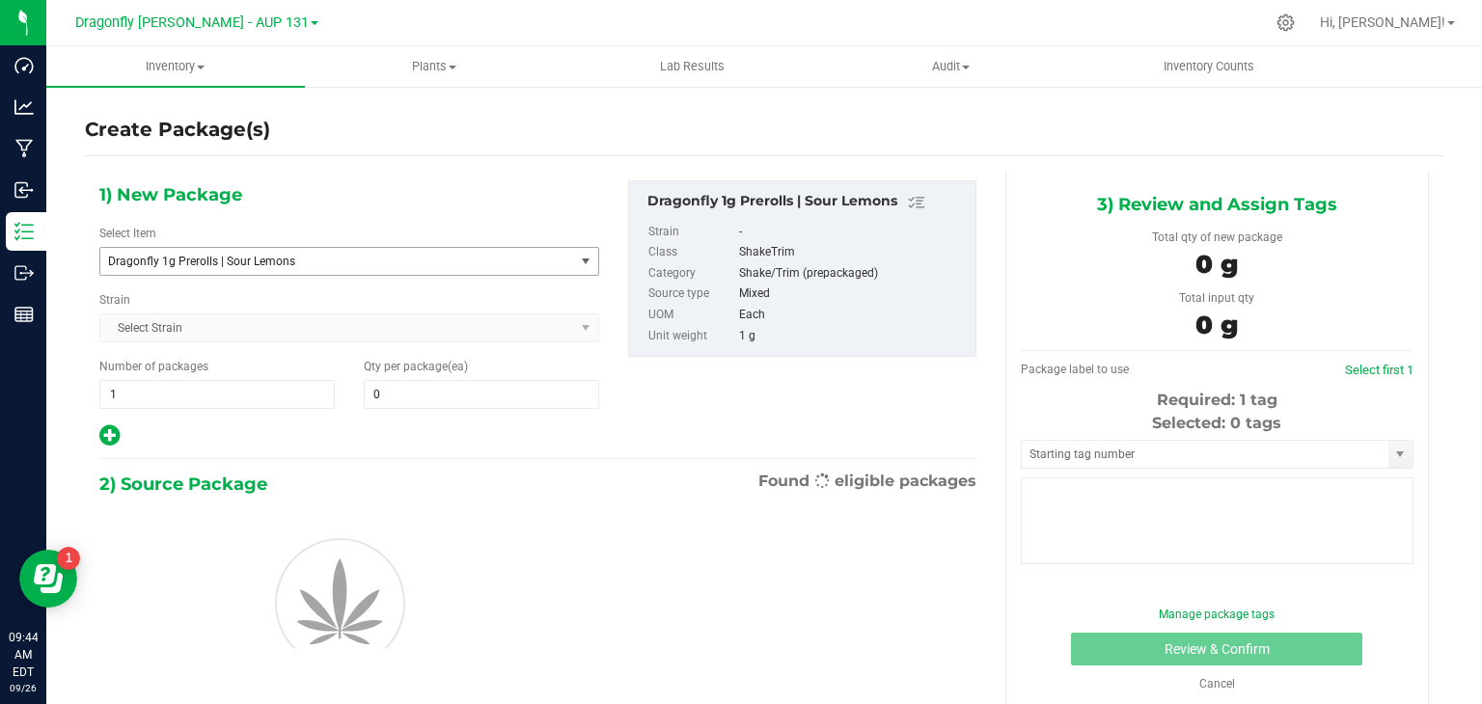
type input "0"
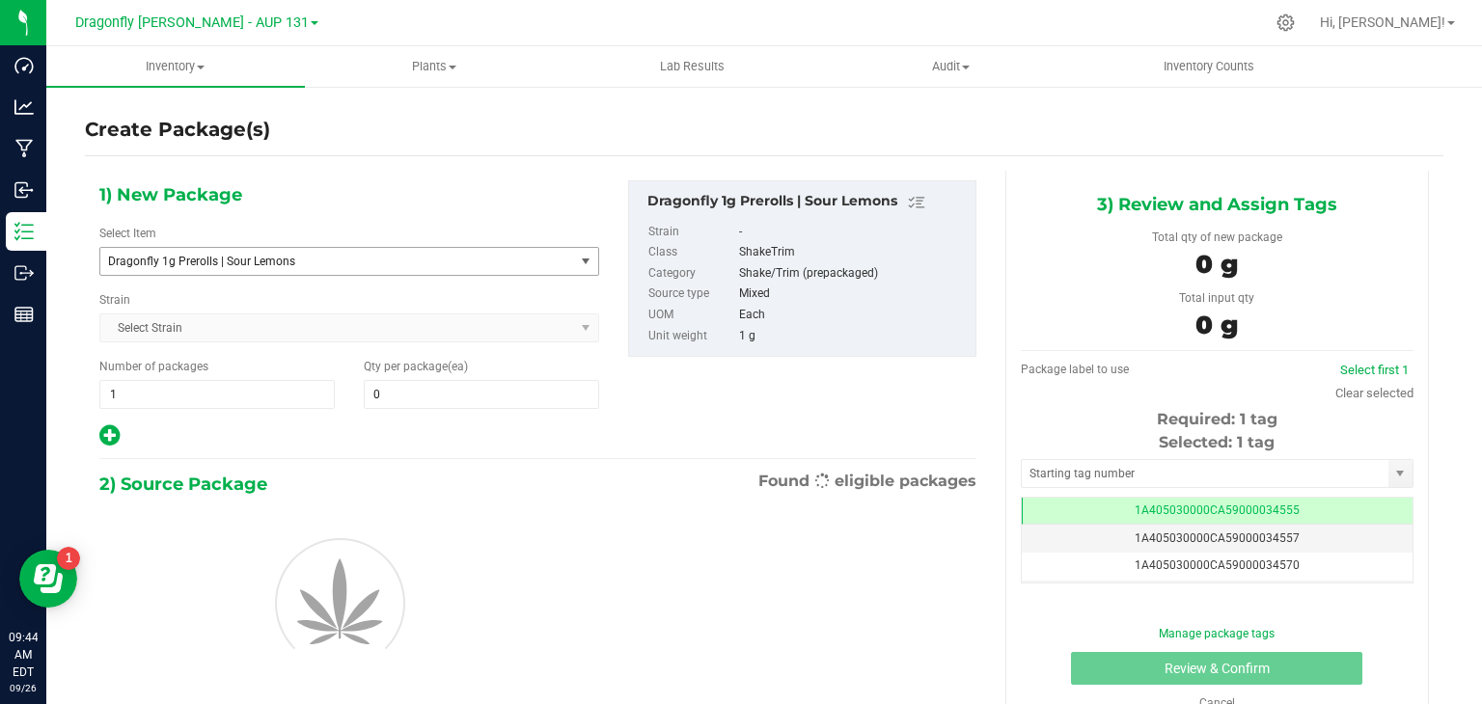
click at [297, 263] on span "Dragonfly 1g Prerolls | Sour Lemons" at bounding box center [328, 262] width 440 height 14
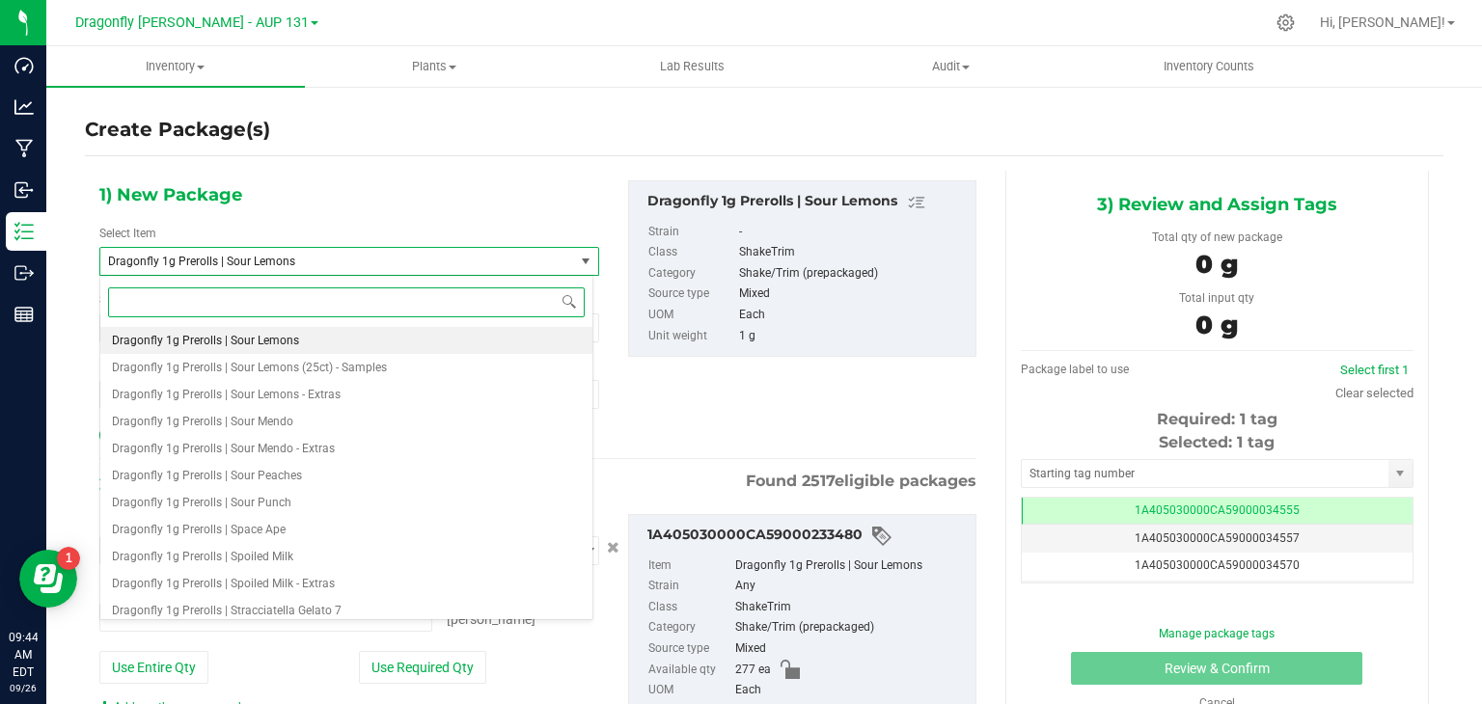
type input "0 ea"
click at [313, 303] on input at bounding box center [346, 303] width 477 height 30
type input "sour lem"
click at [293, 342] on span "Dragonfly 1g Prerolls (100ct) | Sour Lemons" at bounding box center [226, 341] width 228 height 14
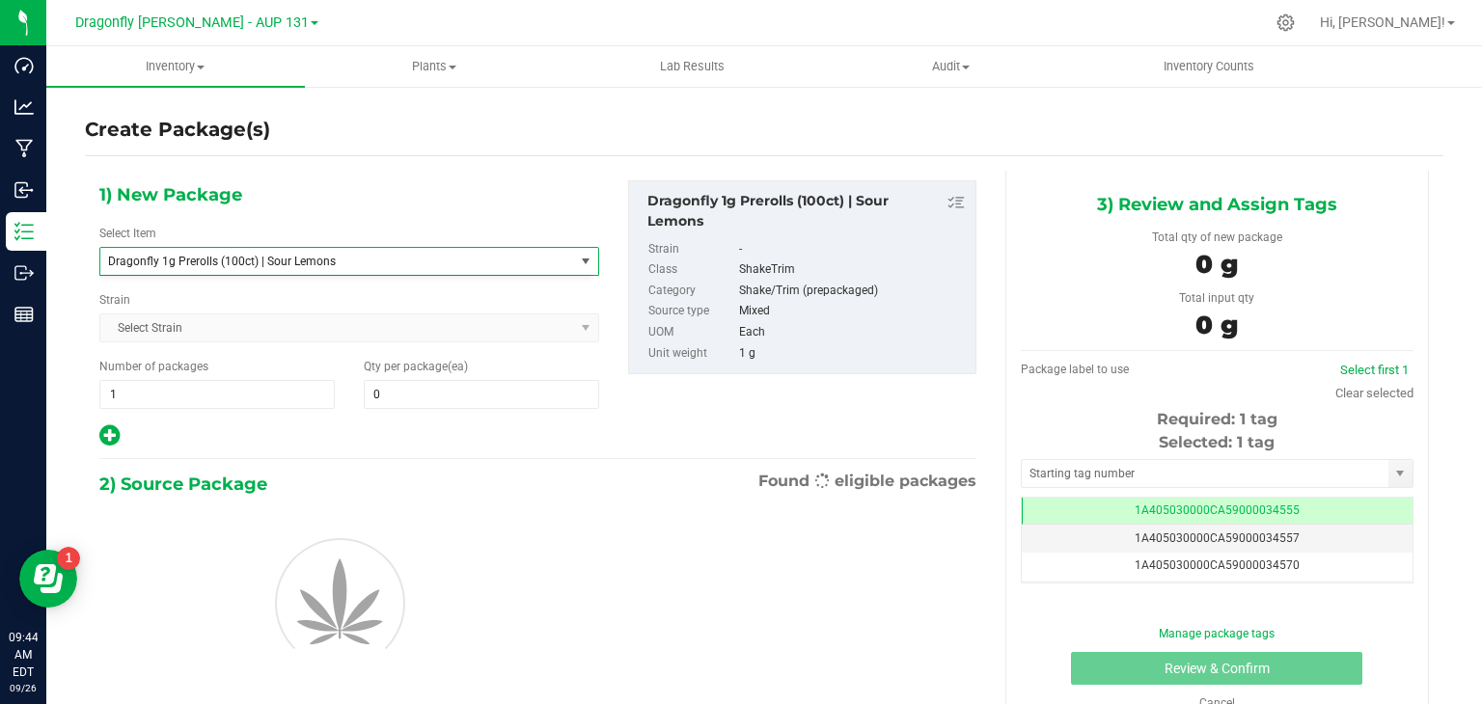
type input "0"
click at [187, 399] on span "1 1" at bounding box center [216, 394] width 235 height 29
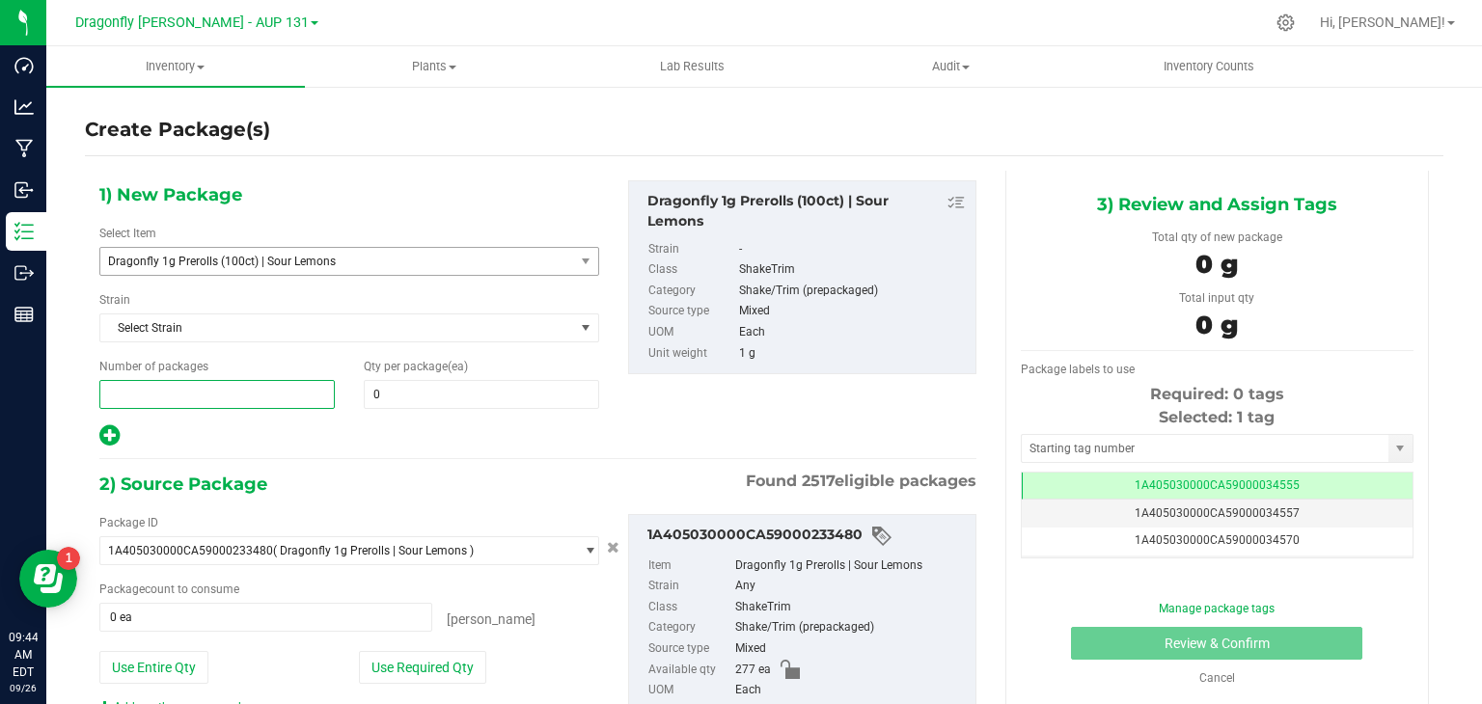
type input "2"
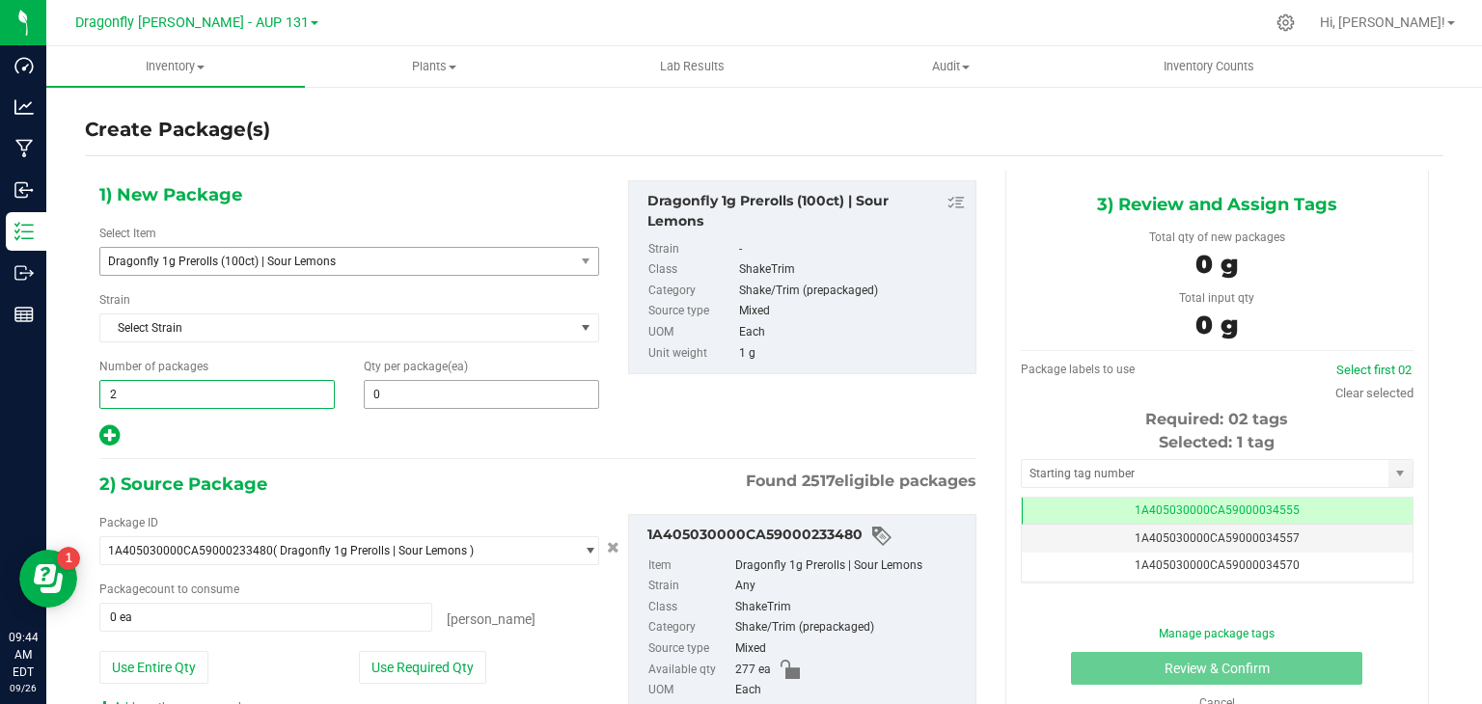
type input "2"
click at [457, 401] on span at bounding box center [481, 394] width 235 height 29
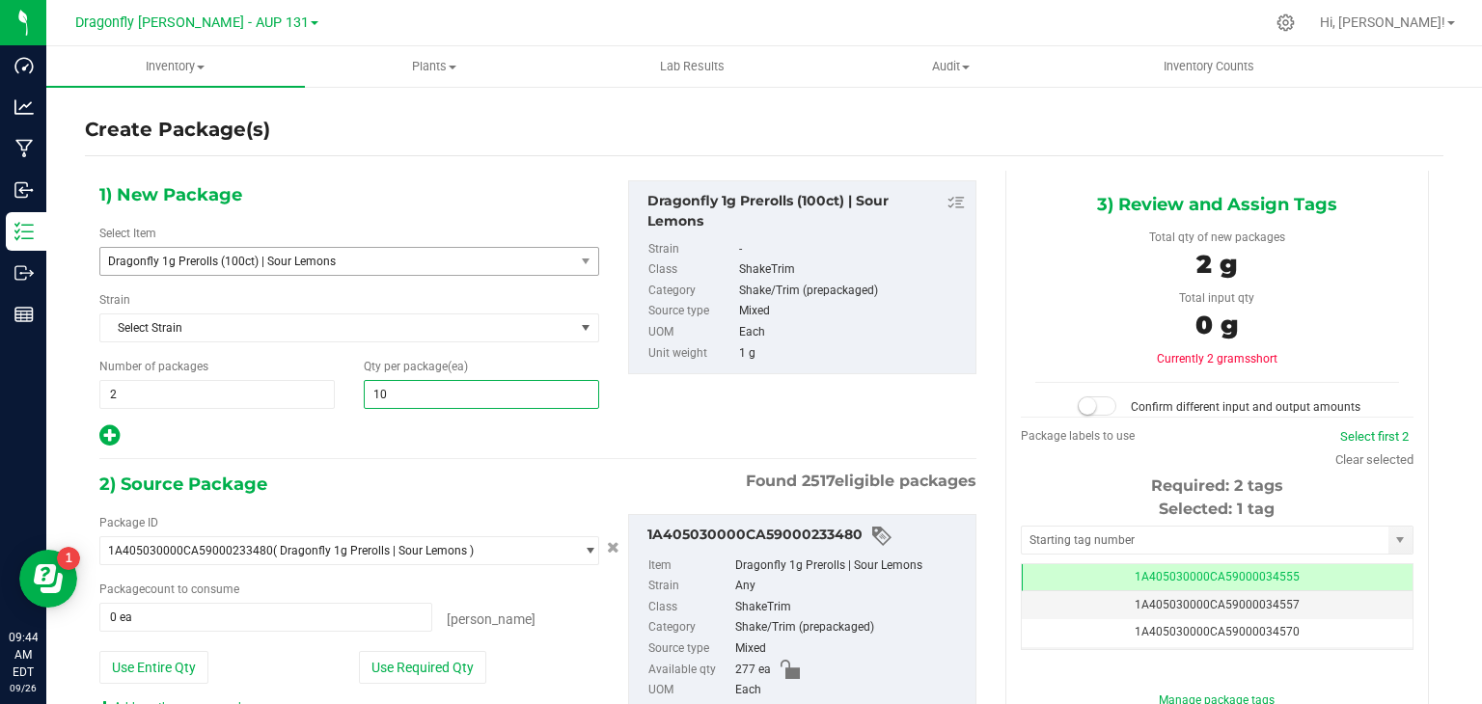
type input "100"
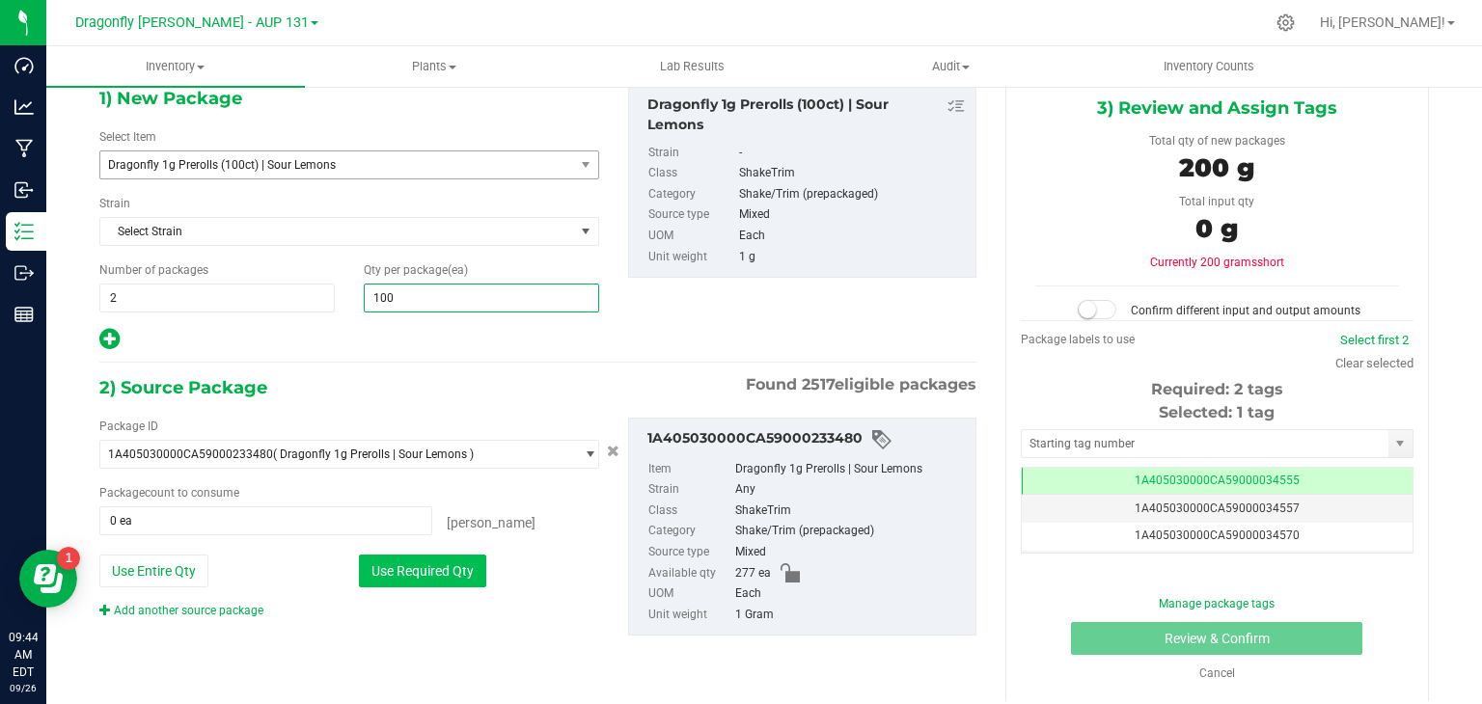
type input "100"
click at [436, 576] on button "Use Required Qty" at bounding box center [422, 571] width 127 height 33
type input "200 ea"
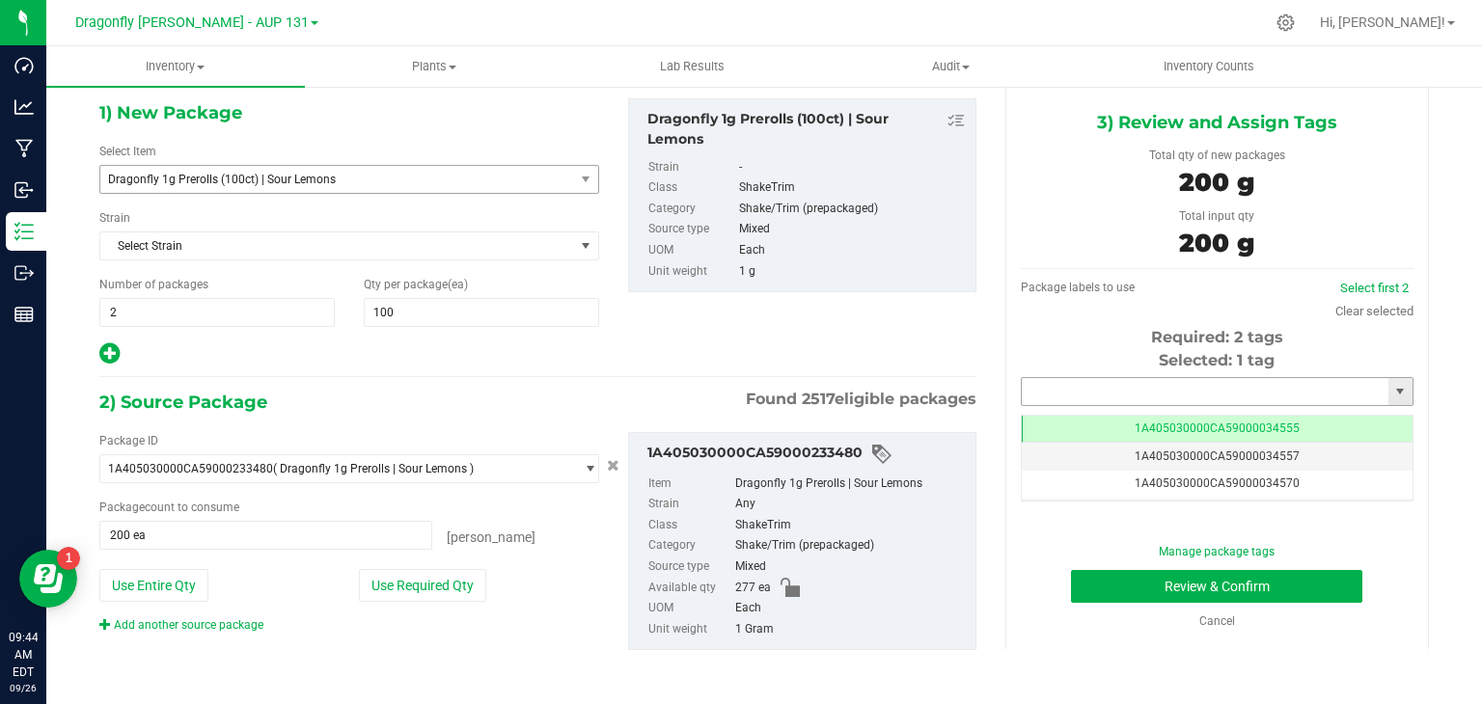
click at [1094, 400] on input "text" at bounding box center [1205, 391] width 367 height 27
click at [1171, 388] on input "text" at bounding box center [1205, 391] width 367 height 27
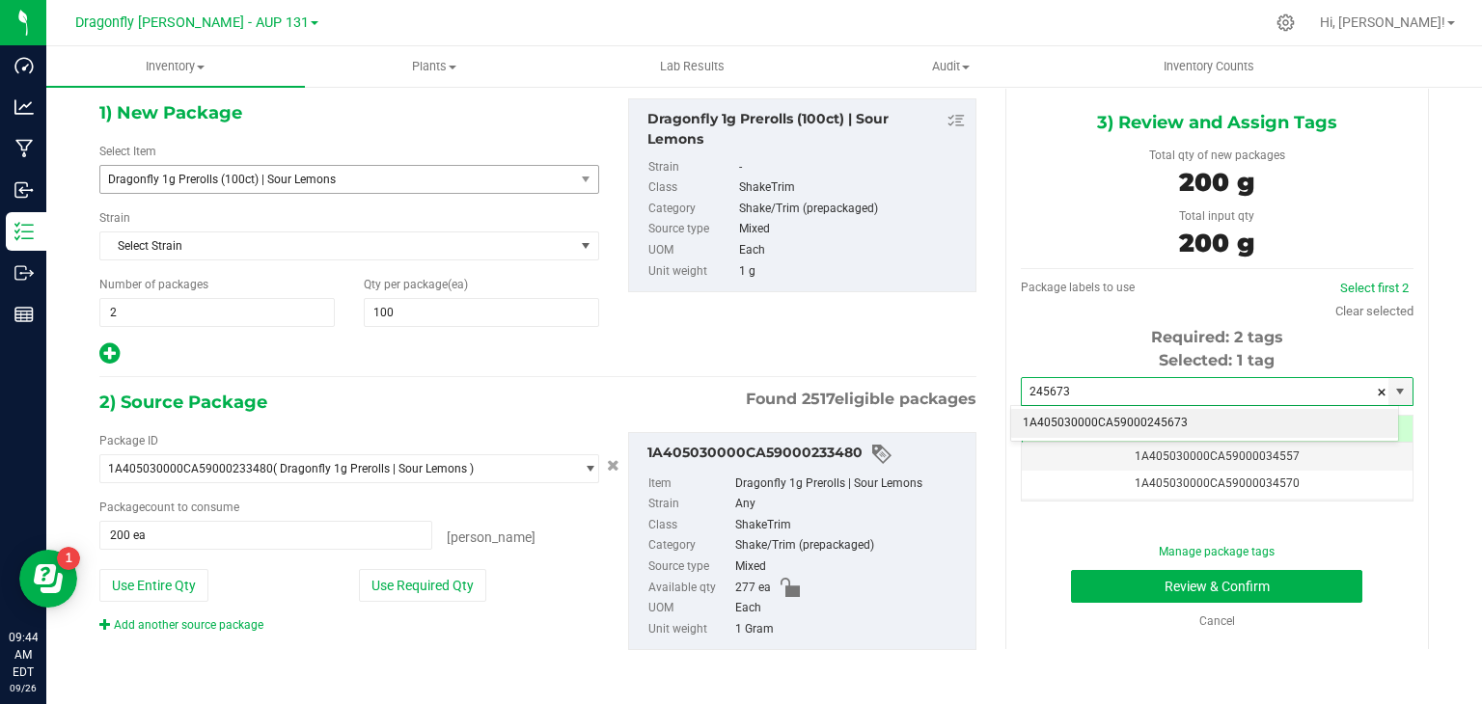
click at [1185, 416] on li "1A405030000CA59000245673" at bounding box center [1204, 423] width 387 height 29
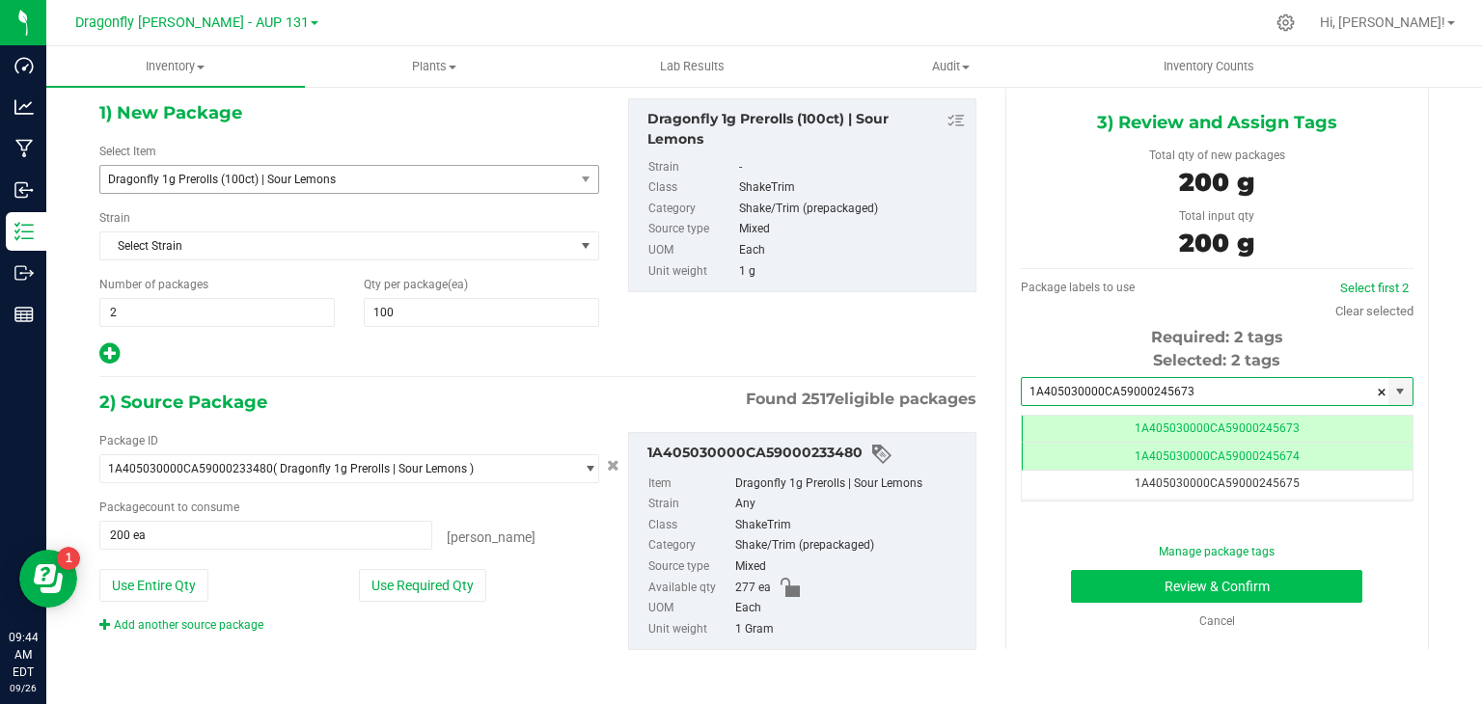
type input "1A405030000CA59000245673"
click at [1185, 584] on button "Review & Confirm" at bounding box center [1216, 586] width 291 height 33
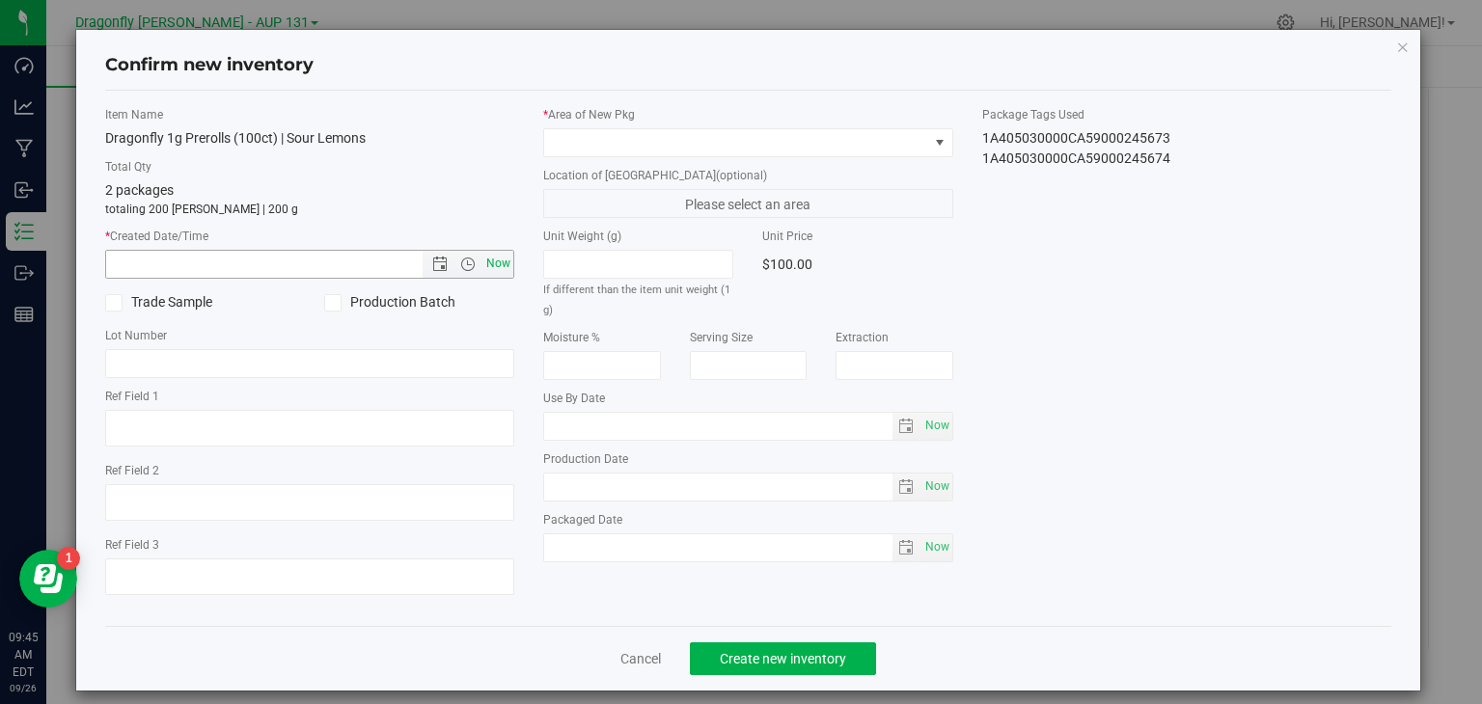
click at [502, 258] on span "Now" at bounding box center [499, 264] width 33 height 28
type input "[DATE] 9:45 AM"
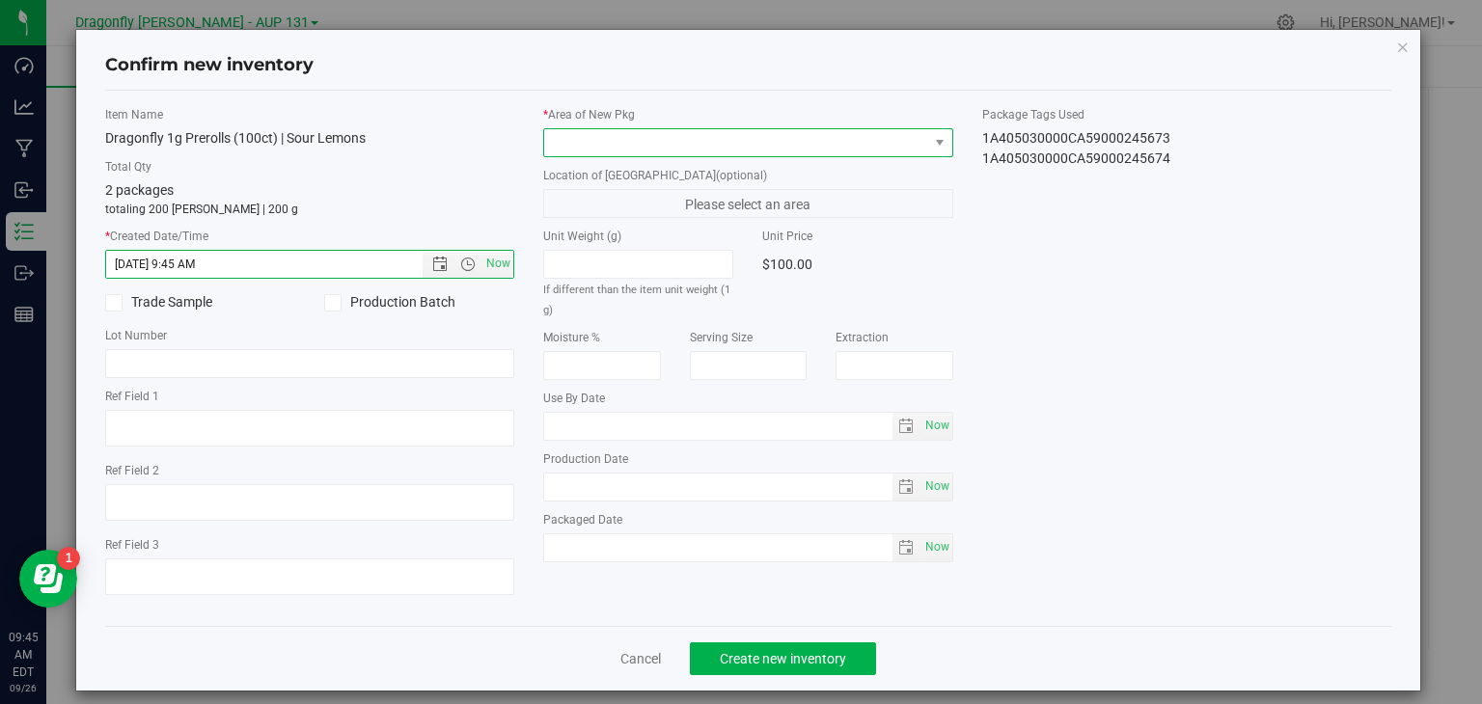
click at [729, 137] on span at bounding box center [736, 142] width 384 height 27
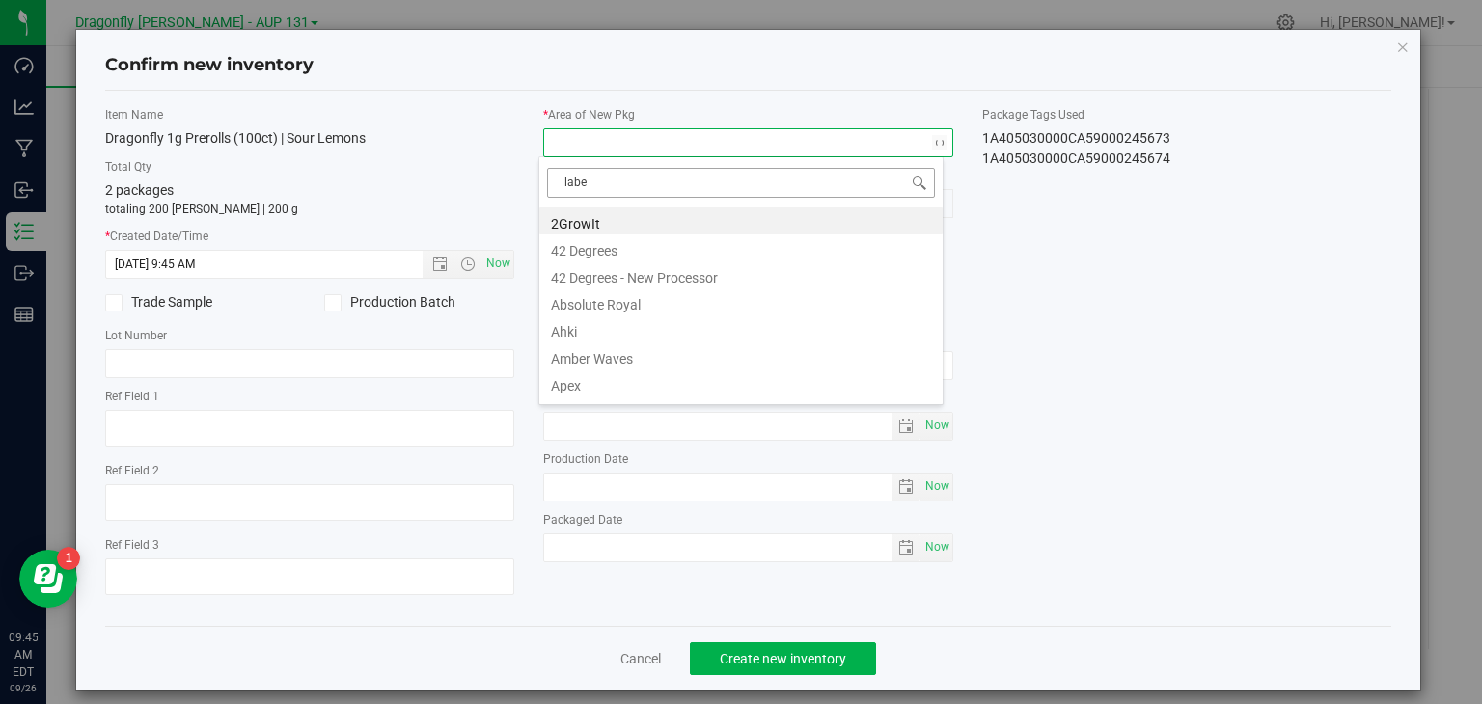
type input "label"
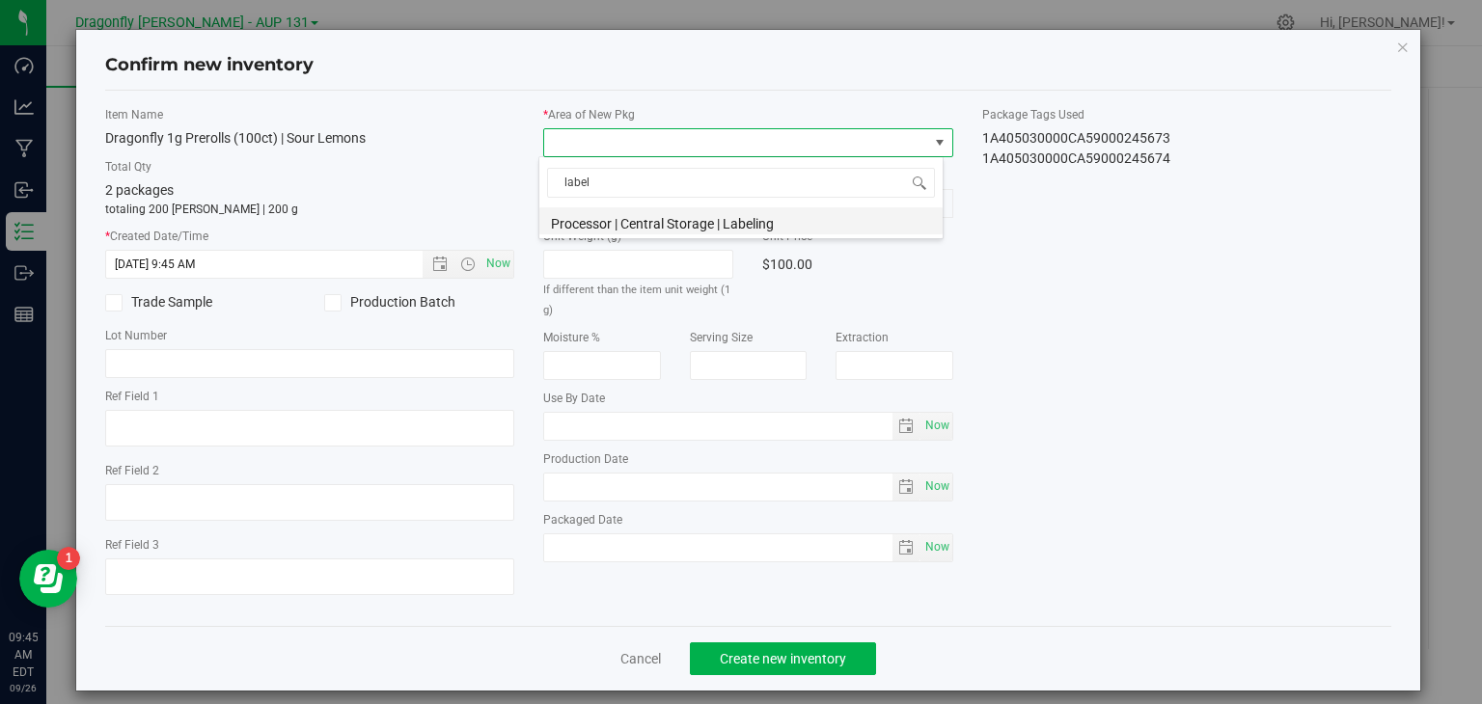
click at [712, 220] on li "Processor | Central Storage | Labeling" at bounding box center [740, 220] width 403 height 27
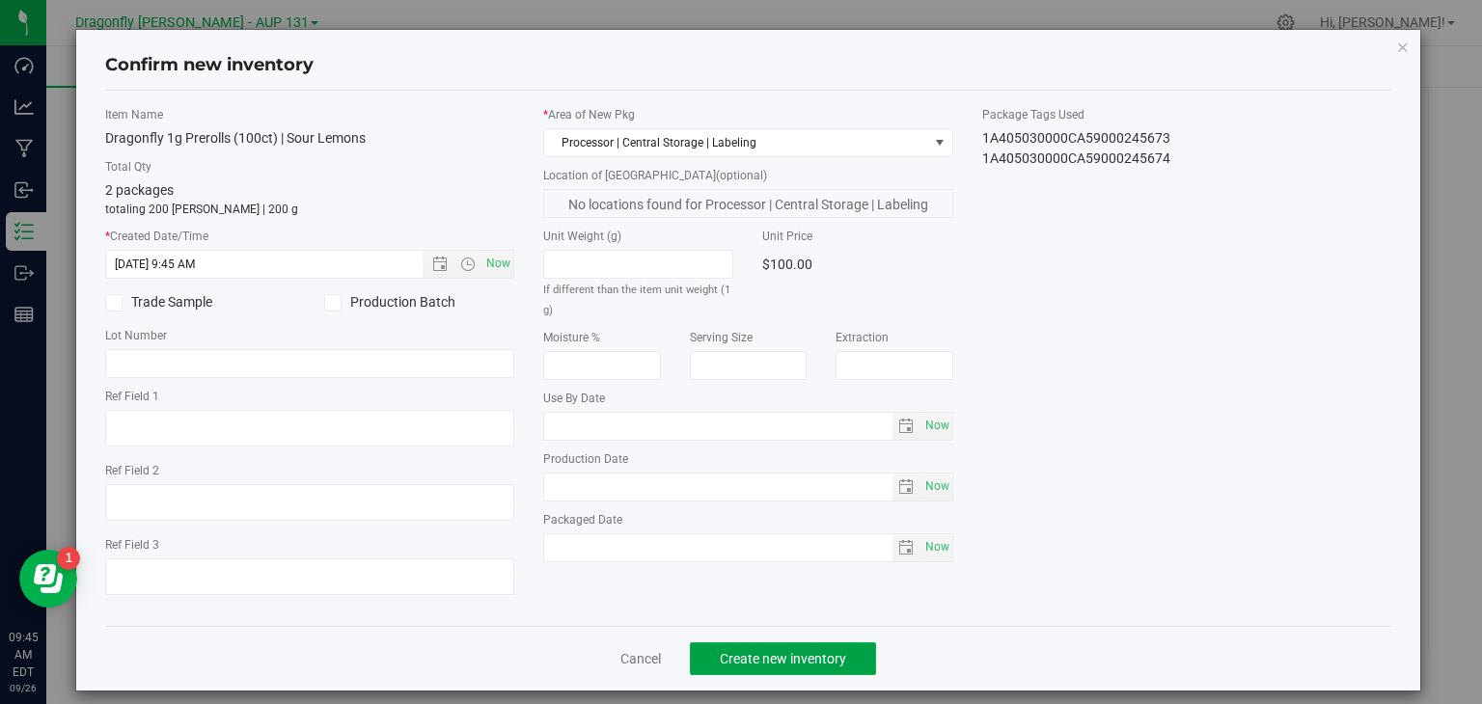
click at [787, 659] on span "Create new inventory" at bounding box center [783, 658] width 126 height 15
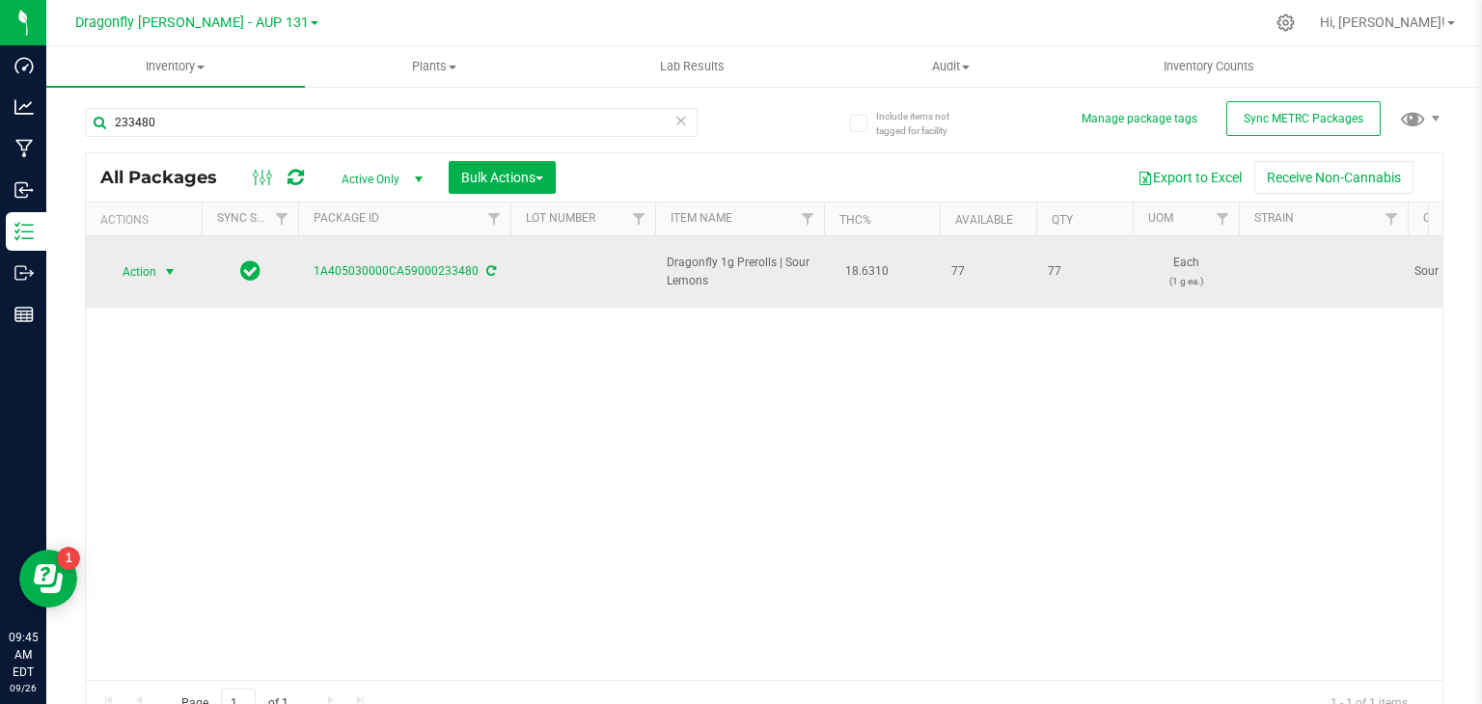
click at [170, 264] on span "select" at bounding box center [169, 271] width 15 height 15
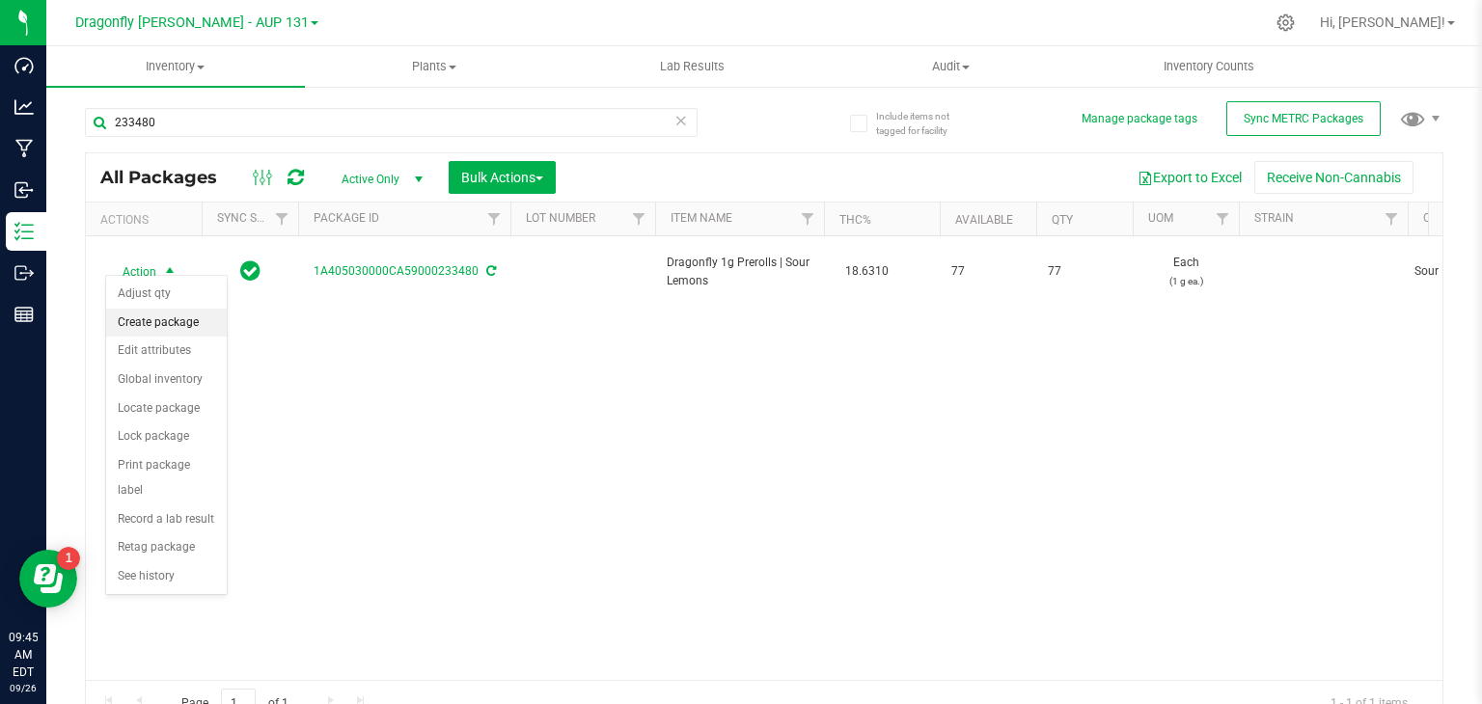
click at [163, 326] on li "Create package" at bounding box center [166, 323] width 121 height 29
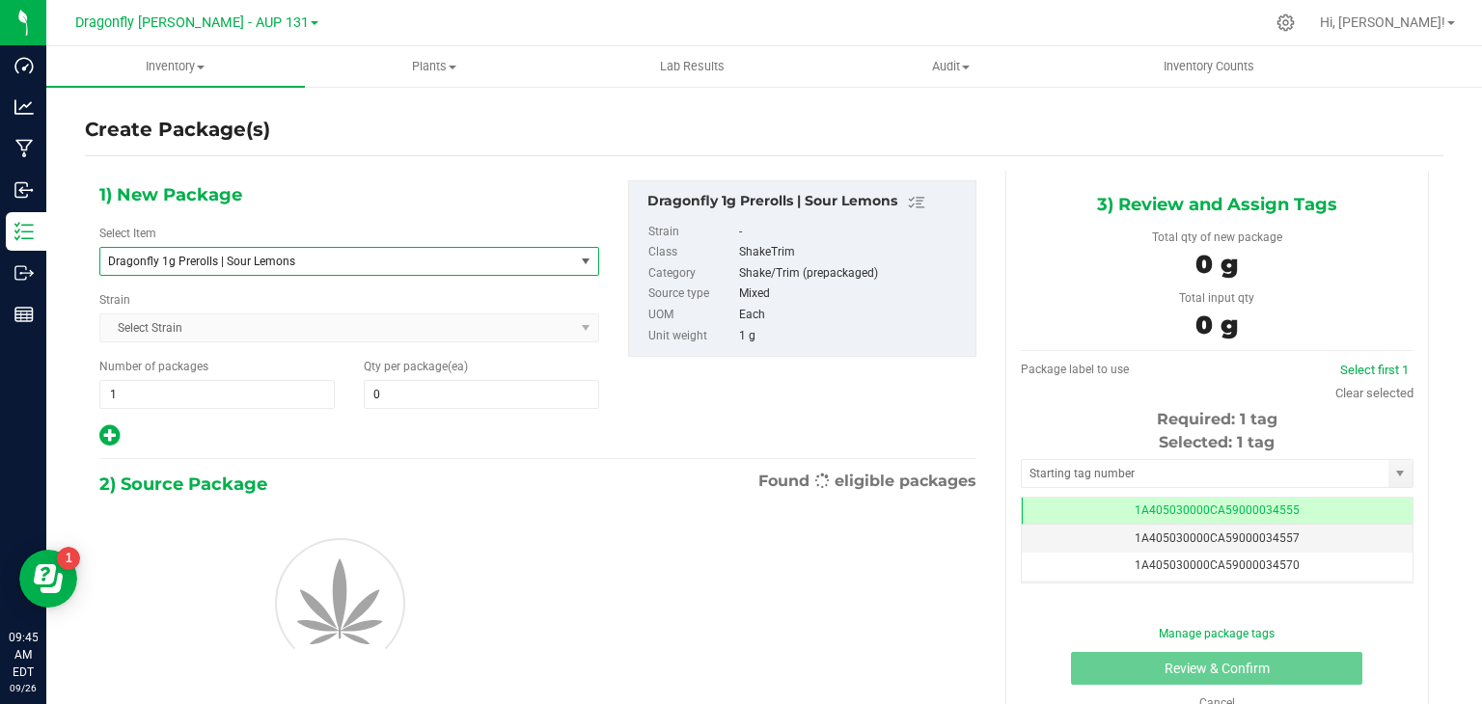
click at [332, 265] on span "Dragonfly 1g Prerolls | Sour Lemons" at bounding box center [328, 262] width 440 height 14
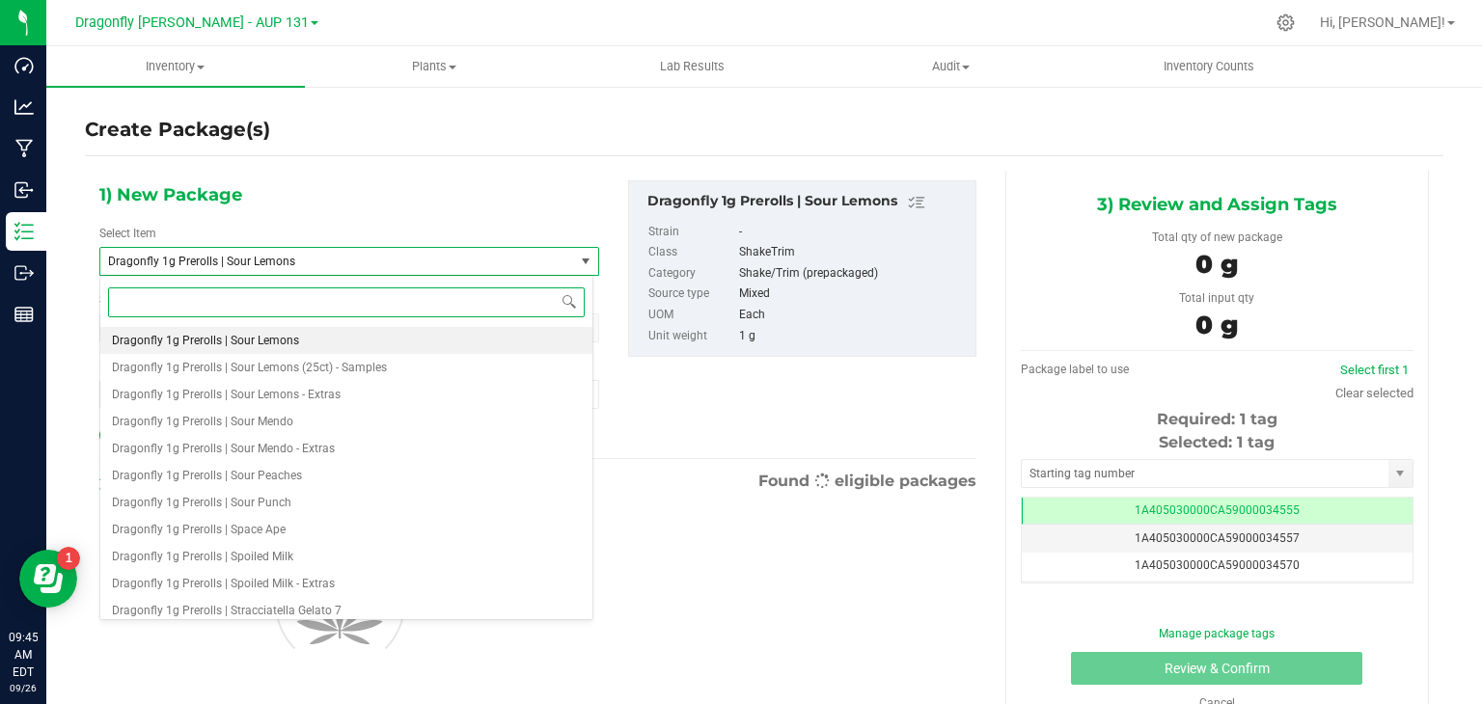
click at [296, 306] on input at bounding box center [346, 303] width 477 height 30
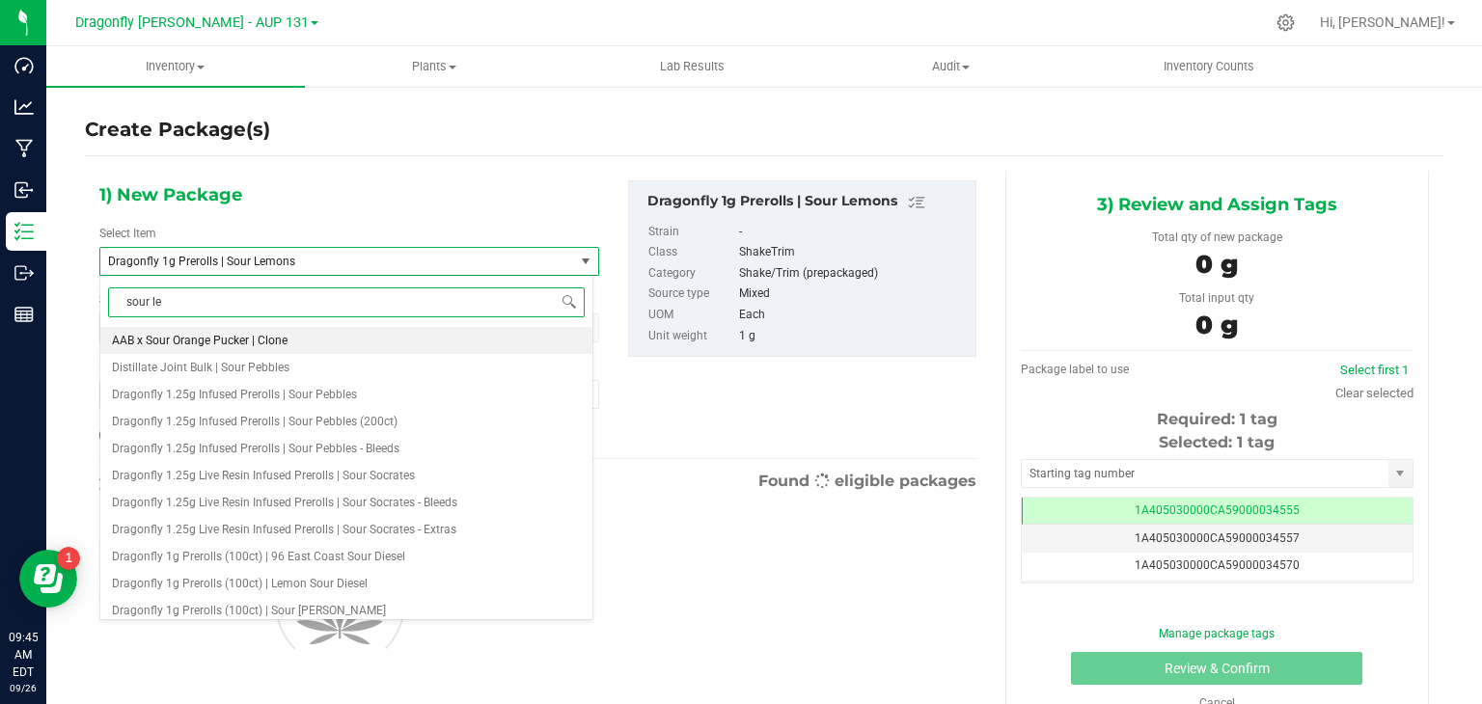
type input "sour lem"
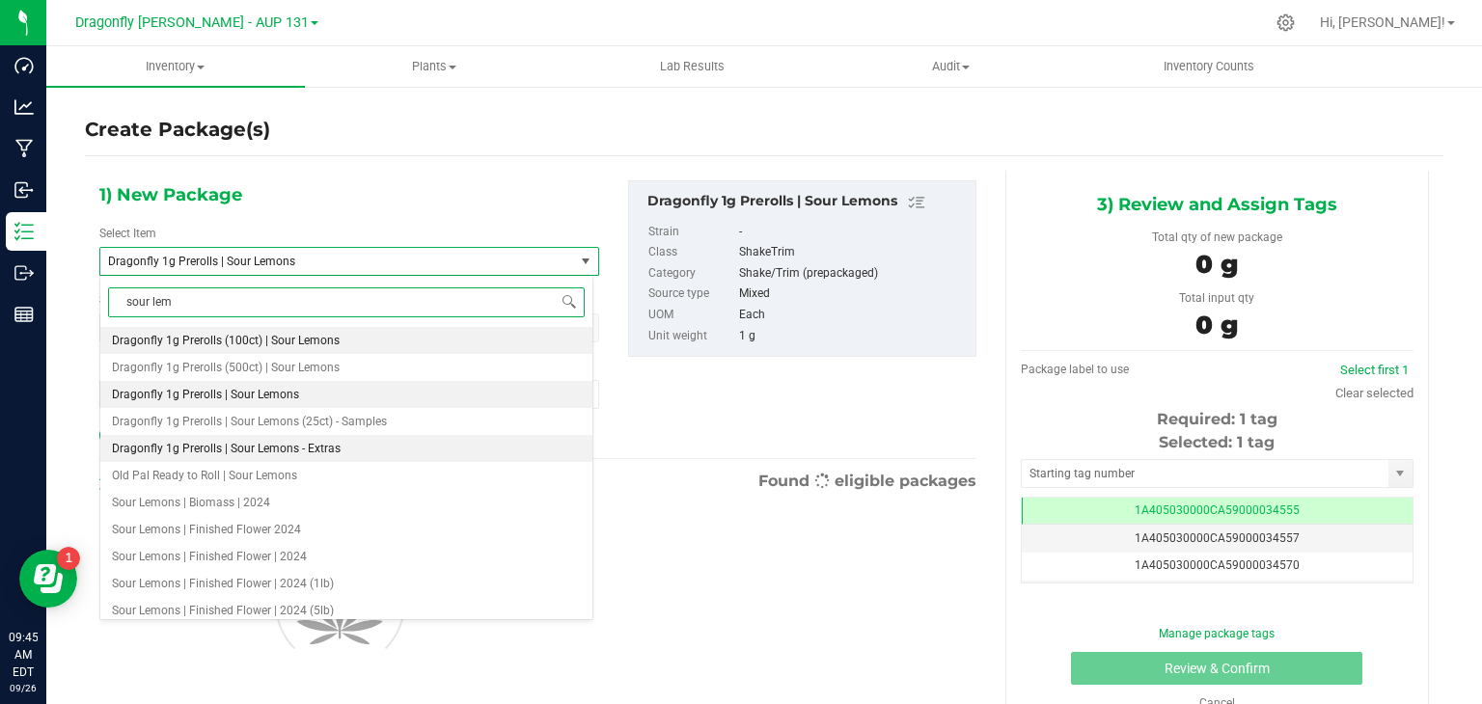
click at [313, 445] on span "Dragonfly 1g Prerolls | Sour Lemons - Extras" at bounding box center [226, 449] width 229 height 14
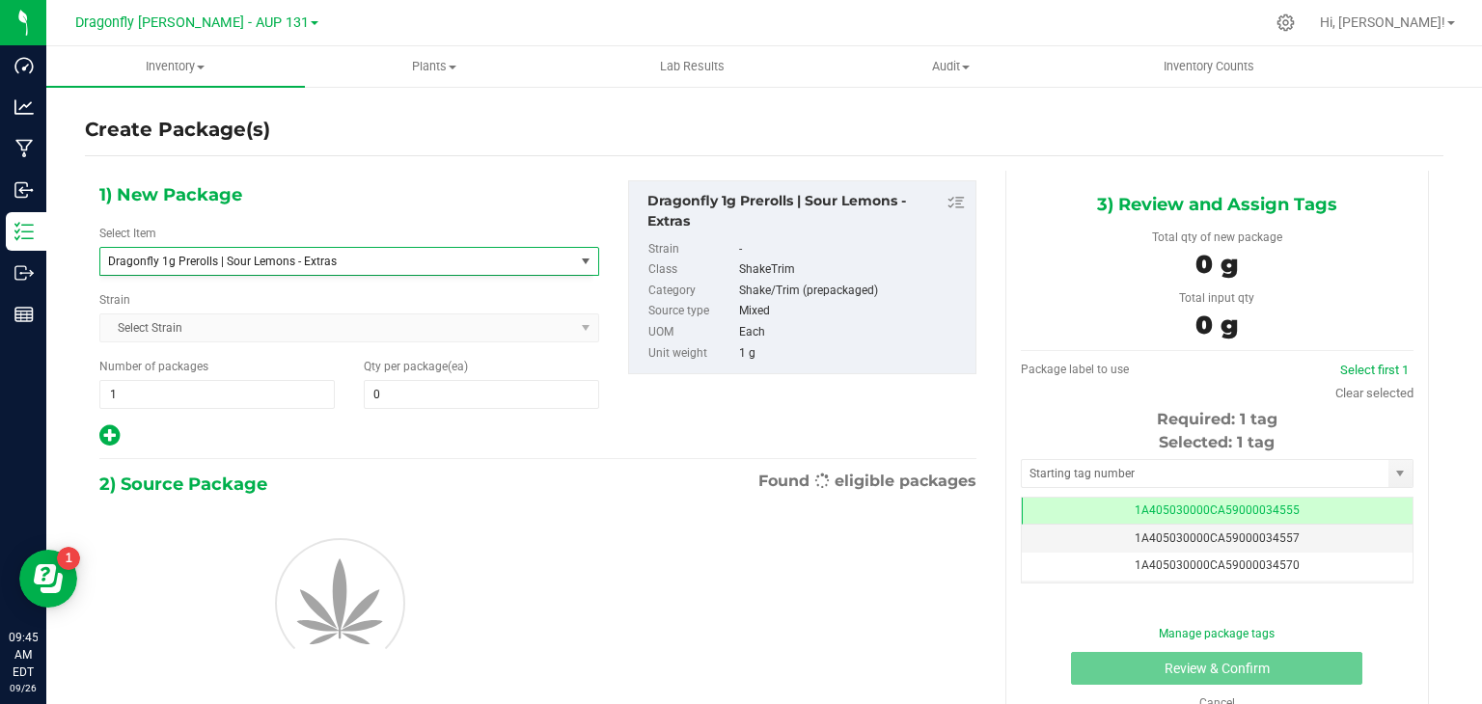
type input "0"
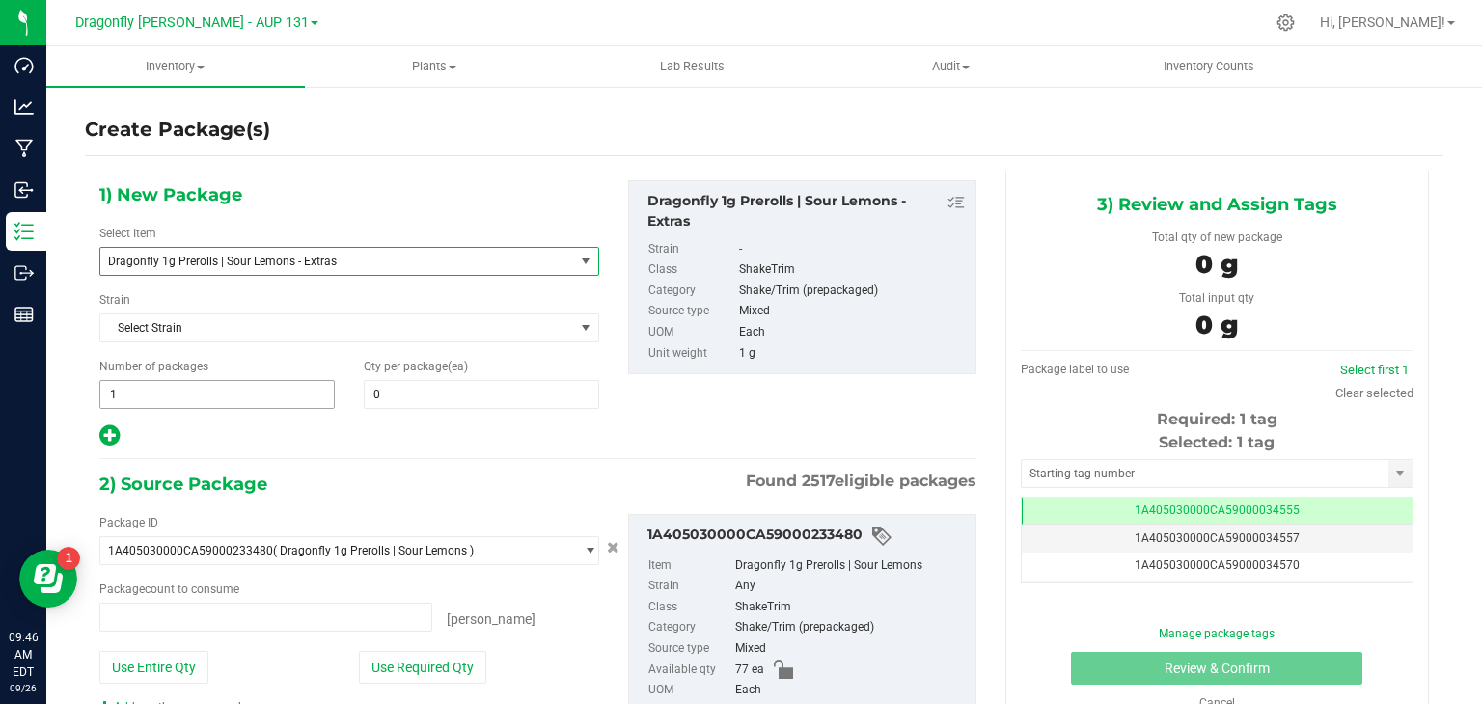
type input "0 ea"
click at [409, 395] on span at bounding box center [481, 394] width 235 height 29
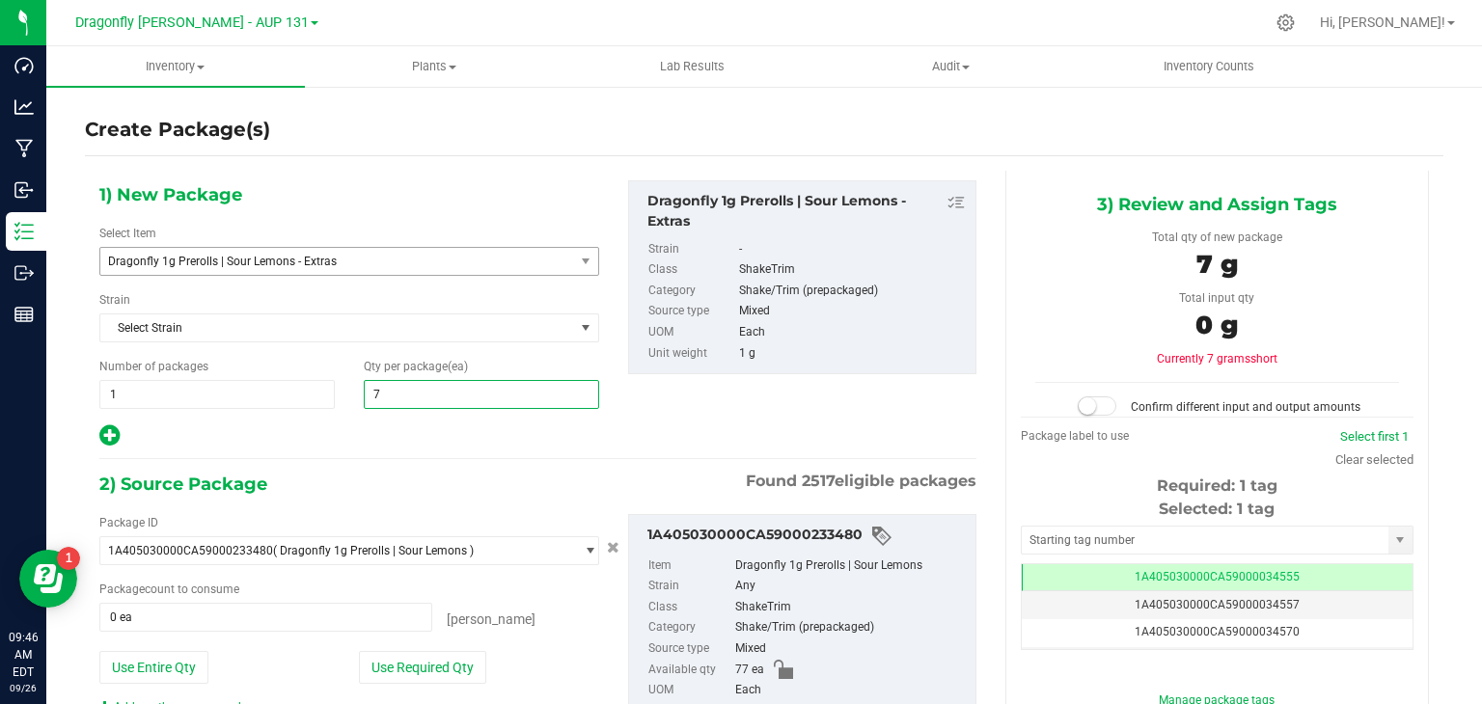
type input "77"
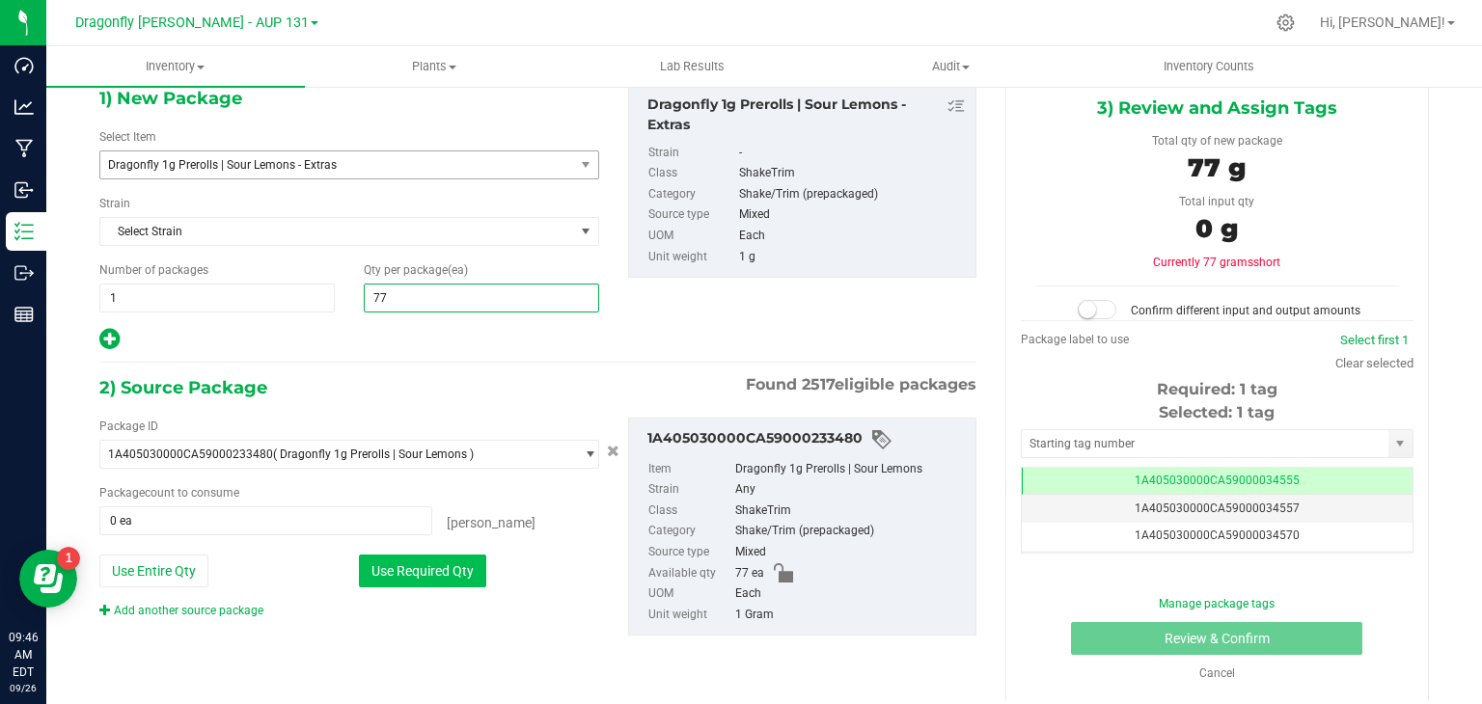
type input "77"
click at [440, 578] on button "Use Required Qty" at bounding box center [422, 571] width 127 height 33
type input "77 ea"
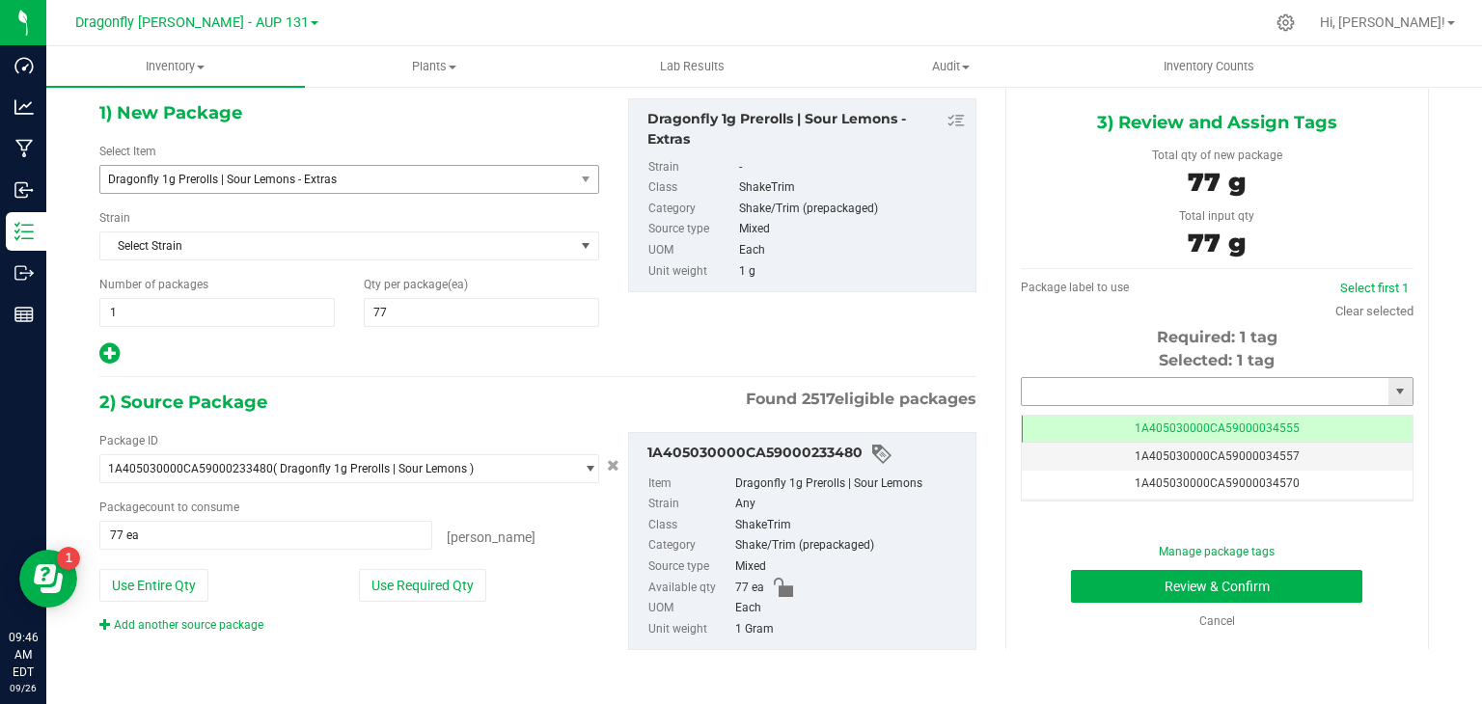
click at [1164, 384] on input "text" at bounding box center [1205, 391] width 367 height 27
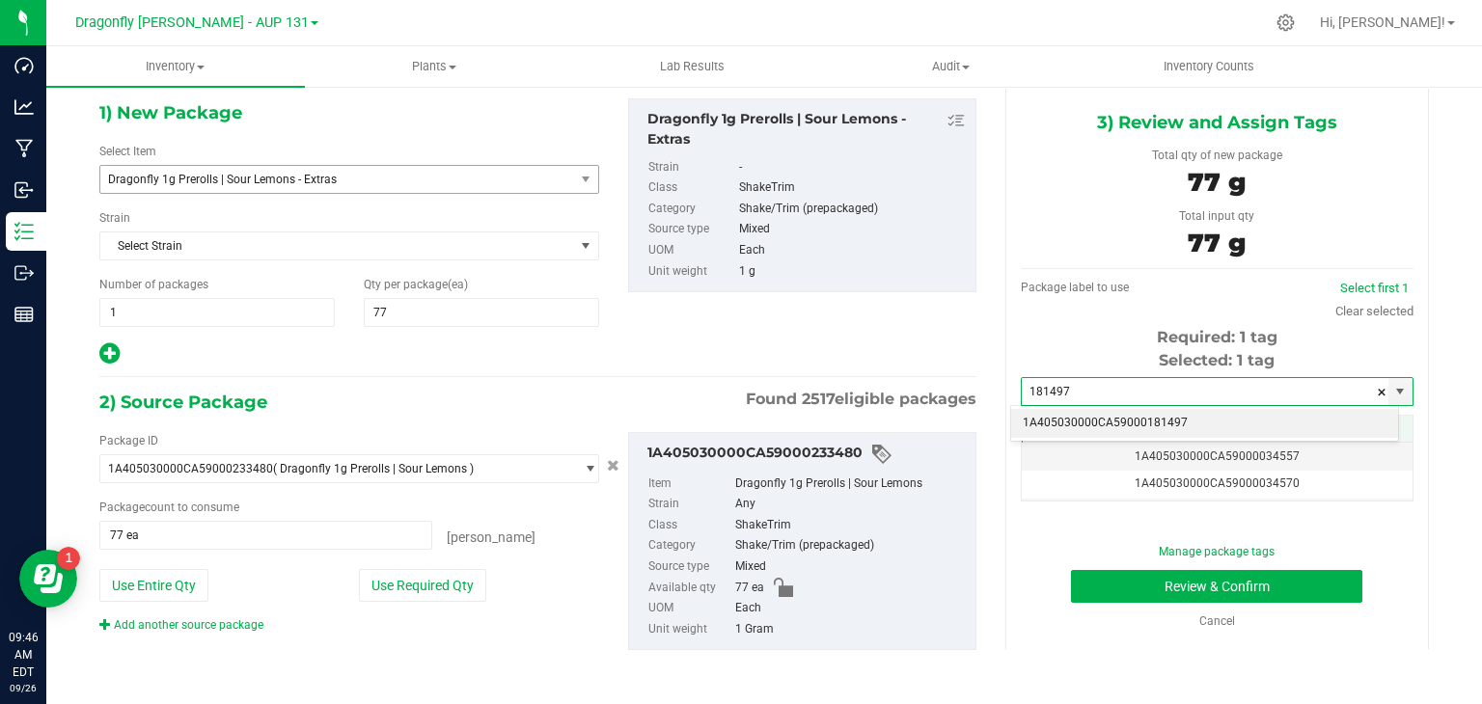
click at [1111, 422] on li "1A405030000CA59000181497" at bounding box center [1204, 423] width 387 height 29
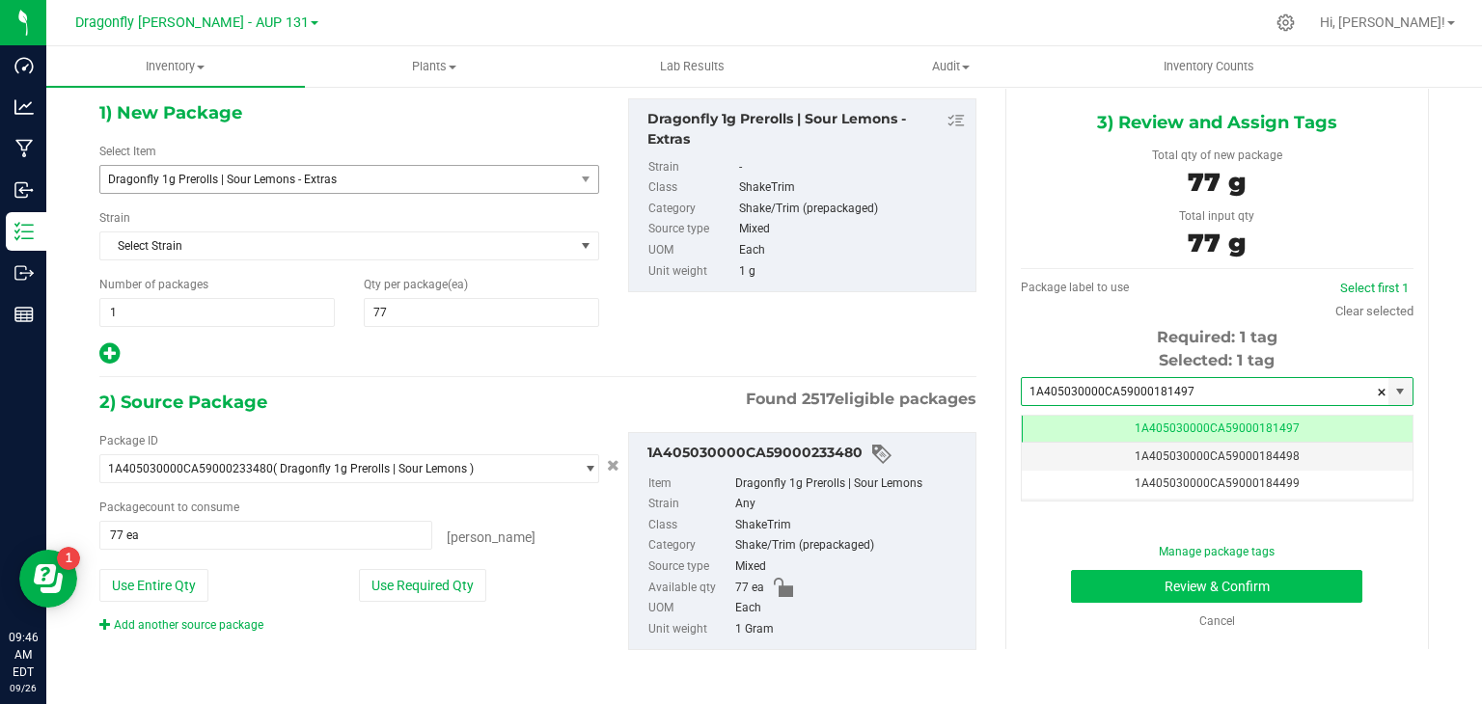
type input "1A405030000CA59000181497"
click at [1241, 573] on button "Review & Confirm" at bounding box center [1216, 586] width 291 height 33
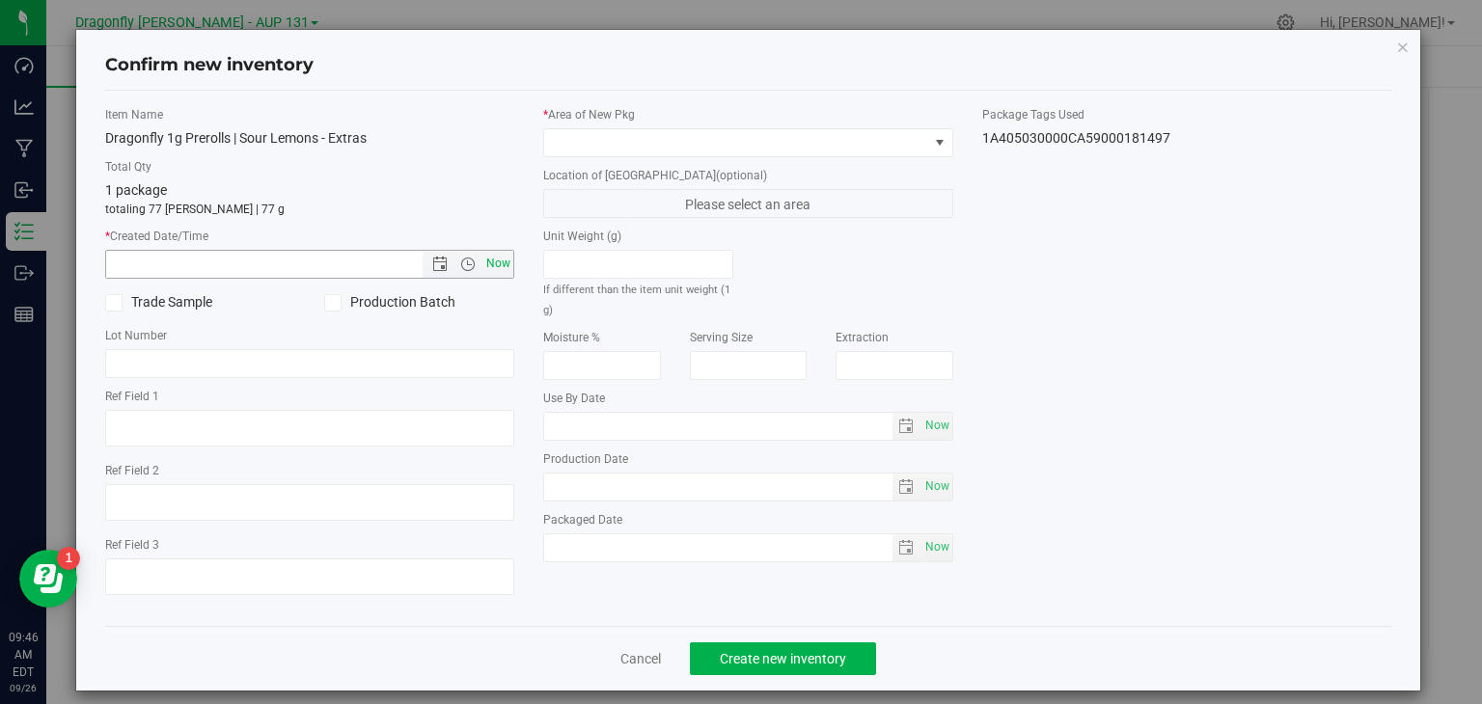
click at [494, 261] on span "Now" at bounding box center [499, 264] width 33 height 28
type input "[DATE] 9:46 AM"
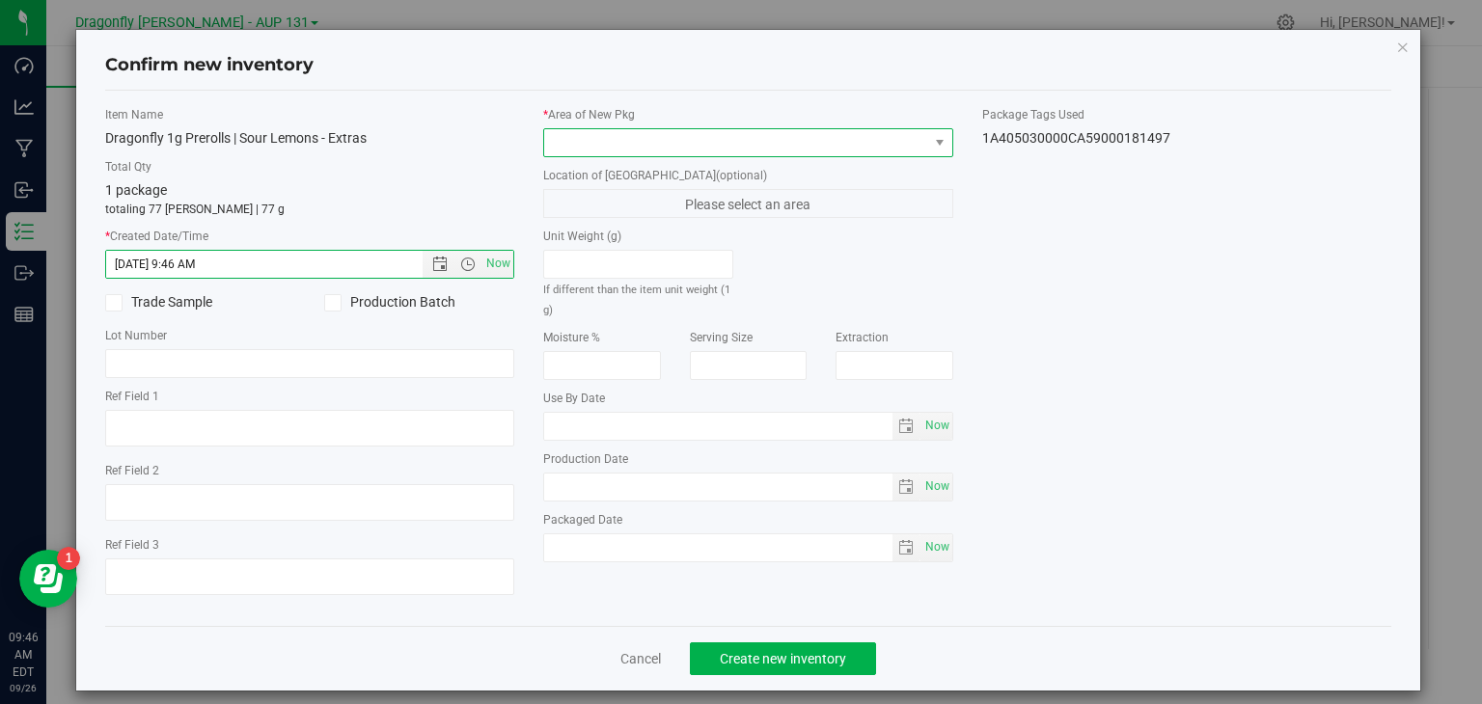
click at [865, 134] on span at bounding box center [736, 142] width 384 height 27
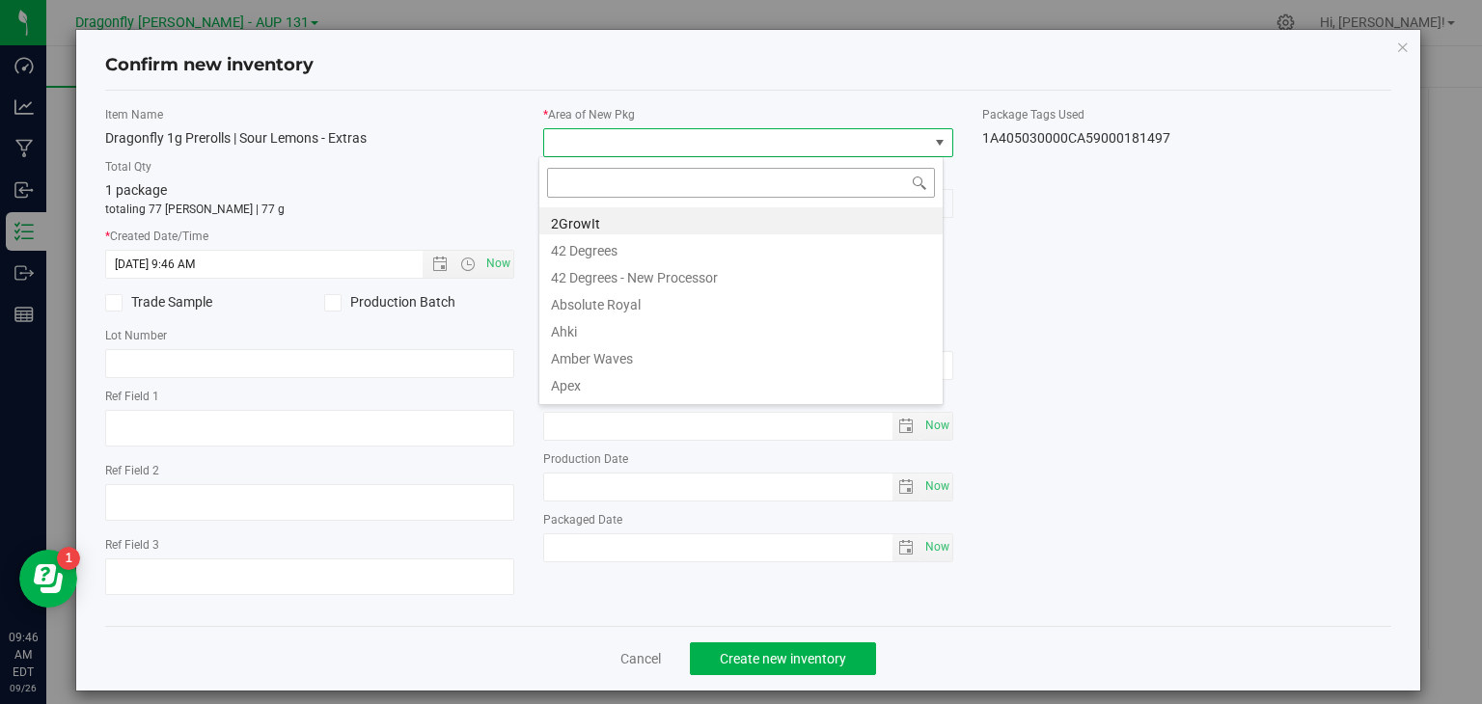
click at [722, 188] on input at bounding box center [741, 183] width 388 height 30
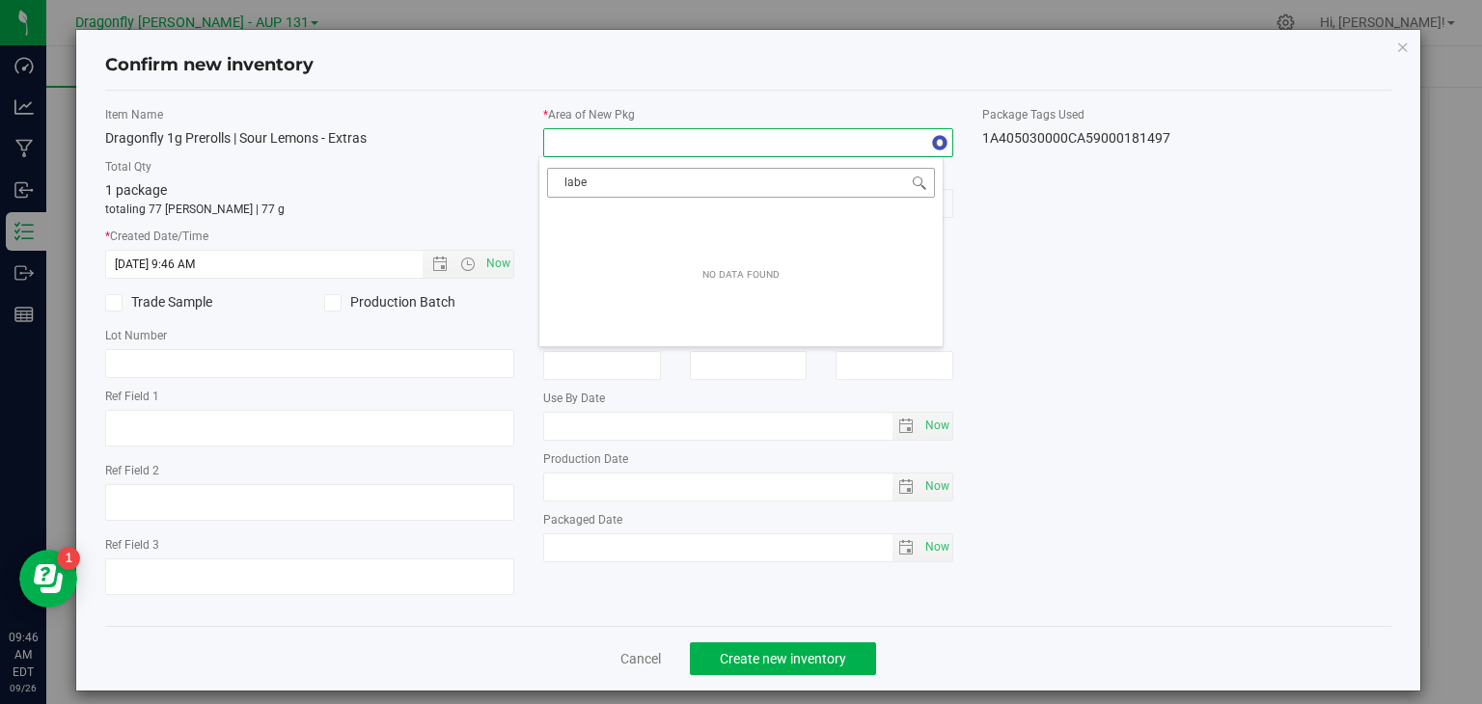
type input "label"
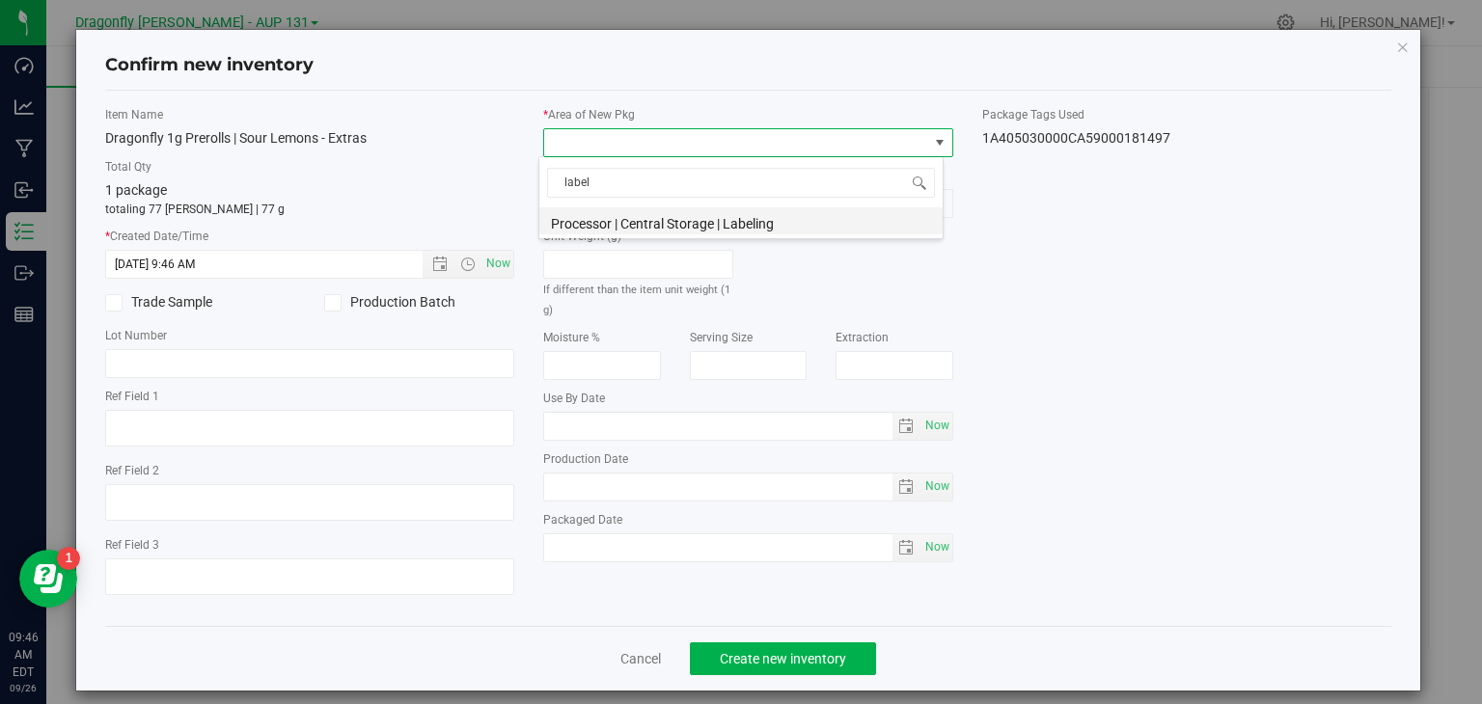
click at [718, 221] on li "Processor | Central Storage | Labeling" at bounding box center [740, 220] width 403 height 27
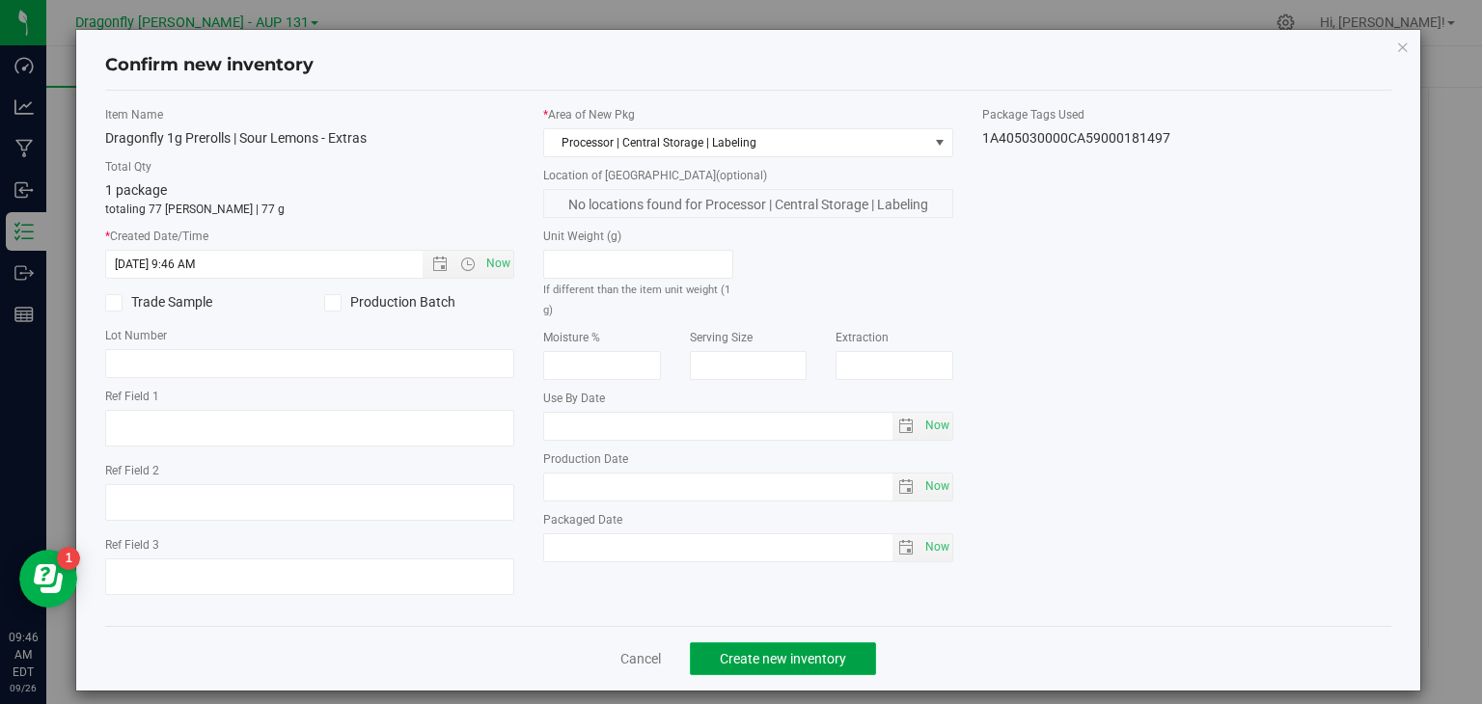
click at [781, 651] on span "Create new inventory" at bounding box center [783, 658] width 126 height 15
